Goal: Communication & Community: Answer question/provide support

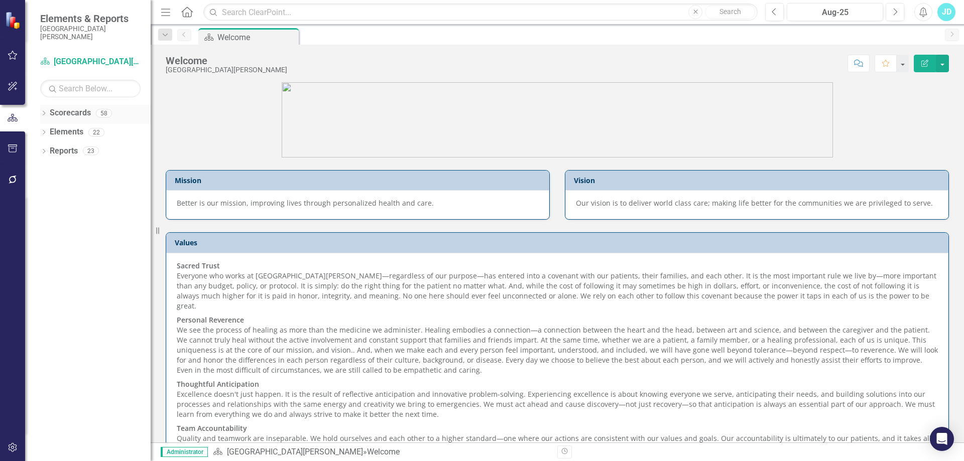
click at [46, 110] on div "Dropdown" at bounding box center [43, 114] width 7 height 9
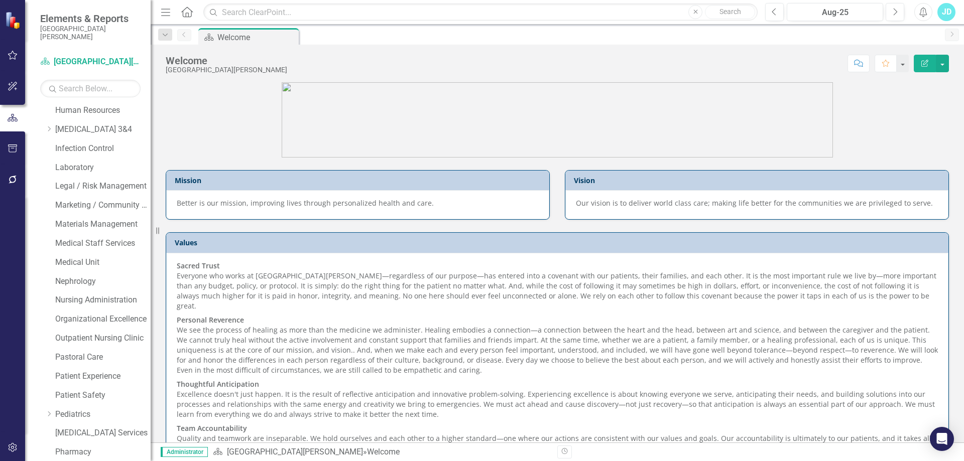
scroll to position [452, 0]
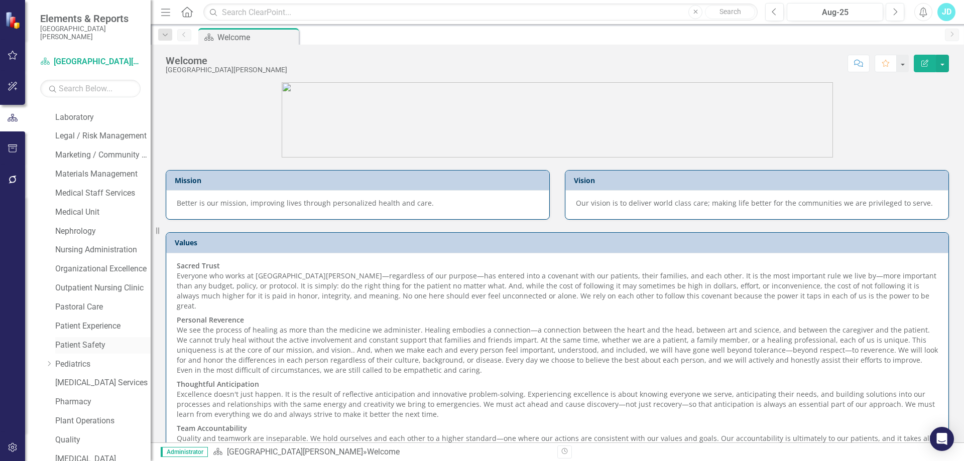
click at [99, 340] on link "Patient Safety" at bounding box center [102, 346] width 95 height 12
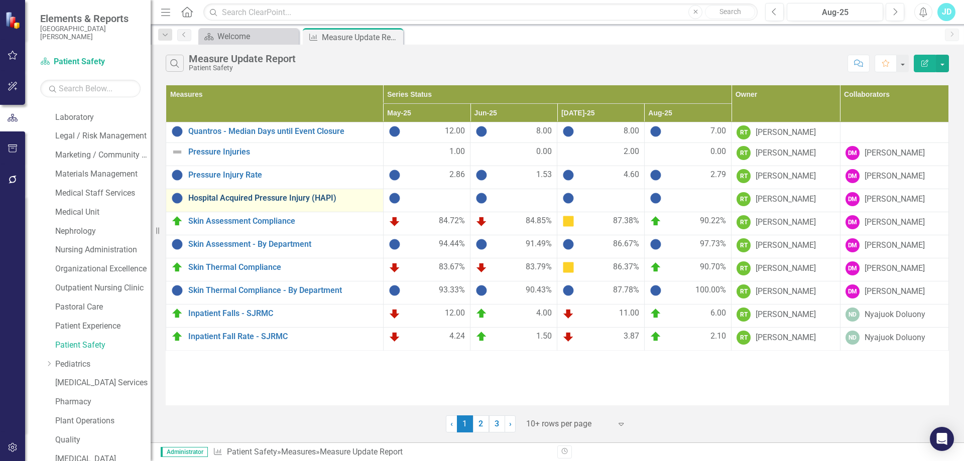
click at [244, 200] on link "Hospital Acquired Pressure Injury (HAPI)" at bounding box center [283, 198] width 190 height 9
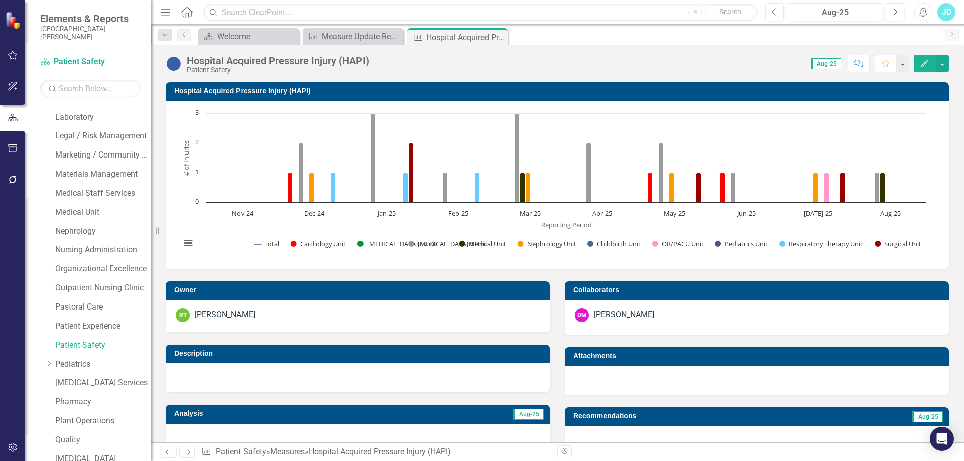
scroll to position [201, 0]
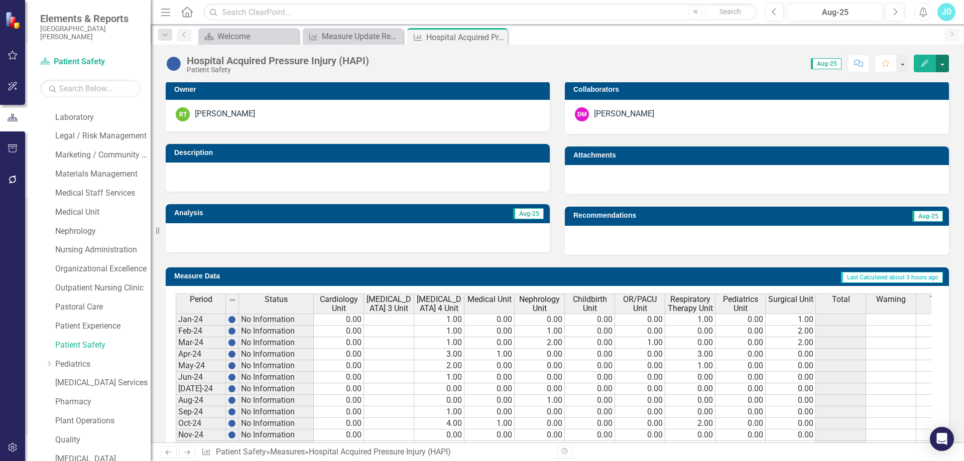
click at [941, 68] on button "button" at bounding box center [942, 64] width 13 height 18
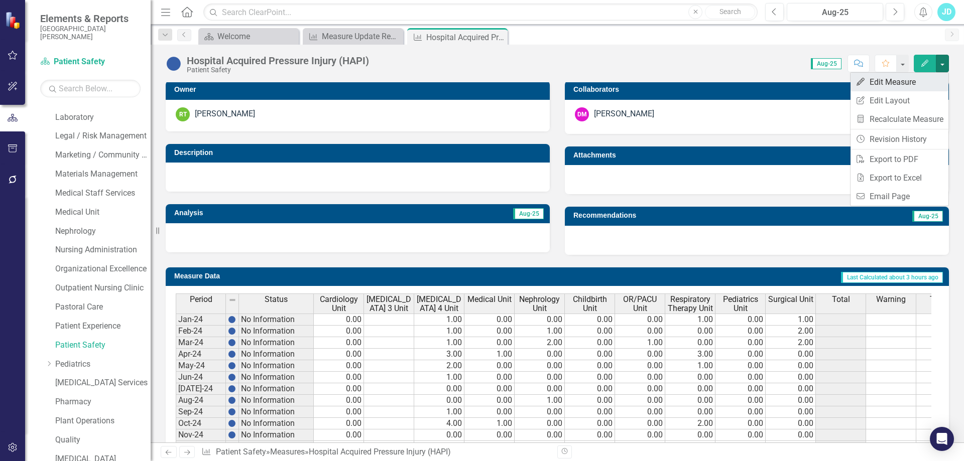
click at [928, 85] on link "Edit Edit Measure" at bounding box center [899, 82] width 98 height 19
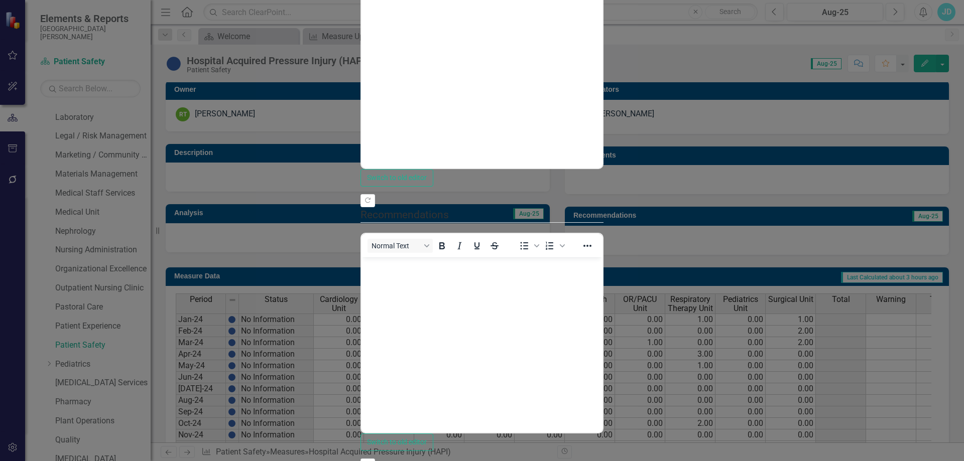
scroll to position [0, 0]
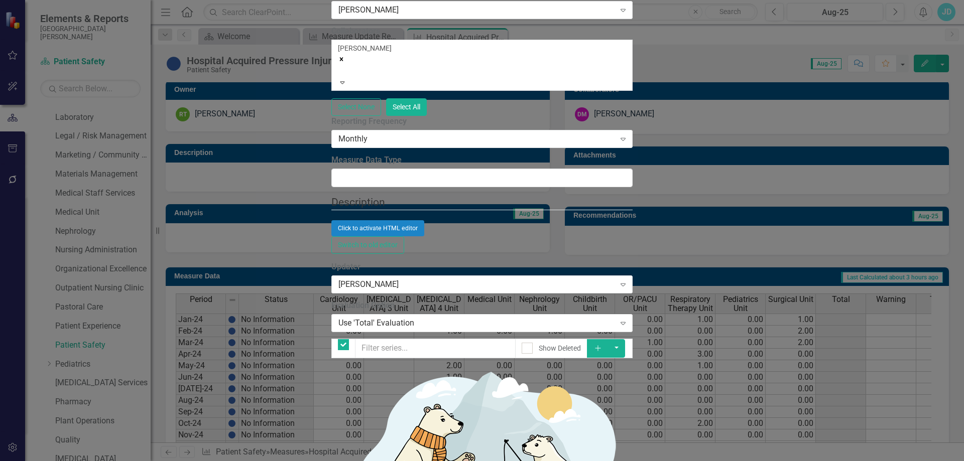
checkbox input "false"
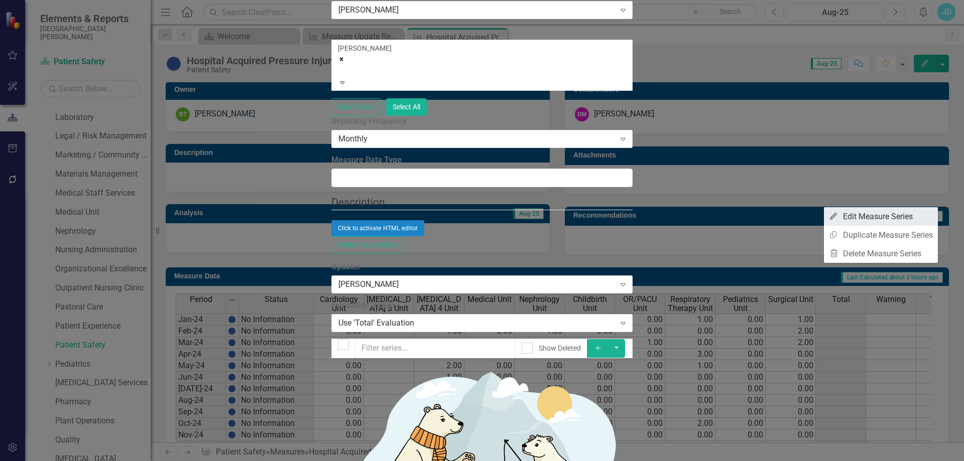
click at [867, 216] on link "Edit Edit Measure Series" at bounding box center [881, 216] width 114 height 19
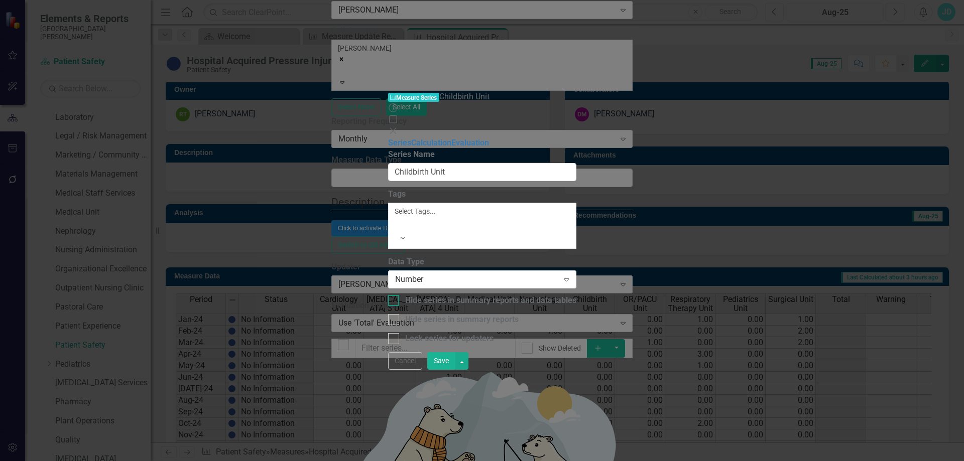
click at [388, 295] on input "Hide series in summary reports and data tables" at bounding box center [391, 298] width 7 height 7
checkbox input "true"
click at [388, 314] on input "Hide series in summary reports" at bounding box center [391, 317] width 7 height 7
checkbox input "true"
click at [455, 370] on button "Save" at bounding box center [441, 361] width 28 height 18
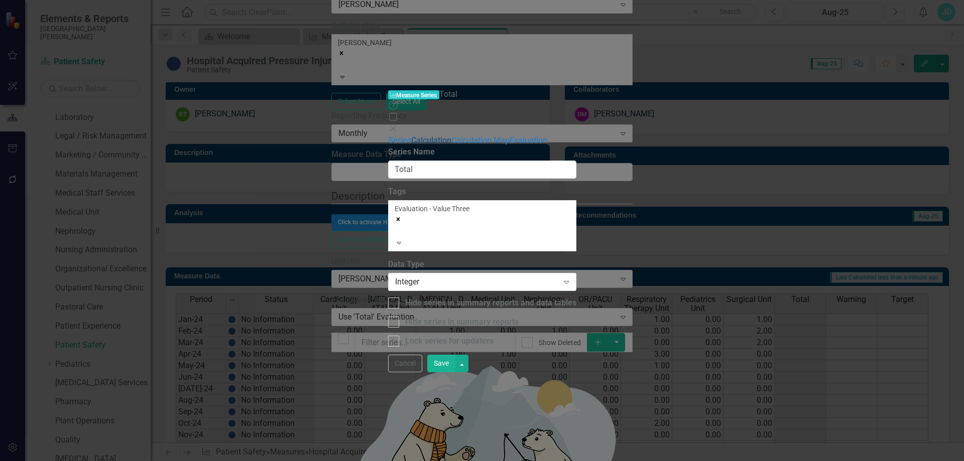
click at [411, 136] on link "Calculation" at bounding box center [431, 141] width 40 height 10
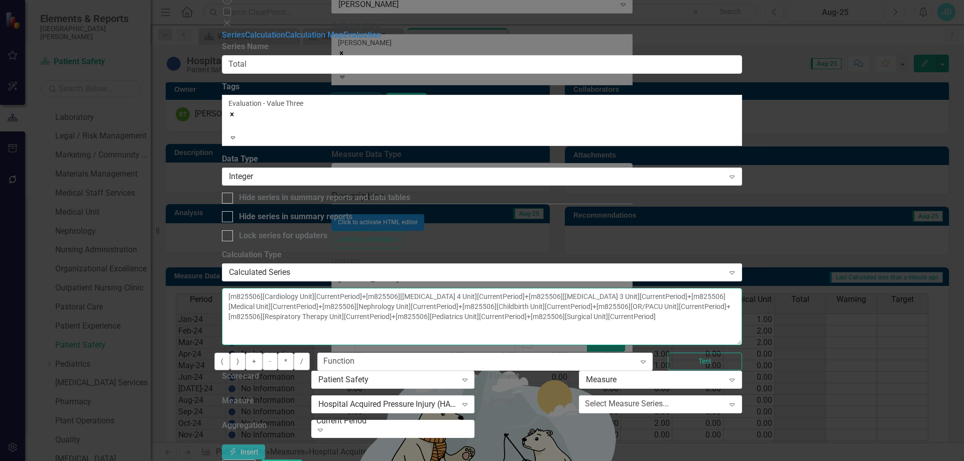
drag, startPoint x: 682, startPoint y: 93, endPoint x: 862, endPoint y: 91, distance: 180.7
click at [741, 288] on textarea "[m825506][Cardiology Unit][CurrentPeriod]+[m825506][ICU 4 Unit][CurrentPeriod]+…" at bounding box center [482, 316] width 520 height 57
type textarea "[m825506][Cardiology Unit][CurrentPeriod]+[m825506][ICU 4 Unit][CurrentPeriod]+…"
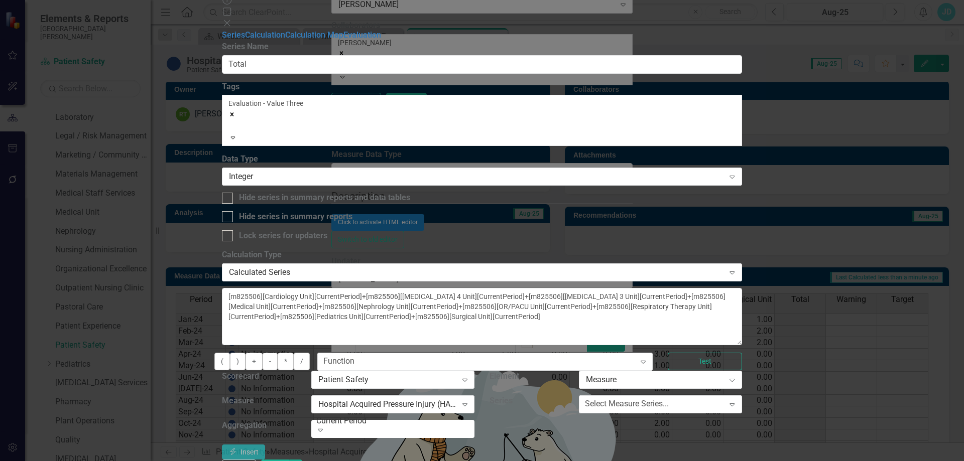
click at [289, 460] on button "Save" at bounding box center [275, 469] width 28 height 18
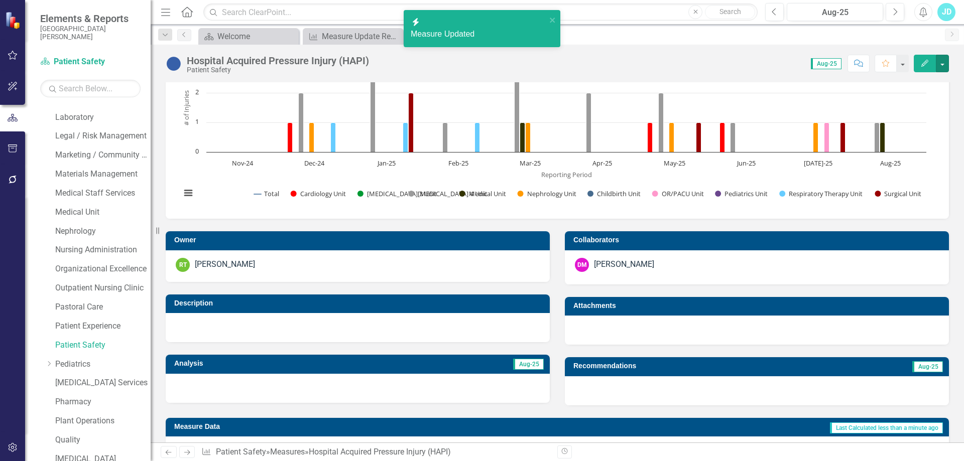
scroll to position [0, 0]
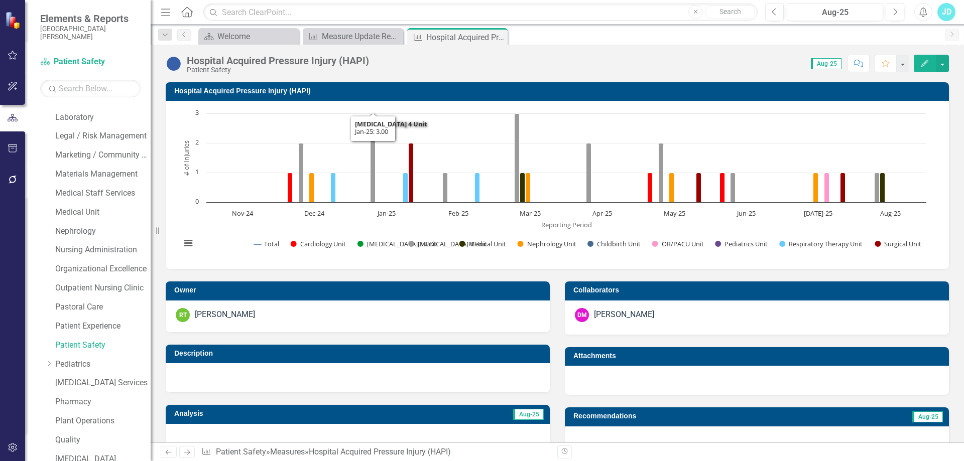
click at [263, 92] on h3 "Hospital Acquired Pressure Injury (HAPI)" at bounding box center [559, 91] width 770 height 8
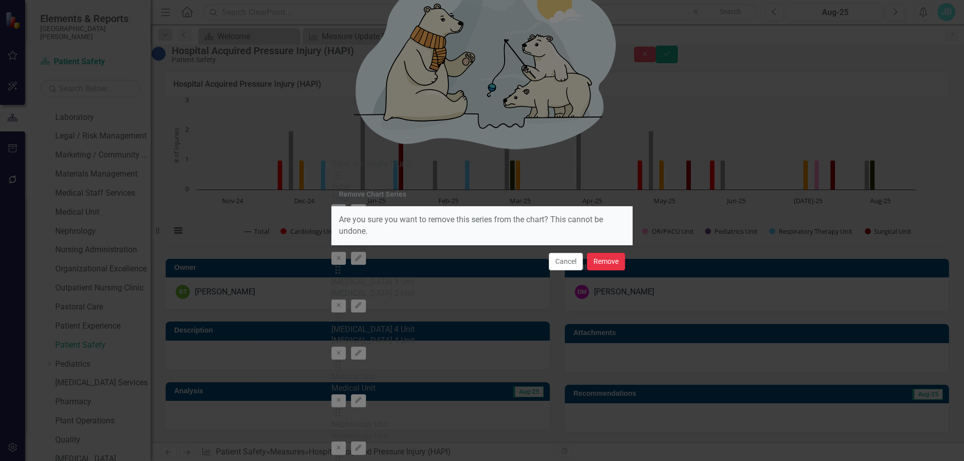
click at [609, 260] on button "Remove" at bounding box center [606, 262] width 38 height 18
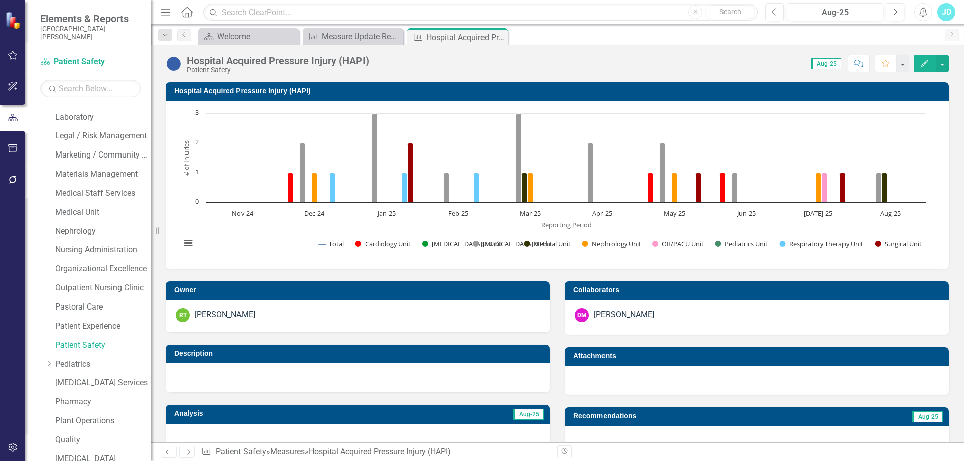
drag, startPoint x: 501, startPoint y: 39, endPoint x: 496, endPoint y: 40, distance: 5.5
click at [0, 0] on icon "Close" at bounding box center [0, 0] width 0 height 0
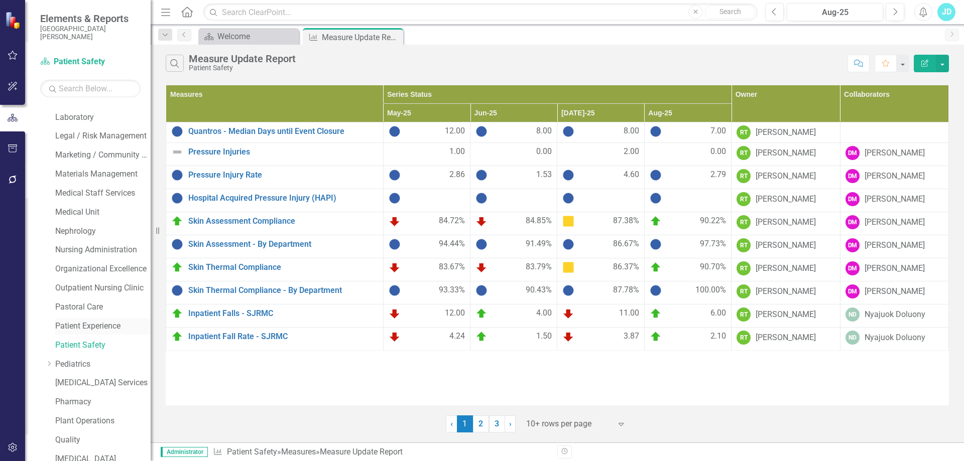
click at [91, 323] on link "Patient Experience" at bounding box center [102, 327] width 95 height 12
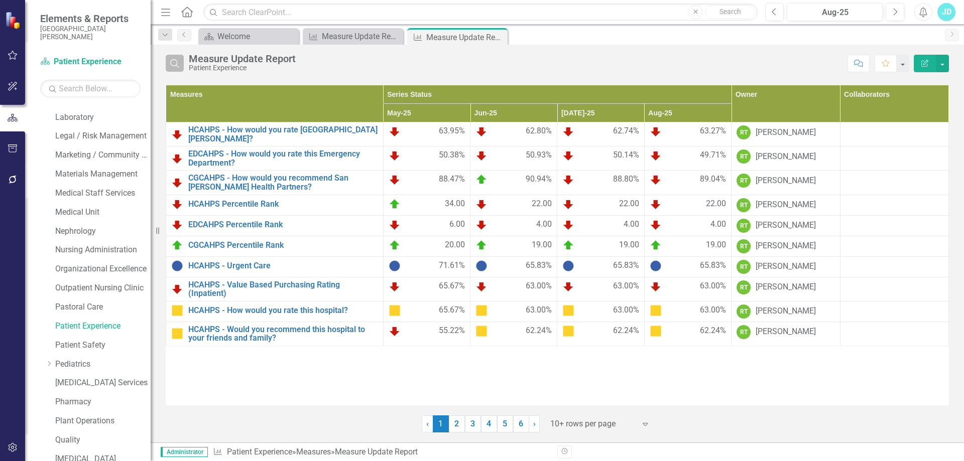
click at [175, 66] on icon "button" at bounding box center [174, 63] width 9 height 9
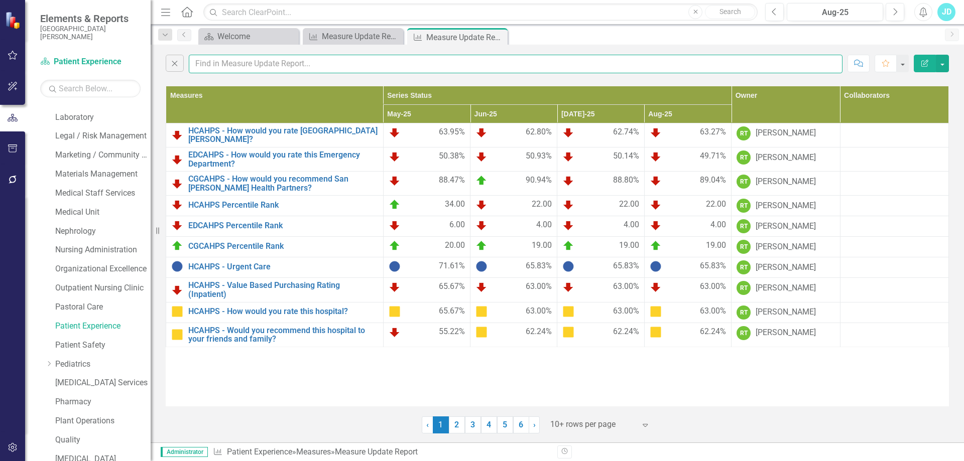
click at [202, 67] on input "text" at bounding box center [516, 64] width 654 height 19
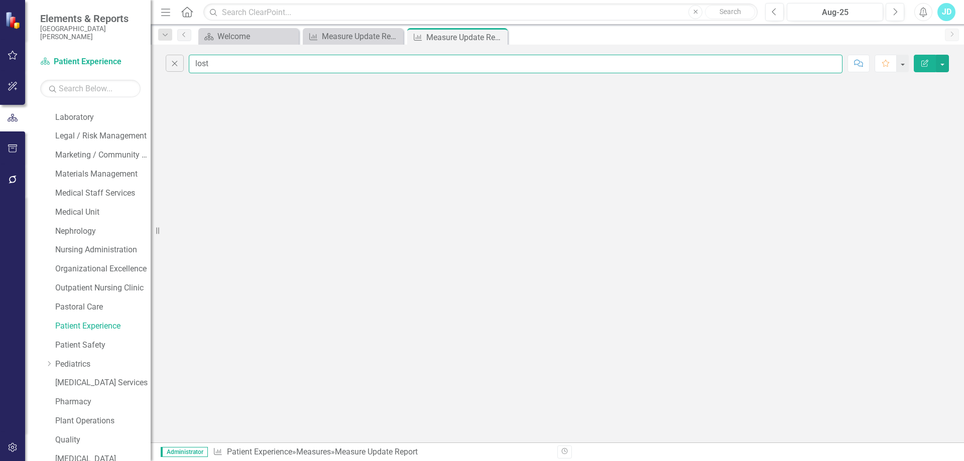
drag, startPoint x: 194, startPoint y: 68, endPoint x: 179, endPoint y: 72, distance: 15.6
click at [181, 72] on div "Close lost" at bounding box center [504, 64] width 677 height 19
type input "property"
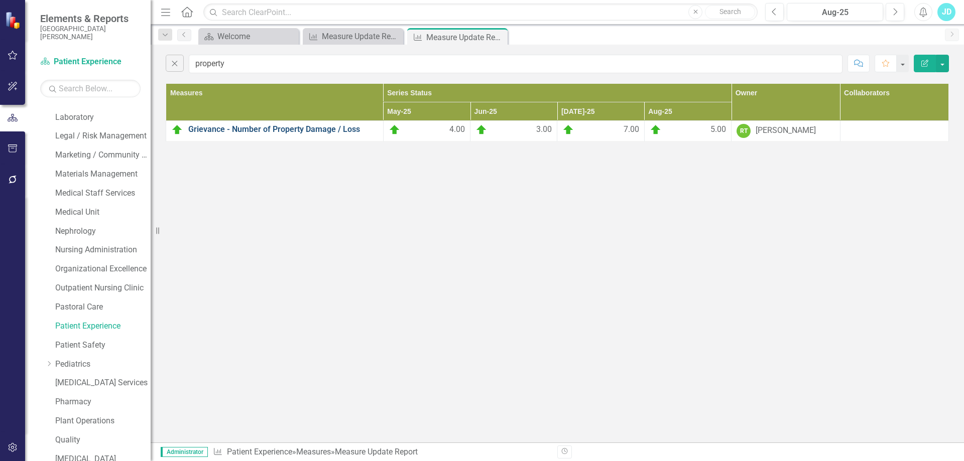
click at [245, 131] on link "Grievance - Number of Property Damage / Loss" at bounding box center [283, 130] width 190 height 12
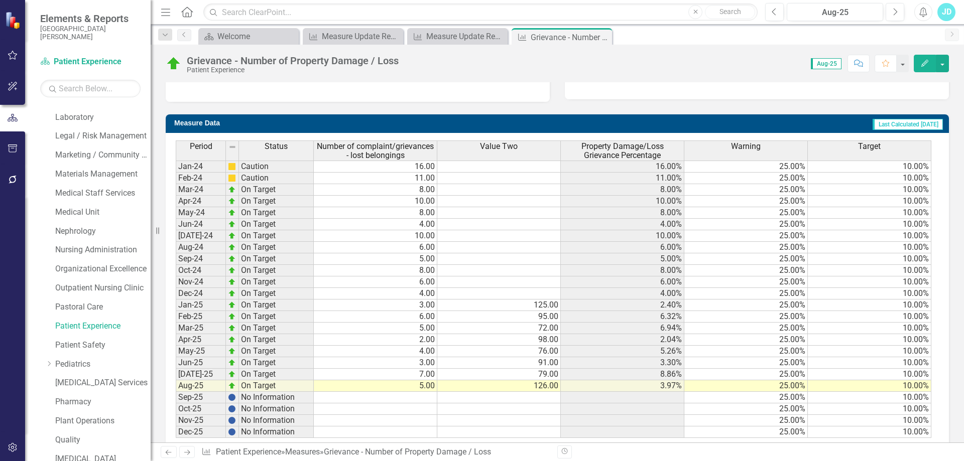
scroll to position [151, 0]
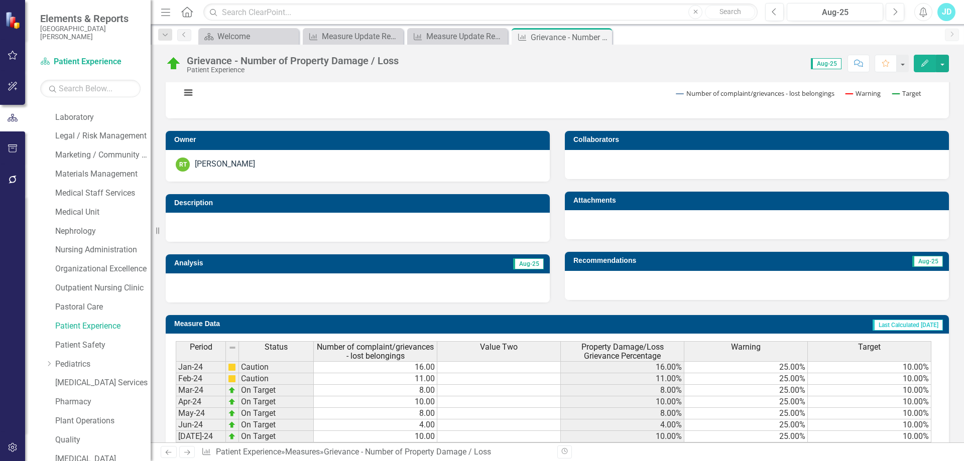
click at [246, 226] on div at bounding box center [358, 227] width 384 height 29
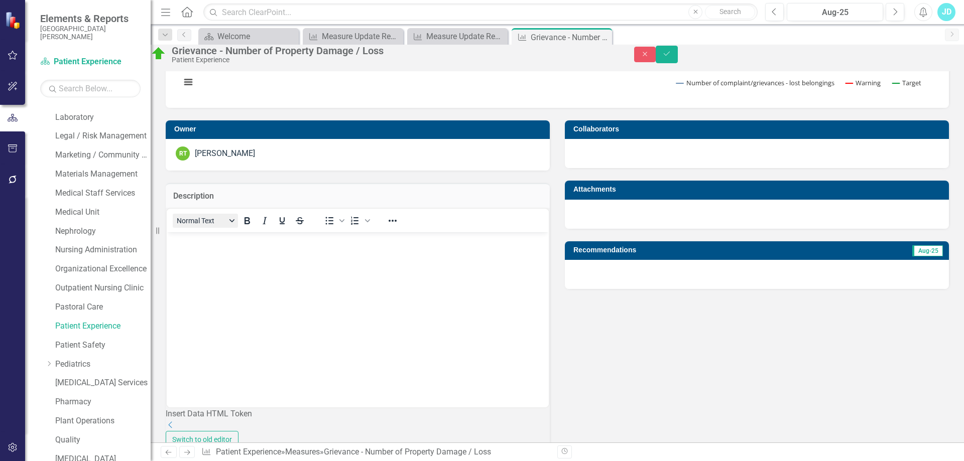
scroll to position [0, 0]
click at [238, 228] on button "Normal Text" at bounding box center [205, 221] width 65 height 14
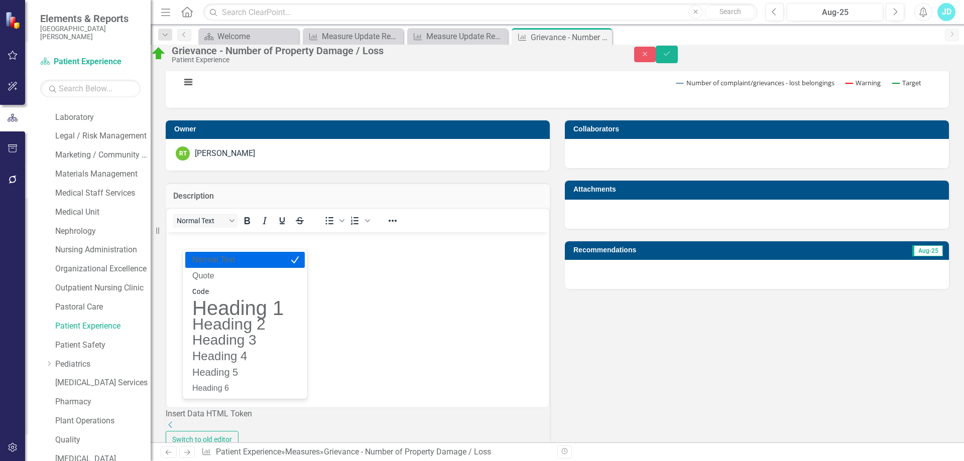
click at [359, 263] on body "Rich Text Area. Press ALT-0 for help." at bounding box center [358, 307] width 382 height 151
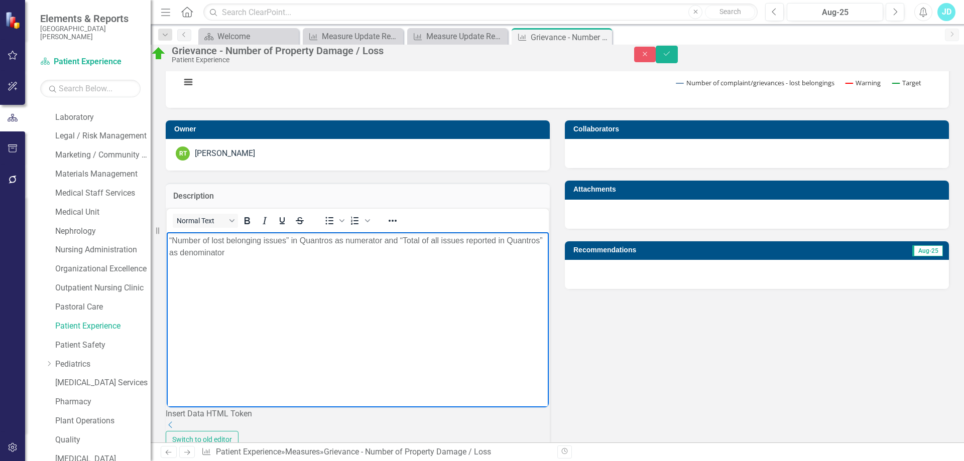
click at [289, 237] on p "“Number of lost belonging issues” in Quantros as numerator and “Total of all is…" at bounding box center [357, 246] width 377 height 24
click at [173, 238] on p "“Number of lost belonging issues in Quantros as numerator and “Total of all iss…" at bounding box center [357, 246] width 377 height 24
click at [392, 241] on p "Number of lost belonging issues in Quantros as numerator and “Total of all issu…" at bounding box center [357, 246] width 377 height 24
click at [308, 259] on p "Total of all issues reported in Quantros” as denominator" at bounding box center [357, 261] width 377 height 12
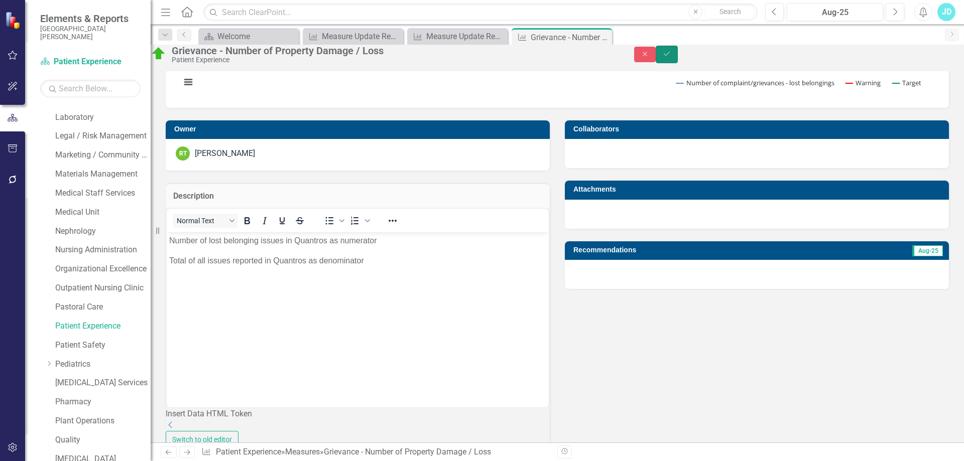
click at [671, 57] on icon "Save" at bounding box center [666, 53] width 9 height 7
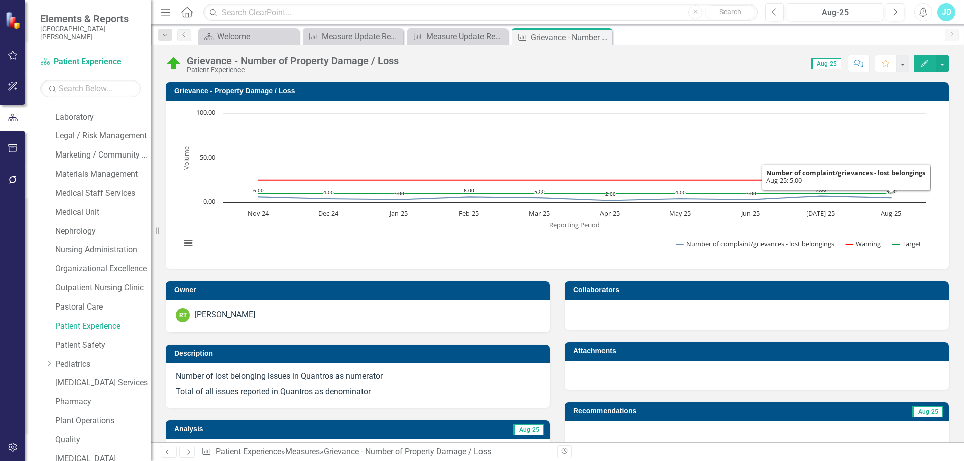
scroll to position [201, 0]
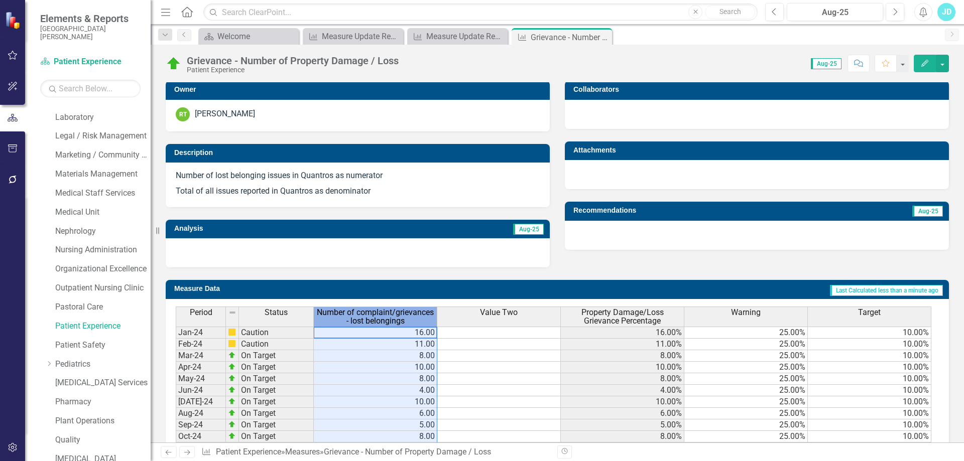
click at [411, 319] on span "Number of complaint/grievances - lost belongings" at bounding box center [375, 317] width 119 height 18
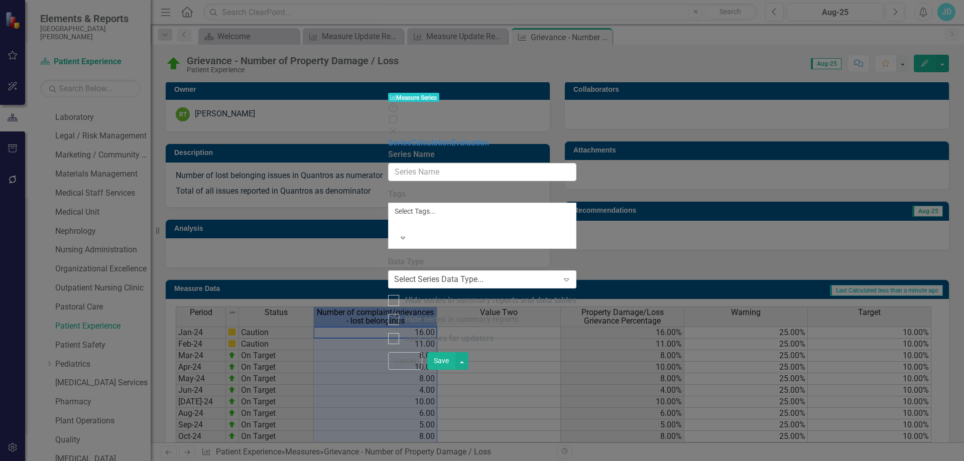
type input "Number of complaint/grievances - lost belongings"
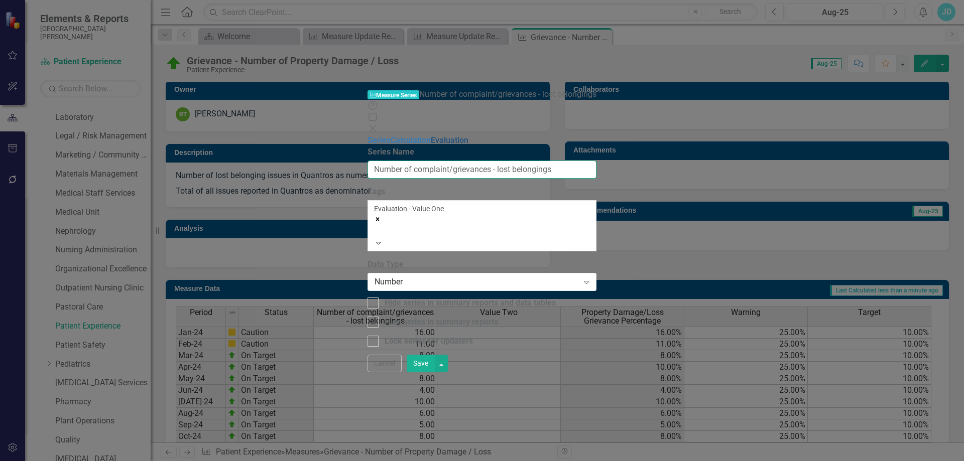
drag, startPoint x: 572, startPoint y: 56, endPoint x: 333, endPoint y: 68, distance: 239.3
click at [367, 135] on div "Series Calculation Evaluation From this page, you can edit the name, type, and …" at bounding box center [481, 241] width 229 height 212
click at [402, 372] on button "Cancel" at bounding box center [384, 364] width 34 height 18
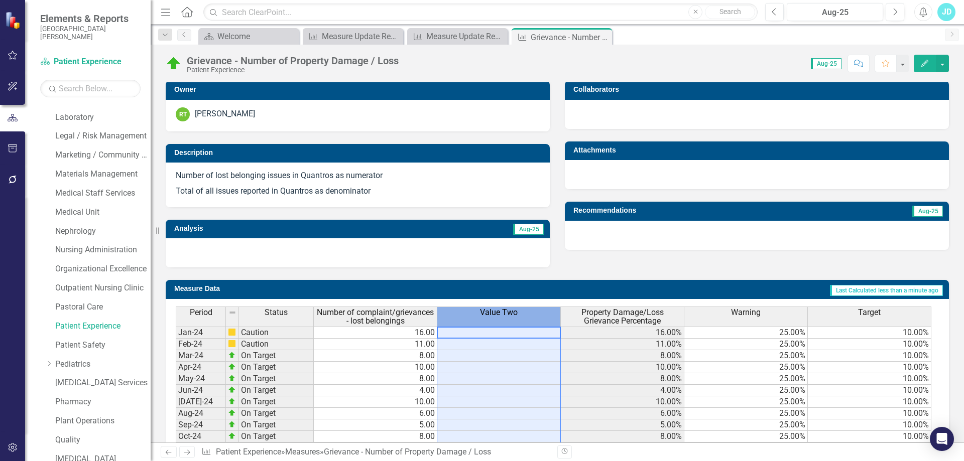
click at [516, 313] on span "Value Two" at bounding box center [499, 312] width 38 height 9
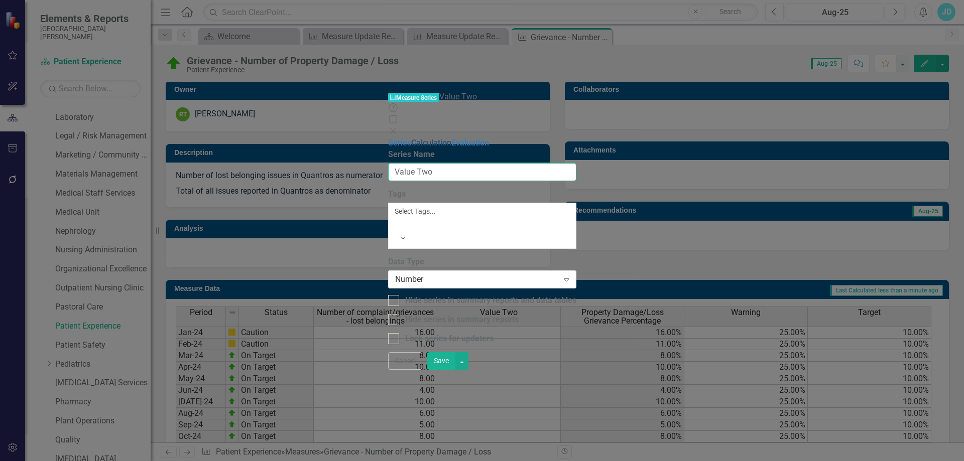
drag, startPoint x: 477, startPoint y: 60, endPoint x: 338, endPoint y: 58, distance: 138.6
click at [388, 138] on div "Series Calculation Evaluation From this page, you can edit the name, type, and …" at bounding box center [482, 241] width 188 height 207
type input "All issues reported"
click at [455, 370] on button "Save" at bounding box center [441, 361] width 28 height 18
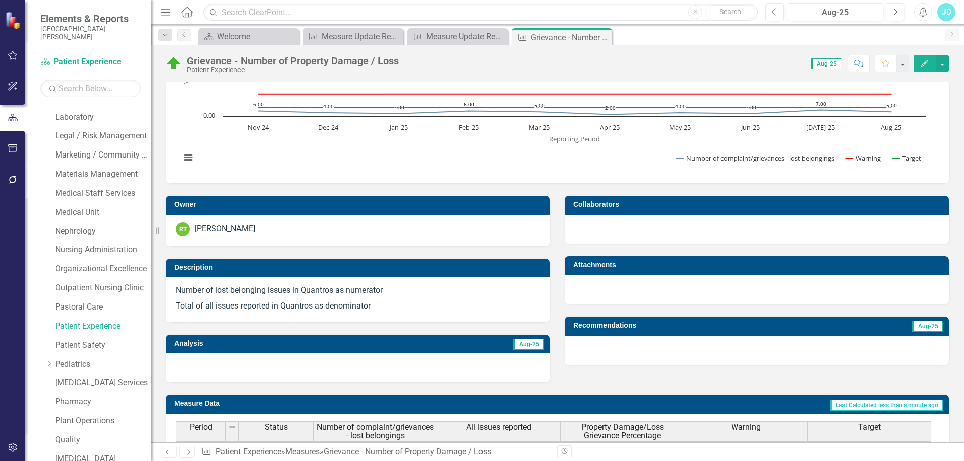
scroll to position [0, 0]
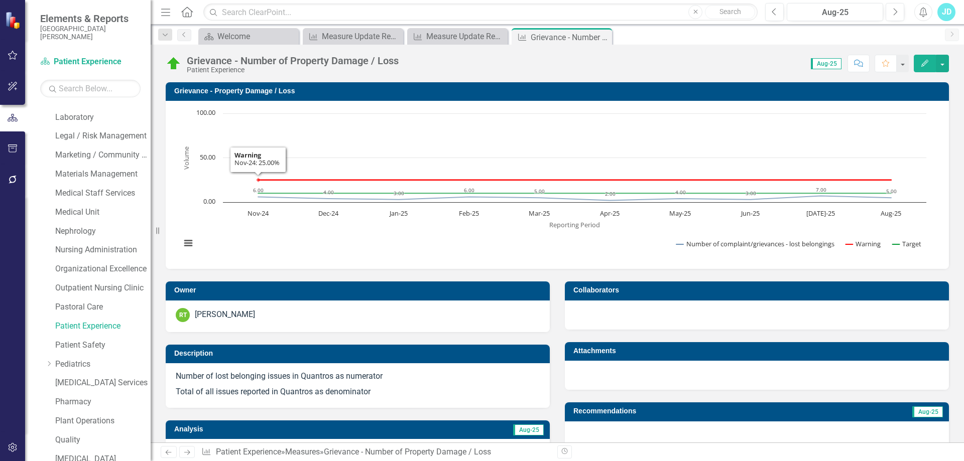
click at [254, 97] on td "Grievance - Property Damage / Loss" at bounding box center [559, 92] width 770 height 15
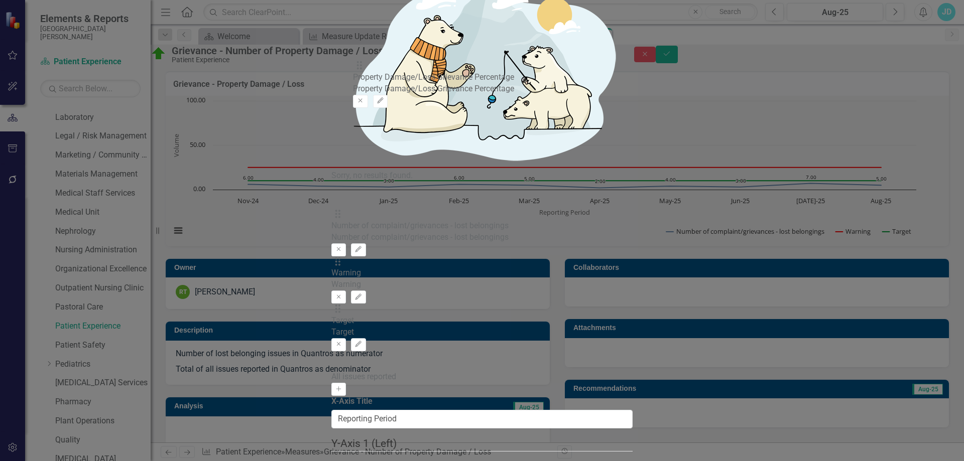
drag, startPoint x: 372, startPoint y: 182, endPoint x: 368, endPoint y: 78, distance: 104.0
click at [368, 182] on div "Drag Number of complaint/grievances - lost belongings Number of complaint/griev…" at bounding box center [481, 277] width 301 height 190
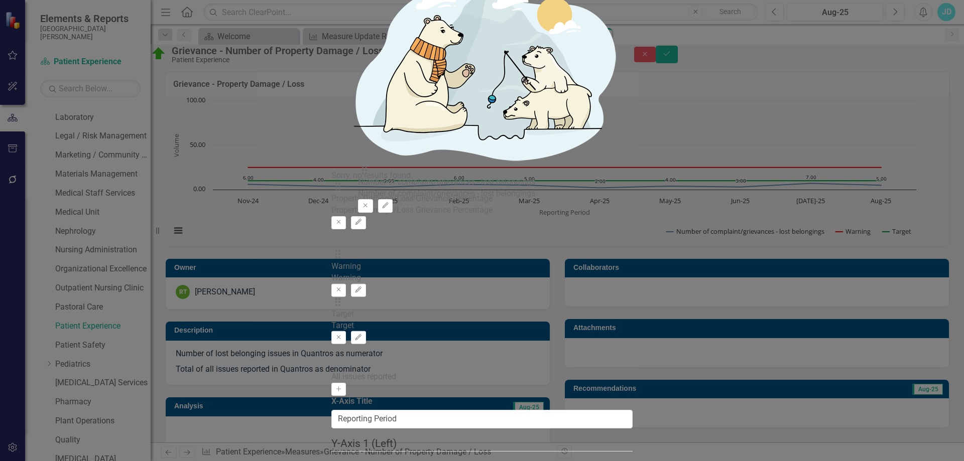
drag, startPoint x: 368, startPoint y: 106, endPoint x: 401, endPoint y: 180, distance: 80.0
click at [369, 182] on div "Drag Property Damage/Loss Grievance Percentage Property Damage/Loss Grievance P…" at bounding box center [481, 277] width 301 height 190
click at [362, 362] on icon "Edit" at bounding box center [358, 365] width 8 height 6
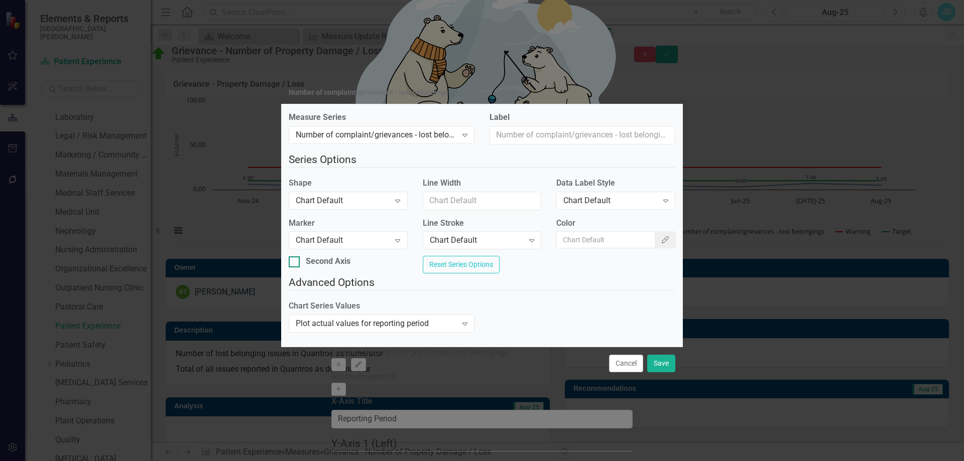
click at [300, 262] on div at bounding box center [294, 262] width 11 height 11
click at [295, 262] on input "Second Axis" at bounding box center [292, 260] width 7 height 7
checkbox input "true"
click at [660, 369] on button "Save" at bounding box center [661, 364] width 28 height 18
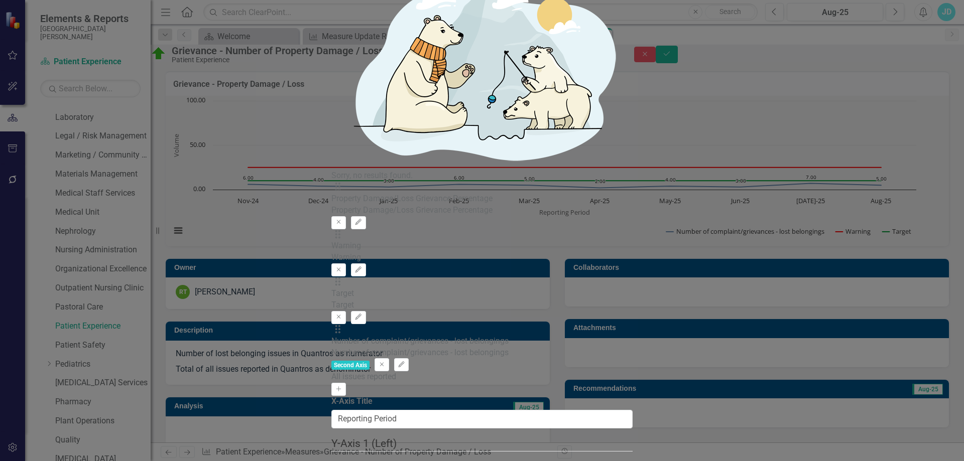
click at [405, 362] on icon "Edit" at bounding box center [402, 365] width 8 height 6
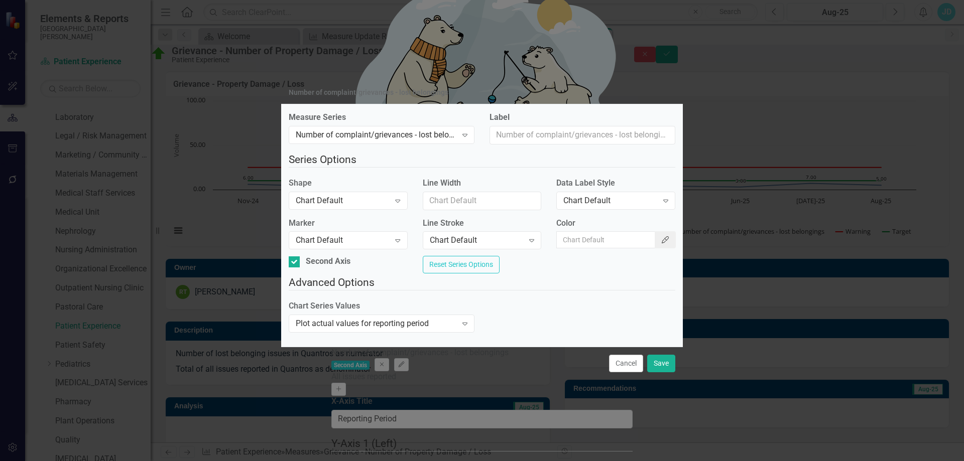
click at [661, 237] on icon "Color Picker" at bounding box center [665, 239] width 9 height 7
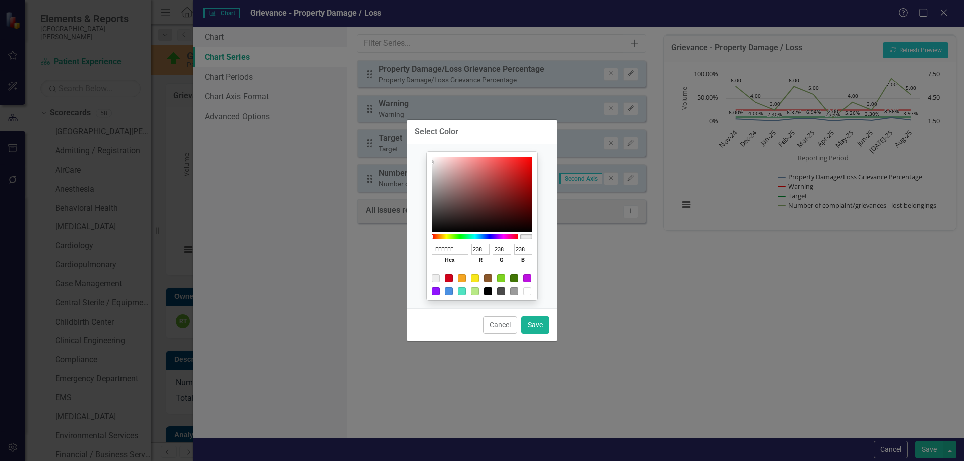
scroll to position [452, 0]
click at [487, 280] on div at bounding box center [488, 279] width 8 height 8
type input "8B572A"
type input "139"
type input "87"
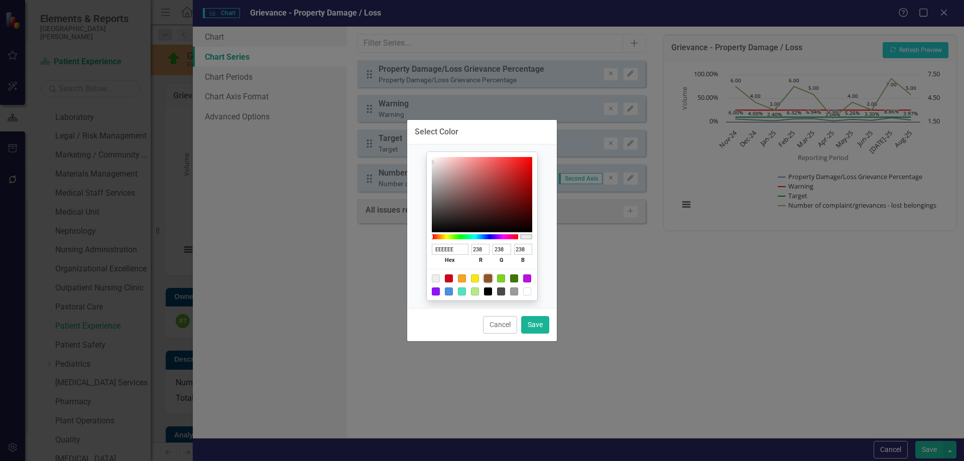
type input "42"
click at [449, 292] on div at bounding box center [449, 292] width 8 height 8
type input "4A90E2"
type input "74"
type input "144"
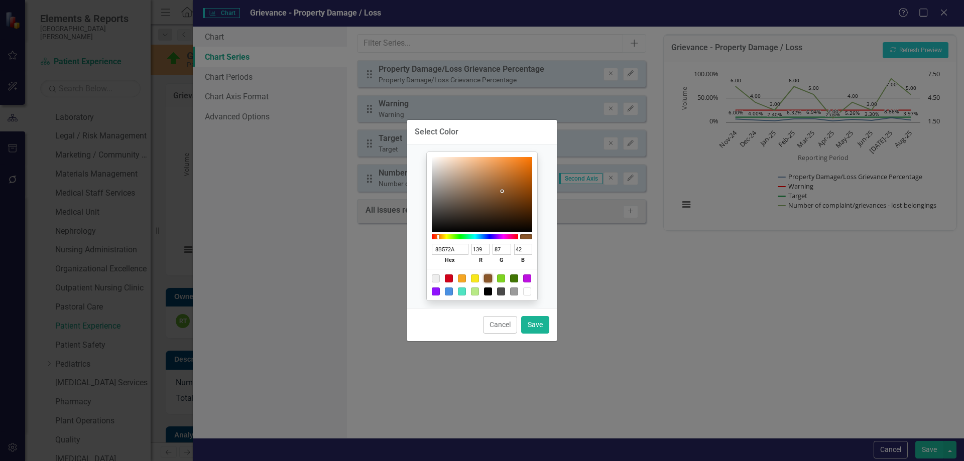
type input "226"
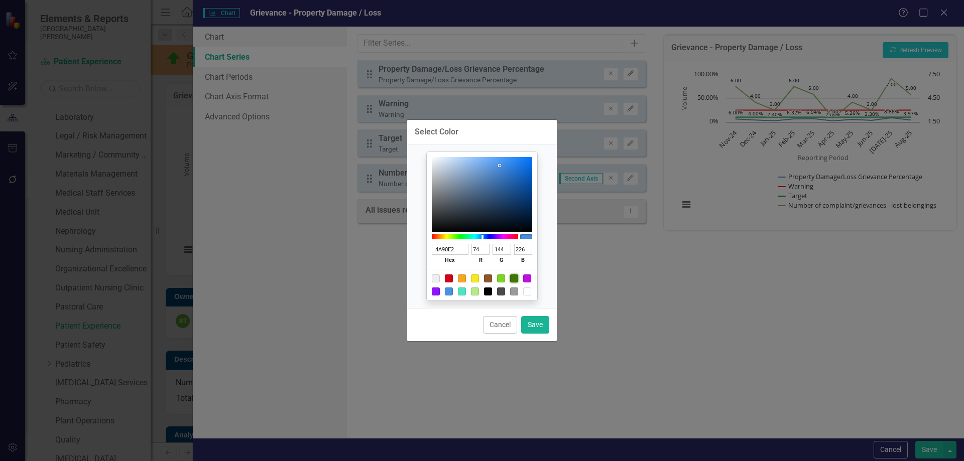
click at [513, 280] on div at bounding box center [514, 279] width 8 height 8
type input "417505"
type input "65"
type input "117"
type input "5"
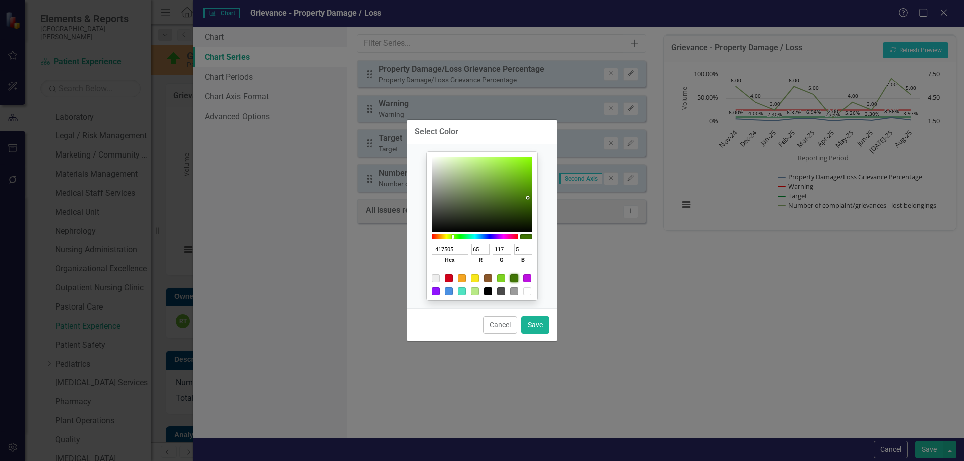
click at [501, 293] on div at bounding box center [501, 292] width 8 height 8
type input "4A4A4A"
type input "74"
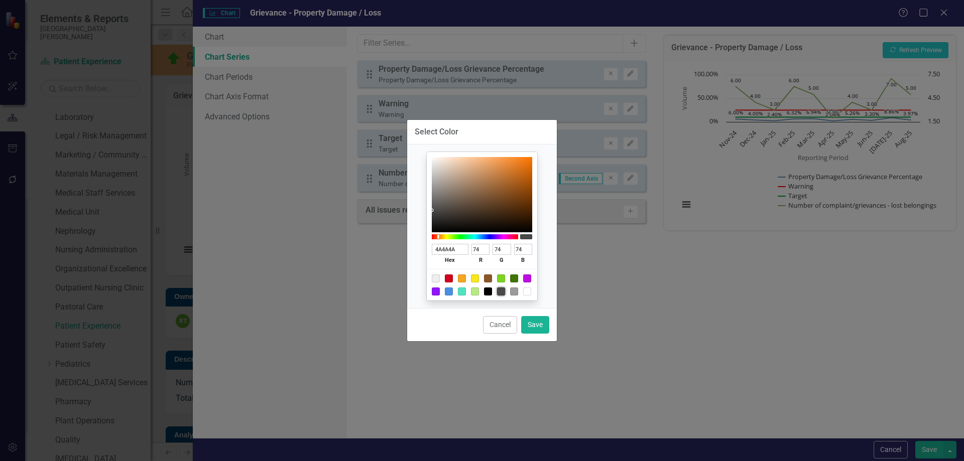
click at [461, 279] on div at bounding box center [462, 279] width 8 height 8
type input "F5A623"
type input "245"
type input "166"
type input "35"
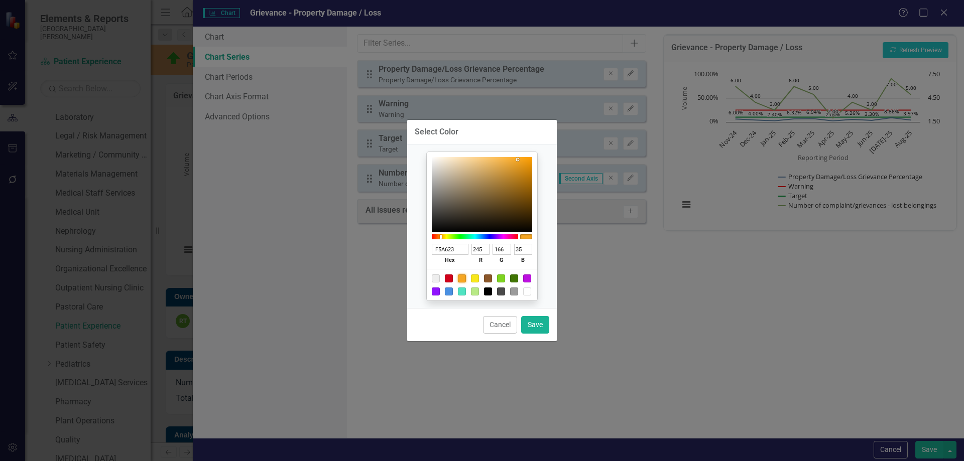
type input "AD6D04"
type input "173"
type input "109"
type input "4"
click at [530, 181] on div at bounding box center [482, 194] width 100 height 75
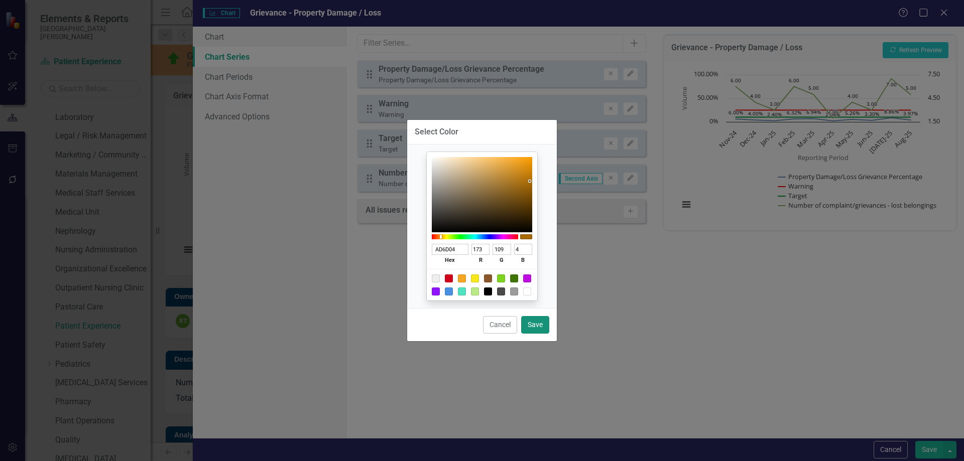
click at [540, 327] on button "Save" at bounding box center [535, 325] width 28 height 18
type input "#ad6d04"
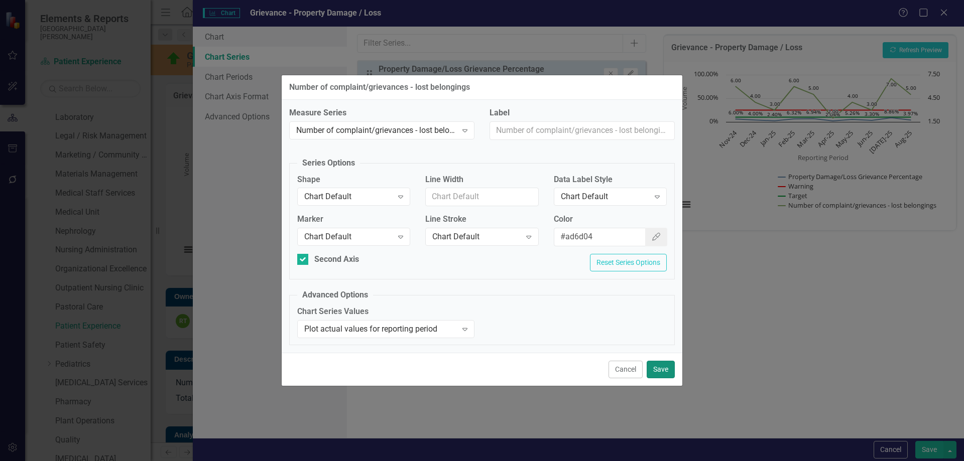
click at [663, 374] on button "Save" at bounding box center [661, 370] width 28 height 18
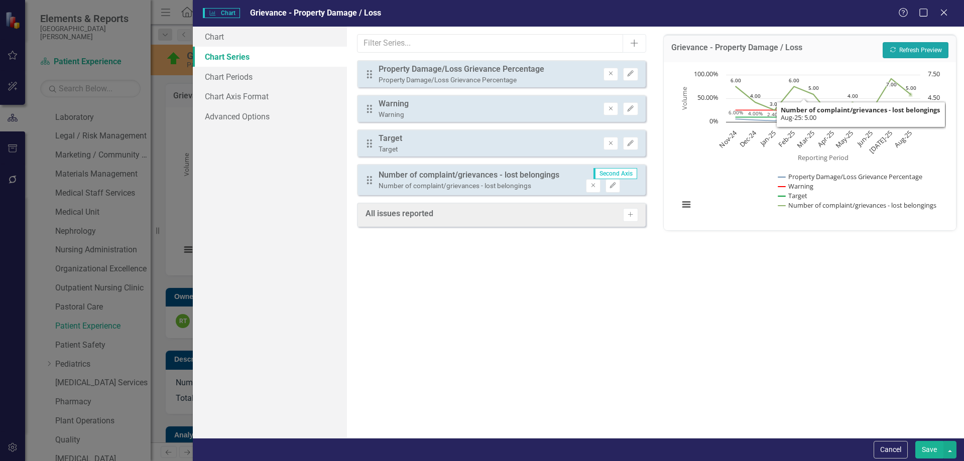
click at [916, 45] on button "Recalculate Refresh Preview" at bounding box center [916, 50] width 66 height 16
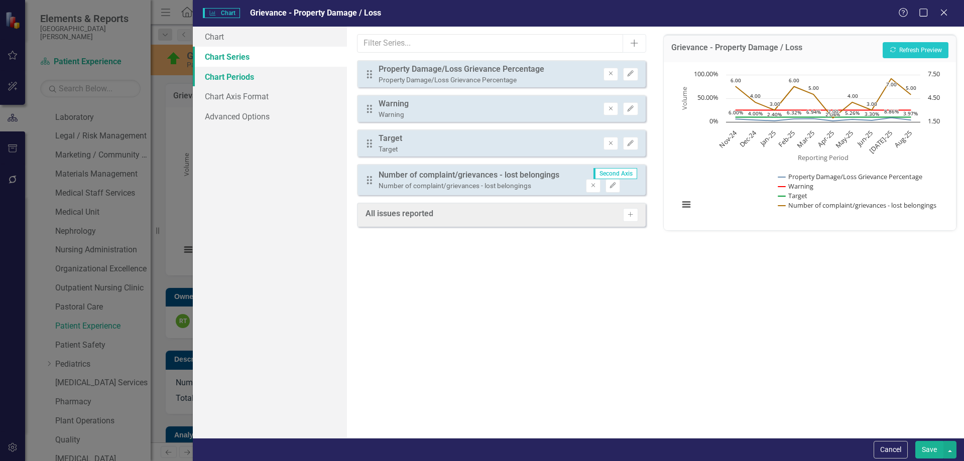
click at [263, 78] on link "Chart Periods" at bounding box center [270, 77] width 154 height 20
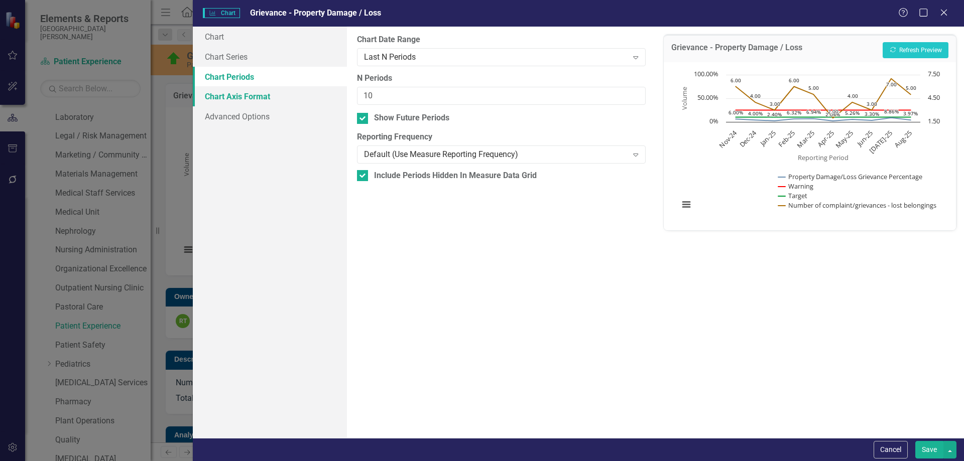
click at [265, 90] on link "Chart Axis Format" at bounding box center [270, 96] width 154 height 20
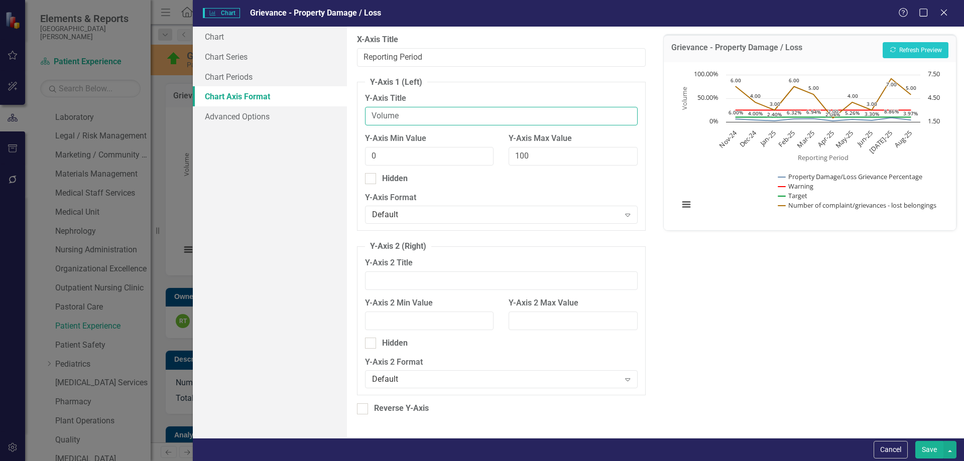
drag, startPoint x: 420, startPoint y: 112, endPoint x: 363, endPoint y: 119, distance: 56.6
click at [363, 119] on fieldset "Y-Axis 1 (Left) Y-Axis Title Volume Y-Axis Min Value 0 Y-Axis Max Value 100 Hid…" at bounding box center [501, 154] width 288 height 155
type input "Percentage"
click at [397, 279] on input "Y-Axis 2 Title" at bounding box center [501, 281] width 272 height 19
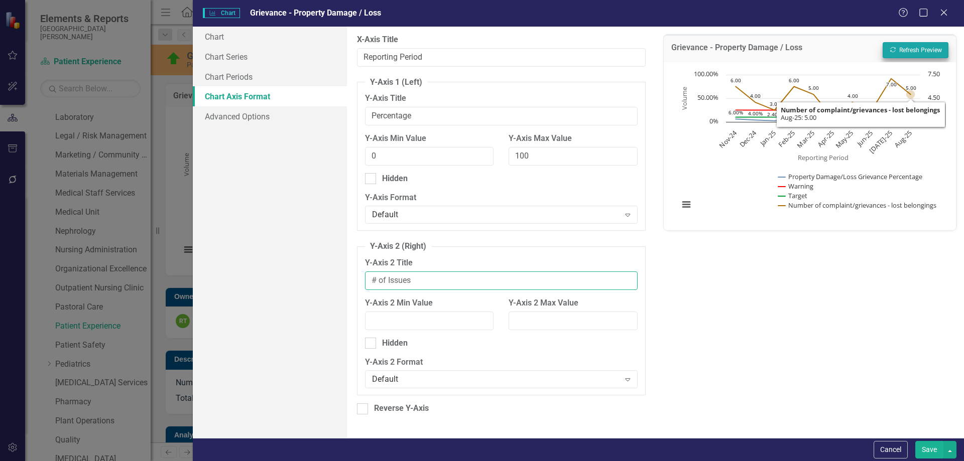
type input "# of Issues"
click at [910, 50] on button "Recalculate Refresh Preview" at bounding box center [916, 50] width 66 height 16
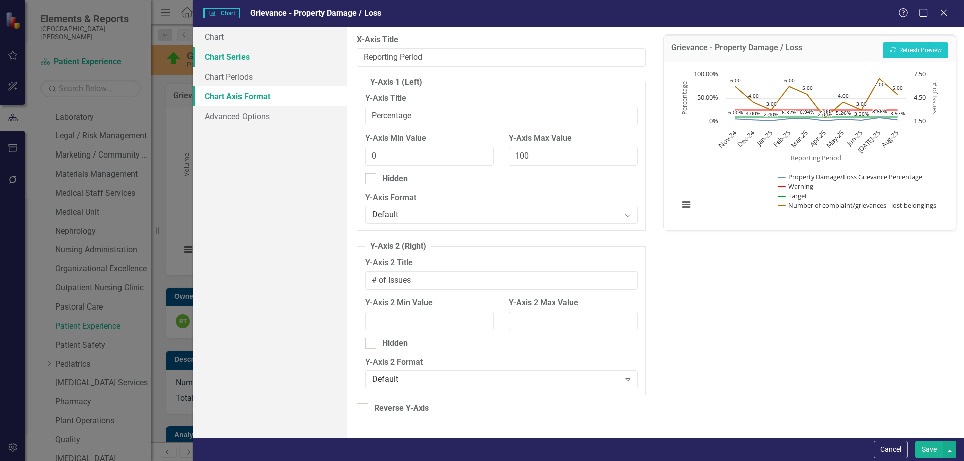
click at [250, 55] on link "Chart Series" at bounding box center [270, 57] width 154 height 20
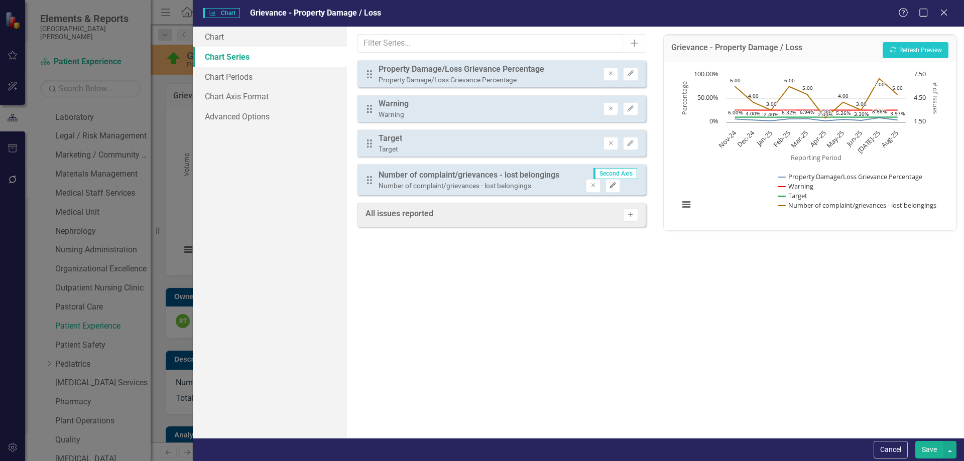
click at [620, 179] on button "Edit" at bounding box center [612, 185] width 15 height 13
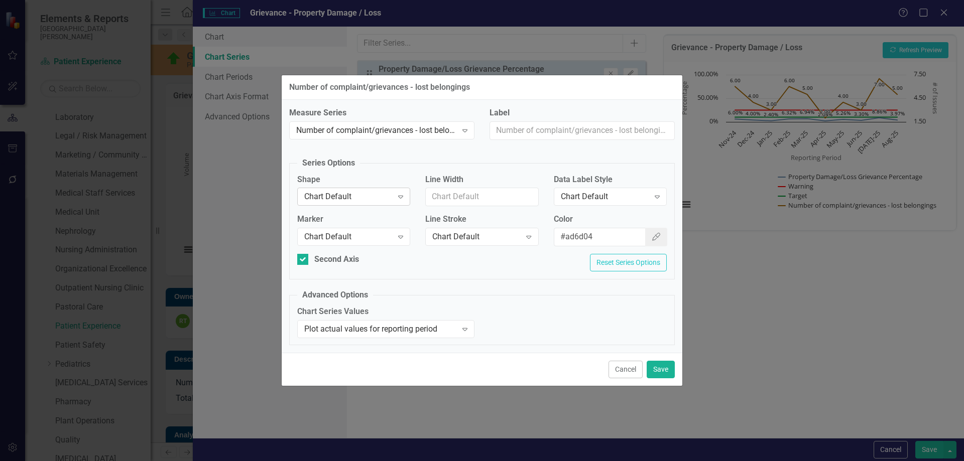
click at [349, 202] on div "Chart Default" at bounding box center [348, 197] width 88 height 12
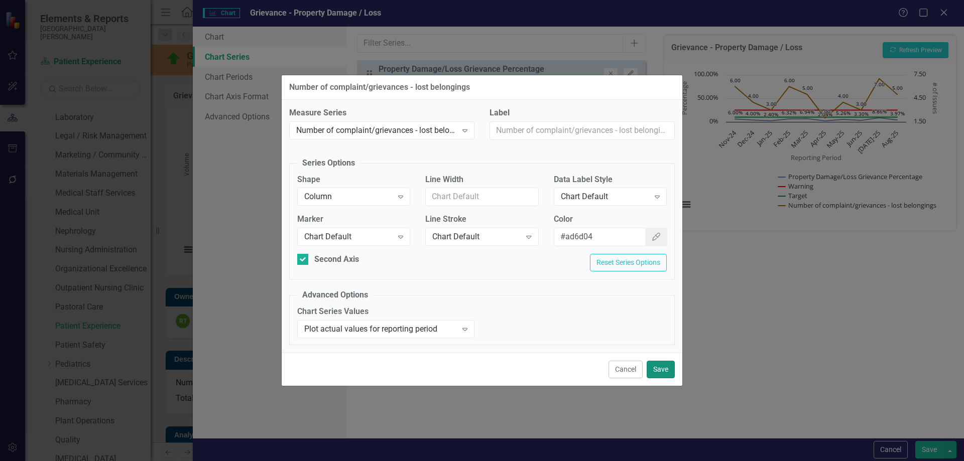
click at [661, 372] on button "Save" at bounding box center [661, 370] width 28 height 18
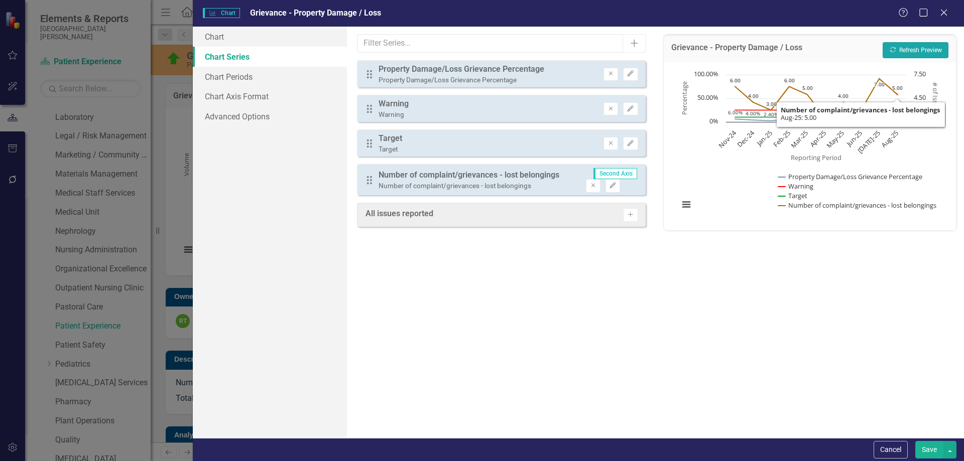
click at [904, 45] on button "Recalculate Refresh Preview" at bounding box center [916, 50] width 66 height 16
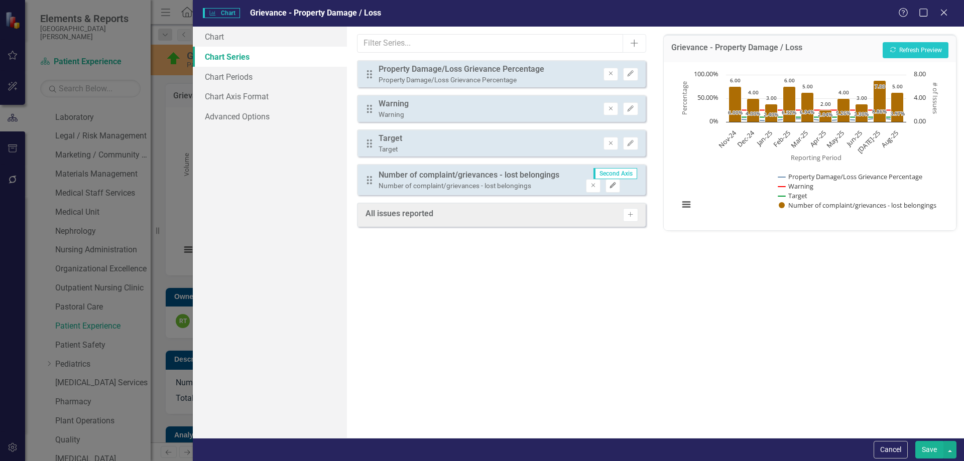
click at [616, 182] on icon "button" at bounding box center [613, 185] width 6 height 6
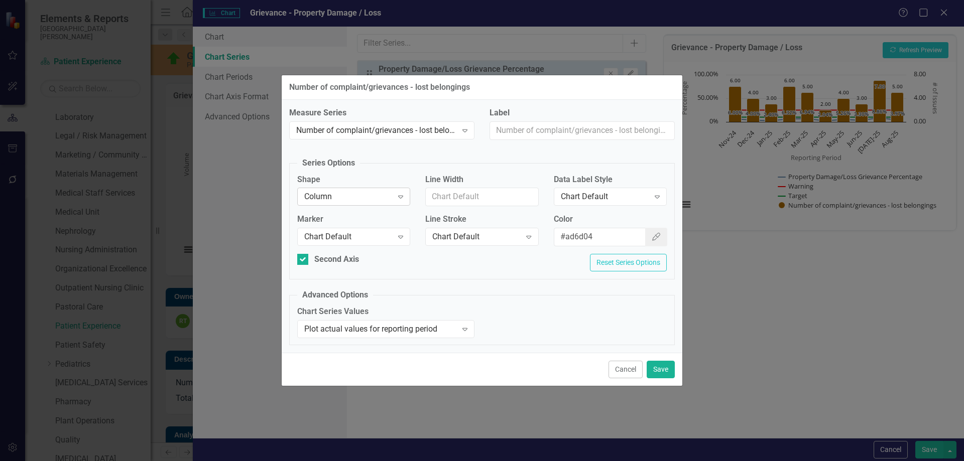
click at [371, 198] on div "Column" at bounding box center [348, 197] width 88 height 12
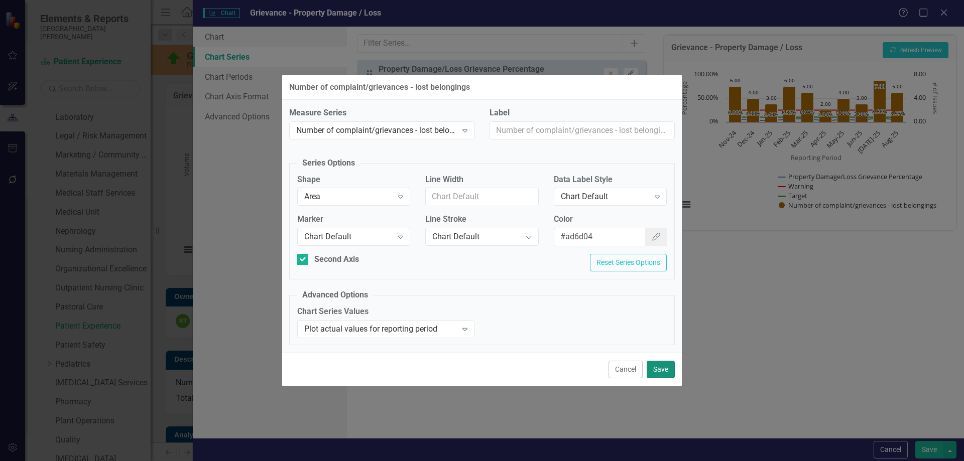
click at [670, 364] on button "Save" at bounding box center [661, 370] width 28 height 18
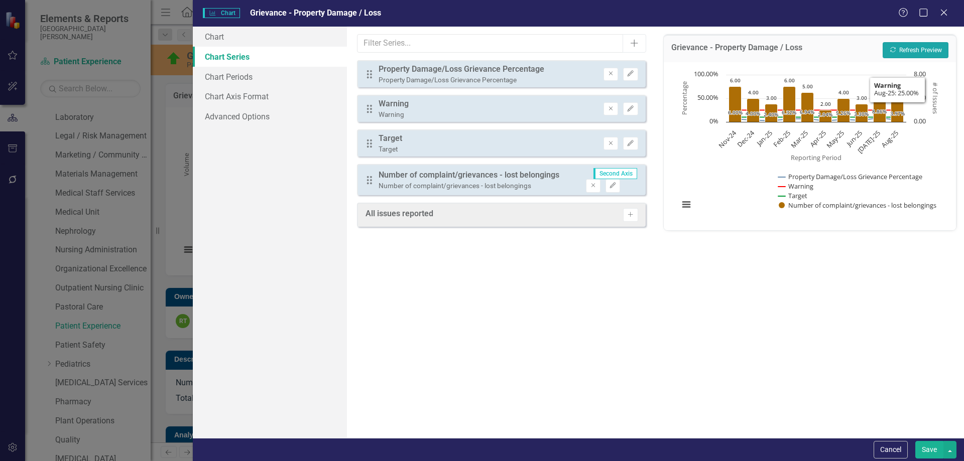
click at [916, 47] on button "Recalculate Refresh Preview" at bounding box center [916, 50] width 66 height 16
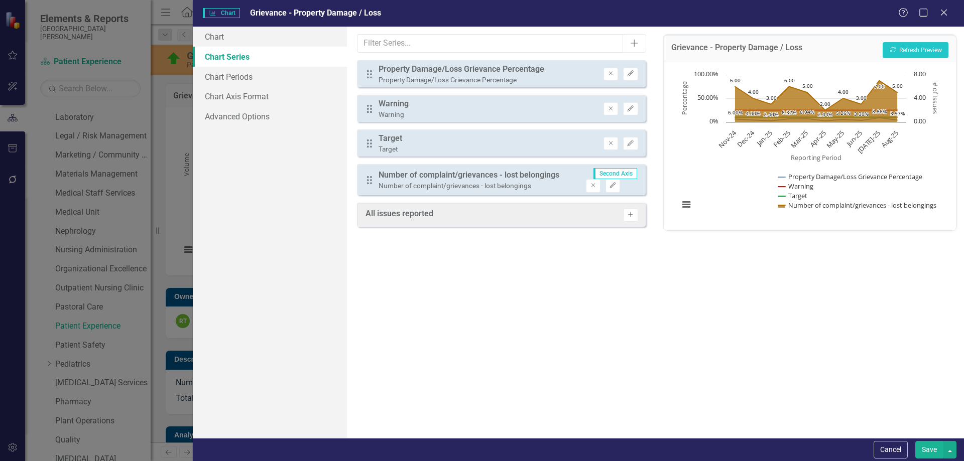
click at [923, 448] on button "Save" at bounding box center [929, 450] width 28 height 18
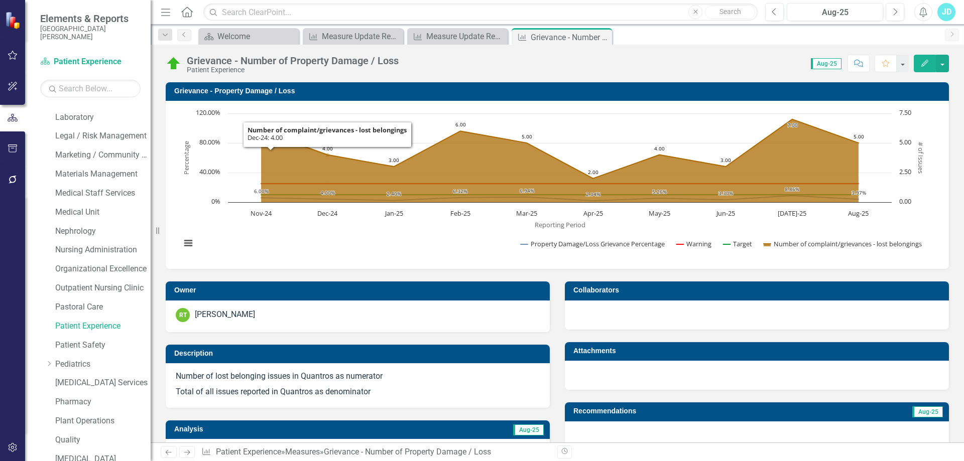
click at [274, 87] on h3 "Grievance - Property Damage / Loss" at bounding box center [559, 91] width 770 height 8
click at [274, 88] on h3 "Grievance - Property Damage / Loss" at bounding box center [559, 91] width 770 height 8
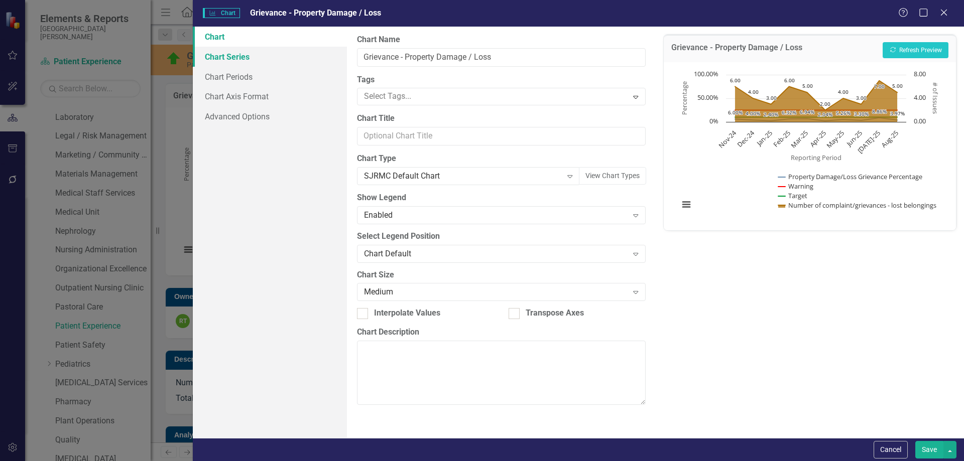
click at [251, 54] on link "Chart Series" at bounding box center [270, 57] width 154 height 20
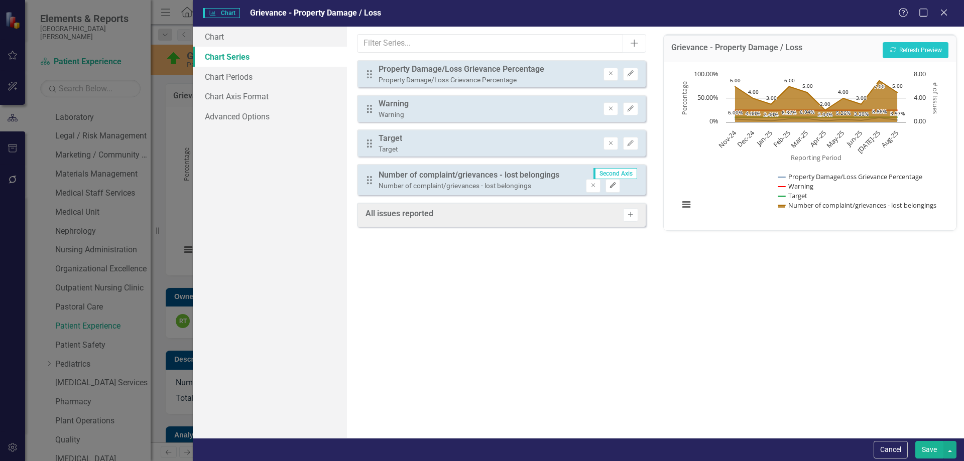
click at [616, 183] on icon "Edit" at bounding box center [613, 186] width 8 height 6
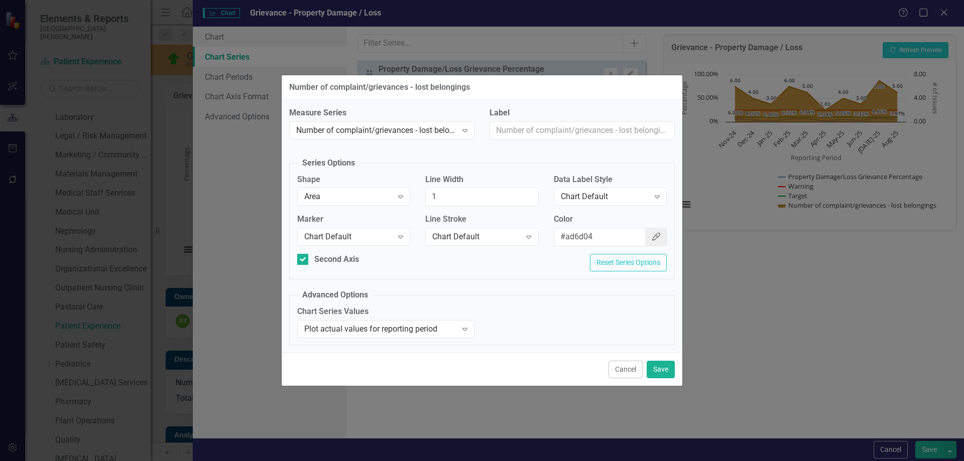
click at [654, 236] on icon "Color Picker" at bounding box center [656, 237] width 10 height 8
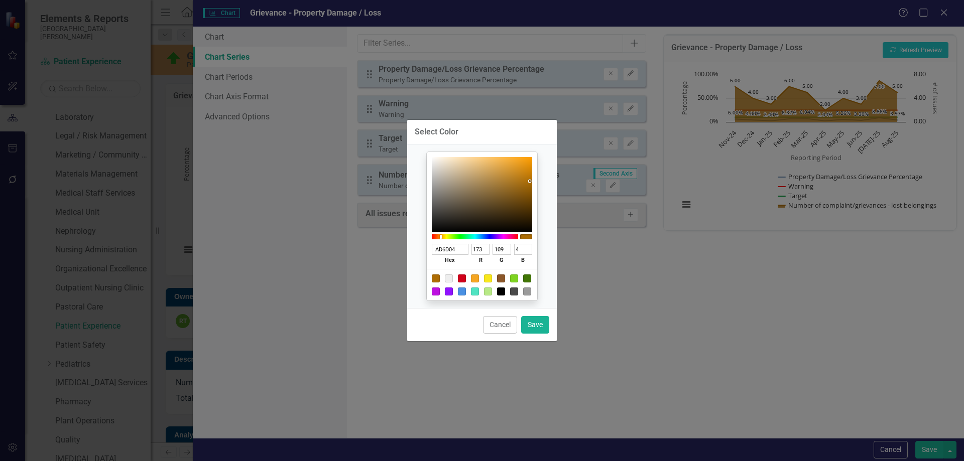
click at [450, 279] on div at bounding box center [449, 279] width 8 height 8
type input "EEEEEE"
type input "238"
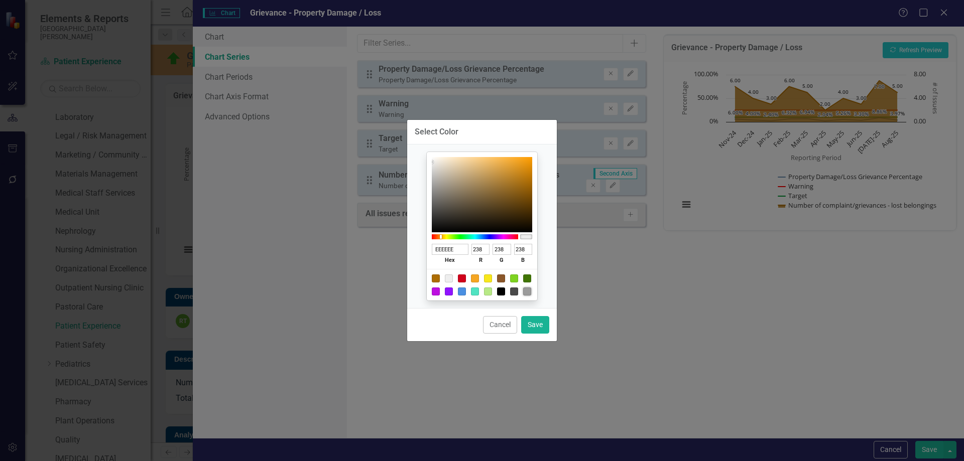
click at [527, 293] on div at bounding box center [527, 292] width 8 height 8
type input "9B9B9B"
type input "155"
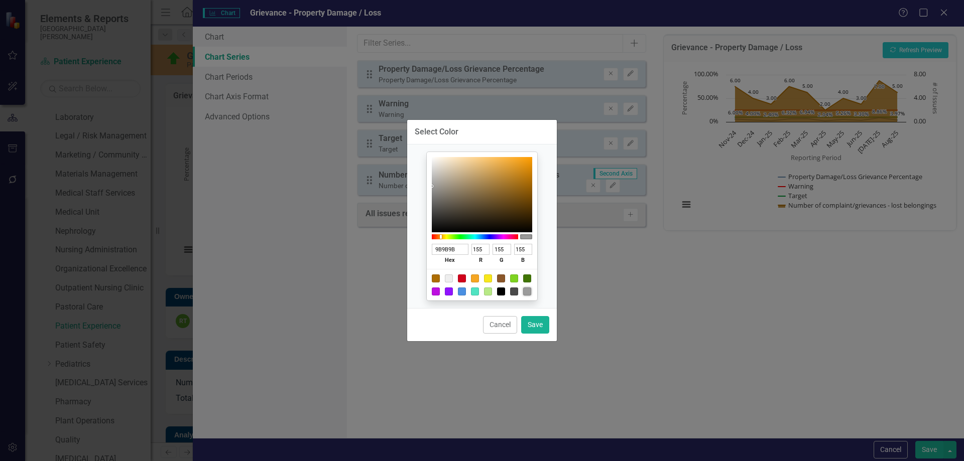
type input "B7B6B5"
type input "183"
type input "182"
type input "181"
click at [433, 178] on div at bounding box center [482, 194] width 100 height 75
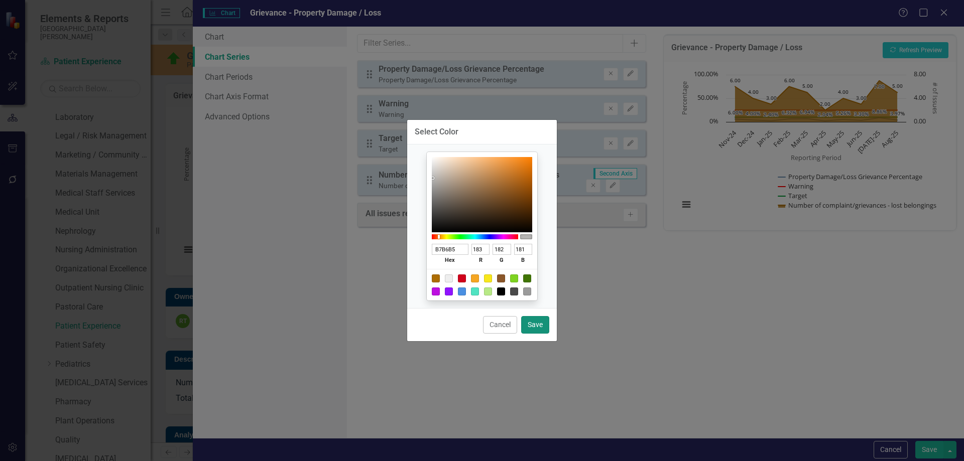
click at [535, 326] on button "Save" at bounding box center [535, 325] width 28 height 18
type input "#b7b6b5"
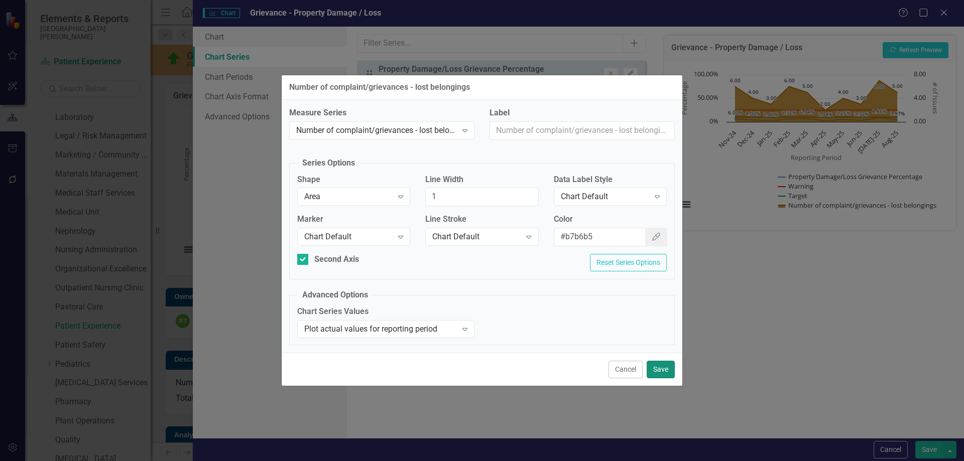
click at [656, 372] on button "Save" at bounding box center [661, 370] width 28 height 18
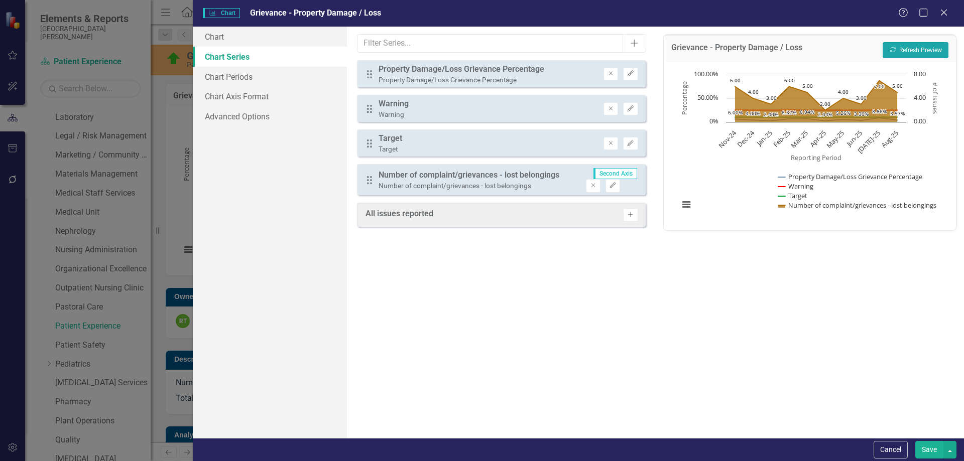
click at [920, 53] on button "Recalculate Refresh Preview" at bounding box center [916, 50] width 66 height 16
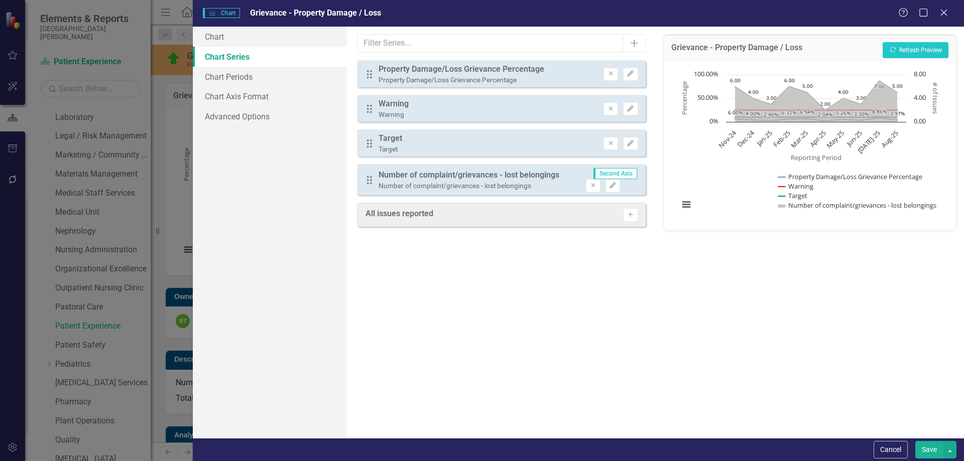
click at [923, 446] on button "Save" at bounding box center [929, 450] width 28 height 18
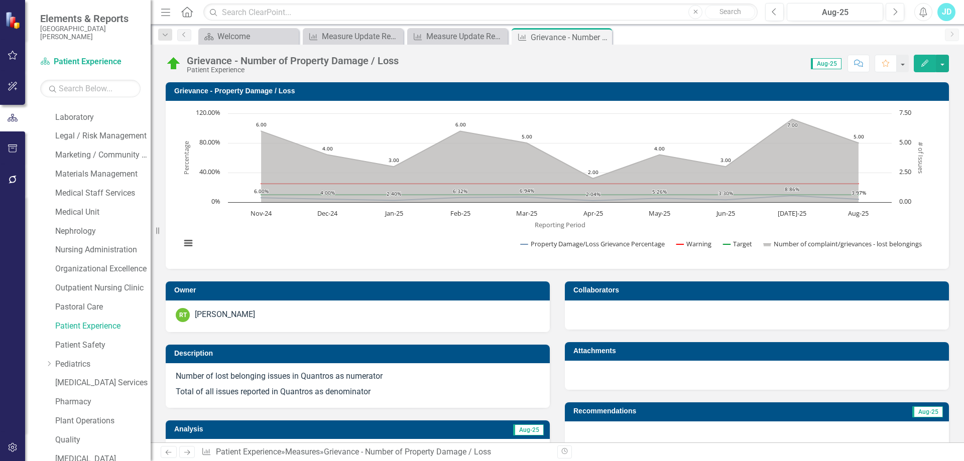
click at [263, 90] on h3 "Grievance - Property Damage / Loss" at bounding box center [559, 91] width 770 height 8
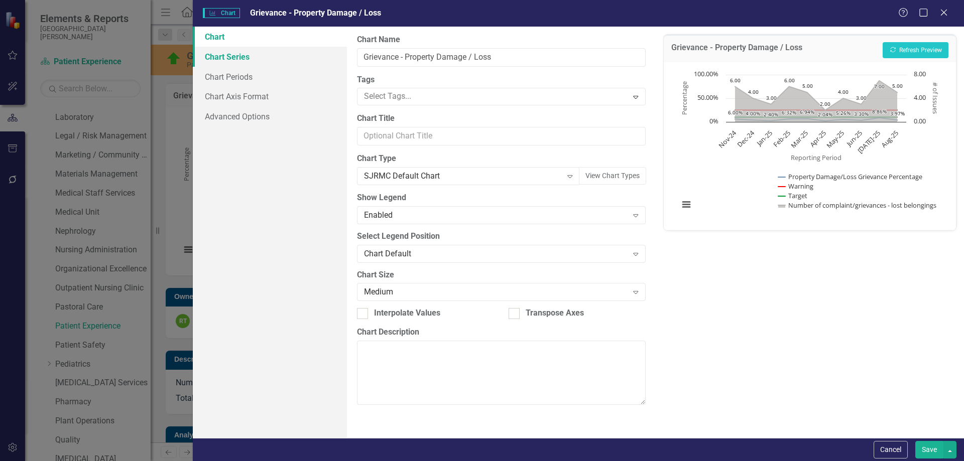
click at [264, 52] on link "Chart Series" at bounding box center [270, 57] width 154 height 20
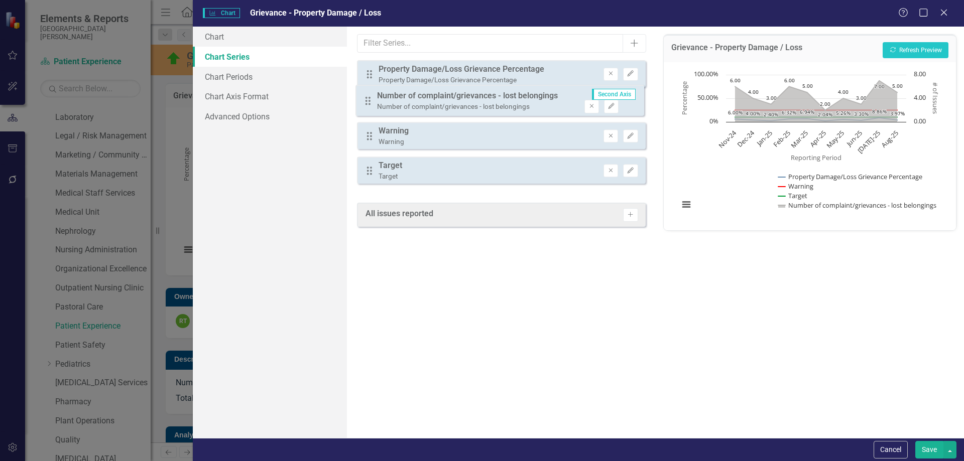
drag, startPoint x: 371, startPoint y: 180, endPoint x: 369, endPoint y: 101, distance: 79.3
click at [369, 101] on div "Drag Property Damage/Loss Grievance Percentage Property Damage/Loss Grievance P…" at bounding box center [501, 127] width 288 height 135
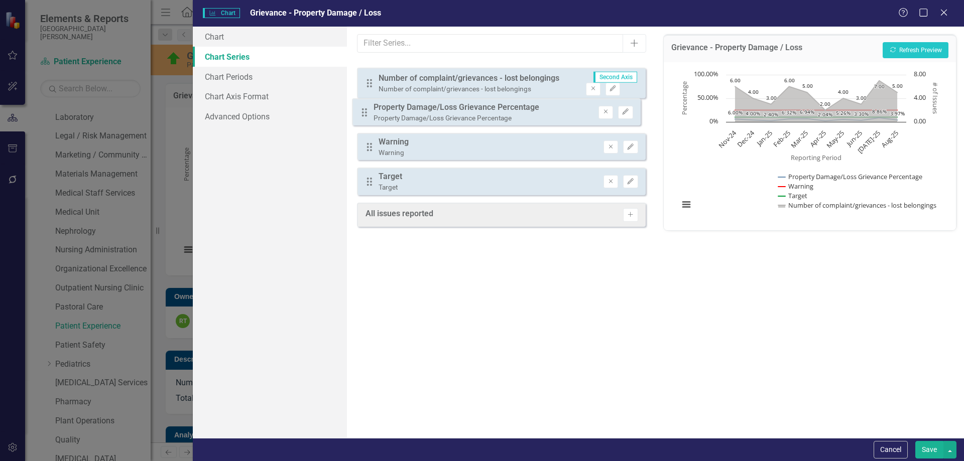
drag, startPoint x: 367, startPoint y: 72, endPoint x: 362, endPoint y: 110, distance: 38.5
click at [362, 110] on div "Drag Property Damage/Loss Grievance Percentage Property Damage/Loss Grievance P…" at bounding box center [501, 127] width 288 height 135
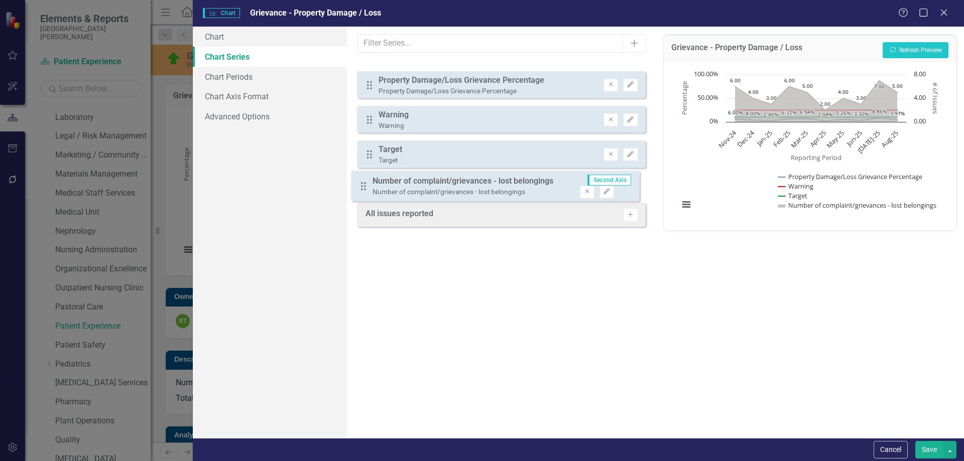
drag, startPoint x: 367, startPoint y: 75, endPoint x: 361, endPoint y: 185, distance: 110.6
click at [361, 185] on div "Drag Number of complaint/grievances - lost belongings Number of complaint/griev…" at bounding box center [501, 127] width 288 height 135
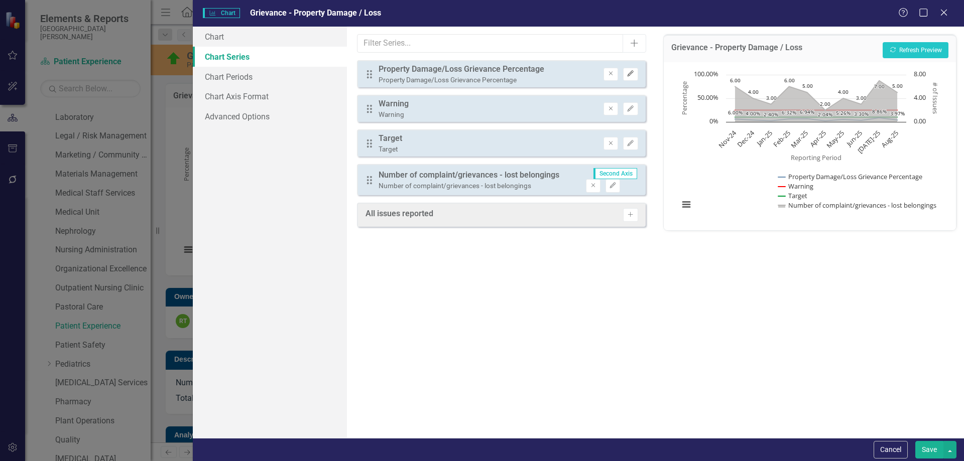
click at [628, 75] on icon "button" at bounding box center [630, 74] width 6 height 6
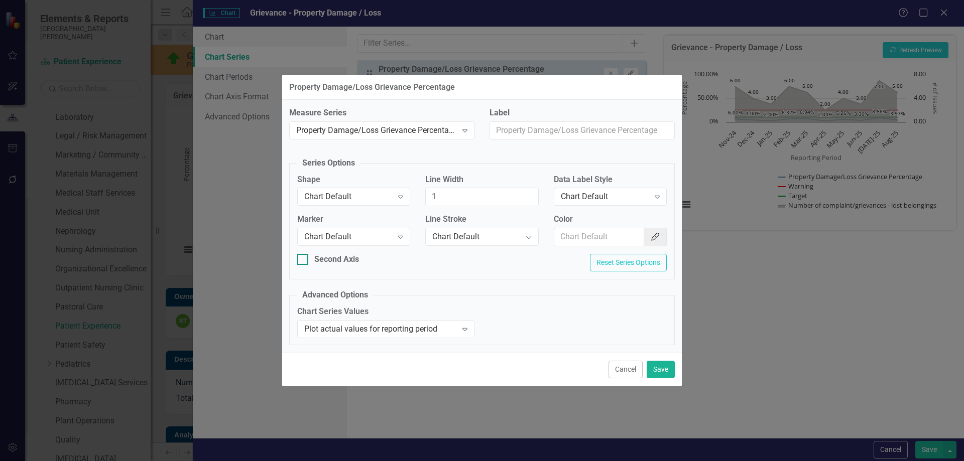
click at [306, 258] on div at bounding box center [302, 259] width 11 height 11
click at [304, 258] on input "Second Axis" at bounding box center [300, 257] width 7 height 7
checkbox input "true"
click at [664, 367] on button "Save" at bounding box center [661, 370] width 28 height 18
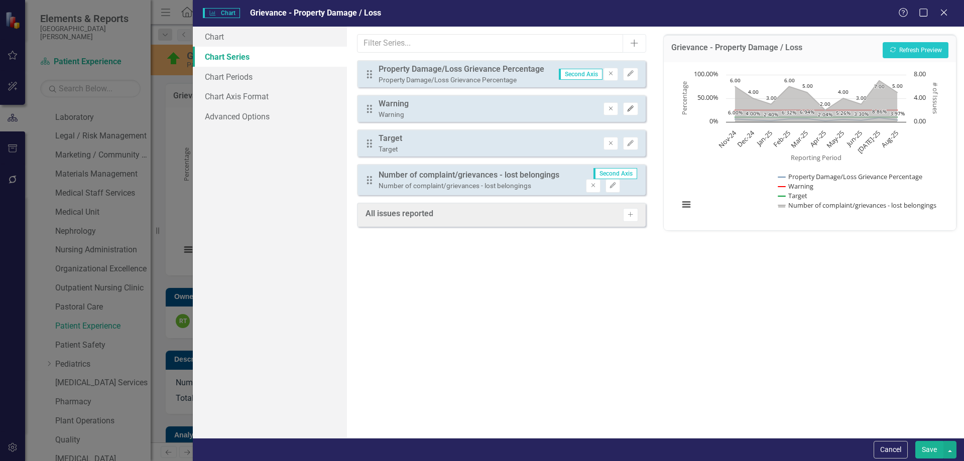
click at [627, 111] on icon "Edit" at bounding box center [630, 109] width 8 height 6
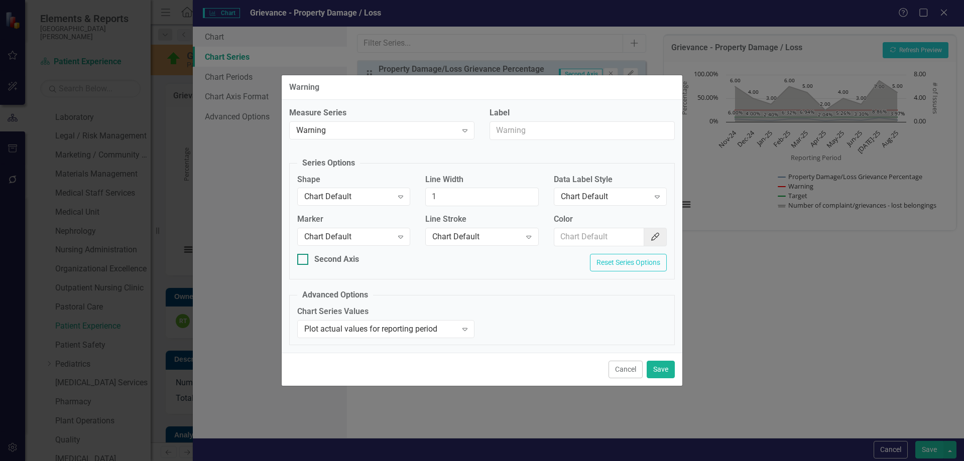
click at [304, 259] on div at bounding box center [302, 259] width 11 height 11
click at [304, 259] on input "Second Axis" at bounding box center [300, 257] width 7 height 7
checkbox input "true"
click at [667, 372] on button "Save" at bounding box center [661, 370] width 28 height 18
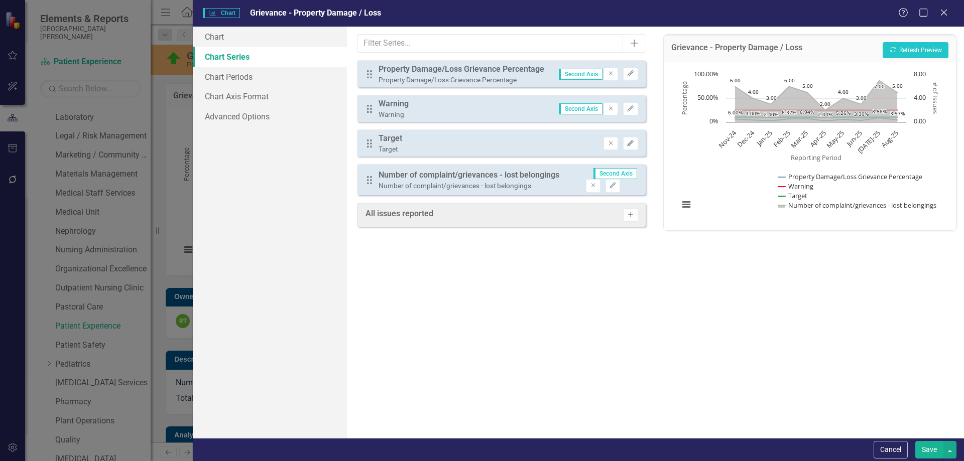
click at [629, 140] on button "Edit" at bounding box center [630, 143] width 15 height 13
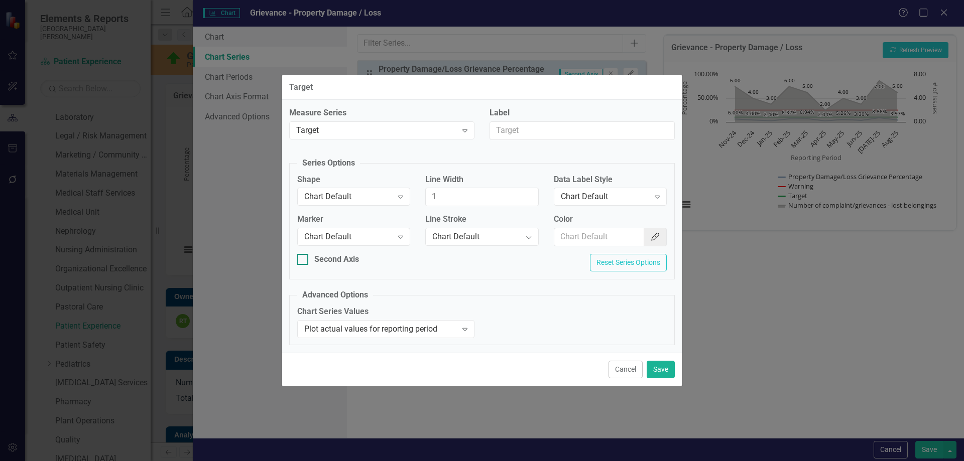
click at [305, 259] on div at bounding box center [302, 259] width 11 height 11
click at [304, 259] on input "Second Axis" at bounding box center [300, 257] width 7 height 7
checkbox input "true"
click at [678, 372] on div "Cancel Save" at bounding box center [482, 369] width 401 height 33
click at [667, 372] on button "Save" at bounding box center [661, 370] width 28 height 18
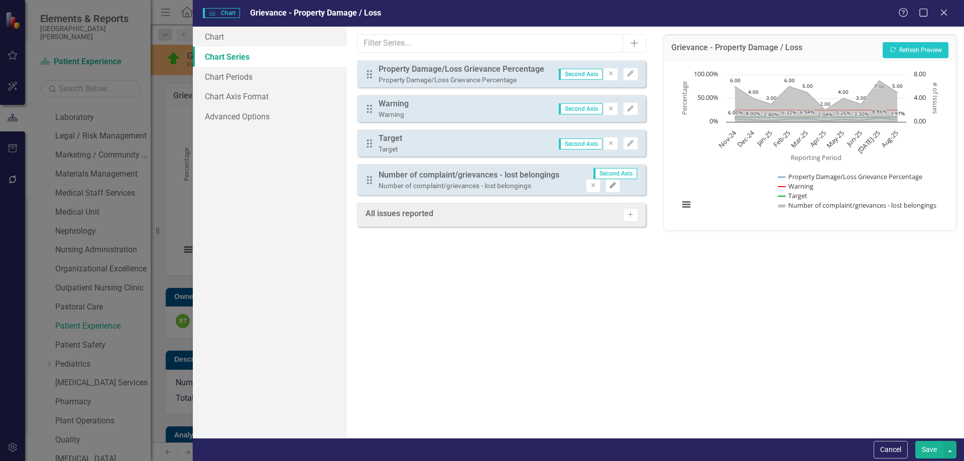
click at [620, 179] on button "Edit" at bounding box center [612, 185] width 15 height 13
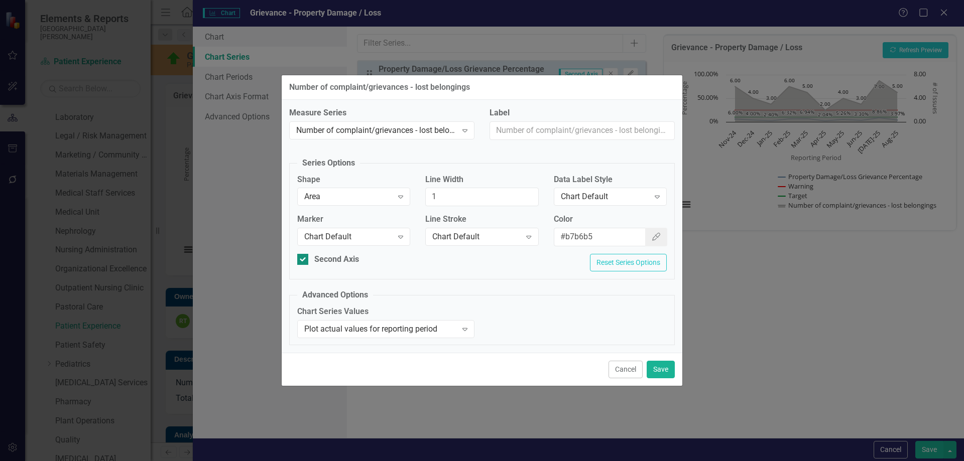
click at [301, 261] on div at bounding box center [302, 259] width 11 height 11
click at [301, 261] on input "Second Axis" at bounding box center [300, 257] width 7 height 7
checkbox input "false"
click at [671, 369] on button "Save" at bounding box center [661, 370] width 28 height 18
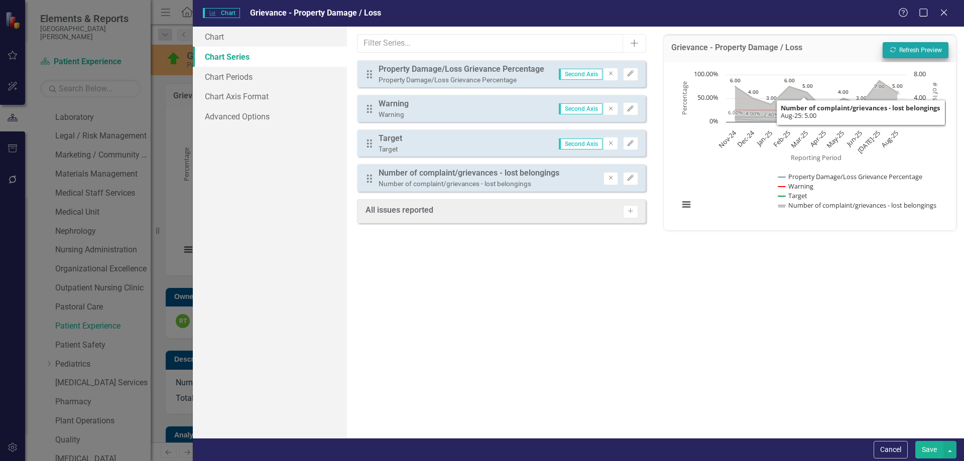
click at [912, 57] on div "Grievance - Property Damage / Loss Recalculate Refresh Preview" at bounding box center [810, 49] width 292 height 28
click at [912, 51] on button "Recalculate Refresh Preview" at bounding box center [916, 50] width 66 height 16
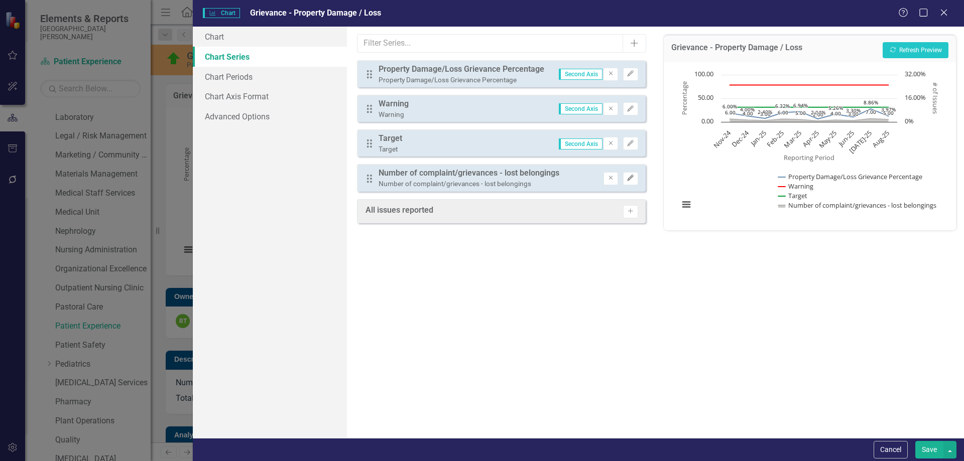
click at [635, 180] on button "Edit" at bounding box center [630, 178] width 15 height 13
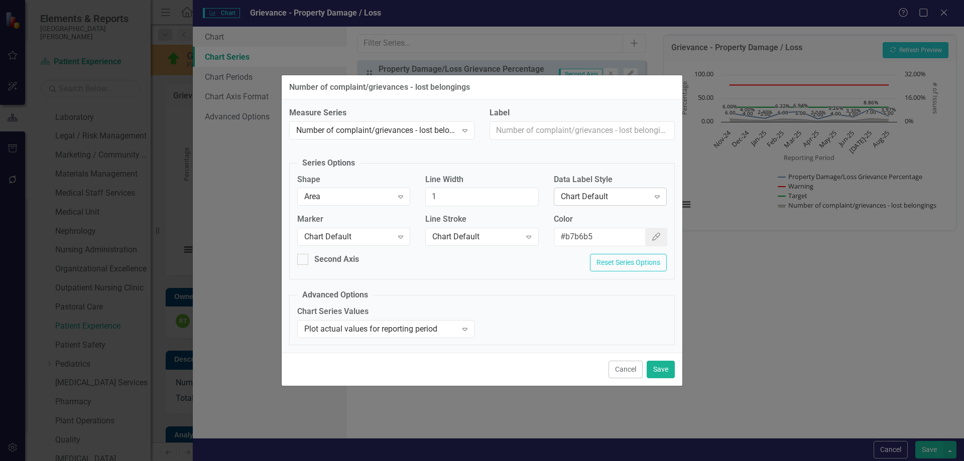
click at [573, 200] on div "Chart Default" at bounding box center [605, 197] width 88 height 12
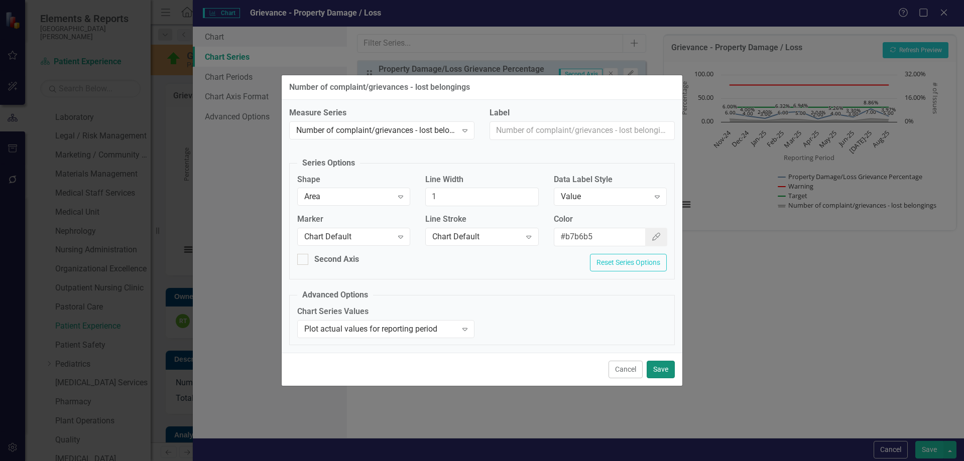
click at [668, 373] on button "Save" at bounding box center [661, 370] width 28 height 18
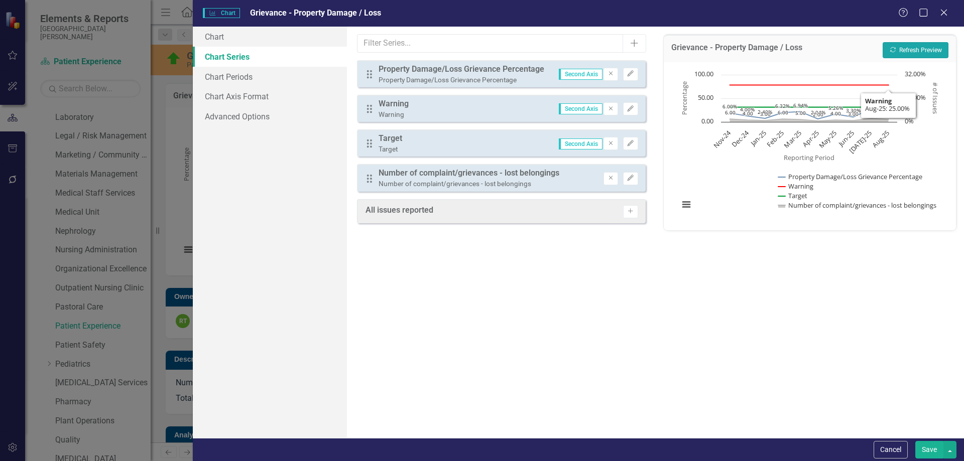
click at [916, 45] on button "Recalculate Refresh Preview" at bounding box center [916, 50] width 66 height 16
click at [929, 452] on button "Save" at bounding box center [929, 450] width 28 height 18
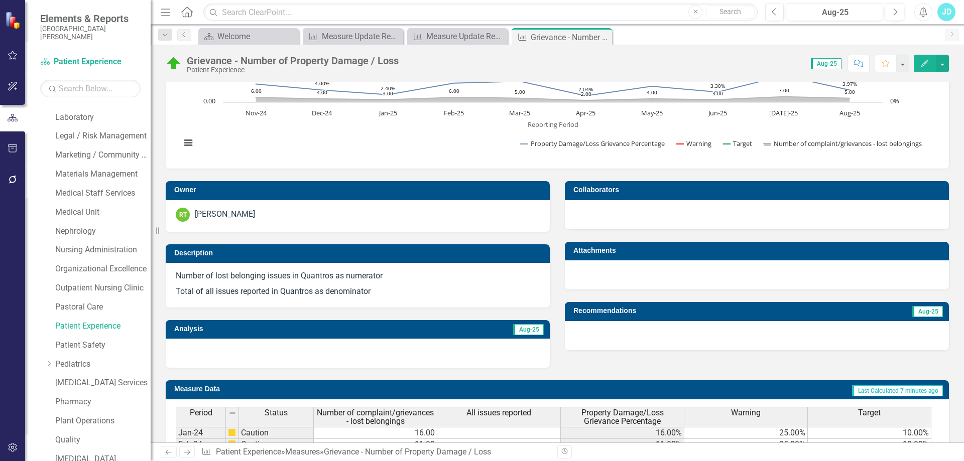
scroll to position [0, 0]
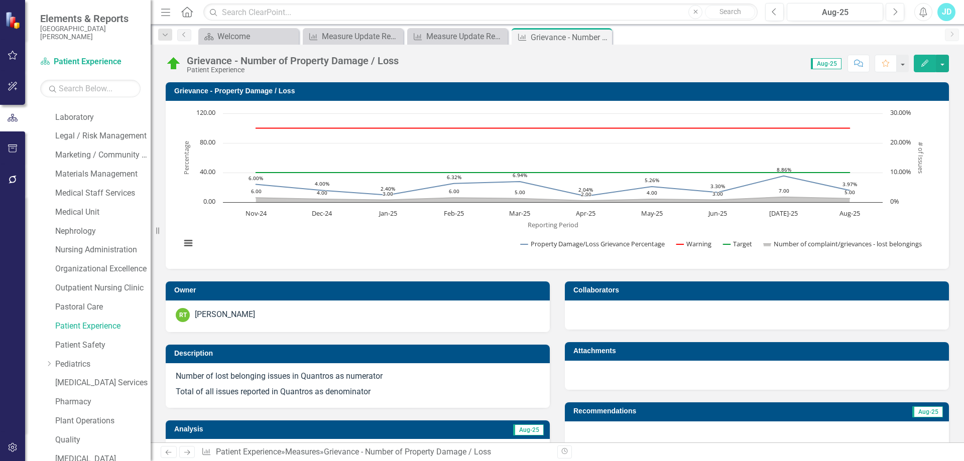
click at [293, 86] on td "Grievance - Property Damage / Loss" at bounding box center [559, 92] width 770 height 15
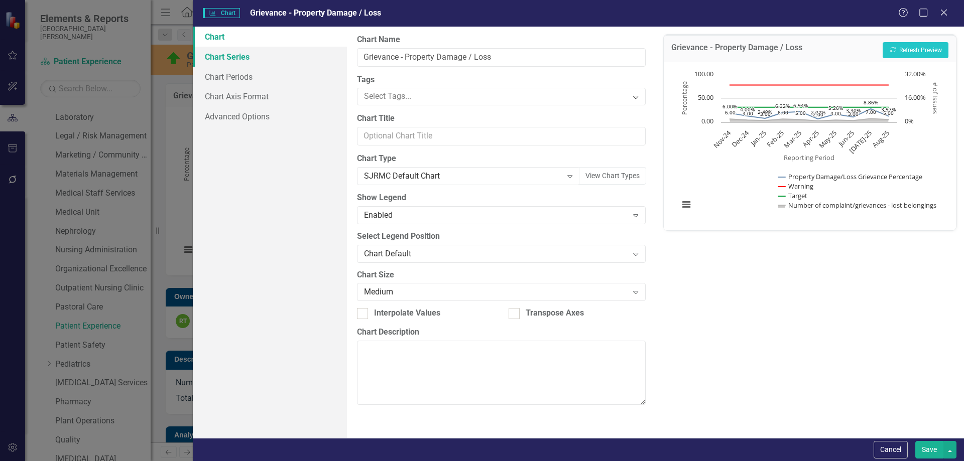
click at [221, 58] on link "Chart Series" at bounding box center [270, 57] width 154 height 20
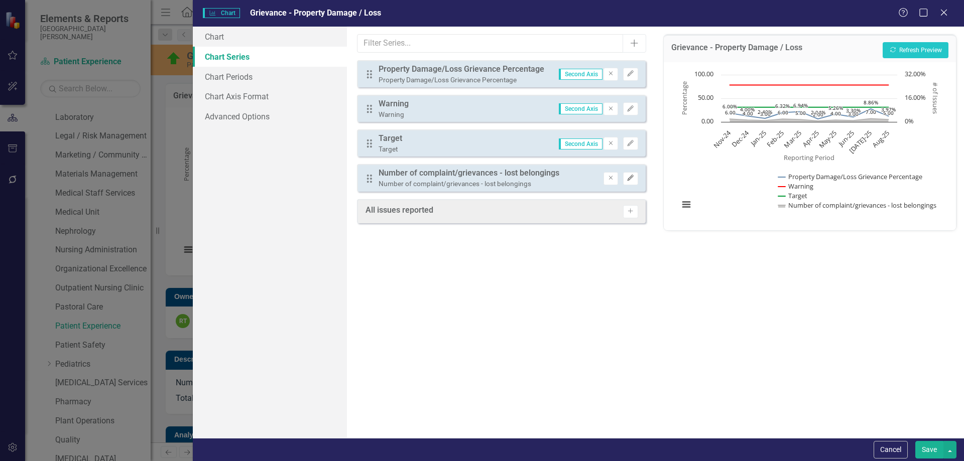
click at [630, 177] on icon "Edit" at bounding box center [630, 178] width 8 height 6
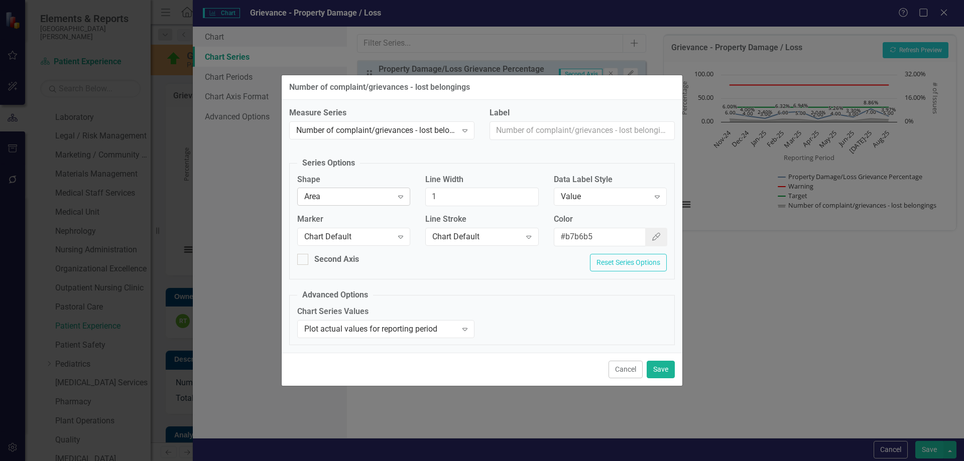
click at [357, 201] on div "Area" at bounding box center [348, 197] width 88 height 12
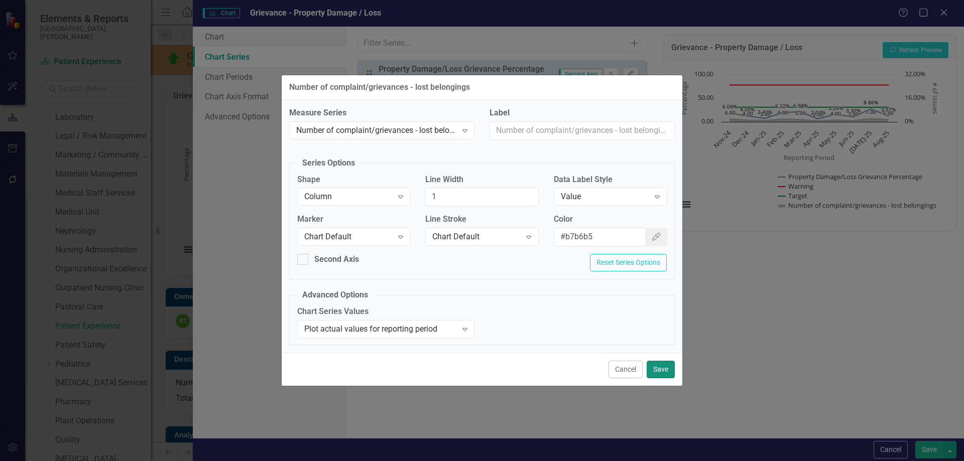
click at [664, 368] on button "Save" at bounding box center [661, 370] width 28 height 18
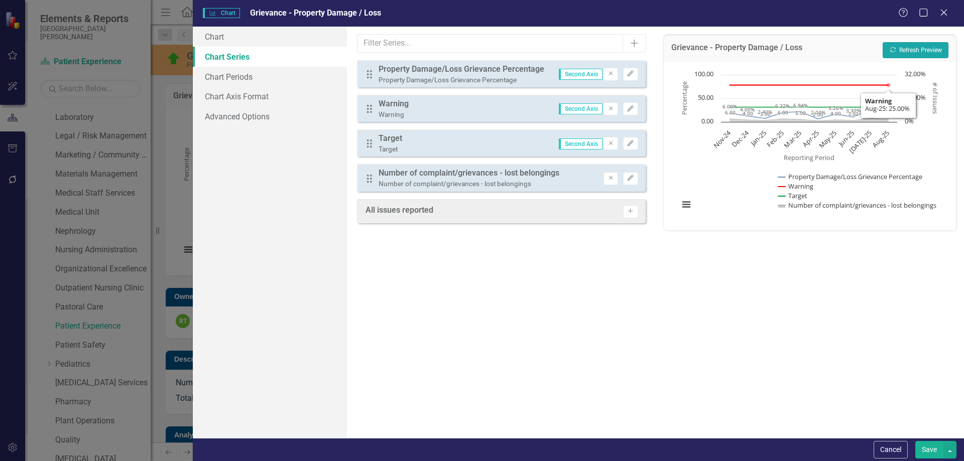
click at [911, 48] on button "Recalculate Refresh Preview" at bounding box center [916, 50] width 66 height 16
click at [223, 97] on link "Chart Axis Format" at bounding box center [270, 96] width 154 height 20
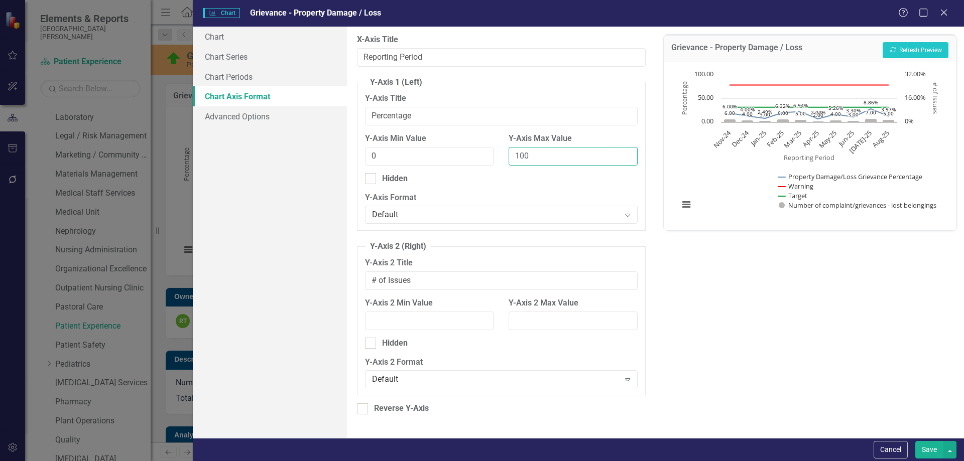
drag, startPoint x: 533, startPoint y: 154, endPoint x: 476, endPoint y: 146, distance: 57.3
click at [476, 152] on div "Y-Axis Min Value 0 Y-Axis Max Value 100" at bounding box center [500, 153] width 287 height 40
click at [423, 153] on input "0" at bounding box center [429, 156] width 129 height 19
click at [924, 49] on button "Recalculate Refresh Preview" at bounding box center [916, 50] width 66 height 16
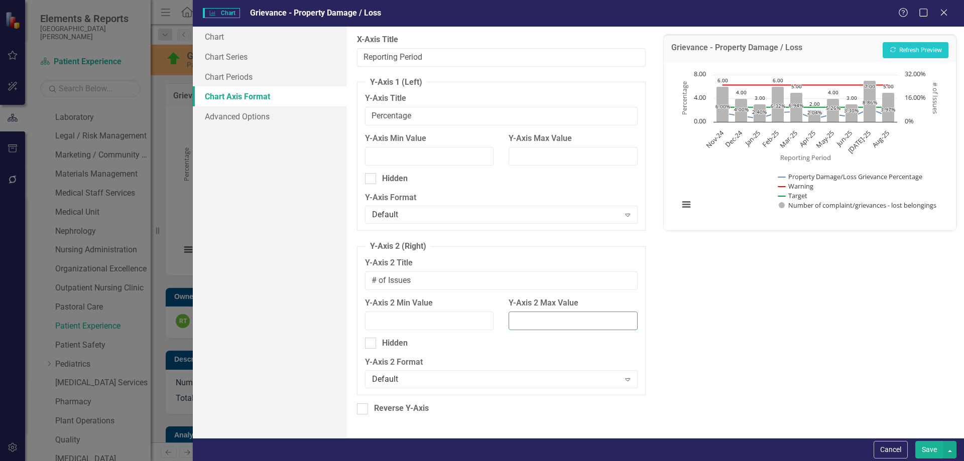
click at [540, 320] on input "Y-Axis 2 Max Value" at bounding box center [573, 321] width 129 height 19
click at [932, 50] on button "Recalculate Refresh Preview" at bounding box center [916, 50] width 66 height 16
drag, startPoint x: 544, startPoint y: 322, endPoint x: 515, endPoint y: 323, distance: 29.1
click at [515, 323] on input "100" at bounding box center [573, 321] width 129 height 19
click at [910, 50] on button "Recalculate Refresh Preview" at bounding box center [916, 50] width 66 height 16
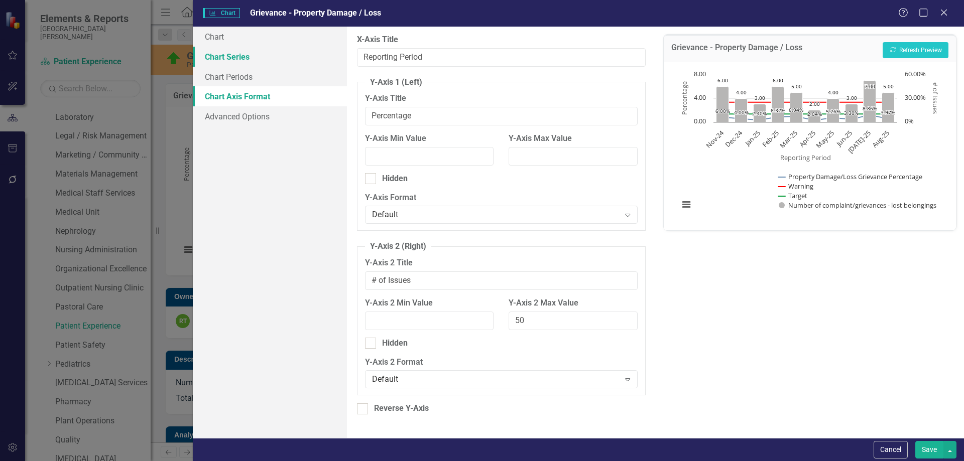
click at [260, 63] on link "Chart Series" at bounding box center [270, 57] width 154 height 20
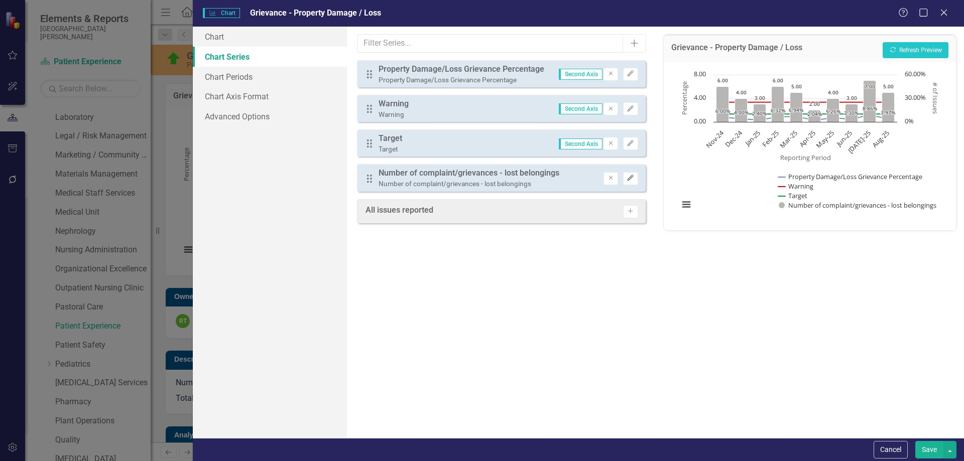
click at [633, 177] on icon "Edit" at bounding box center [630, 178] width 8 height 6
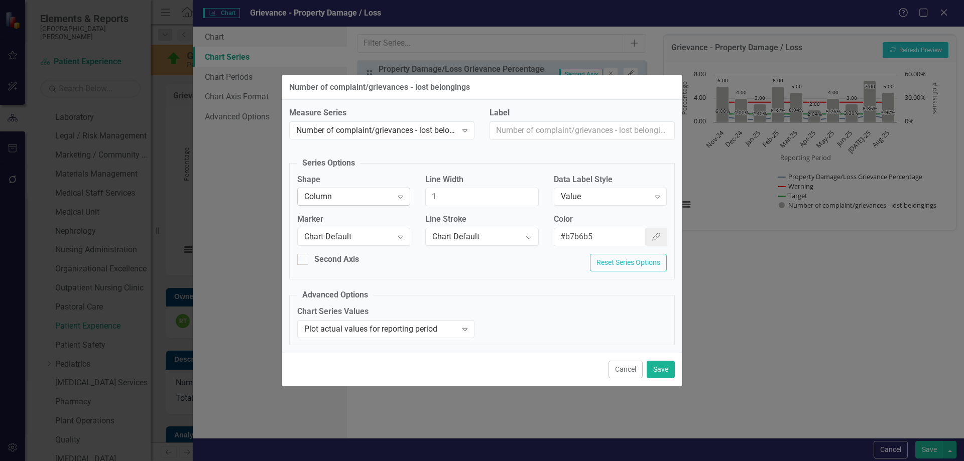
click at [363, 201] on div "Column" at bounding box center [348, 197] width 88 height 12
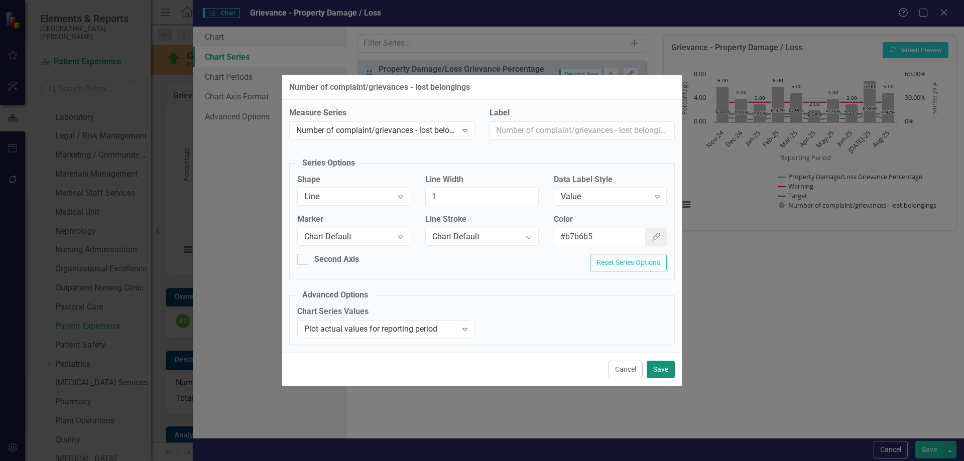
click at [670, 365] on button "Save" at bounding box center [661, 370] width 28 height 18
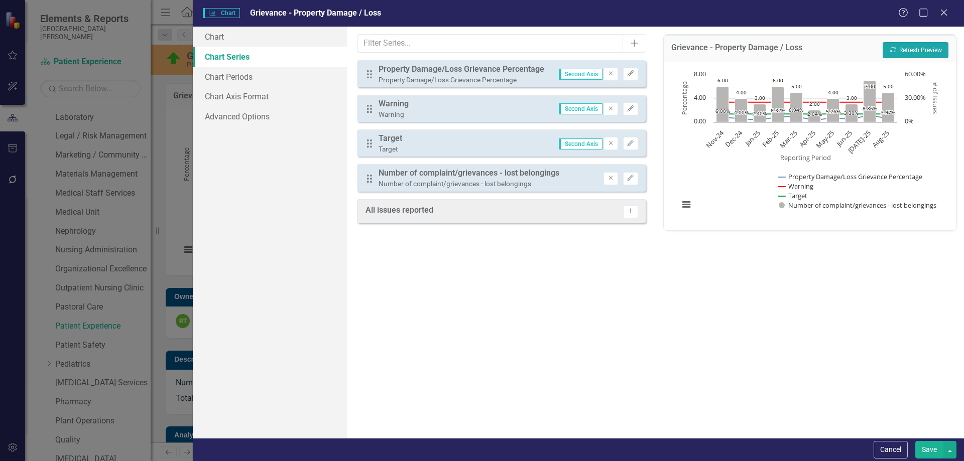
click at [913, 49] on button "Recalculate Refresh Preview" at bounding box center [916, 50] width 66 height 16
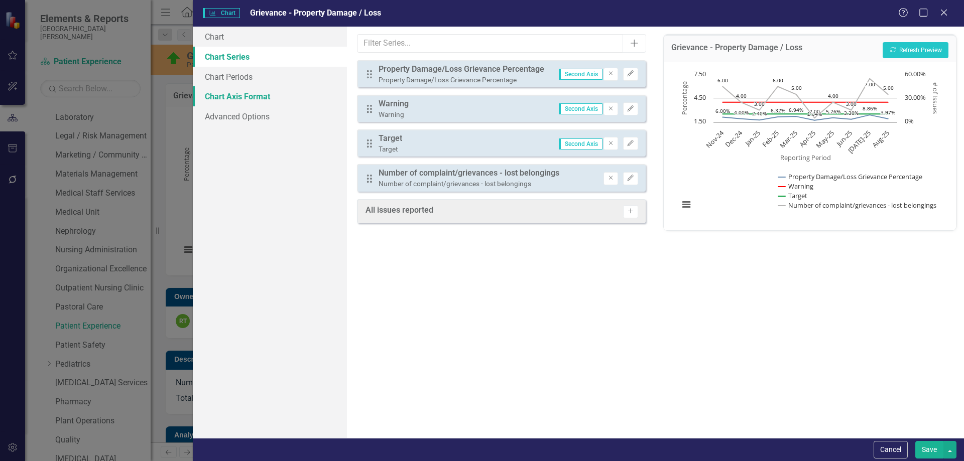
click at [255, 100] on link "Chart Axis Format" at bounding box center [270, 96] width 154 height 20
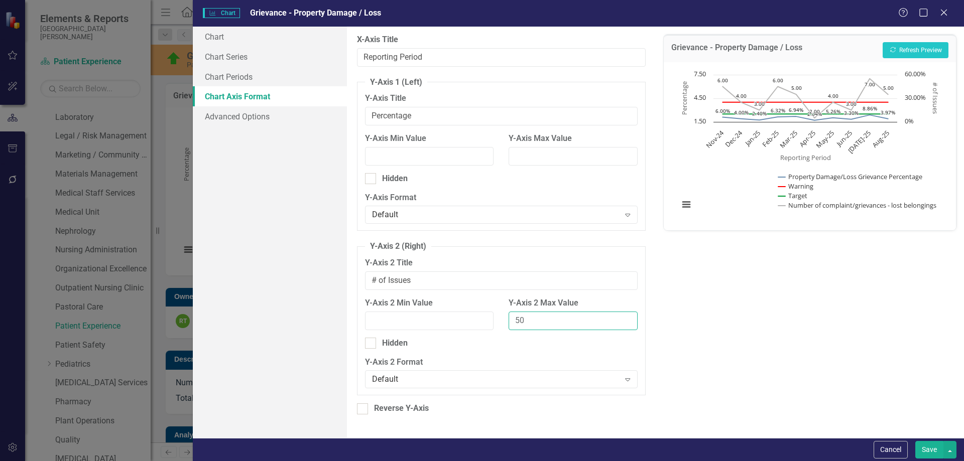
drag, startPoint x: 544, startPoint y: 321, endPoint x: 500, endPoint y: 329, distance: 44.4
click at [500, 329] on div "Y-Axis 2 Min Value Y-Axis 2 Max Value 50" at bounding box center [500, 318] width 287 height 40
click at [939, 42] on button "Recalculate Refresh Preview" at bounding box center [916, 50] width 66 height 16
click at [551, 321] on input "10" at bounding box center [573, 321] width 129 height 19
type input "1"
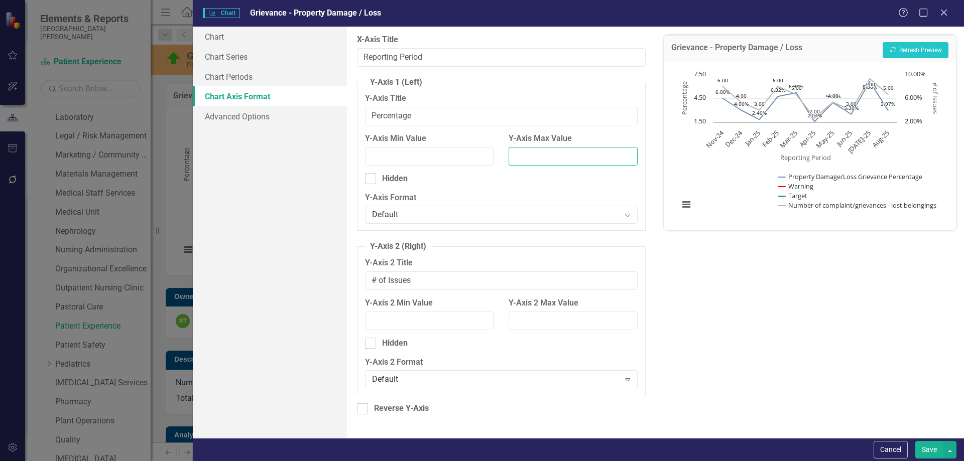
click at [575, 160] on input "Y-Axis Max Value" at bounding box center [573, 156] width 129 height 19
type input "10"
click at [924, 49] on button "Recalculate Refresh Preview" at bounding box center [916, 50] width 66 height 16
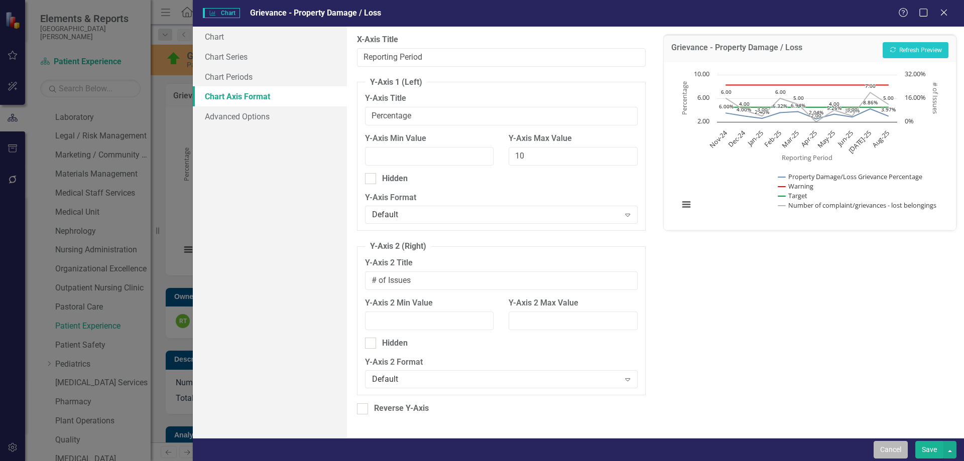
click at [886, 451] on button "Cancel" at bounding box center [890, 450] width 34 height 18
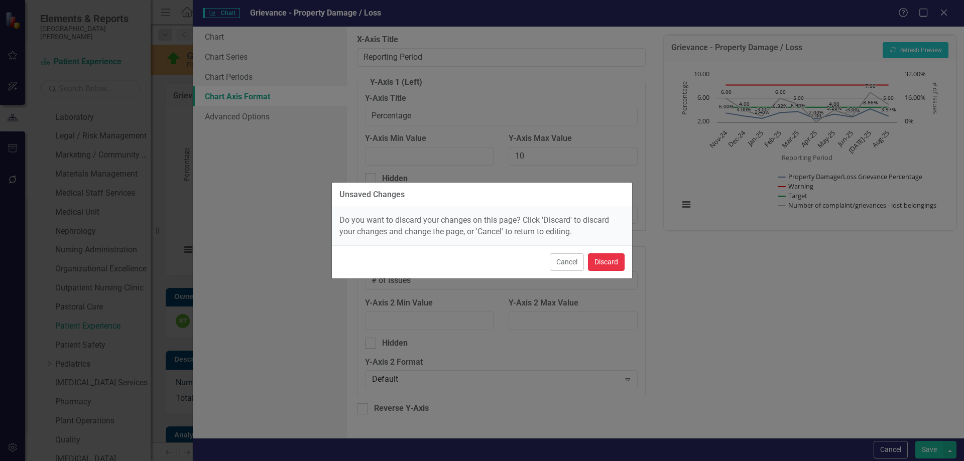
click at [611, 262] on button "Discard" at bounding box center [606, 263] width 37 height 18
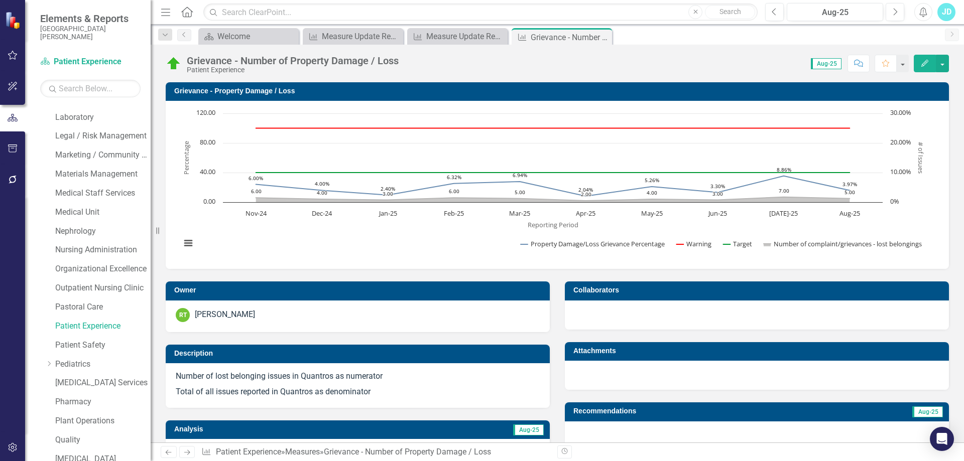
click at [258, 90] on h3 "Grievance - Property Damage / Loss" at bounding box center [559, 91] width 770 height 8
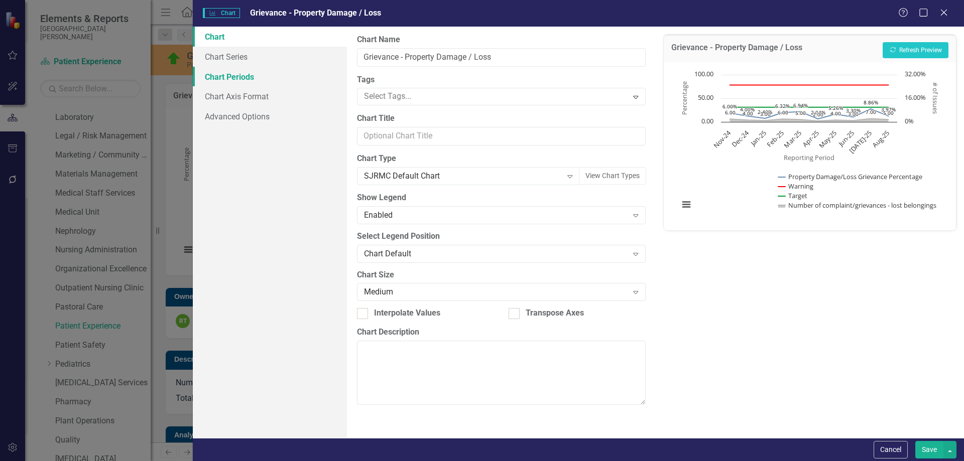
click at [268, 67] on link "Chart Periods" at bounding box center [270, 77] width 154 height 20
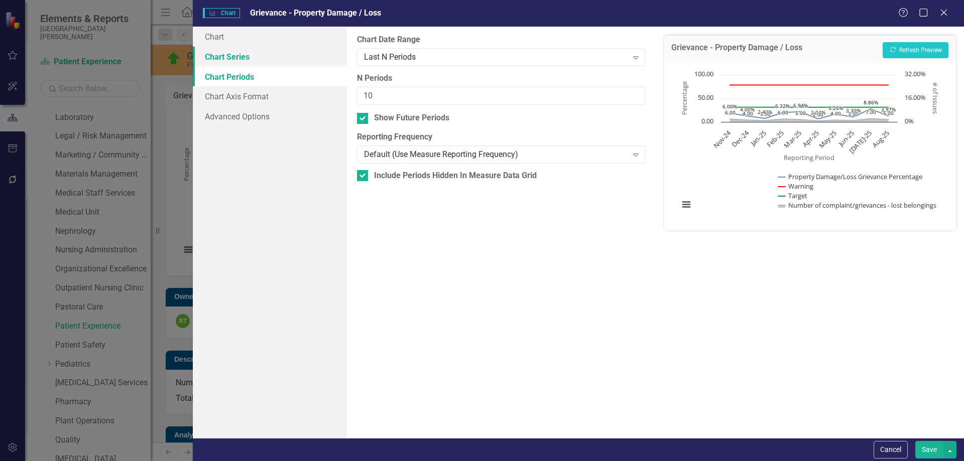
click at [268, 57] on link "Chart Series" at bounding box center [270, 57] width 154 height 20
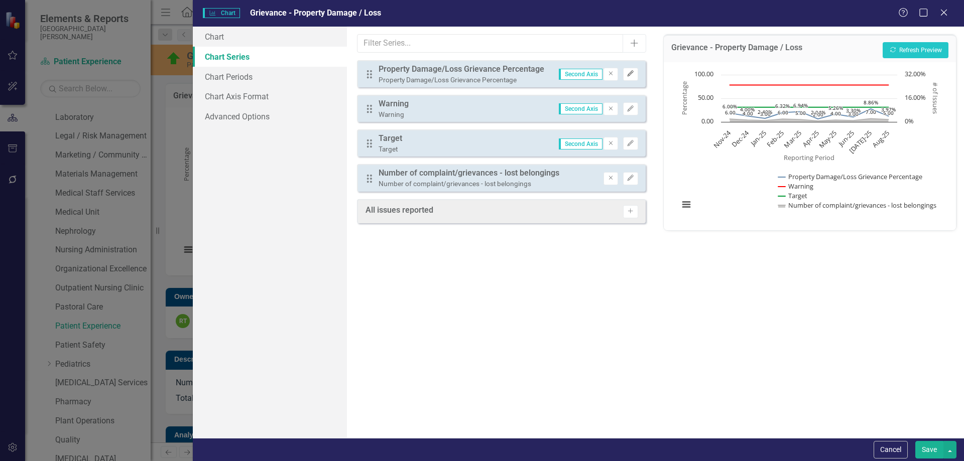
click at [633, 75] on icon "Edit" at bounding box center [630, 74] width 8 height 6
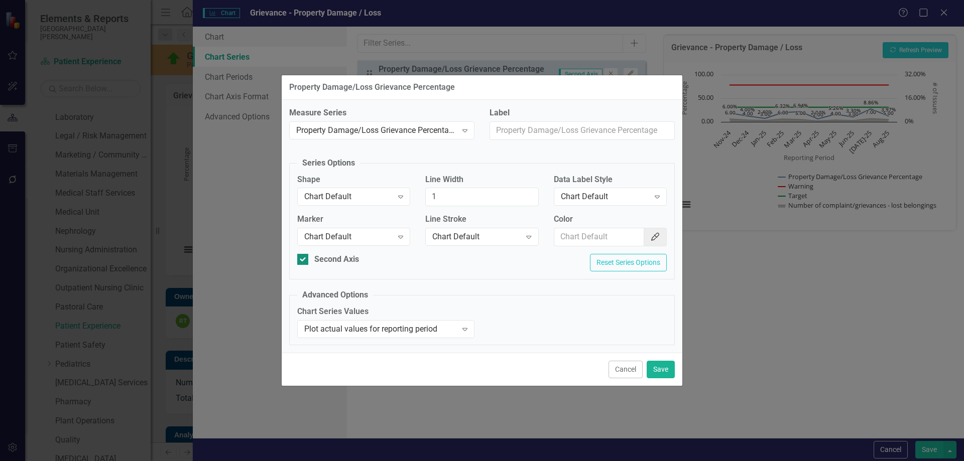
click at [308, 261] on div at bounding box center [302, 259] width 11 height 11
click at [304, 261] on input "Second Axis" at bounding box center [300, 257] width 7 height 7
checkbox input "false"
drag, startPoint x: 662, startPoint y: 369, endPoint x: 651, endPoint y: 325, distance: 45.5
click at [662, 369] on button "Save" at bounding box center [661, 370] width 28 height 18
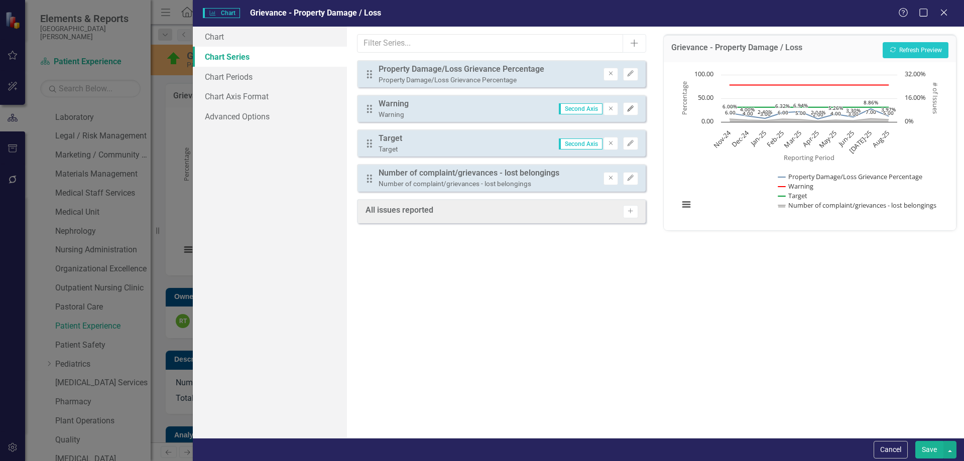
click at [629, 110] on icon "Edit" at bounding box center [630, 109] width 8 height 6
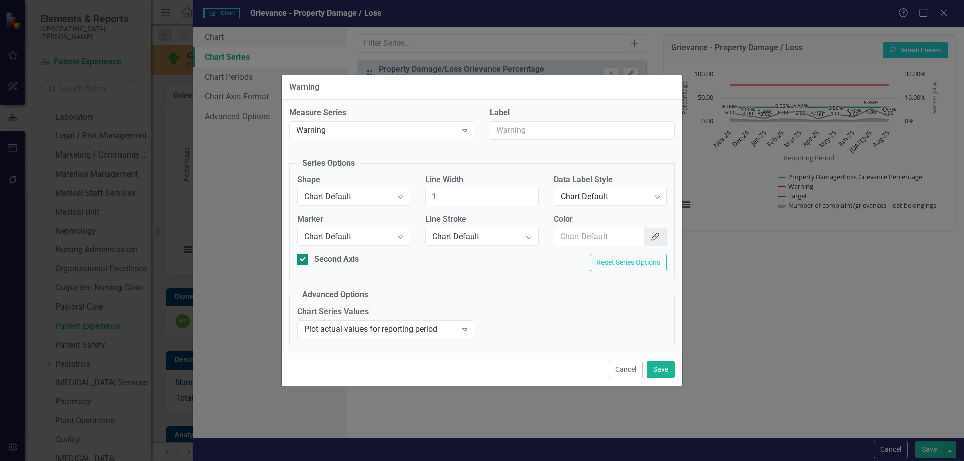
click at [300, 258] on input "Second Axis" at bounding box center [300, 257] width 7 height 7
checkbox input "false"
click at [666, 369] on button "Save" at bounding box center [661, 370] width 28 height 18
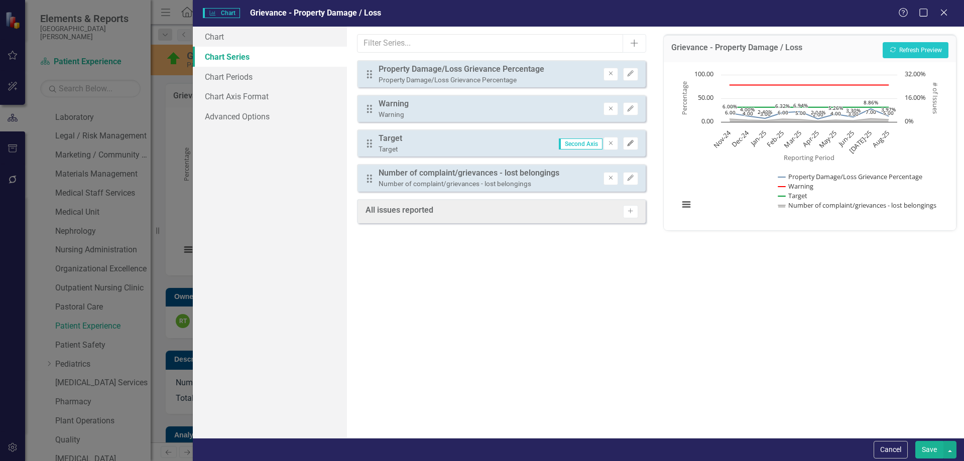
click at [633, 143] on icon "Edit" at bounding box center [630, 144] width 8 height 6
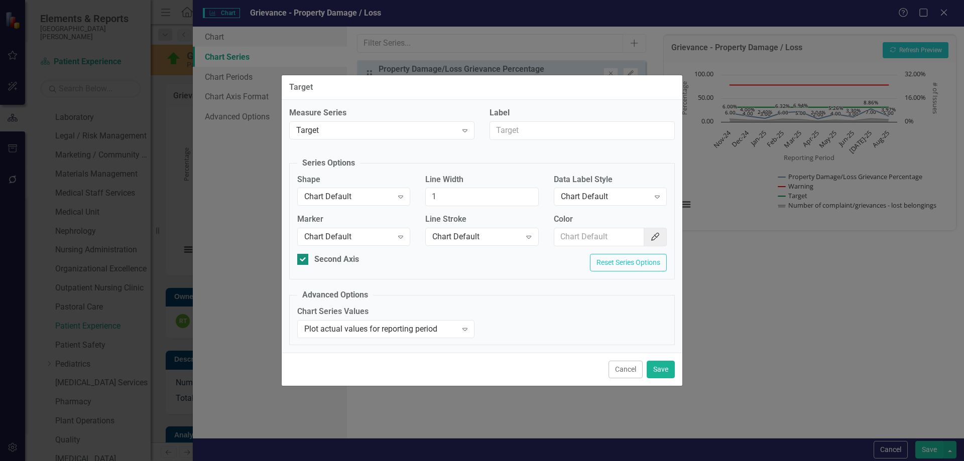
click at [299, 262] on div at bounding box center [302, 259] width 11 height 11
click at [299, 261] on input "Second Axis" at bounding box center [300, 257] width 7 height 7
checkbox input "false"
click at [657, 370] on button "Save" at bounding box center [661, 370] width 28 height 18
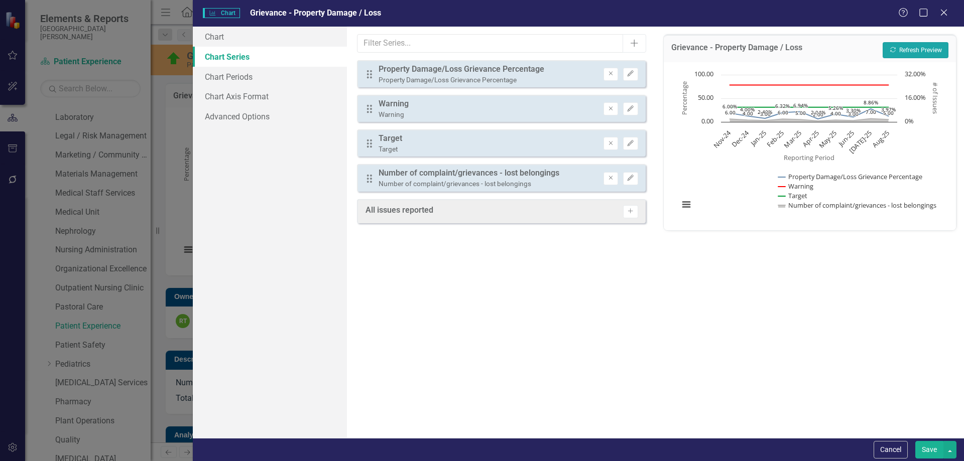
click at [928, 54] on button "Recalculate Refresh Preview" at bounding box center [916, 50] width 66 height 16
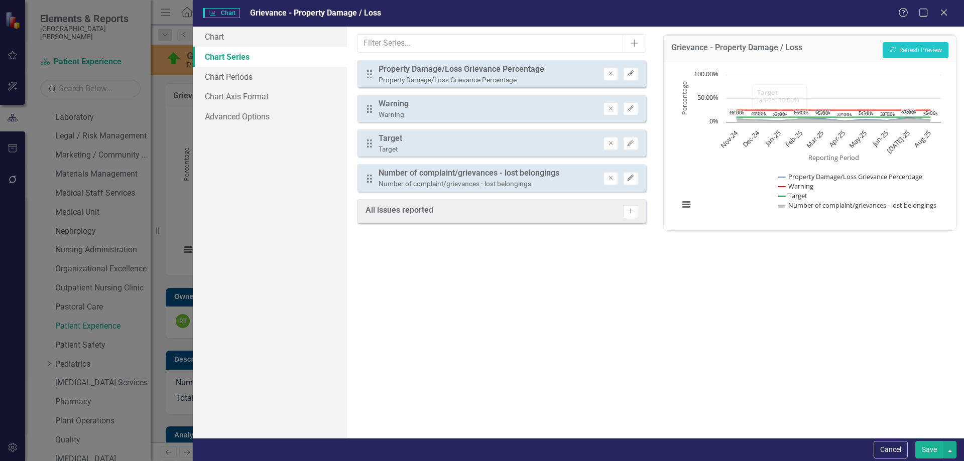
click at [634, 181] on icon "Edit" at bounding box center [630, 178] width 8 height 6
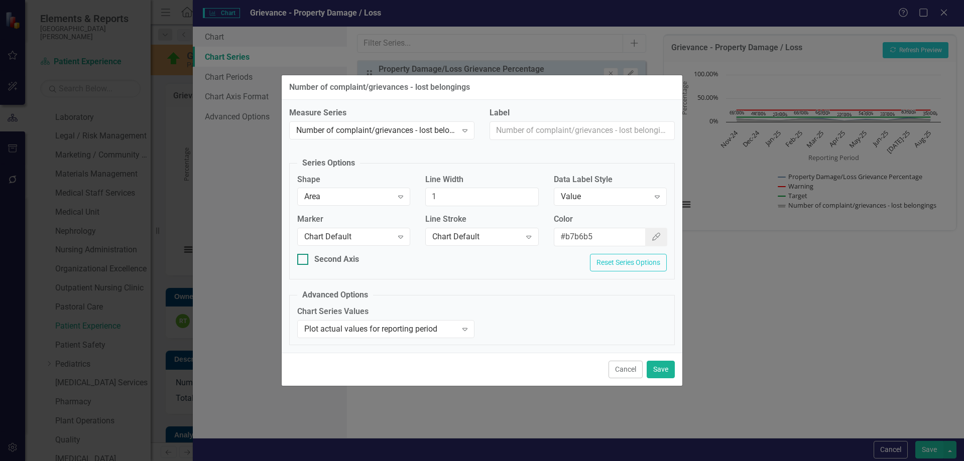
click at [303, 260] on input "Second Axis" at bounding box center [300, 257] width 7 height 7
checkbox input "true"
click at [666, 372] on button "Save" at bounding box center [661, 370] width 28 height 18
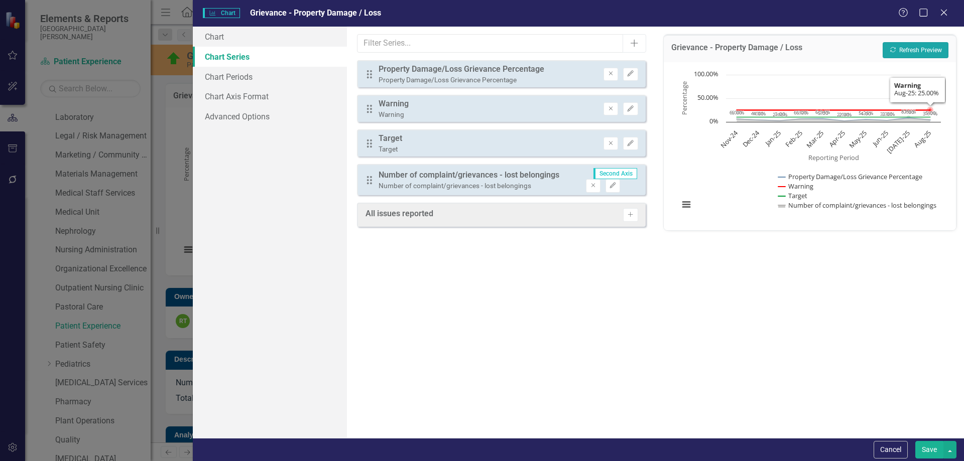
click at [929, 50] on button "Recalculate Refresh Preview" at bounding box center [916, 50] width 66 height 16
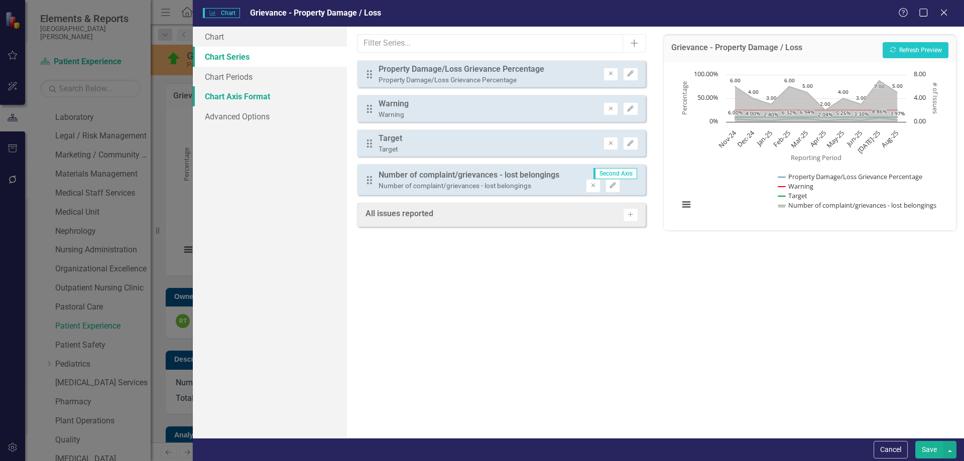
click at [246, 95] on link "Chart Axis Format" at bounding box center [270, 96] width 154 height 20
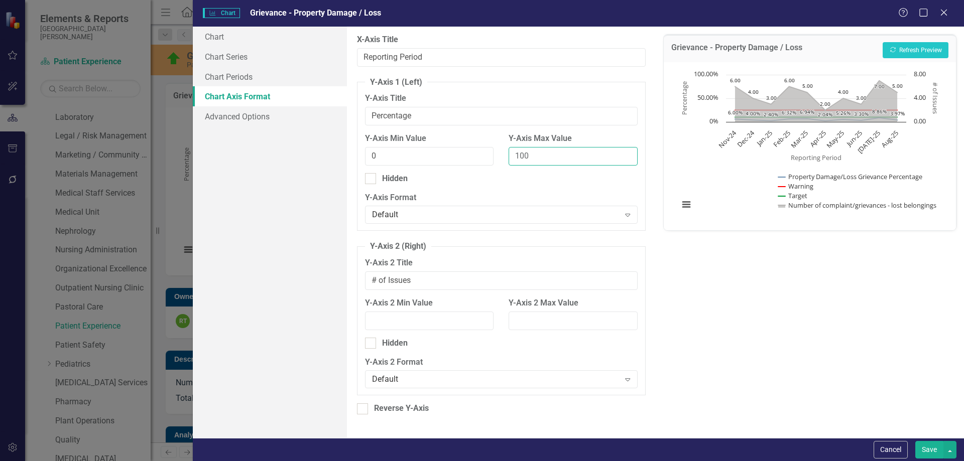
drag, startPoint x: 544, startPoint y: 156, endPoint x: 493, endPoint y: 155, distance: 50.7
click at [493, 155] on div "Y-Axis Min Value 0 Y-Axis Max Value 100" at bounding box center [500, 153] width 287 height 40
click at [903, 48] on button "Recalculate Refresh Preview" at bounding box center [916, 50] width 66 height 16
drag, startPoint x: 519, startPoint y: 153, endPoint x: 507, endPoint y: 153, distance: 12.6
click at [507, 153] on div "Y-Axis Max Value 50" at bounding box center [573, 153] width 144 height 40
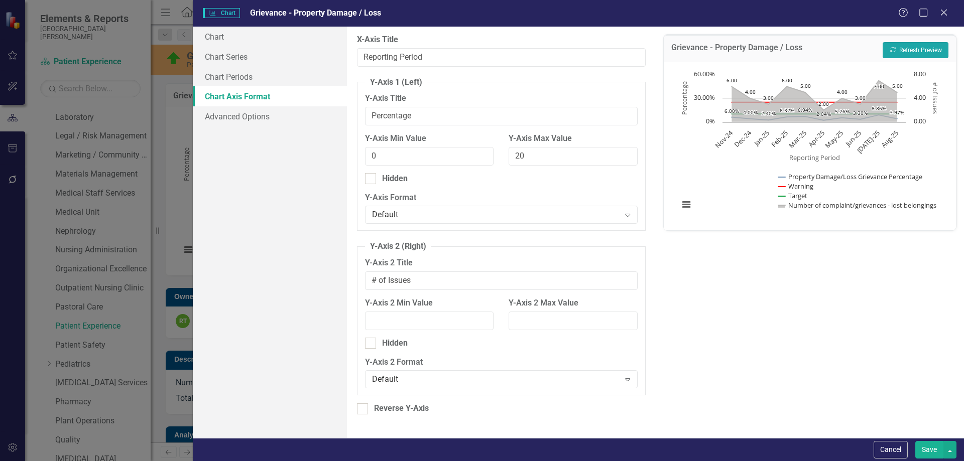
click at [907, 43] on button "Recalculate Refresh Preview" at bounding box center [916, 50] width 66 height 16
click at [627, 153] on input "21" at bounding box center [573, 156] width 129 height 19
click at [626, 153] on input "22" at bounding box center [573, 156] width 129 height 19
click at [626, 152] on input "23" at bounding box center [573, 156] width 129 height 19
click at [626, 152] on input "24" at bounding box center [573, 156] width 129 height 19
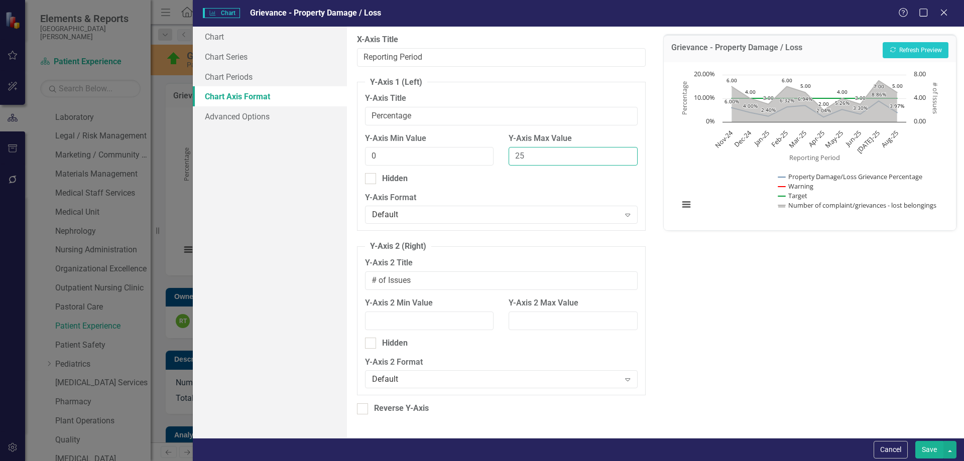
click at [626, 152] on input "25" at bounding box center [573, 156] width 129 height 19
click at [626, 152] on input "26" at bounding box center [573, 156] width 129 height 19
click at [626, 152] on input "27" at bounding box center [573, 156] width 129 height 19
click at [626, 152] on input "28" at bounding box center [573, 156] width 129 height 19
click at [626, 152] on input "29" at bounding box center [573, 156] width 129 height 19
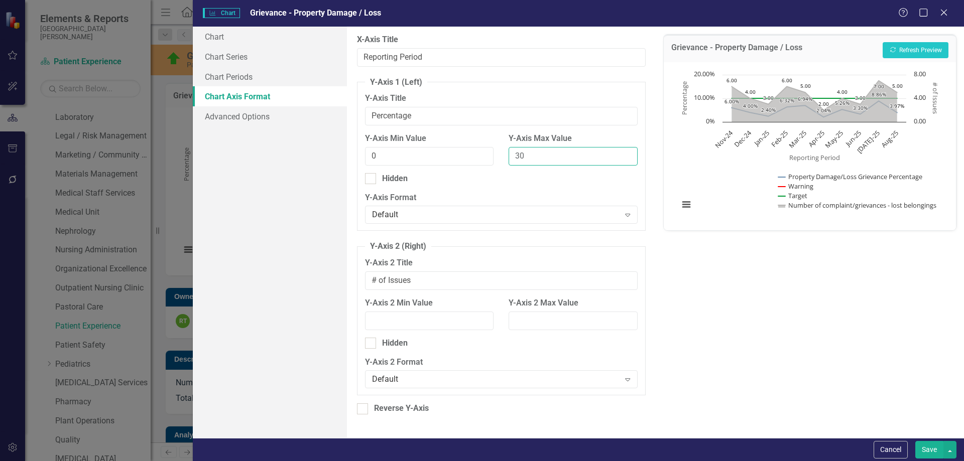
click at [626, 152] on input "30" at bounding box center [573, 156] width 129 height 19
click at [626, 152] on input "31" at bounding box center [573, 156] width 129 height 19
click at [626, 152] on input "32" at bounding box center [573, 156] width 129 height 19
click at [626, 152] on input "33" at bounding box center [573, 156] width 129 height 19
click at [626, 152] on input "34" at bounding box center [573, 156] width 129 height 19
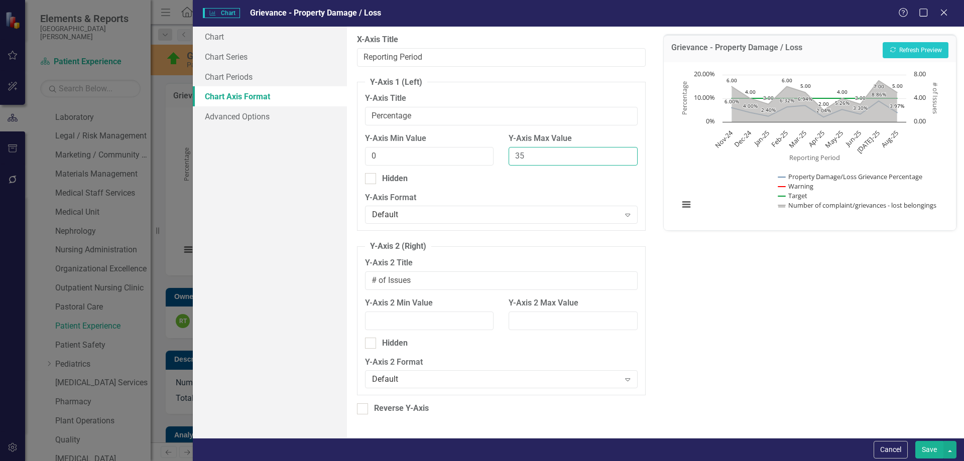
click at [626, 152] on input "35" at bounding box center [573, 156] width 129 height 19
click at [626, 152] on input "36" at bounding box center [573, 156] width 129 height 19
click at [626, 152] on input "37" at bounding box center [573, 156] width 129 height 19
click at [626, 152] on input "38" at bounding box center [573, 156] width 129 height 19
click at [626, 152] on input "39" at bounding box center [573, 156] width 129 height 19
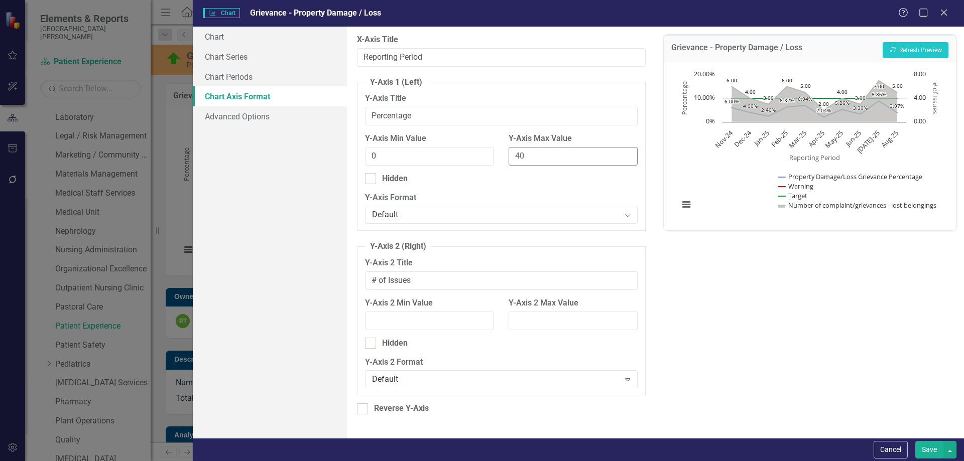
type input "40"
click at [626, 152] on input "40" at bounding box center [573, 156] width 129 height 19
click at [927, 48] on button "Recalculate Refresh Preview" at bounding box center [916, 50] width 66 height 16
click at [929, 452] on button "Save" at bounding box center [929, 450] width 28 height 18
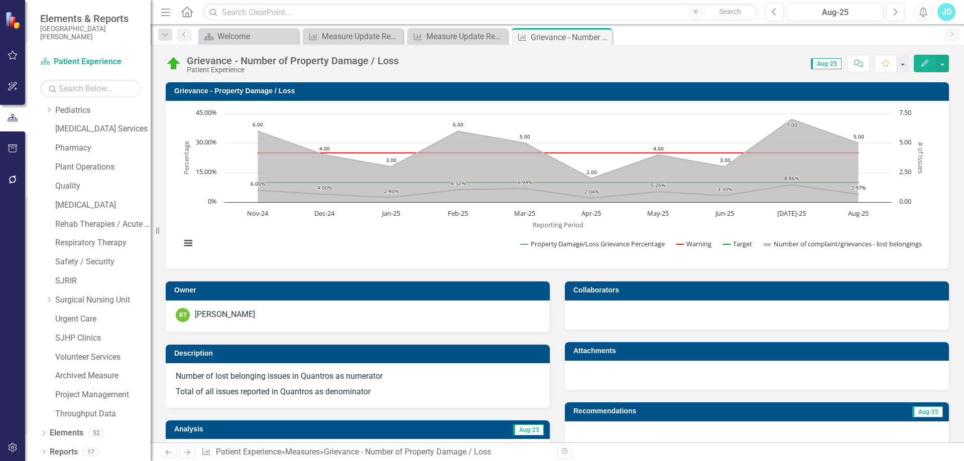
scroll to position [707, 0]
click at [94, 370] on link "Archived Measure" at bounding box center [102, 375] width 95 height 12
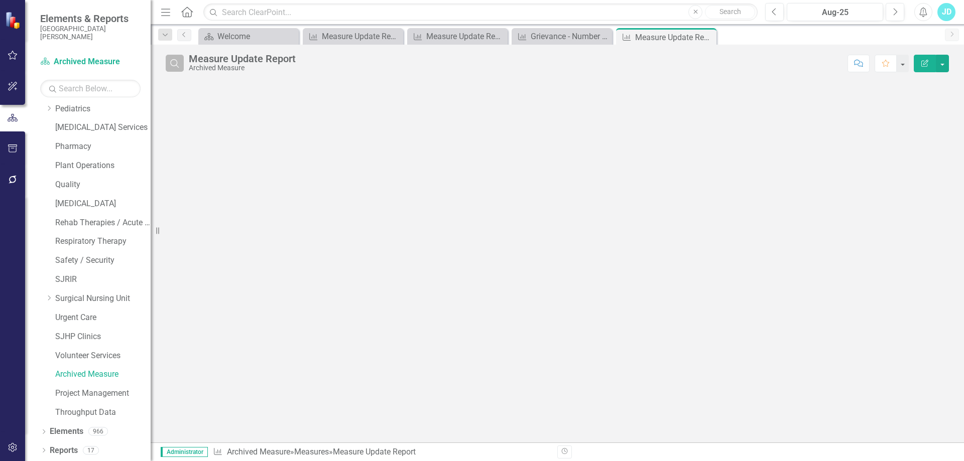
click at [175, 65] on icon "Search" at bounding box center [174, 63] width 11 height 9
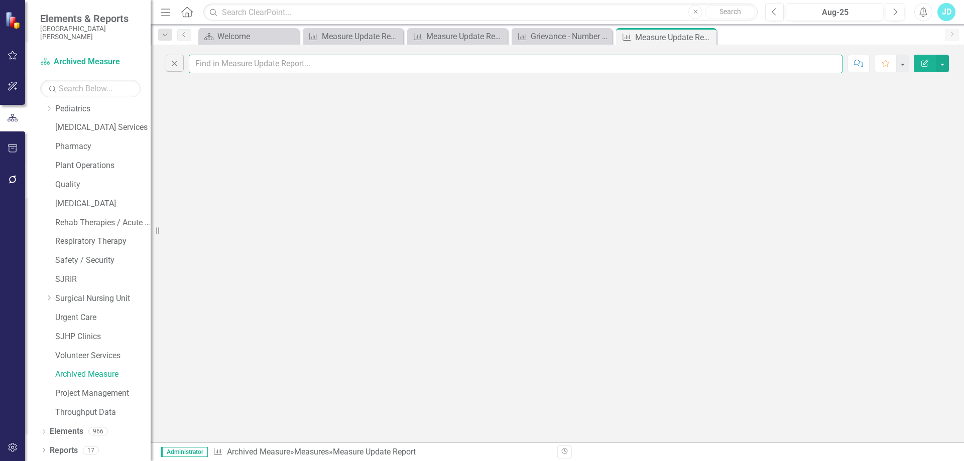
click at [233, 64] on input "text" at bounding box center [516, 64] width 654 height 19
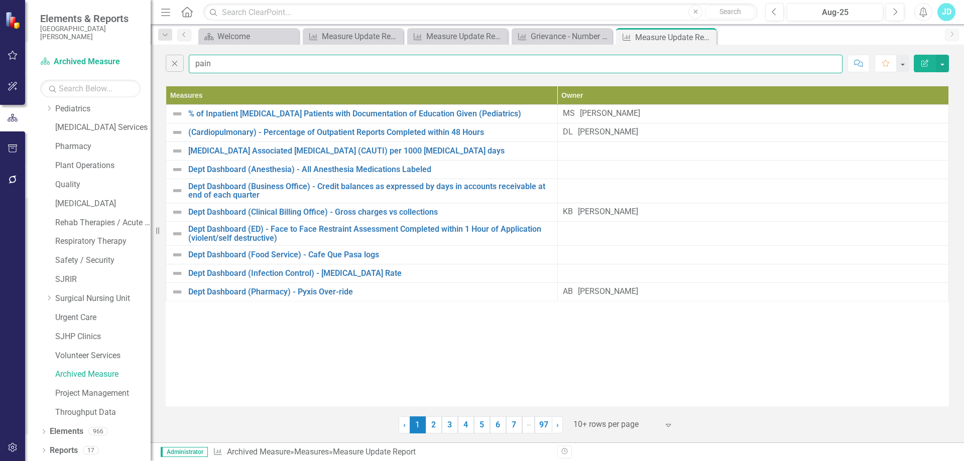
type input "pain"
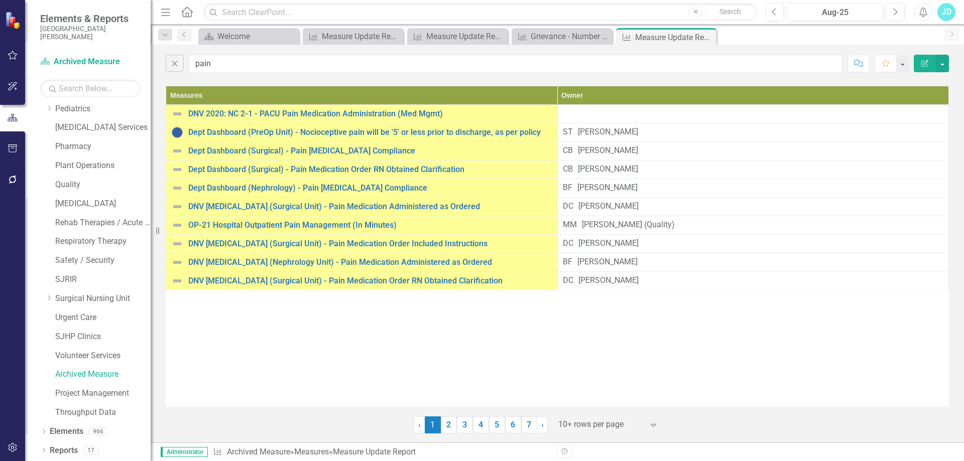
click at [484, 363] on div "Measures Owner DNV 2020: NC 2-1 - PACU Pain Medication Administration (Med Mgmt…" at bounding box center [557, 246] width 783 height 321
click at [451, 422] on link "2" at bounding box center [449, 425] width 16 height 17
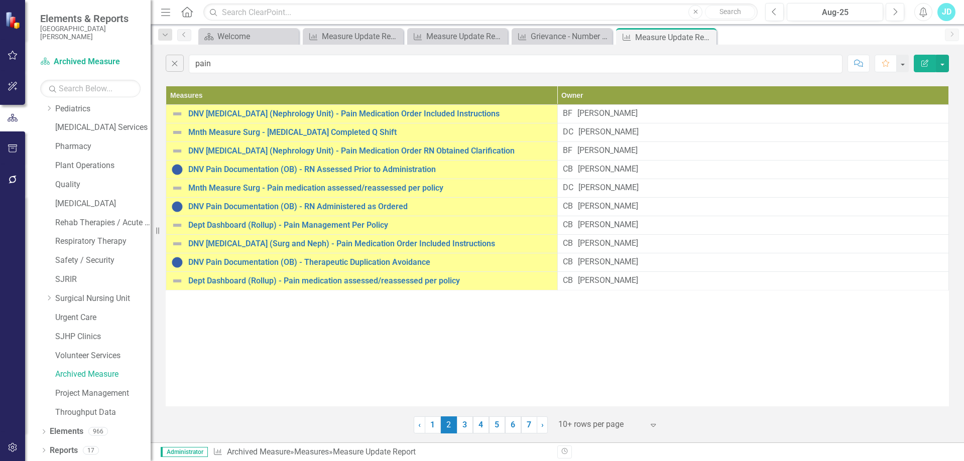
click at [417, 334] on div "Measures Owner DNV [MEDICAL_DATA] (Nephrology Unit) - Pain Medication Order Inc…" at bounding box center [557, 246] width 783 height 321
click at [468, 423] on link "3" at bounding box center [465, 425] width 16 height 17
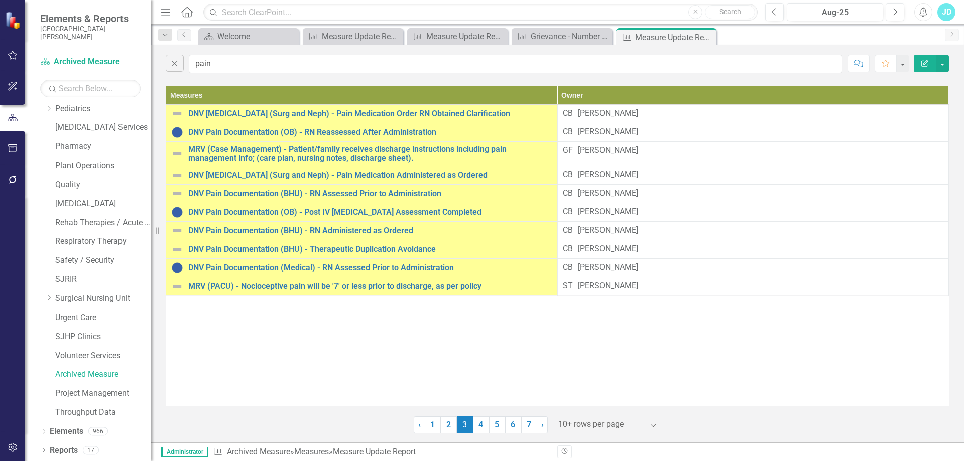
click at [395, 345] on div "Measures Owner DNV [MEDICAL_DATA] (Surg and Neph) - Pain Medication Order RN Ob…" at bounding box center [557, 246] width 783 height 321
click at [575, 37] on div "Grievance - Number of Property Damage / Loss" at bounding box center [564, 36] width 66 height 13
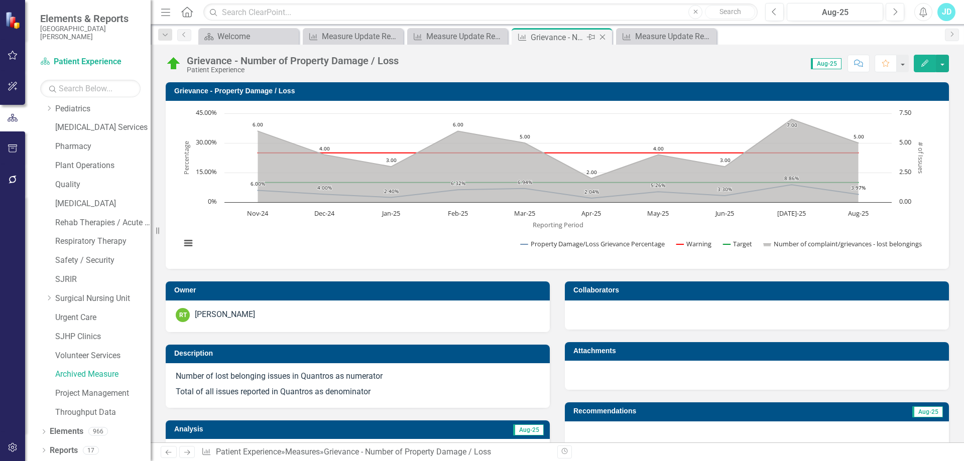
click at [601, 35] on icon "Close" at bounding box center [602, 37] width 10 height 8
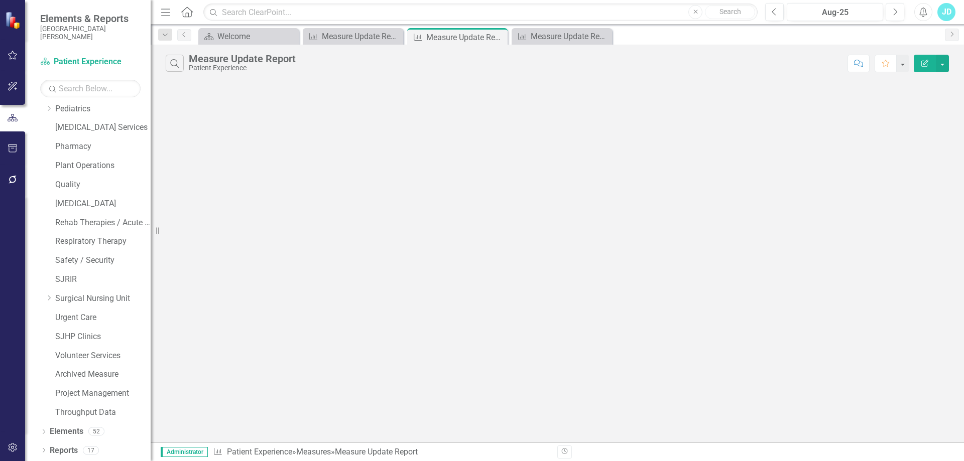
drag, startPoint x: 378, startPoint y: 231, endPoint x: 384, endPoint y: 221, distance: 12.1
click at [378, 230] on div "Search Measure Update Report Patient Experience Comment Favorite Edit Report" at bounding box center [557, 244] width 813 height 398
click at [569, 36] on div "Measure Update Report" at bounding box center [564, 36] width 66 height 13
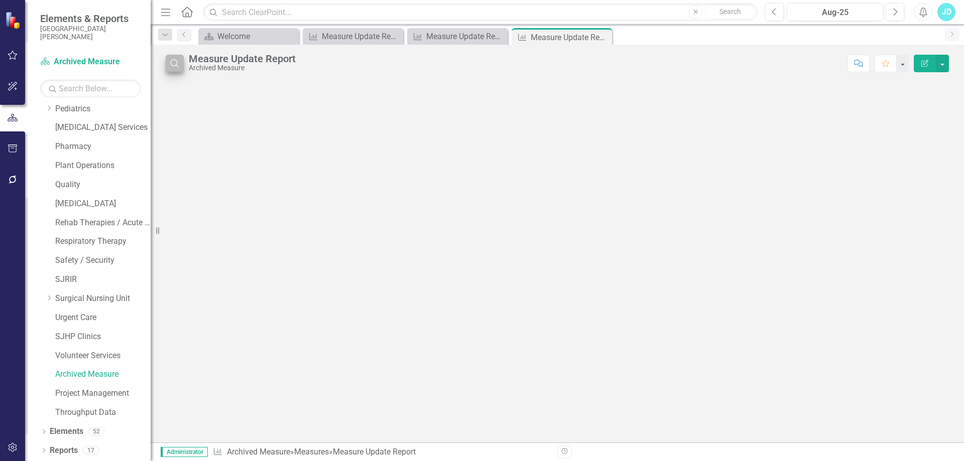
click at [178, 67] on icon "button" at bounding box center [174, 63] width 9 height 9
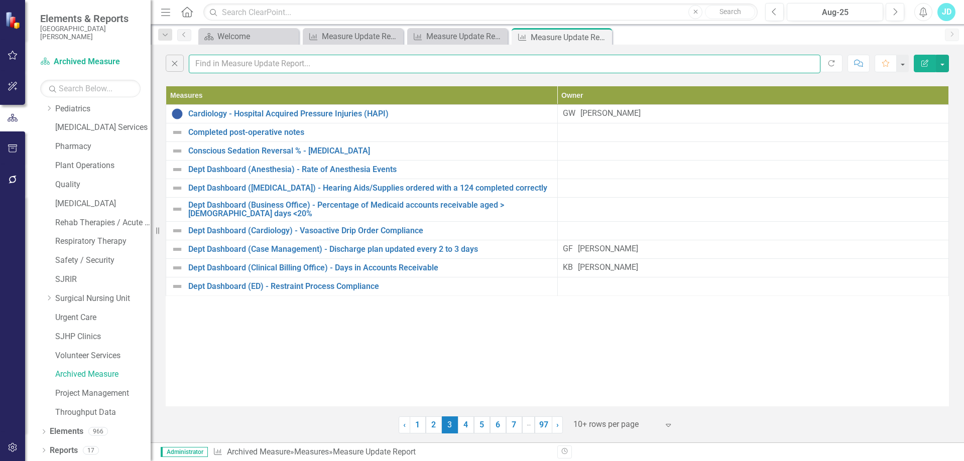
click at [234, 63] on input "text" at bounding box center [505, 64] width 632 height 19
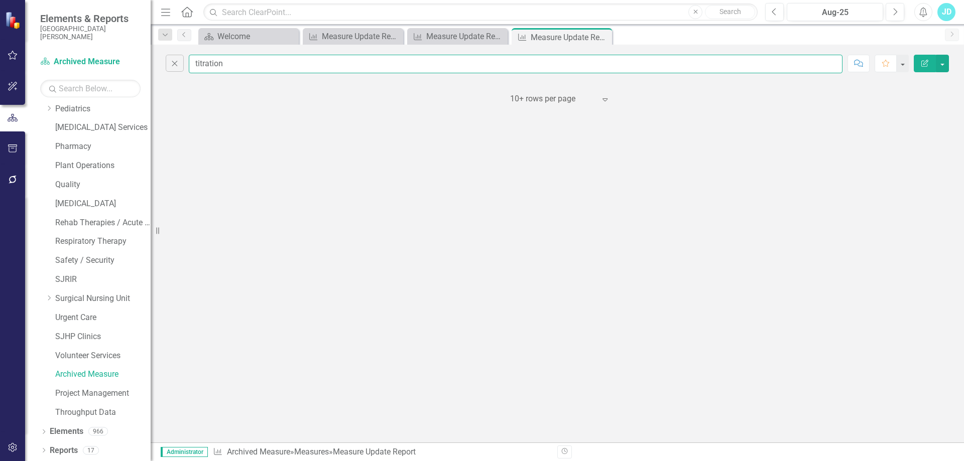
drag, startPoint x: 247, startPoint y: 69, endPoint x: 188, endPoint y: 68, distance: 59.2
click at [189, 68] on input "titration" at bounding box center [516, 64] width 654 height 19
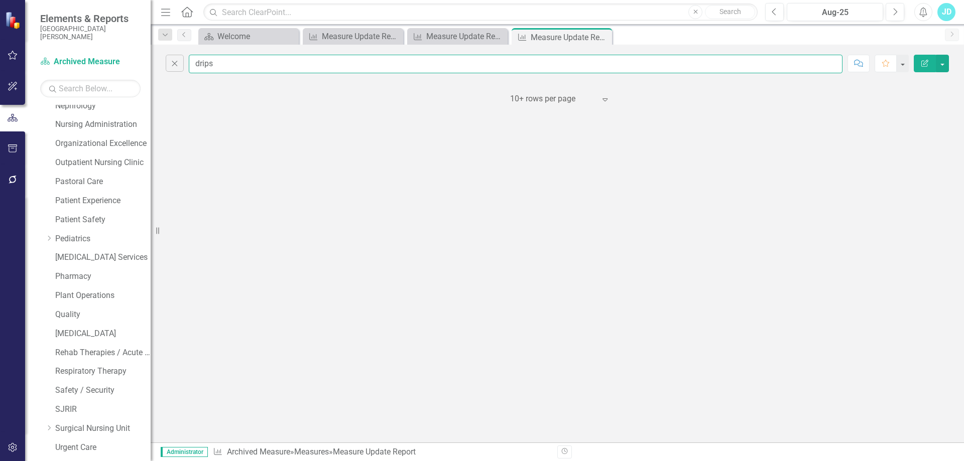
scroll to position [504, 0]
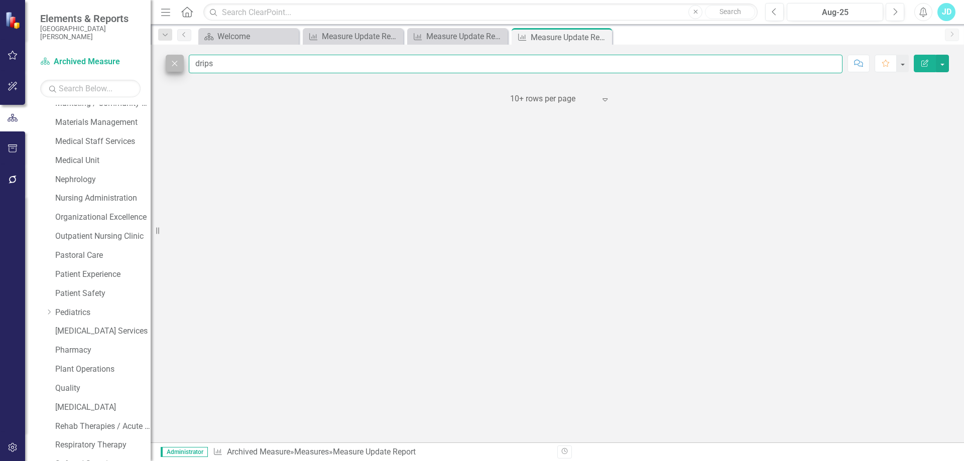
drag, startPoint x: 239, startPoint y: 67, endPoint x: 169, endPoint y: 62, distance: 70.5
click at [169, 62] on div "Close drips" at bounding box center [504, 64] width 677 height 19
type input "titration"
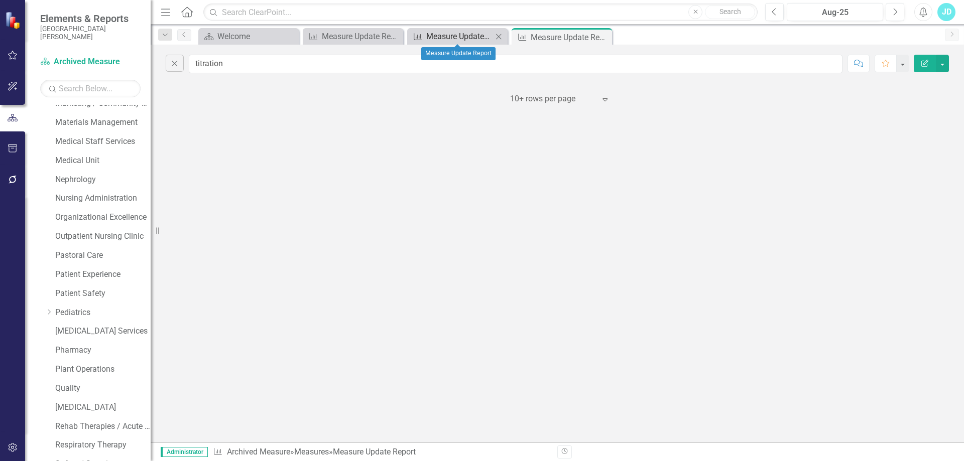
click at [463, 33] on div "Measure Update Report" at bounding box center [459, 36] width 66 height 13
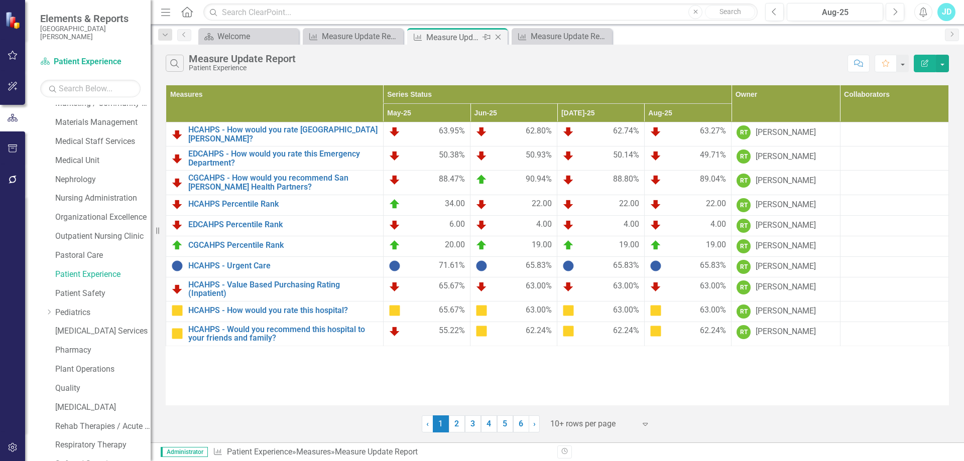
click at [500, 37] on icon "Close" at bounding box center [498, 37] width 10 height 8
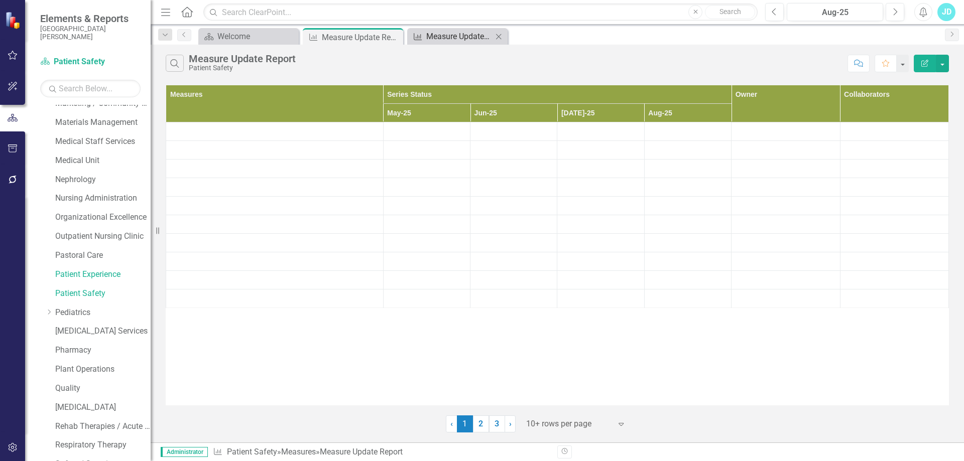
click at [475, 35] on div "Measure Update Report" at bounding box center [459, 36] width 66 height 13
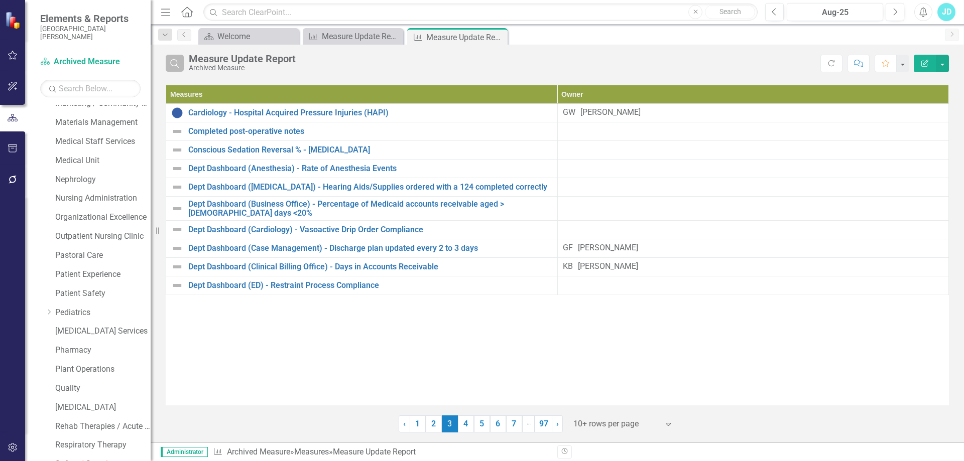
click at [169, 63] on icon "Search" at bounding box center [174, 63] width 11 height 9
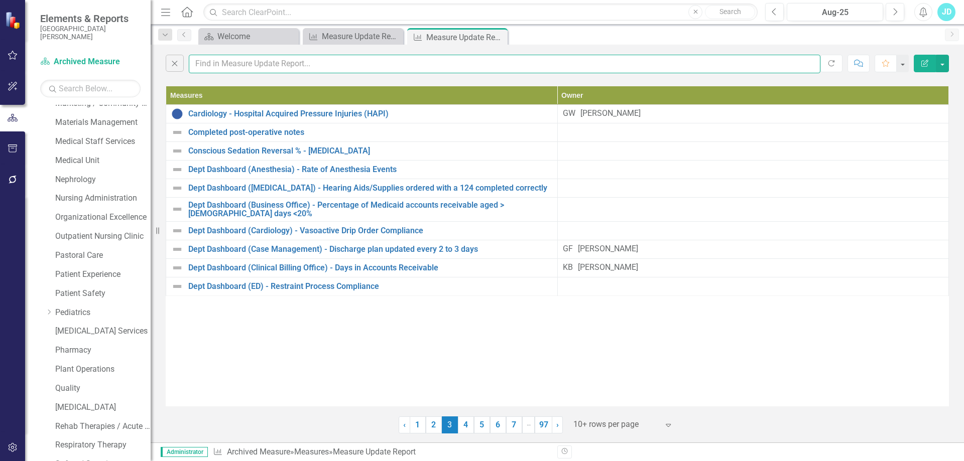
click at [216, 64] on input "text" at bounding box center [505, 64] width 632 height 19
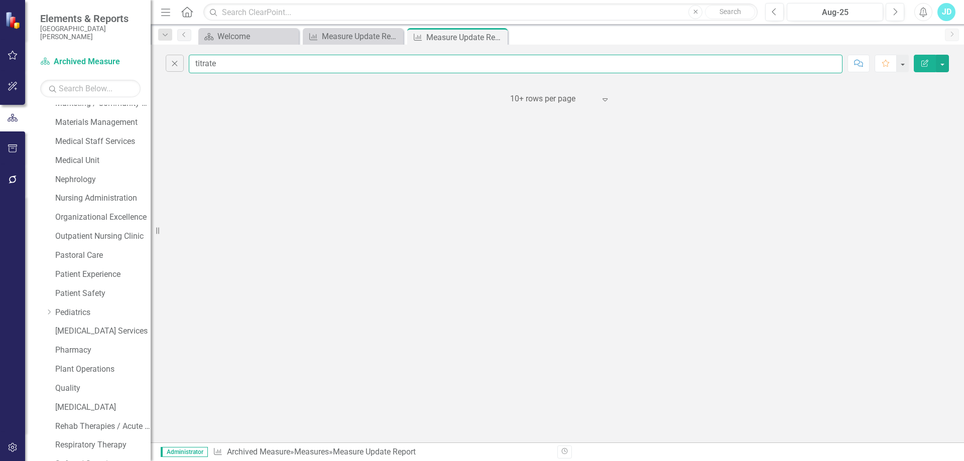
click at [270, 64] on input "titrate" at bounding box center [516, 64] width 654 height 19
drag, startPoint x: 250, startPoint y: 61, endPoint x: 181, endPoint y: 62, distance: 69.8
click at [181, 62] on div "Close titrate" at bounding box center [504, 64] width 677 height 19
type input "RASS"
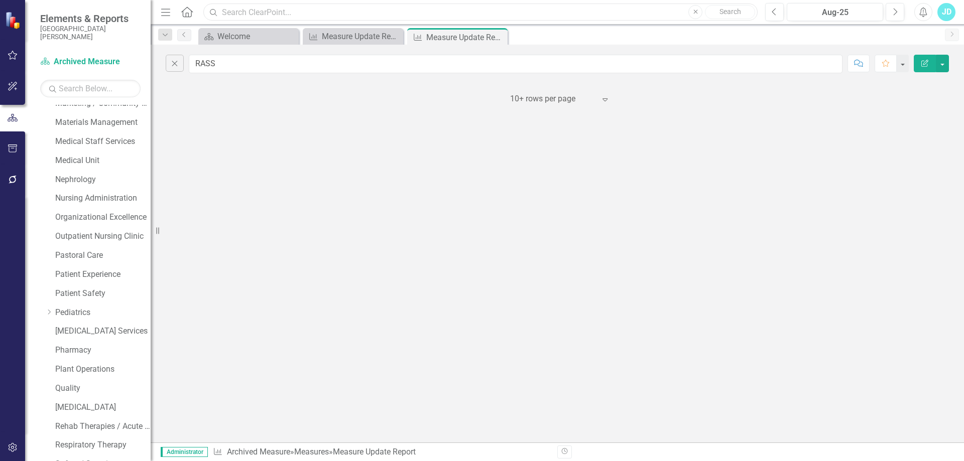
click at [227, 9] on input "text" at bounding box center [480, 13] width 554 height 18
type input "RASS"
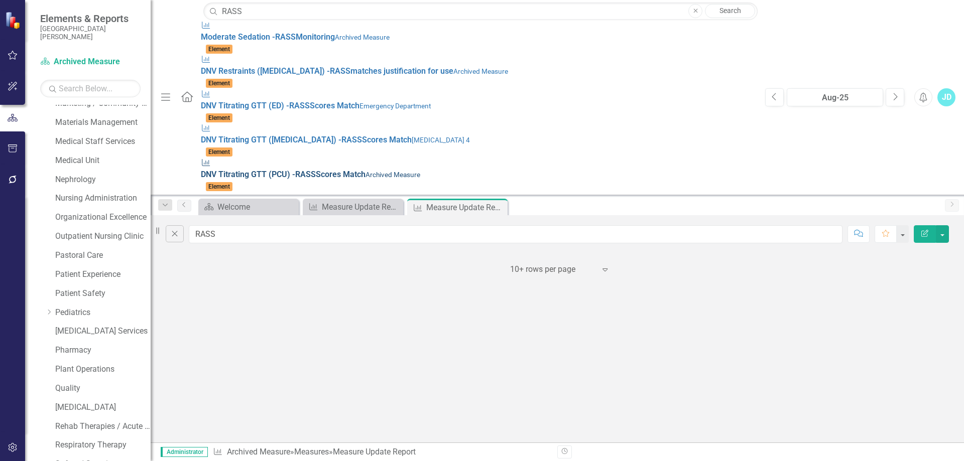
click at [295, 170] on strong "RASS" at bounding box center [305, 175] width 21 height 10
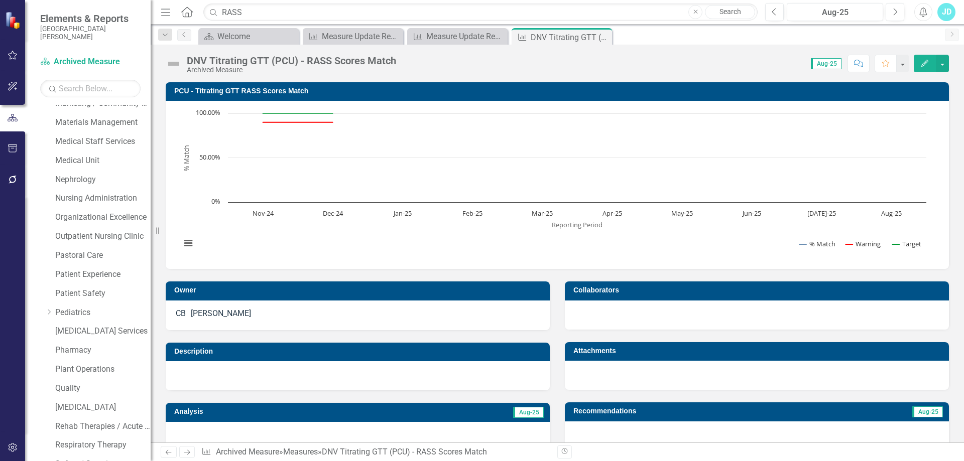
click at [423, 69] on div "Score: N/A Aug-25 Completed Comment Favorite Edit" at bounding box center [675, 63] width 548 height 17
click at [433, 43] on div "Measure Measure Update Report Close" at bounding box center [457, 36] width 100 height 17
click at [444, 35] on div "Measure Update Report" at bounding box center [459, 36] width 66 height 13
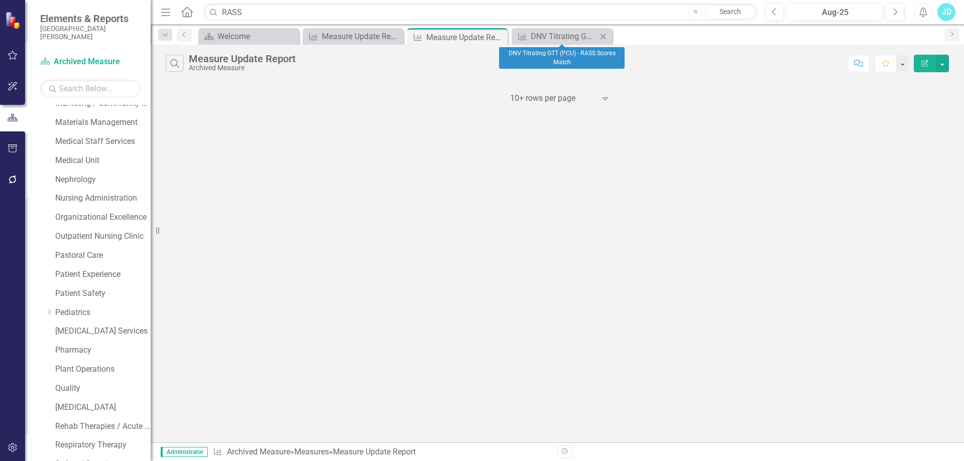
click at [605, 33] on icon "Close" at bounding box center [603, 37] width 10 height 8
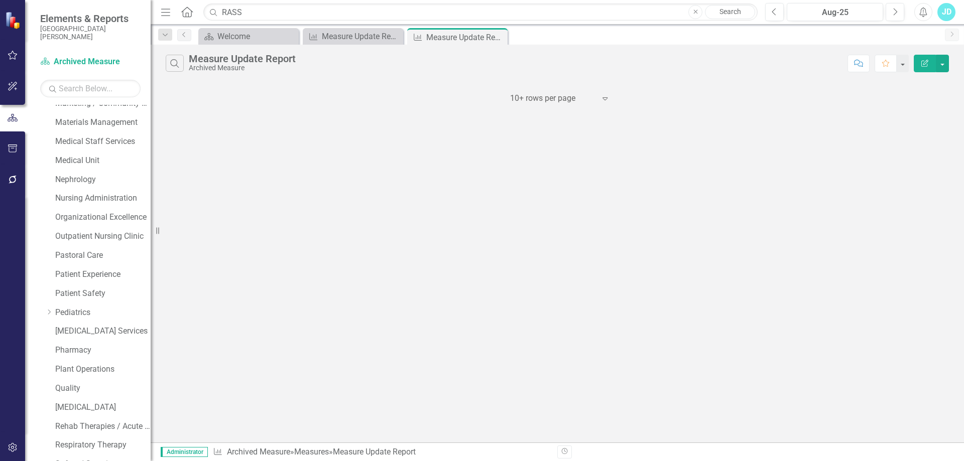
click at [0, 0] on icon "Close" at bounding box center [0, 0] width 0 height 0
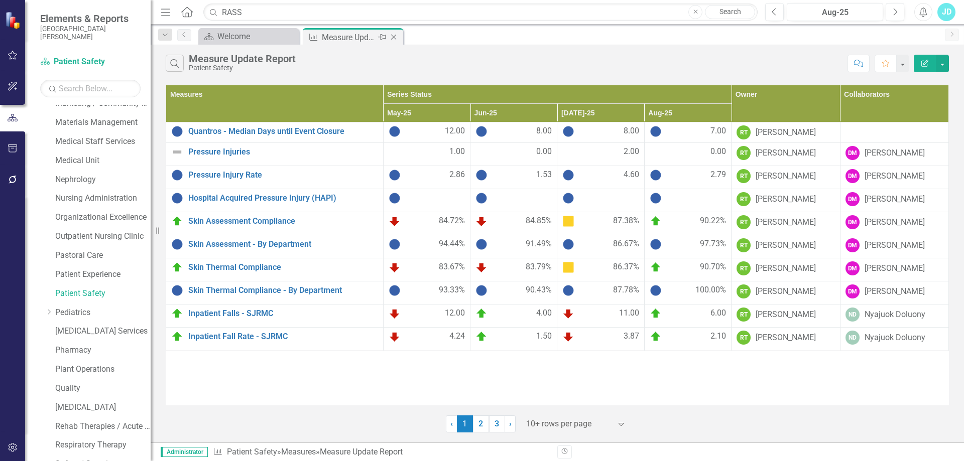
click at [396, 35] on icon at bounding box center [394, 38] width 6 height 6
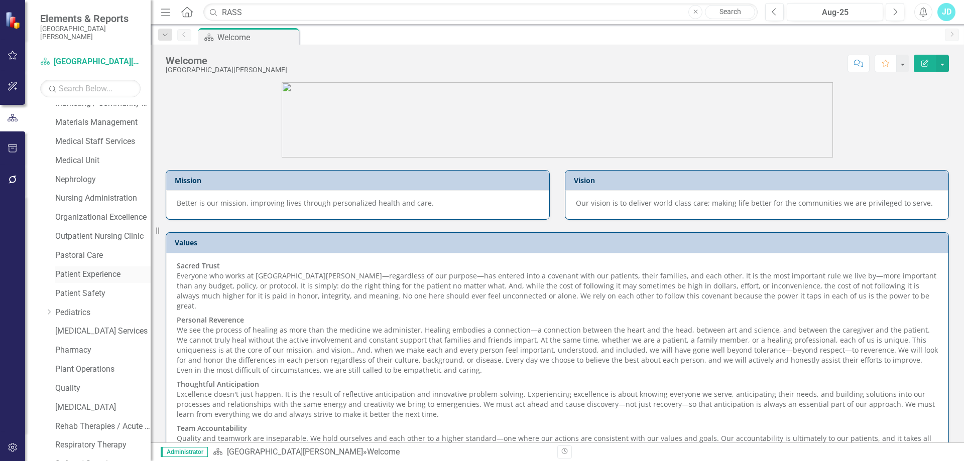
click at [103, 269] on link "Patient Experience" at bounding box center [102, 275] width 95 height 12
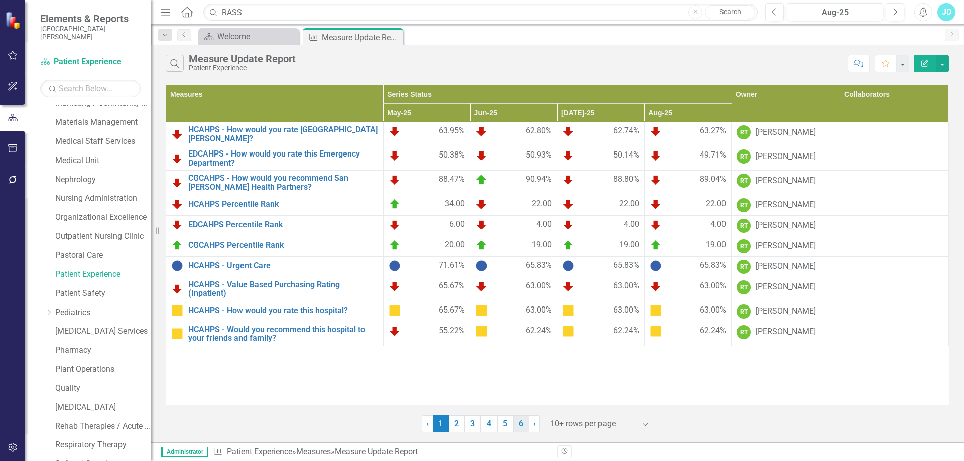
click at [519, 426] on link "6" at bounding box center [521, 424] width 16 height 17
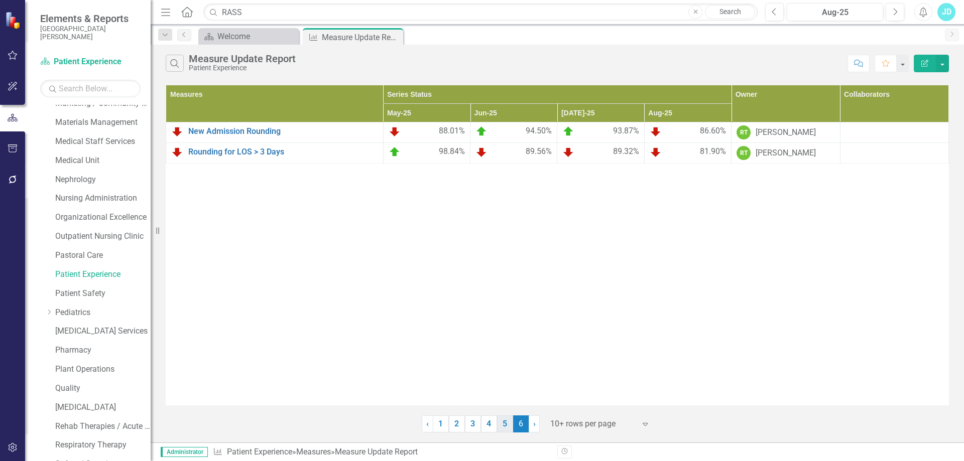
click at [508, 424] on link "5" at bounding box center [505, 424] width 16 height 17
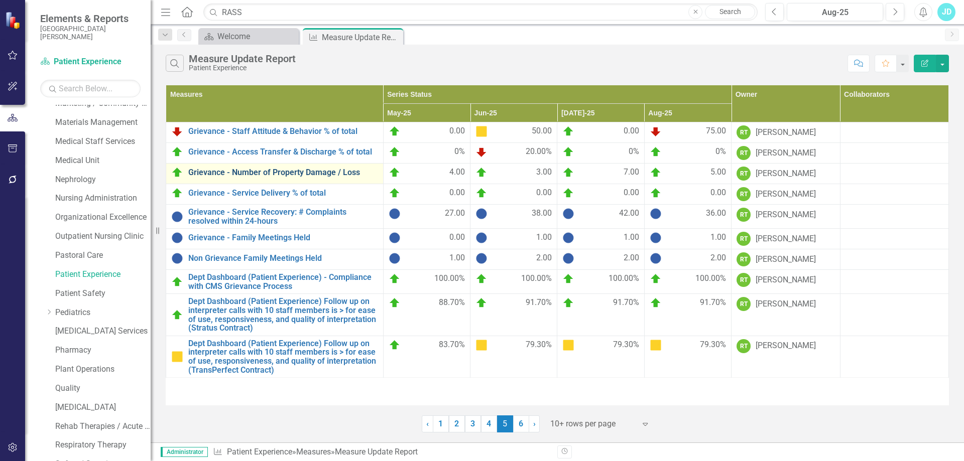
click at [257, 171] on link "Grievance - Number of Property Damage / Loss" at bounding box center [283, 172] width 190 height 9
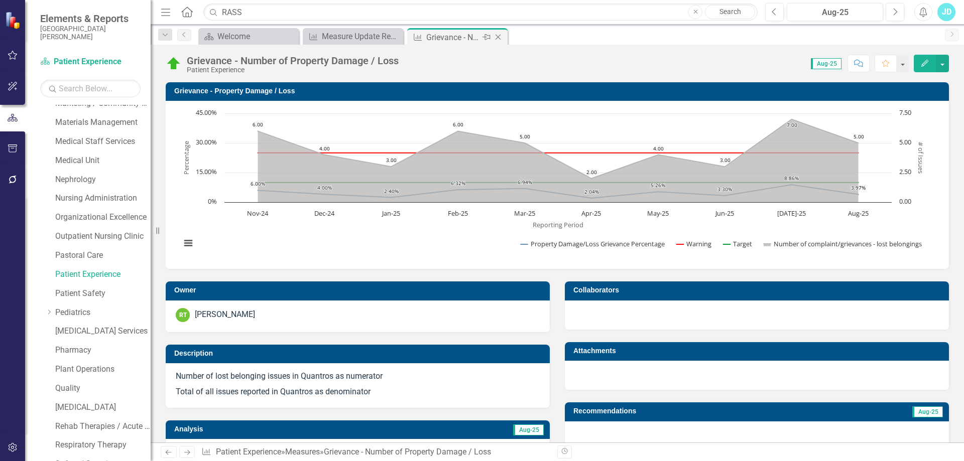
click at [501, 36] on icon "Close" at bounding box center [498, 37] width 10 height 8
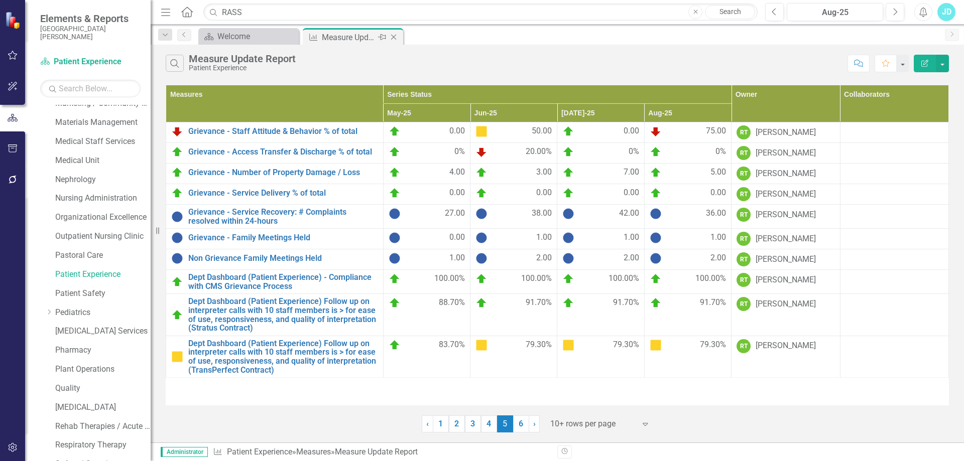
click at [392, 36] on icon "Close" at bounding box center [394, 37] width 10 height 8
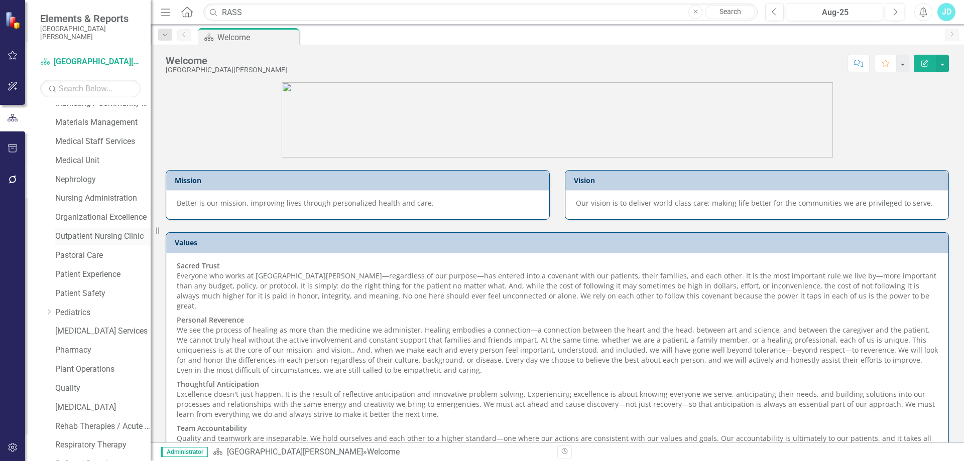
click at [95, 232] on link "Outpatient Nursing Clinic" at bounding box center [102, 237] width 95 height 12
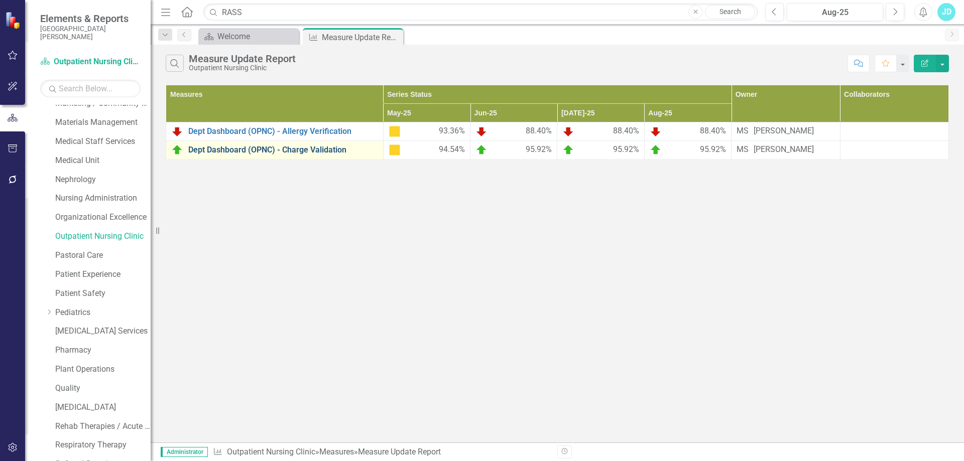
click at [307, 151] on link "Dept Dashboard (OPNC) - Charge Validation" at bounding box center [283, 150] width 190 height 9
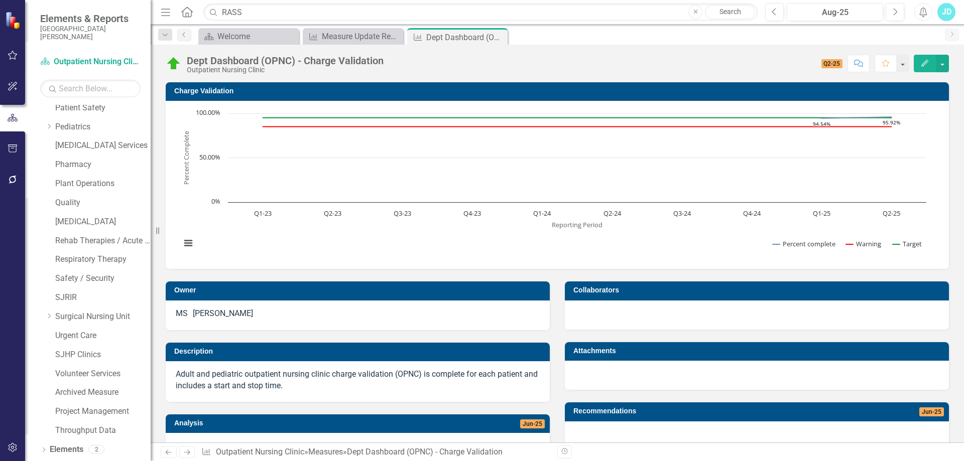
scroll to position [707, 0]
click at [42, 430] on icon "Dropdown" at bounding box center [43, 433] width 7 height 6
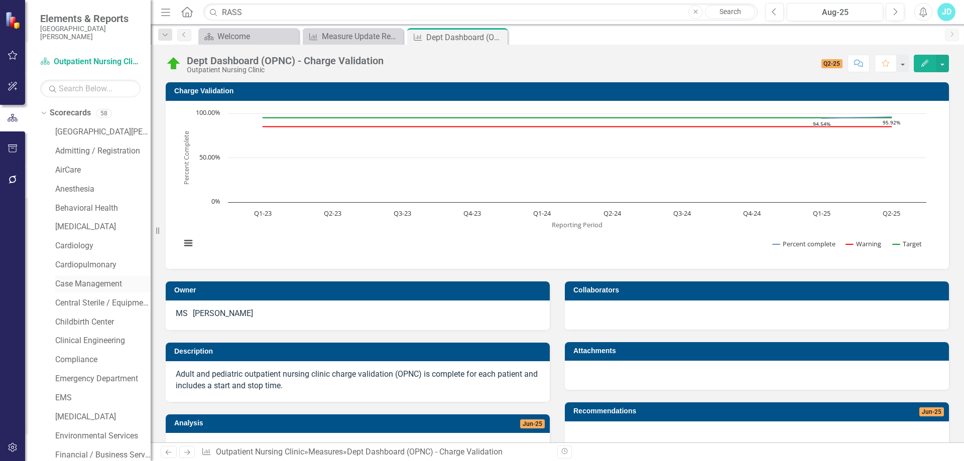
click at [90, 279] on link "Case Management" at bounding box center [102, 285] width 95 height 12
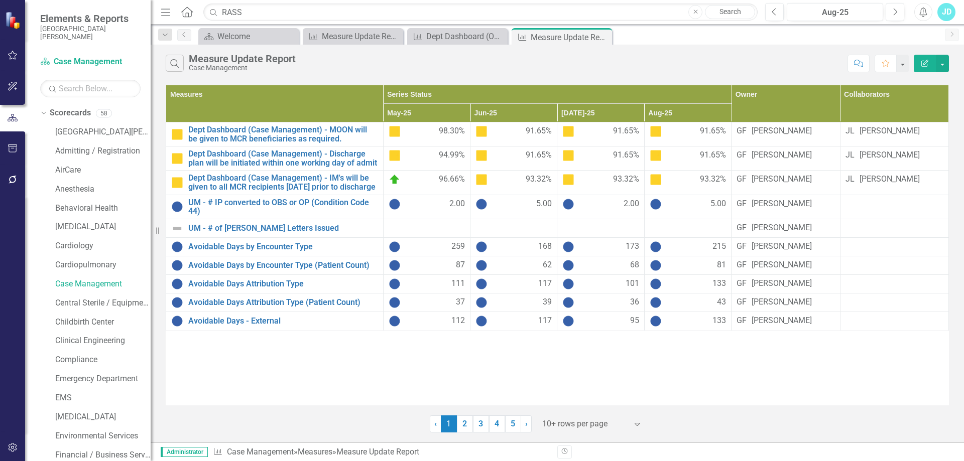
click at [557, 421] on div at bounding box center [584, 425] width 85 height 14
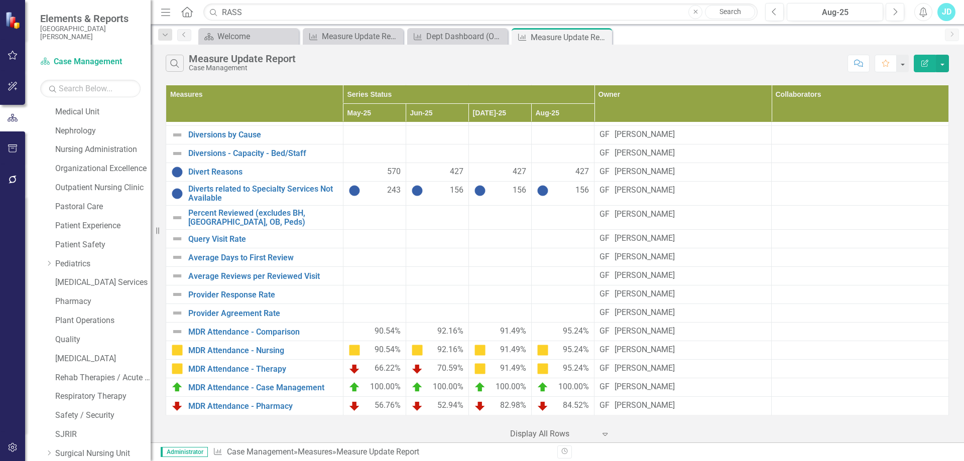
scroll to position [753, 0]
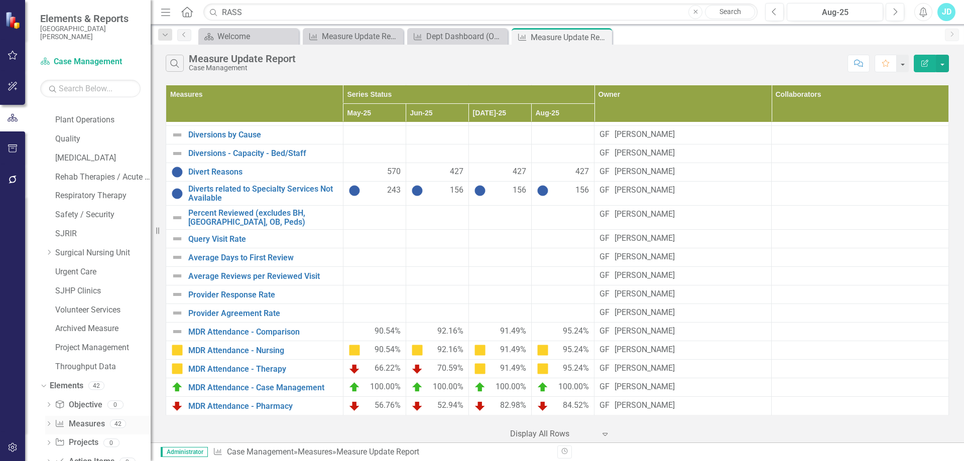
click at [87, 422] on link "Measure Measures" at bounding box center [80, 425] width 50 height 12
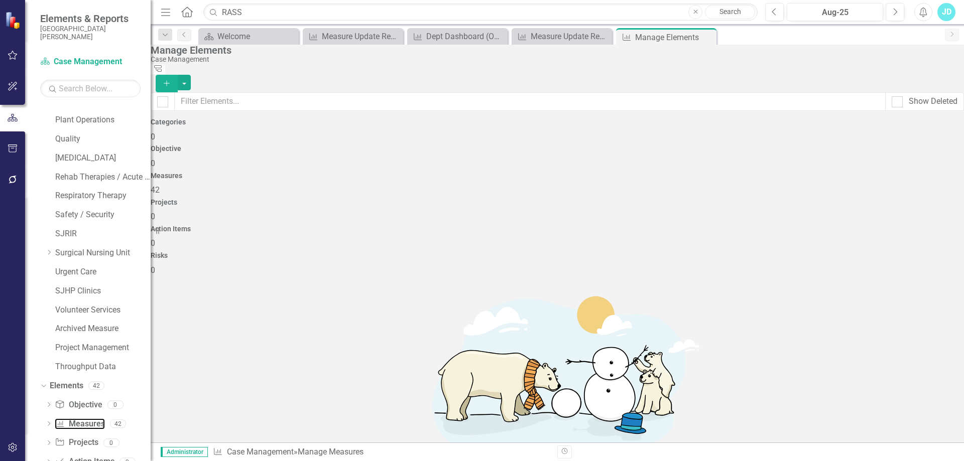
scroll to position [1067, 0]
click at [873, 385] on link "Copy Duplicate Measure" at bounding box center [895, 389] width 90 height 19
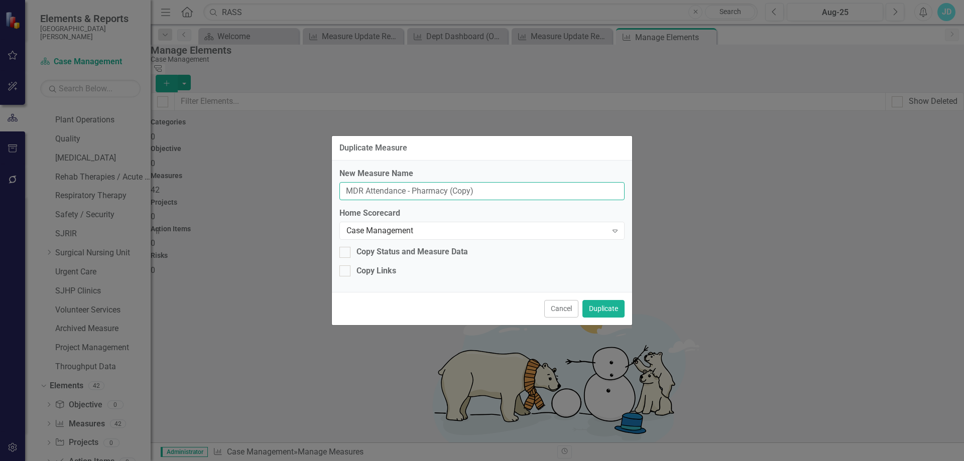
drag, startPoint x: 414, startPoint y: 188, endPoint x: 478, endPoint y: 188, distance: 64.8
click at [478, 188] on input "MDR Attendance - Pharmacy (Copy)" at bounding box center [481, 191] width 285 height 19
type input "MDR Attendance - Physicians"
click at [603, 311] on button "Duplicate" at bounding box center [603, 309] width 42 height 18
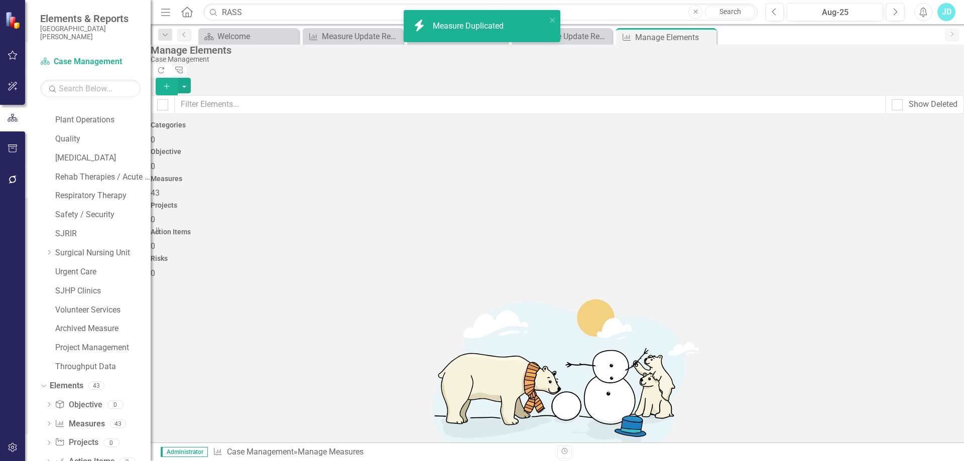
scroll to position [1098, 0]
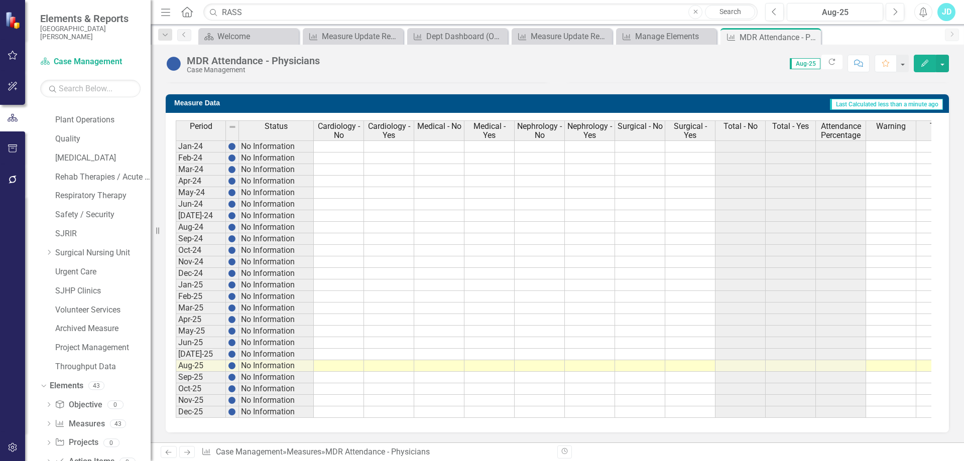
scroll to position [279, 0]
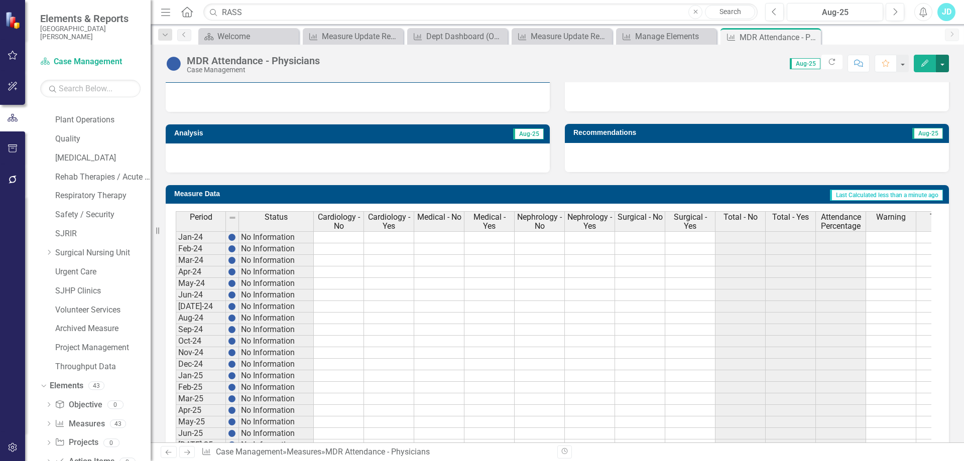
click at [945, 69] on button "button" at bounding box center [942, 64] width 13 height 18
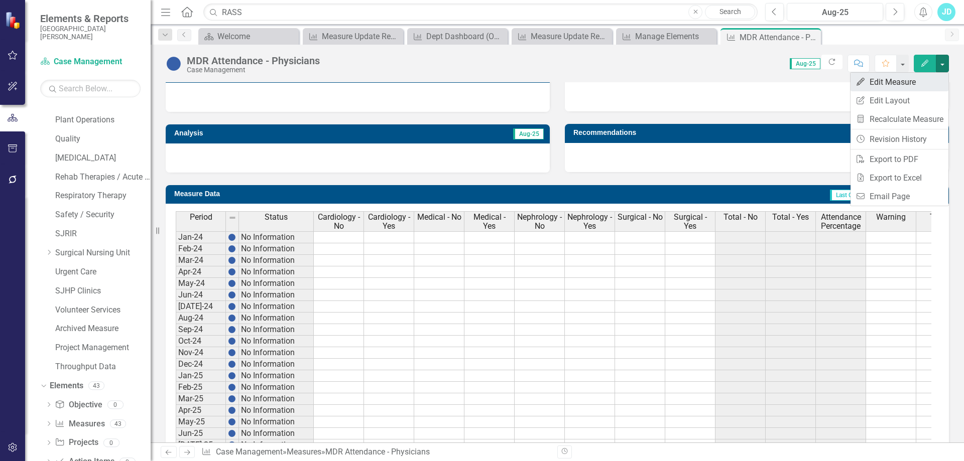
click at [926, 78] on link "Edit Edit Measure" at bounding box center [899, 82] width 98 height 19
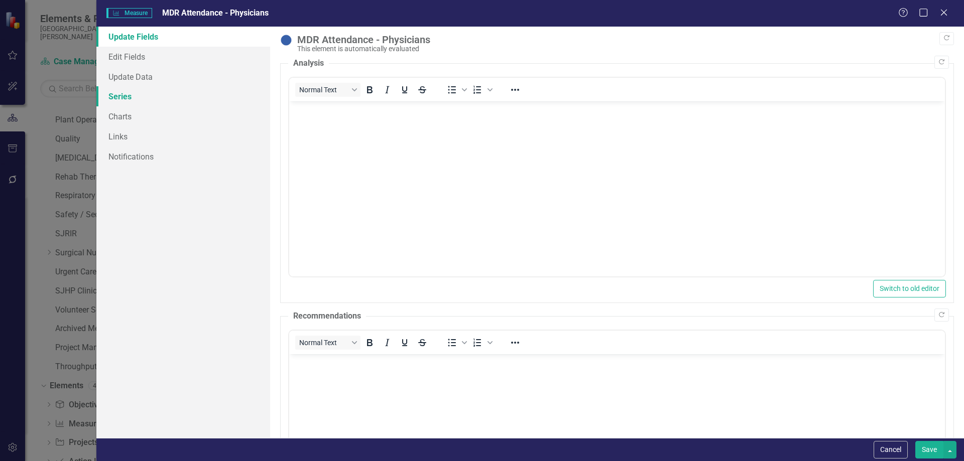
scroll to position [0, 0]
click at [150, 96] on link "Series" at bounding box center [183, 96] width 174 height 20
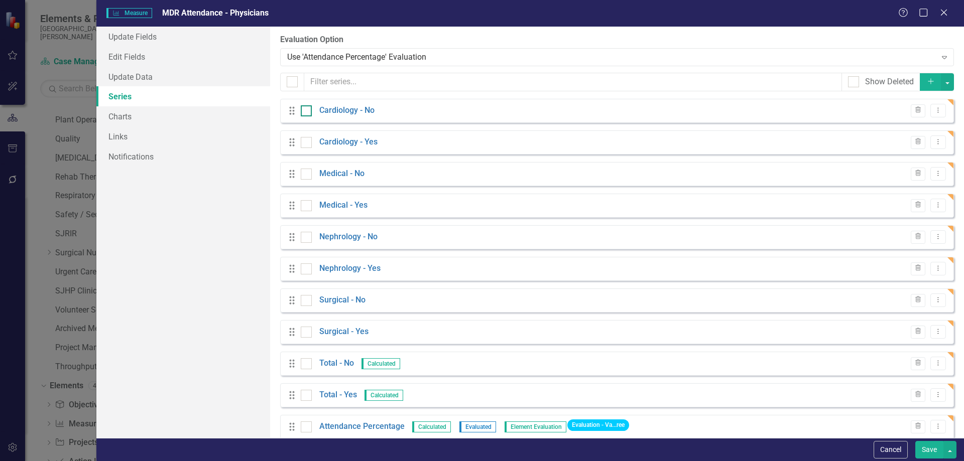
click at [304, 112] on div at bounding box center [306, 110] width 11 height 11
click at [304, 112] on input "checkbox" at bounding box center [304, 108] width 7 height 7
checkbox input "true"
click at [304, 147] on div at bounding box center [306, 142] width 11 height 11
click at [304, 144] on input "checkbox" at bounding box center [304, 140] width 7 height 7
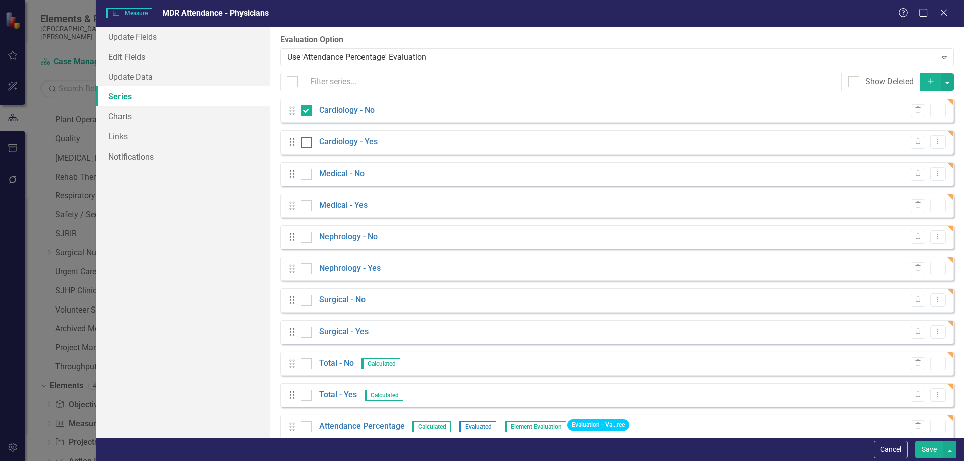
checkbox input "true"
click at [304, 174] on input "checkbox" at bounding box center [304, 172] width 7 height 7
checkbox input "true"
click at [308, 202] on div at bounding box center [306, 205] width 11 height 11
click at [307, 202] on input "checkbox" at bounding box center [304, 203] width 7 height 7
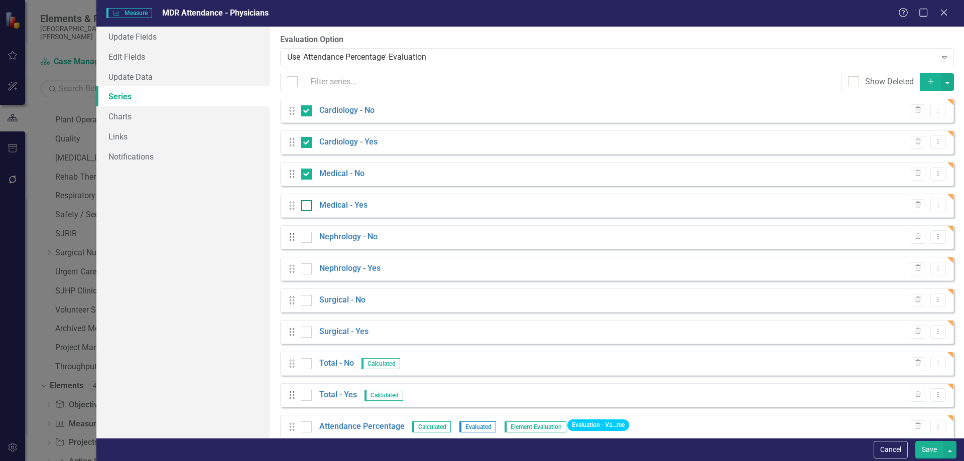
checkbox input "true"
click at [307, 238] on input "checkbox" at bounding box center [304, 235] width 7 height 7
checkbox input "true"
click at [310, 270] on div at bounding box center [306, 269] width 11 height 11
click at [307, 270] on input "checkbox" at bounding box center [304, 267] width 7 height 7
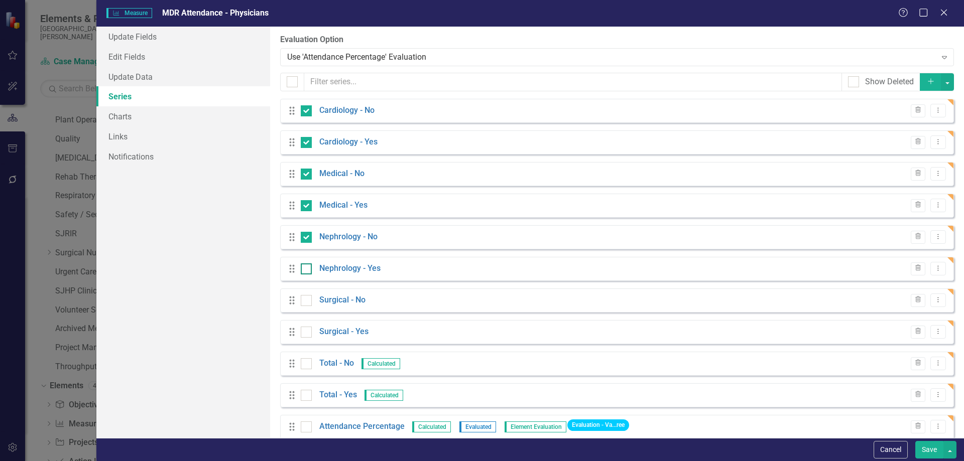
checkbox input "true"
click at [310, 303] on div at bounding box center [306, 300] width 11 height 11
click at [307, 302] on input "checkbox" at bounding box center [304, 298] width 7 height 7
checkbox input "true"
click at [306, 332] on input "checkbox" at bounding box center [304, 330] width 7 height 7
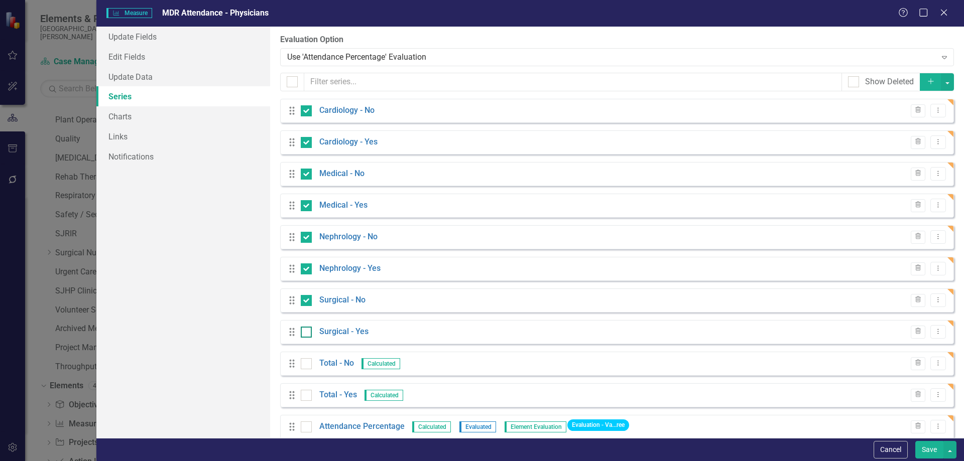
checkbox input "true"
click at [943, 84] on button "button" at bounding box center [947, 82] width 13 height 18
click at [897, 157] on link "Trash Delete Multiple" at bounding box center [905, 156] width 79 height 19
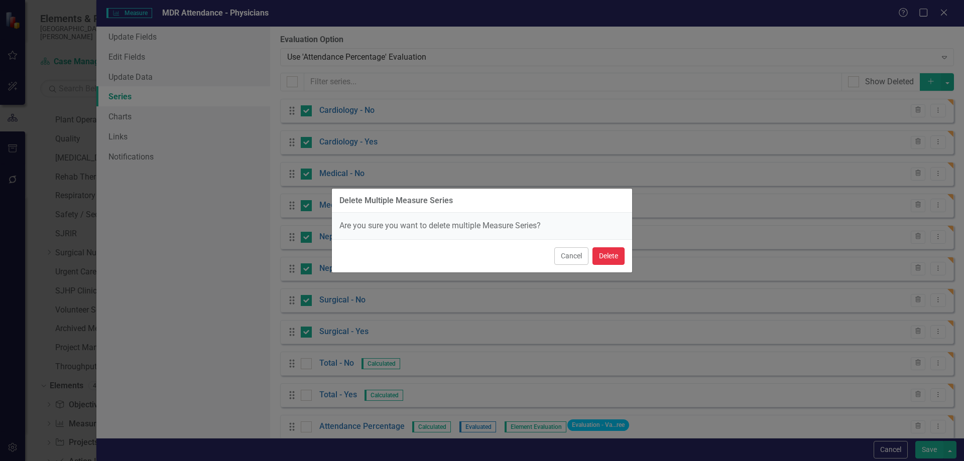
click at [603, 260] on button "Delete" at bounding box center [608, 256] width 32 height 18
checkbox input "false"
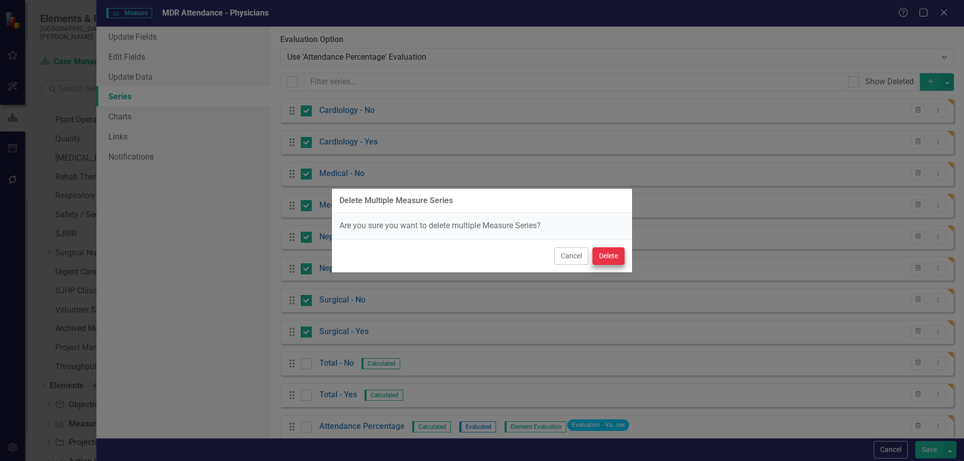
checkbox input "false"
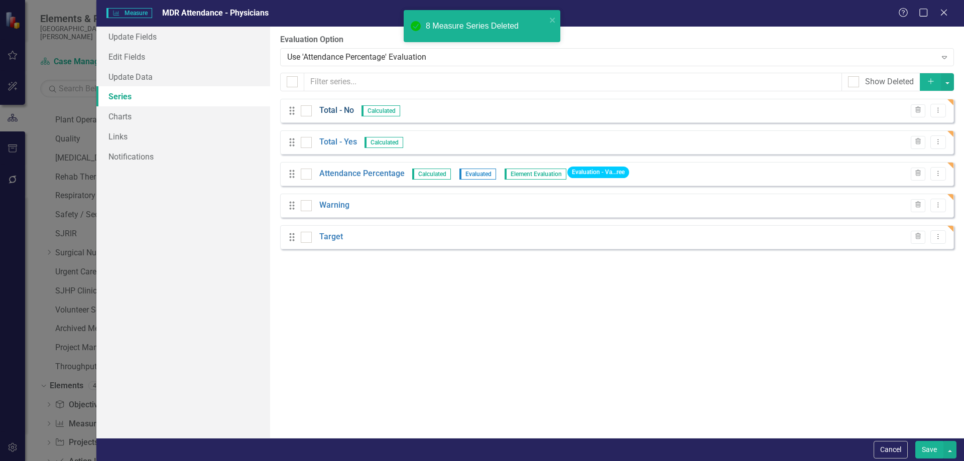
click at [335, 112] on link "Total - No" at bounding box center [336, 111] width 35 height 12
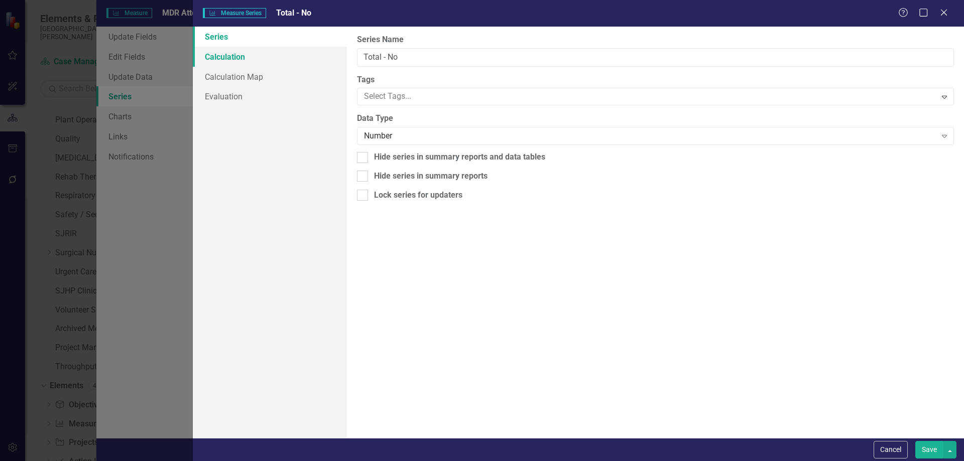
click at [243, 57] on link "Calculation" at bounding box center [270, 57] width 154 height 20
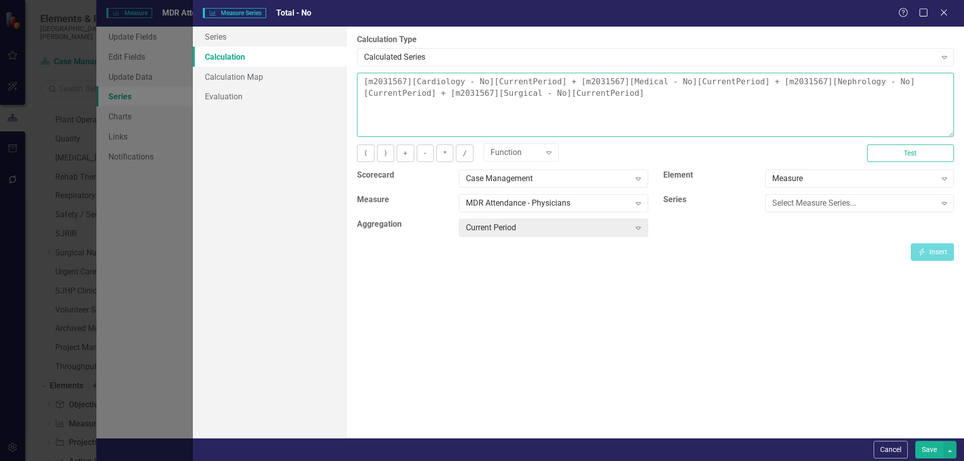
drag, startPoint x: 581, startPoint y: 91, endPoint x: 361, endPoint y: 81, distance: 219.6
click at [361, 81] on textarea "[m2031567][Cardiology - No][CurrentPeriod] + [m2031567][Medical - No][CurrentPe…" at bounding box center [655, 105] width 597 height 64
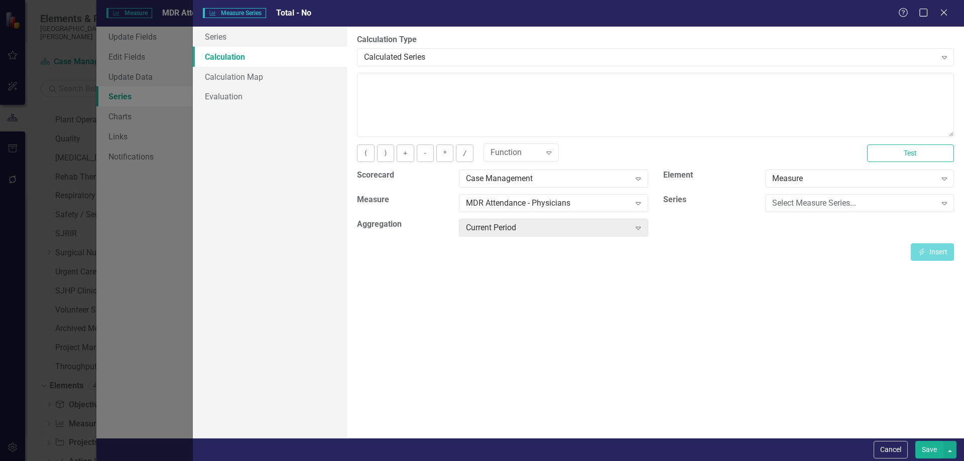
click at [919, 446] on button "Save" at bounding box center [929, 450] width 28 height 18
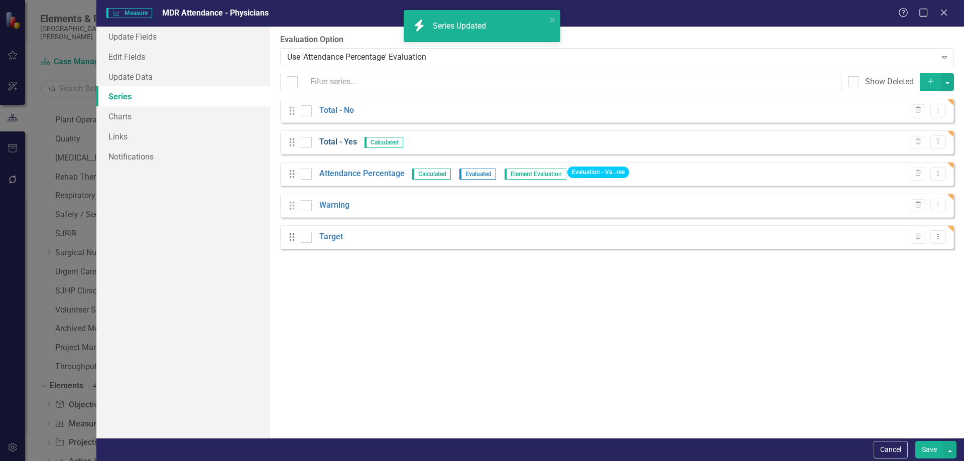
click at [337, 139] on link "Total - Yes" at bounding box center [338, 143] width 38 height 12
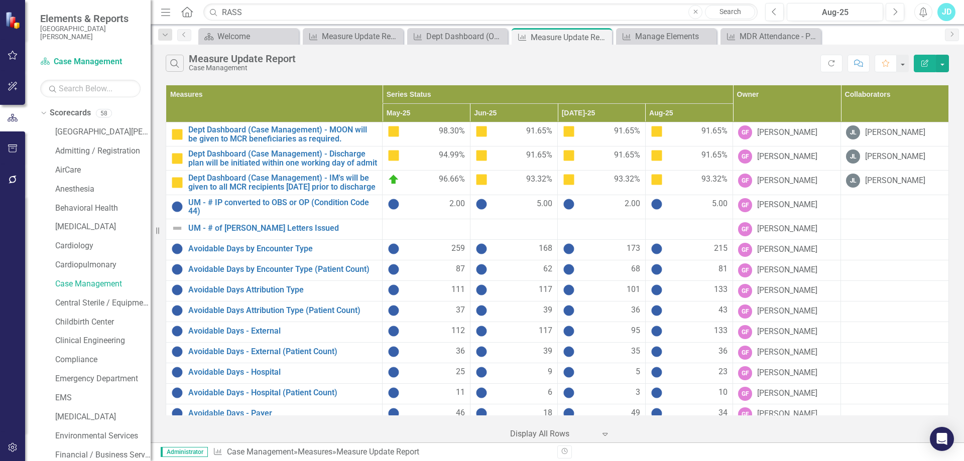
scroll to position [631, 0]
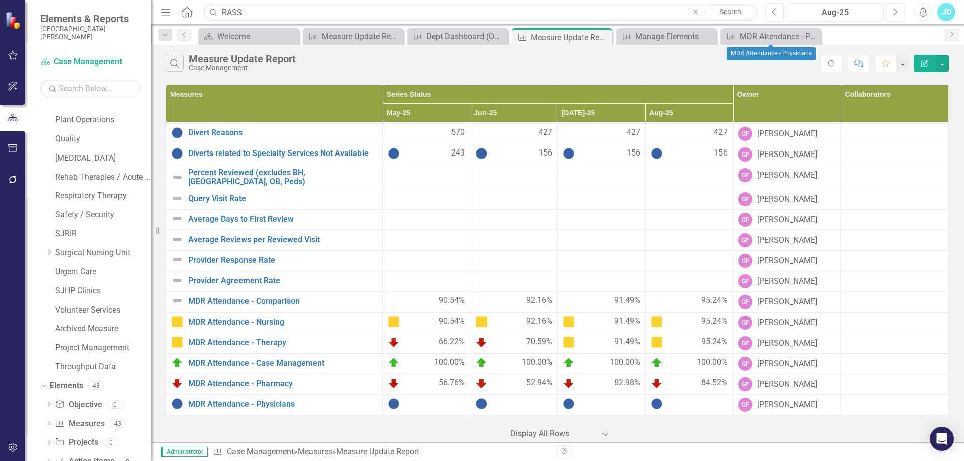
click at [0, 0] on icon "Close" at bounding box center [0, 0] width 0 height 0
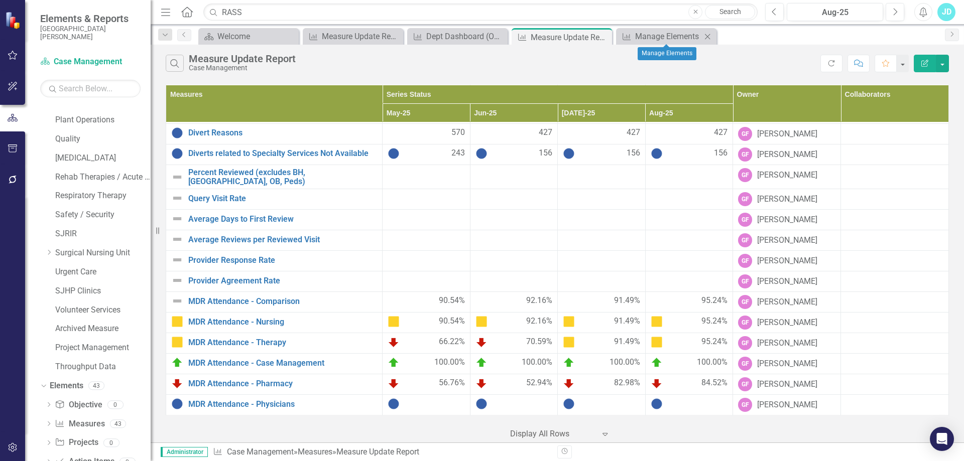
click at [711, 35] on icon "Close" at bounding box center [707, 37] width 10 height 8
click at [605, 34] on icon "Close" at bounding box center [602, 37] width 10 height 8
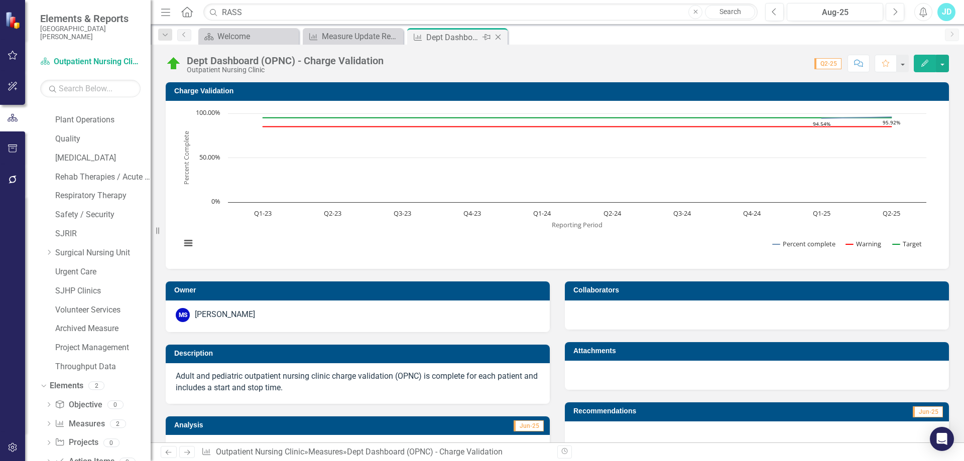
click at [497, 37] on icon at bounding box center [498, 38] width 6 height 6
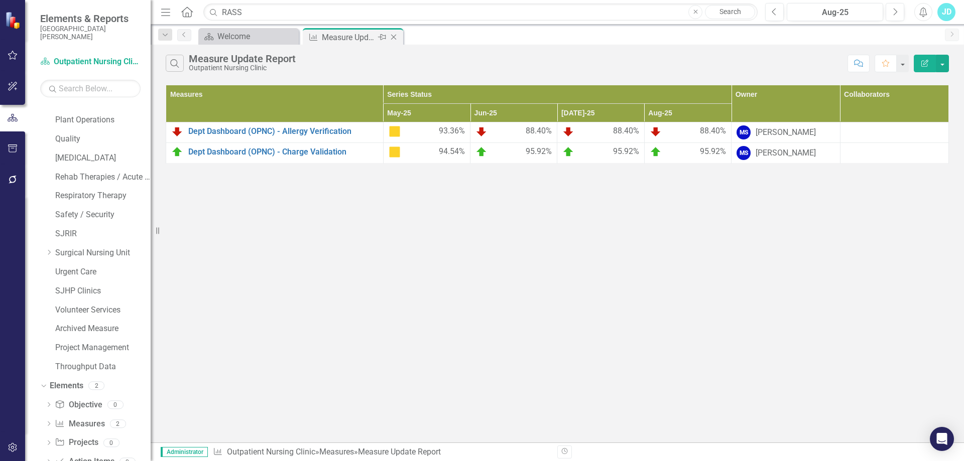
click at [395, 35] on icon "Close" at bounding box center [394, 37] width 10 height 8
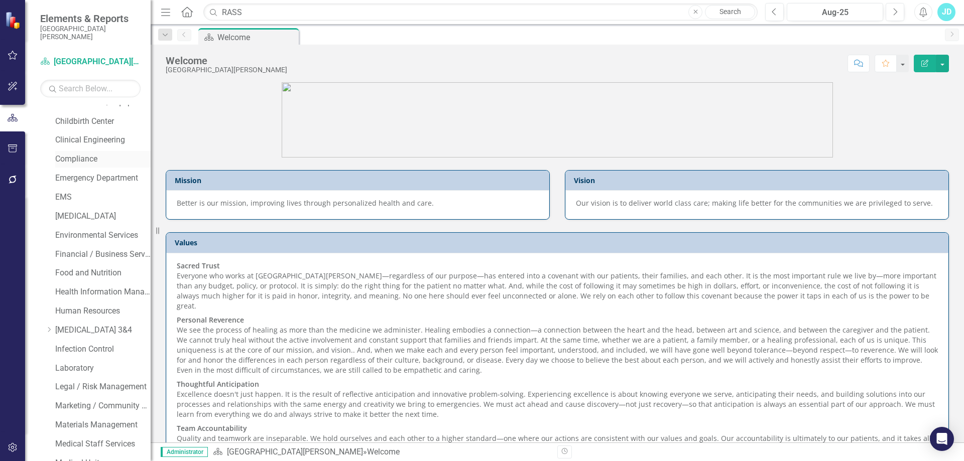
scroll to position [50, 0]
click at [80, 229] on link "Case Management" at bounding box center [102, 234] width 95 height 12
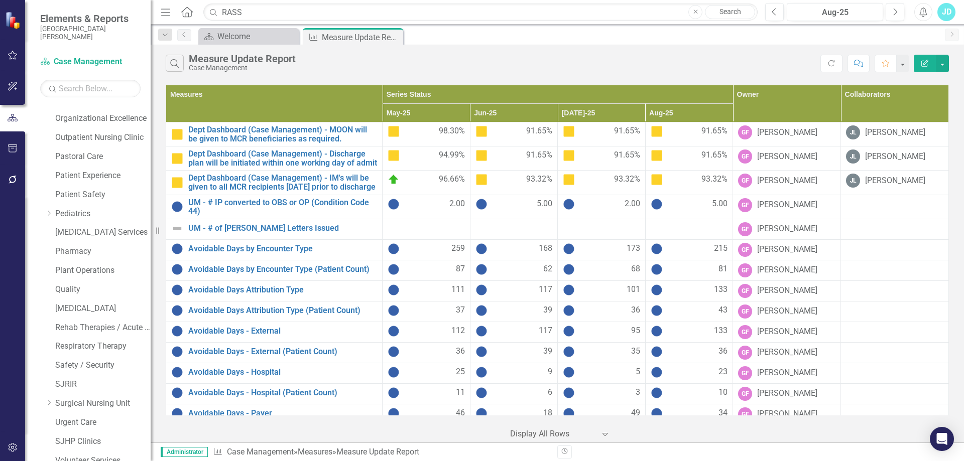
scroll to position [802, 0]
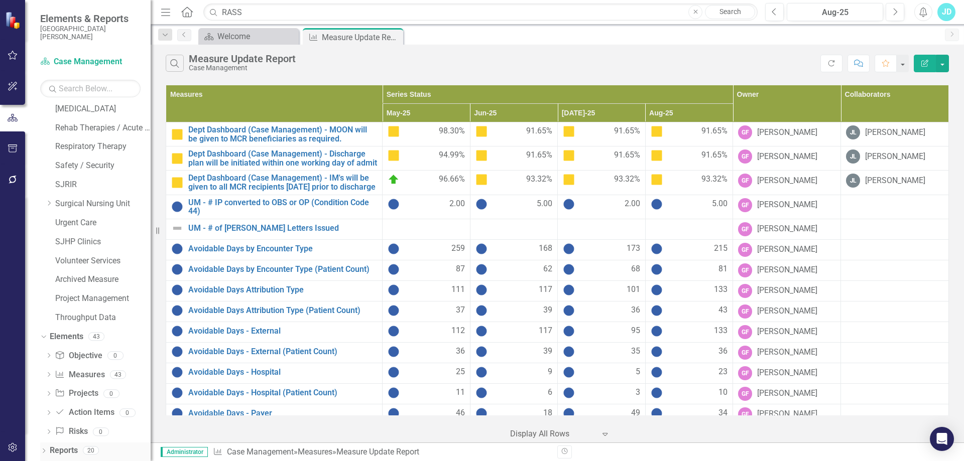
click at [75, 446] on link "Reports" at bounding box center [64, 451] width 28 height 12
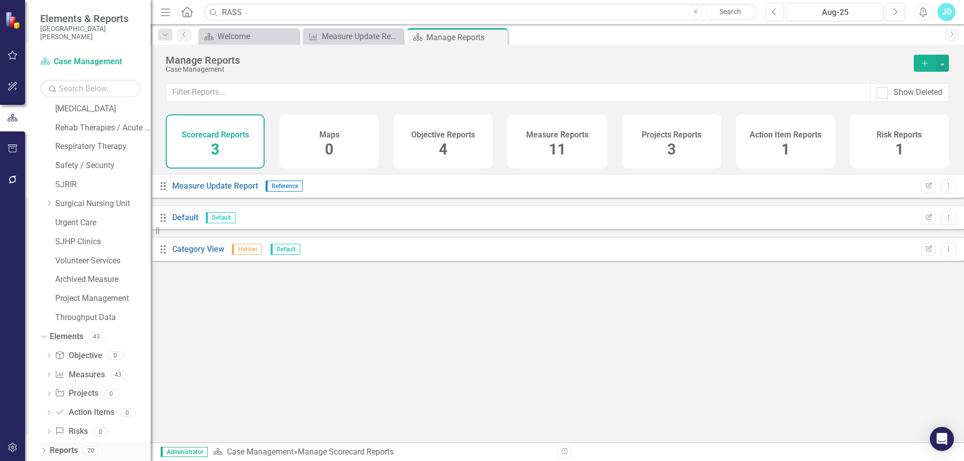
click at [45, 448] on div "Dropdown" at bounding box center [43, 452] width 7 height 9
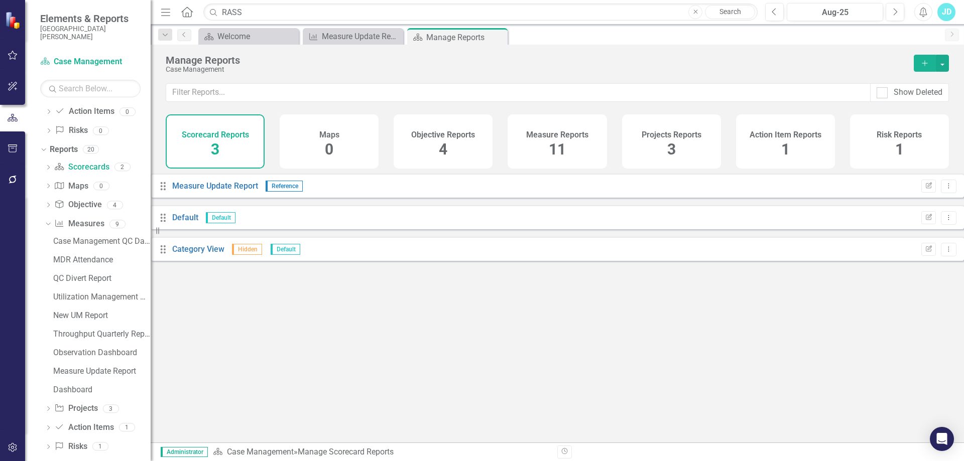
click at [454, 131] on h4 "Objective Reports" at bounding box center [443, 135] width 64 height 9
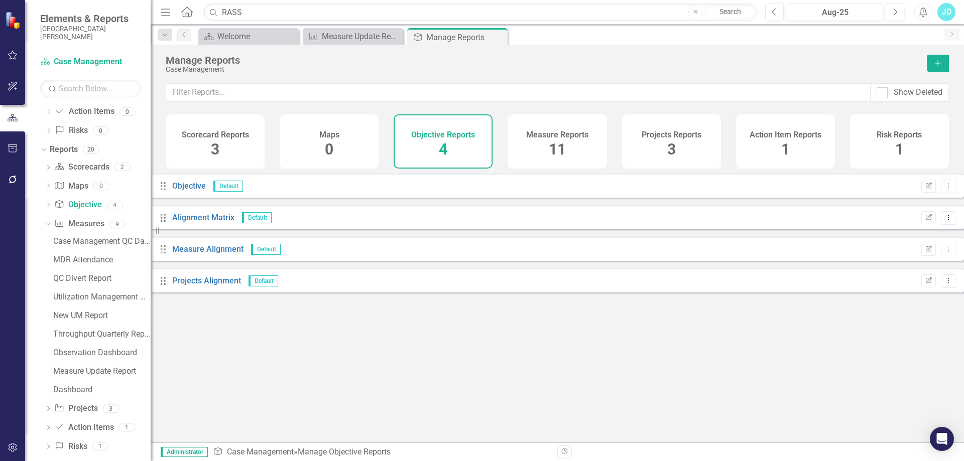
click at [557, 131] on h4 "Measure Reports" at bounding box center [557, 135] width 62 height 9
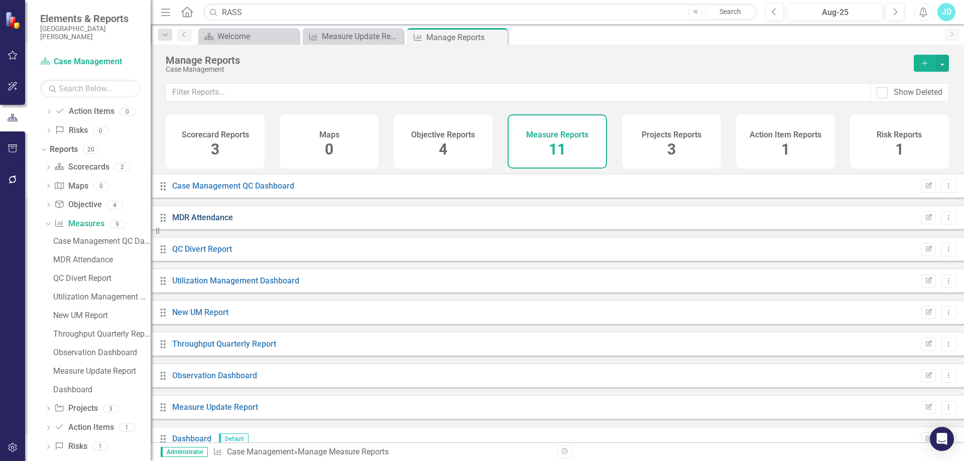
click at [202, 221] on link "MDR Attendance" at bounding box center [202, 218] width 61 height 10
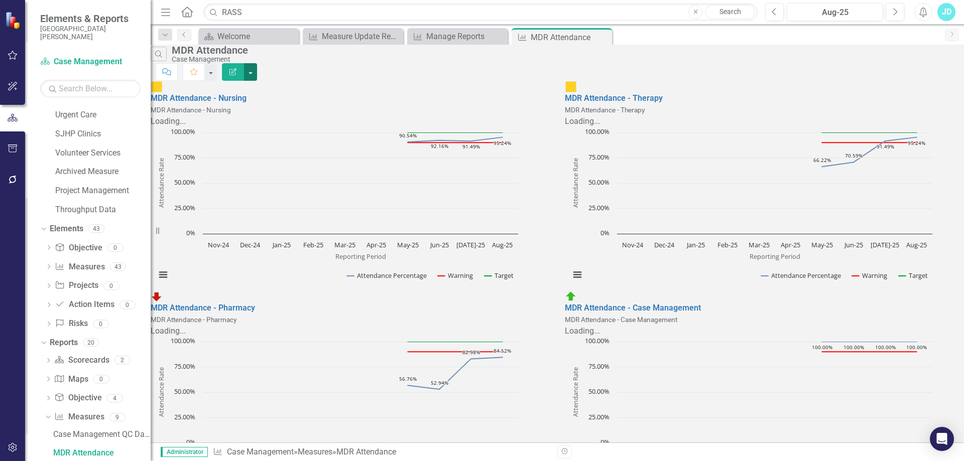
click at [257, 66] on button "button" at bounding box center [250, 72] width 13 height 18
click at [915, 76] on link "Edit Report Edit Report" at bounding box center [901, 82] width 98 height 19
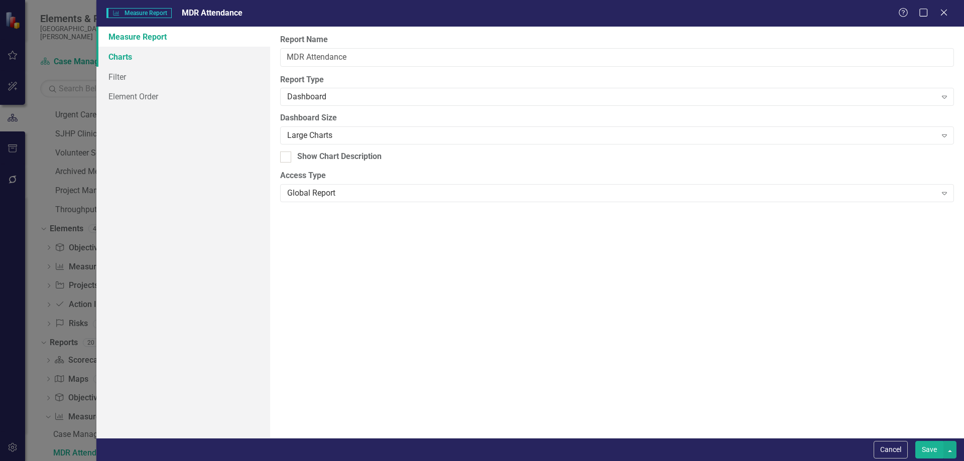
click at [151, 58] on link "Charts" at bounding box center [183, 57] width 174 height 20
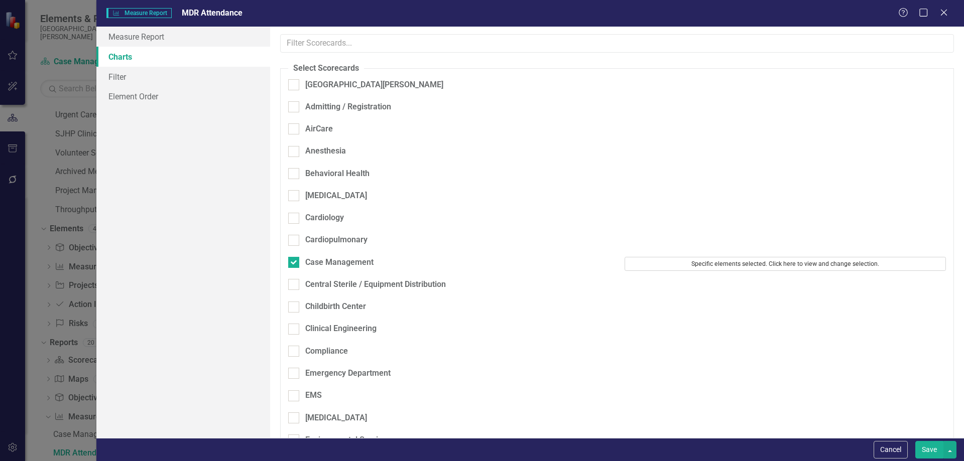
click at [736, 257] on button "Specific elements selected. Click here to view and change selection." at bounding box center [784, 264] width 321 height 14
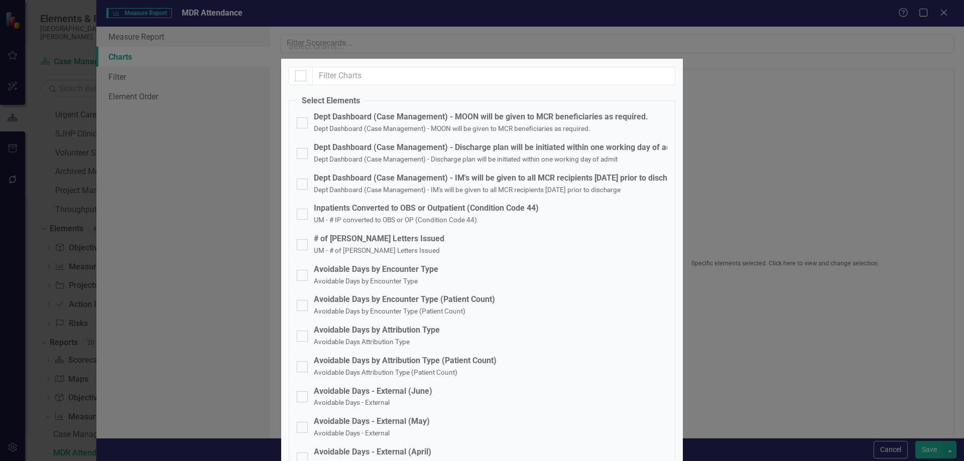
scroll to position [1041, 0]
checkbox input "true"
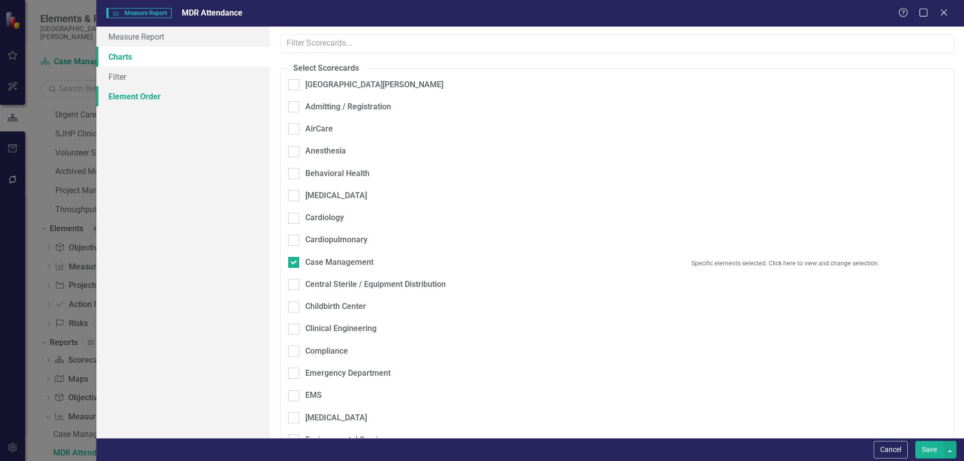
click at [139, 92] on link "Element Order" at bounding box center [183, 96] width 174 height 20
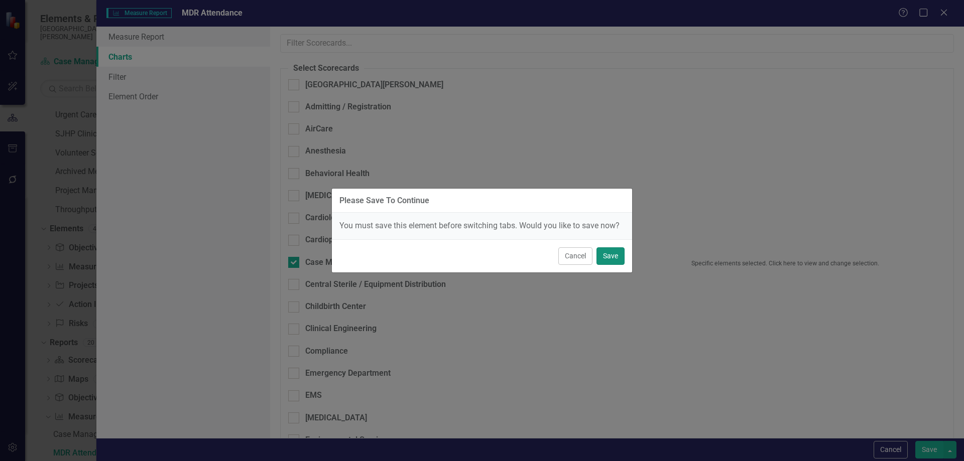
click at [622, 259] on button "Save" at bounding box center [610, 256] width 28 height 18
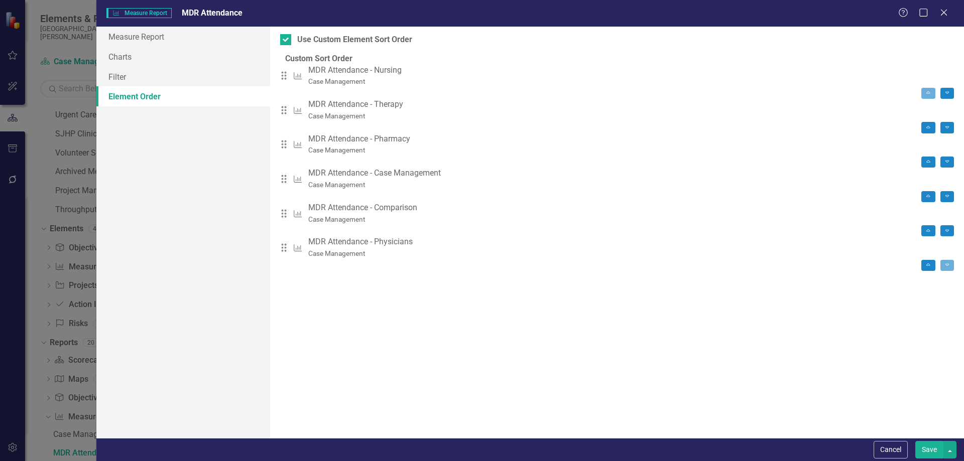
click at [297, 214] on div "Please Save To Continue You must save this element before switching tabs. Would…" at bounding box center [482, 230] width 964 height 461
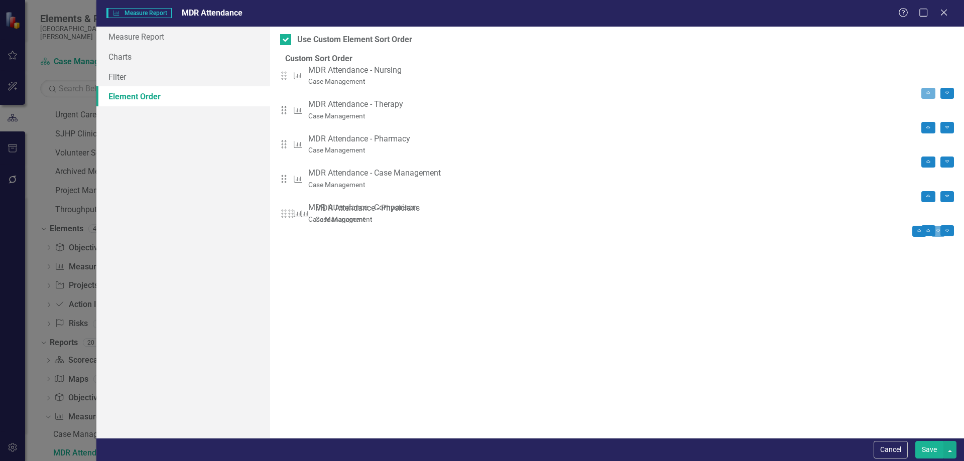
click at [296, 214] on div "Drag Measure MDR Attendance - Nursing Case Management Move to Top Move To Botto…" at bounding box center [617, 168] width 674 height 206
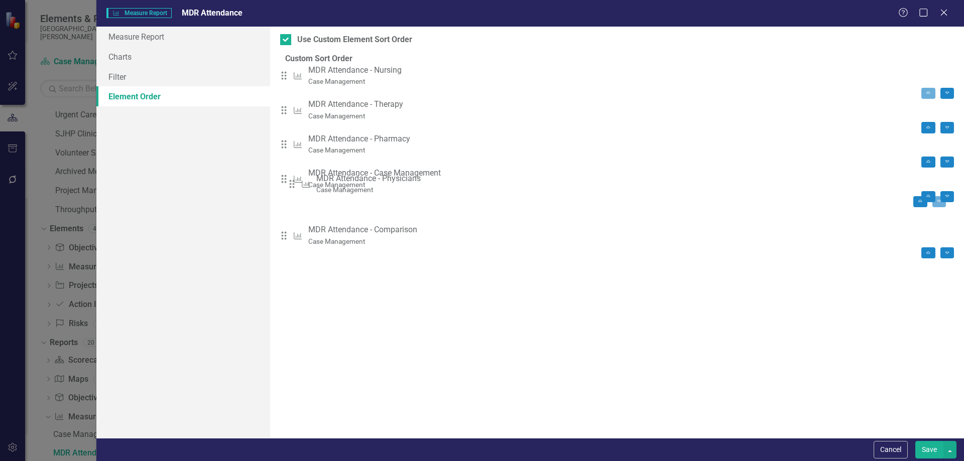
drag, startPoint x: 295, startPoint y: 215, endPoint x: 295, endPoint y: 185, distance: 30.6
click at [295, 185] on div "Drag Measure MDR Attendance - Nursing Case Management Move to Top Move To Botto…" at bounding box center [617, 168] width 674 height 206
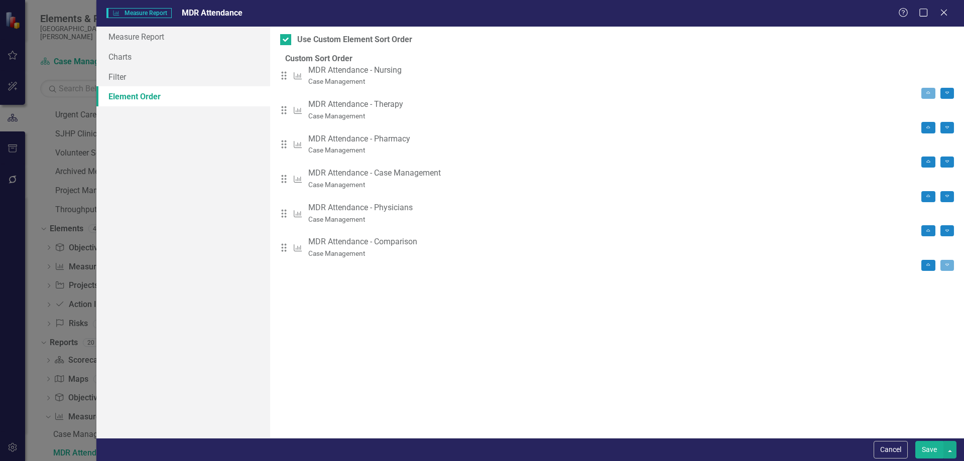
click at [927, 448] on button "Save" at bounding box center [929, 450] width 28 height 18
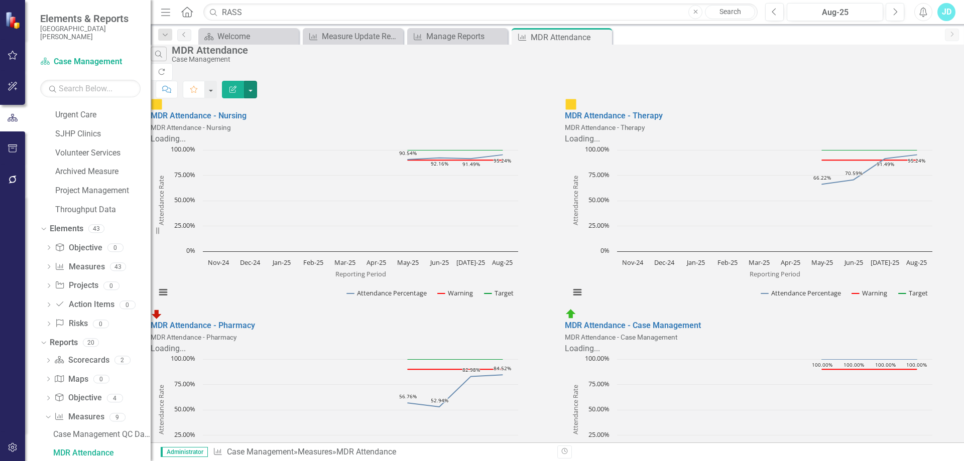
scroll to position [1114, 0]
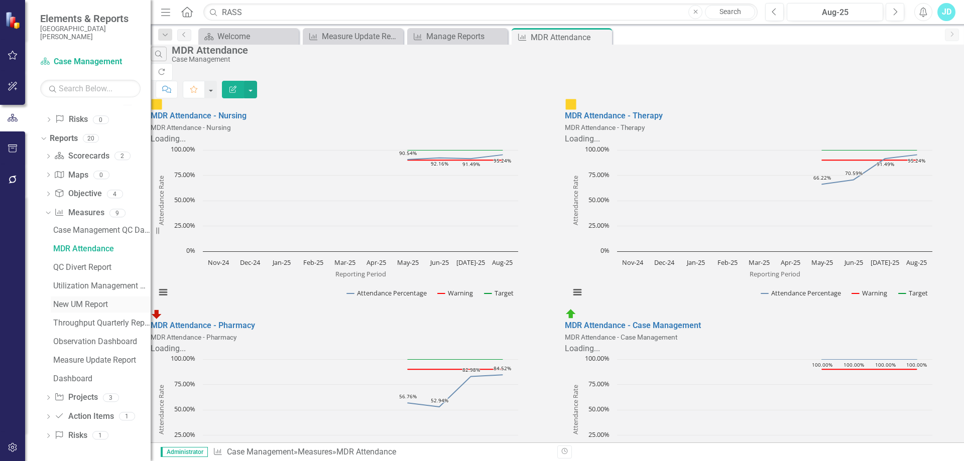
click at [87, 306] on div "New UM Report" at bounding box center [101, 304] width 97 height 9
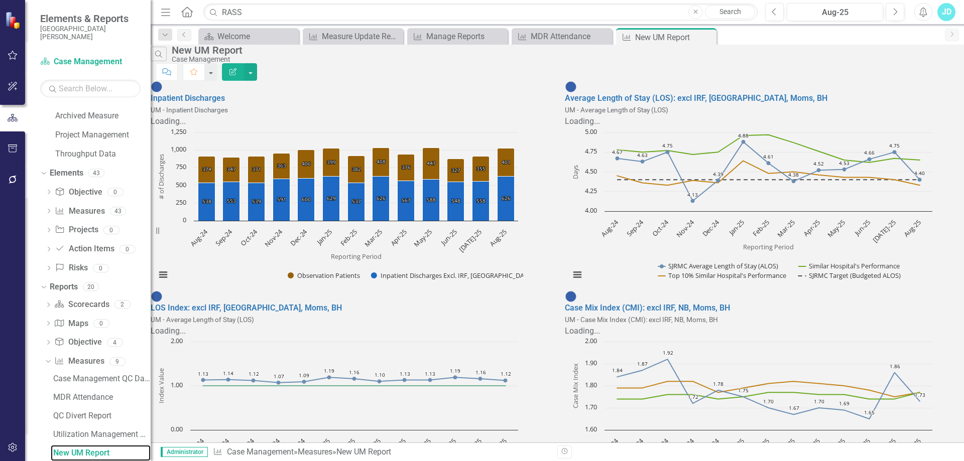
scroll to position [312, 0]
drag, startPoint x: 709, startPoint y: 36, endPoint x: 626, endPoint y: 36, distance: 82.3
click at [708, 36] on icon "Close" at bounding box center [707, 37] width 10 height 8
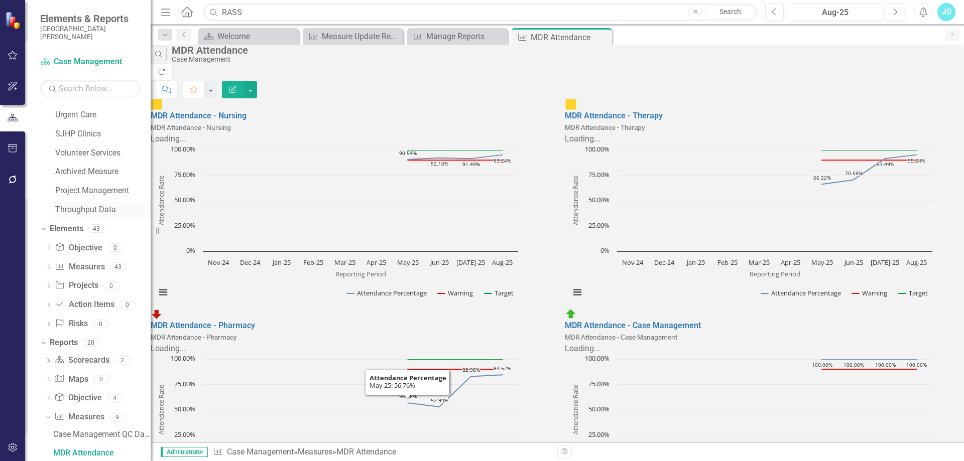
scroll to position [659, 0]
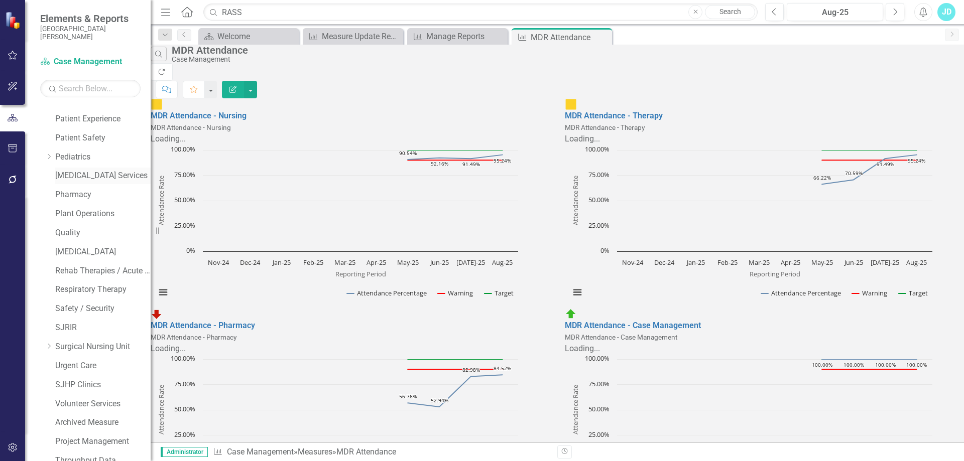
click at [97, 174] on link "[MEDICAL_DATA] Services" at bounding box center [102, 176] width 95 height 12
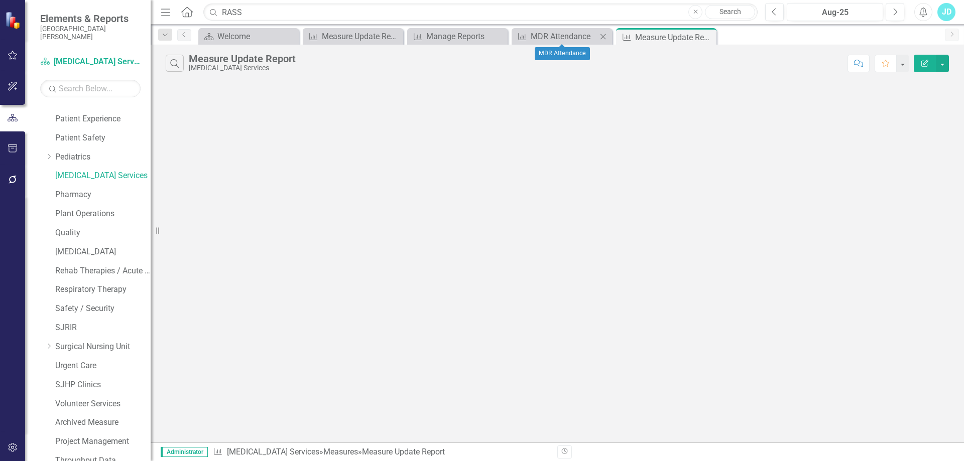
click at [605, 37] on icon "Close" at bounding box center [603, 37] width 10 height 8
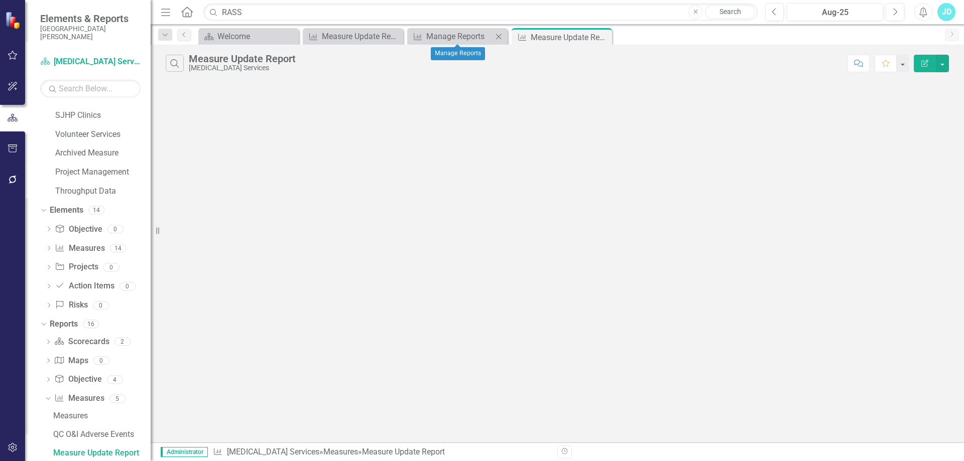
click at [499, 35] on icon "Close" at bounding box center [498, 37] width 10 height 8
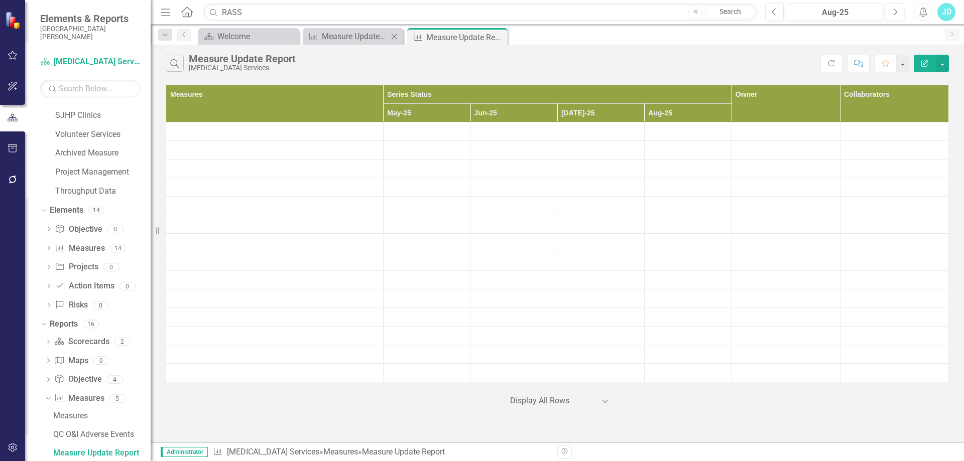
click at [396, 37] on icon "Close" at bounding box center [394, 37] width 10 height 8
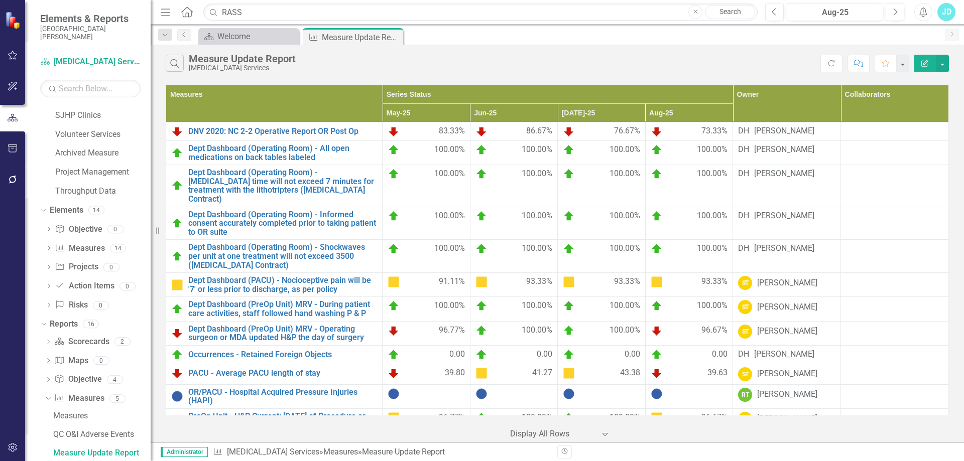
scroll to position [74, 0]
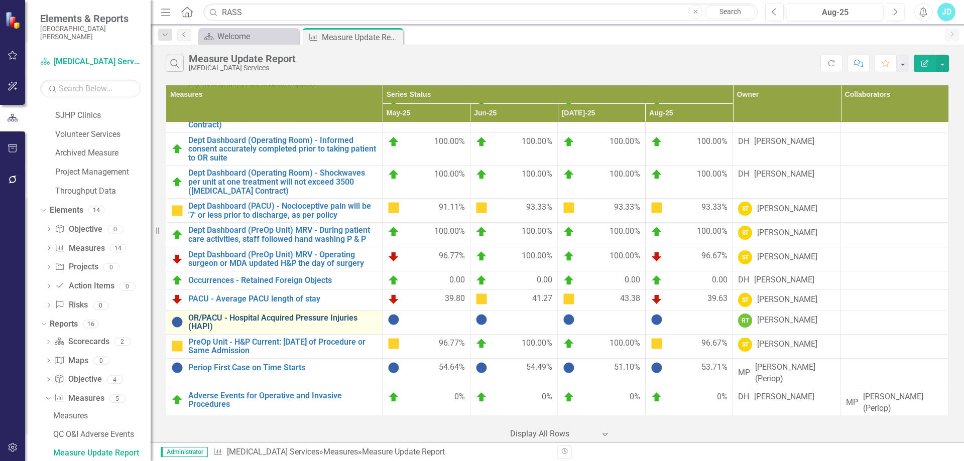
click at [285, 314] on link "OR/PACU - Hospital Acquired Pressure Injuries (HAPI)" at bounding box center [282, 323] width 189 height 18
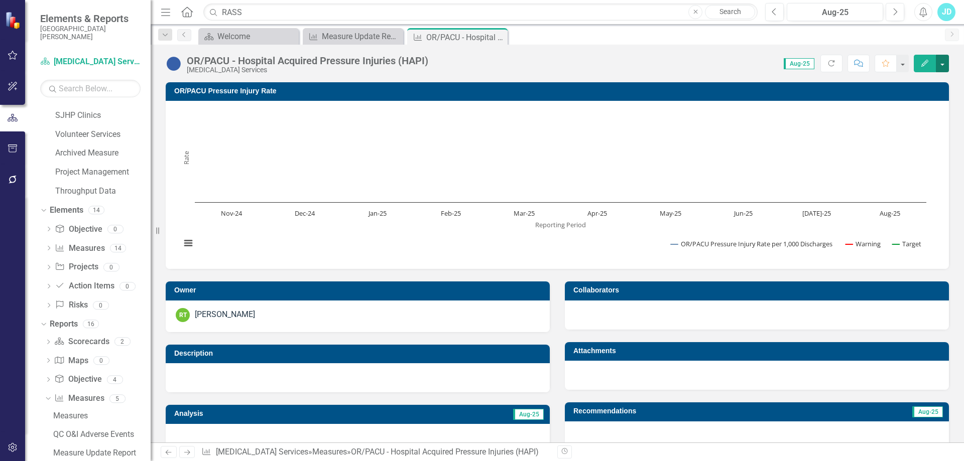
click at [945, 64] on button "button" at bounding box center [942, 64] width 13 height 18
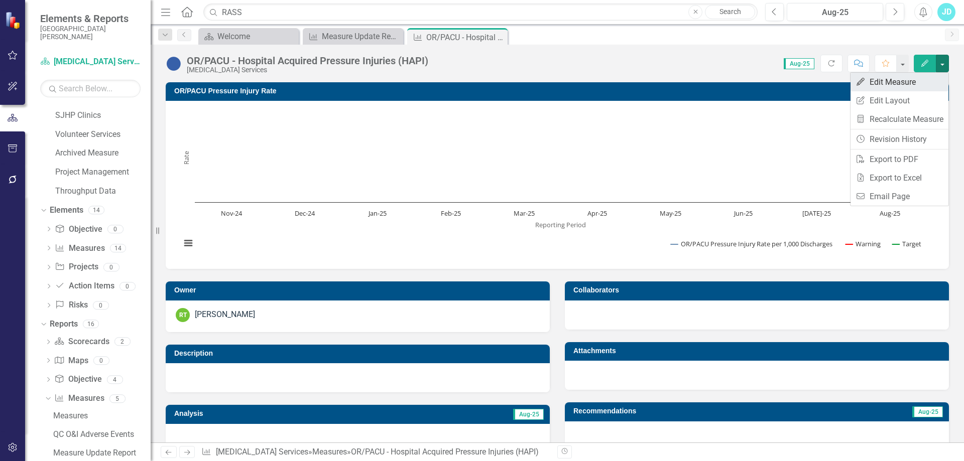
click at [898, 79] on link "Edit Edit Measure" at bounding box center [899, 82] width 98 height 19
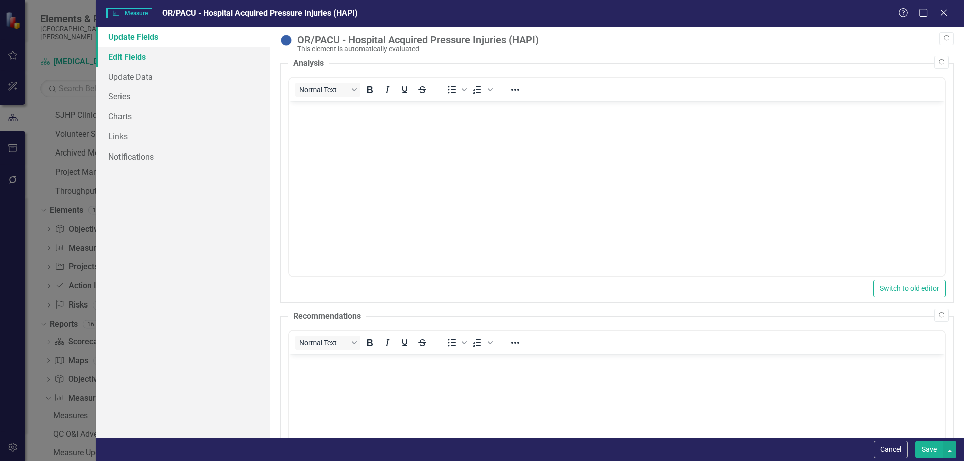
click at [150, 60] on link "Edit Fields" at bounding box center [183, 57] width 174 height 20
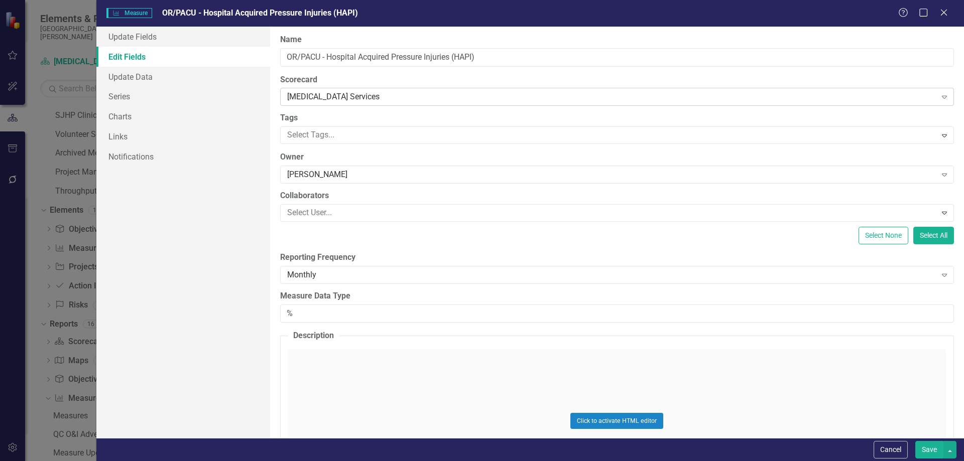
click at [355, 100] on div "[MEDICAL_DATA] Services" at bounding box center [611, 97] width 649 height 12
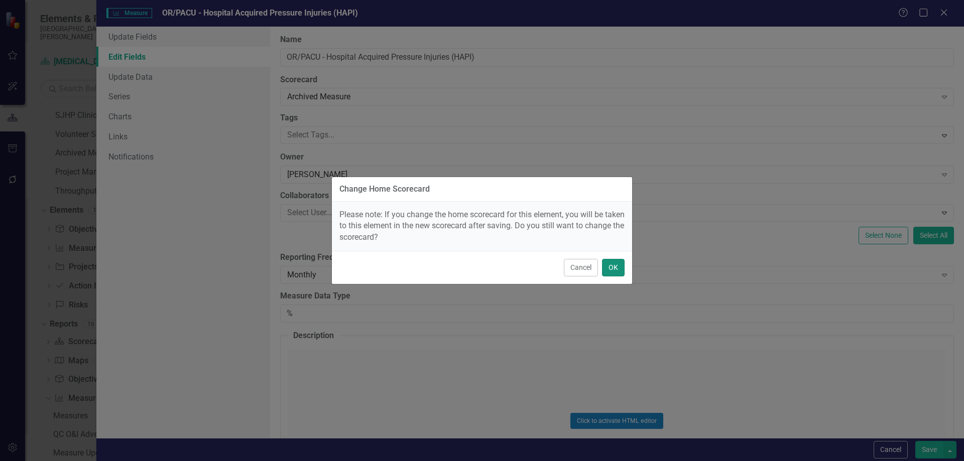
click at [620, 265] on button "OK" at bounding box center [613, 268] width 23 height 18
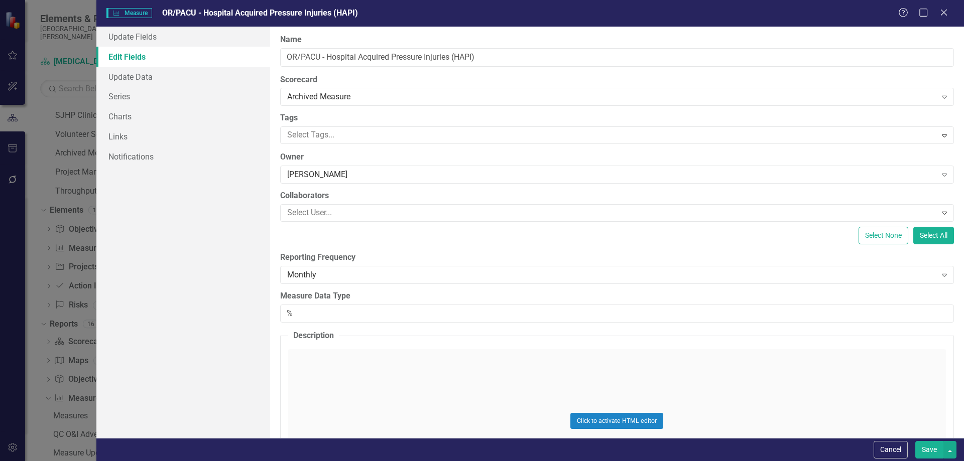
click at [934, 453] on button "Save" at bounding box center [929, 450] width 28 height 18
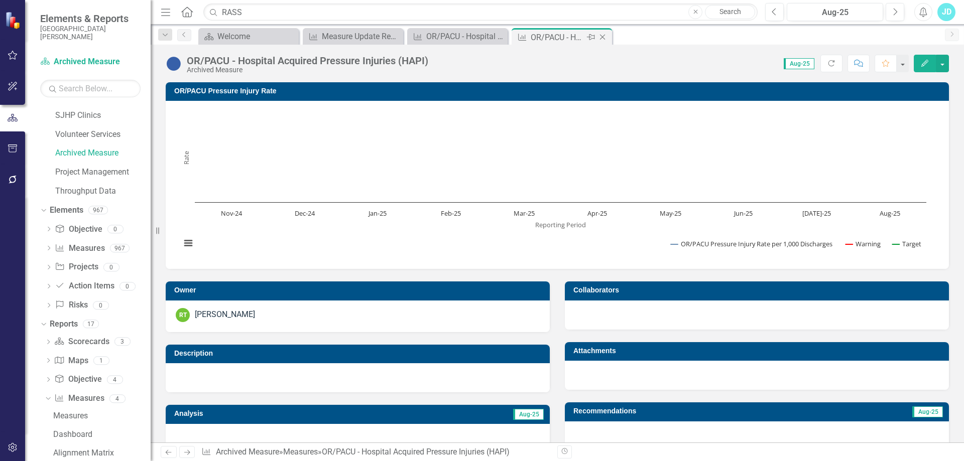
click at [601, 37] on icon "Close" at bounding box center [602, 37] width 10 height 8
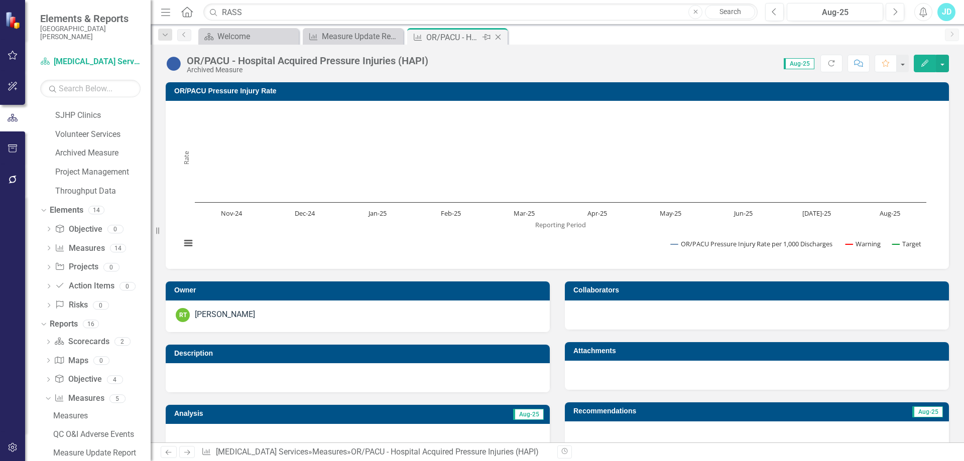
click at [498, 36] on icon "Close" at bounding box center [498, 37] width 10 height 8
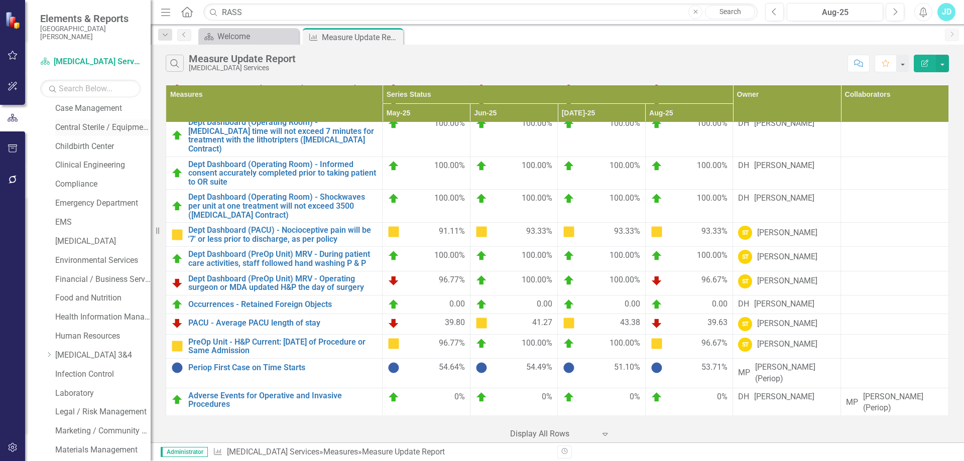
scroll to position [276, 0]
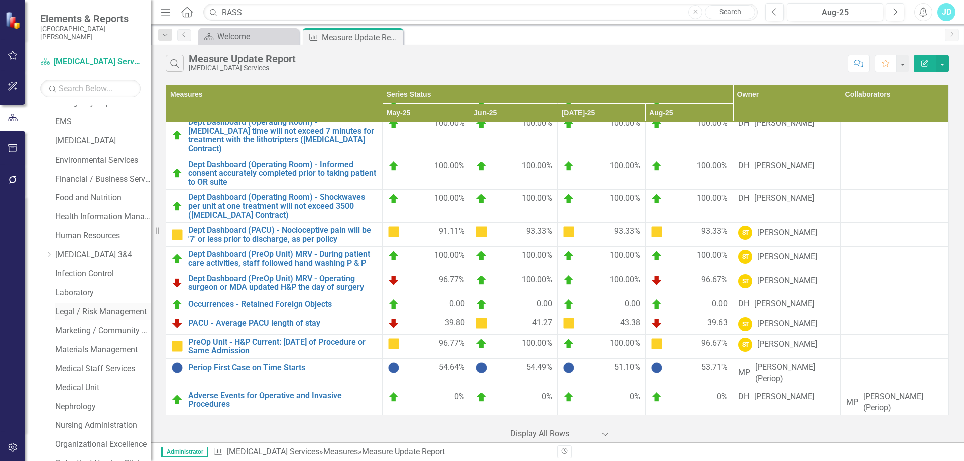
click at [96, 311] on link "Legal / Risk Management" at bounding box center [102, 312] width 95 height 12
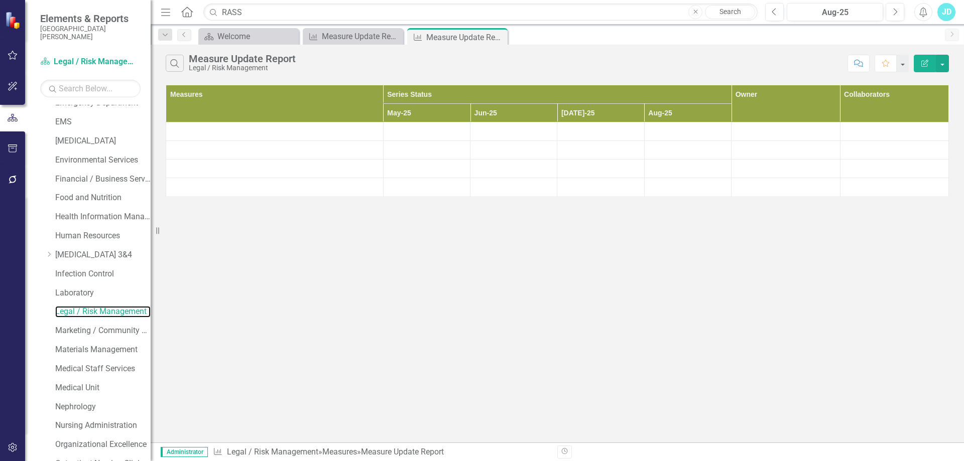
scroll to position [929, 0]
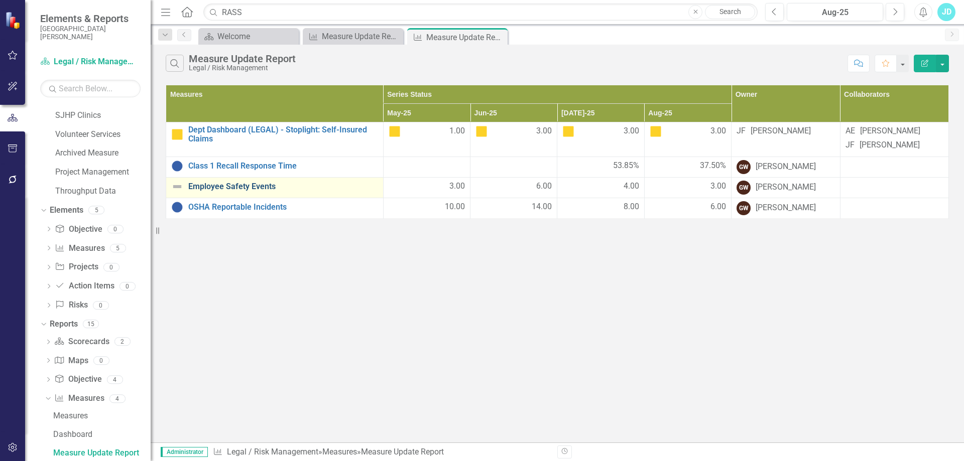
click at [240, 191] on link "Employee Safety Events" at bounding box center [283, 186] width 190 height 9
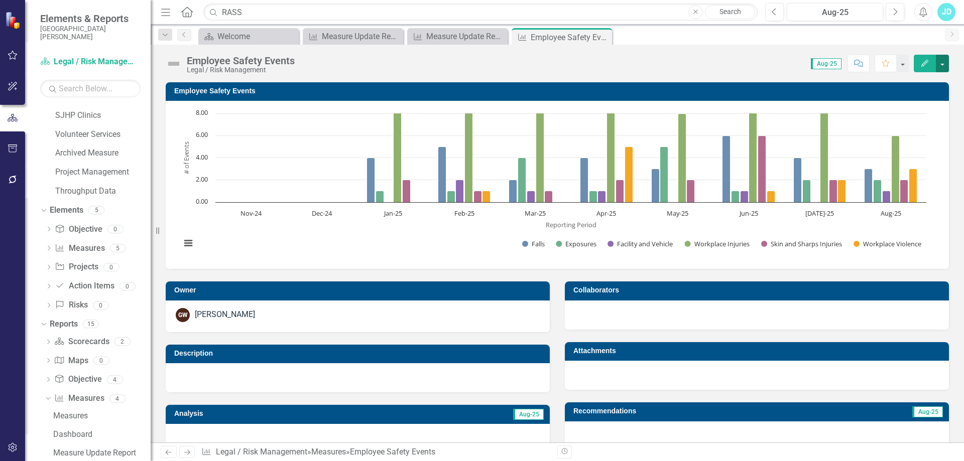
click at [940, 64] on button "button" at bounding box center [942, 64] width 13 height 18
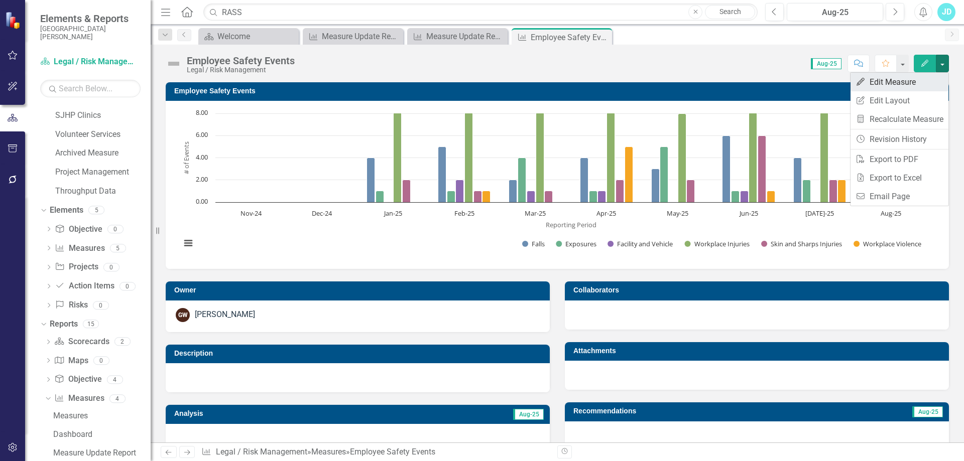
click at [911, 78] on link "Edit Edit Measure" at bounding box center [899, 82] width 98 height 19
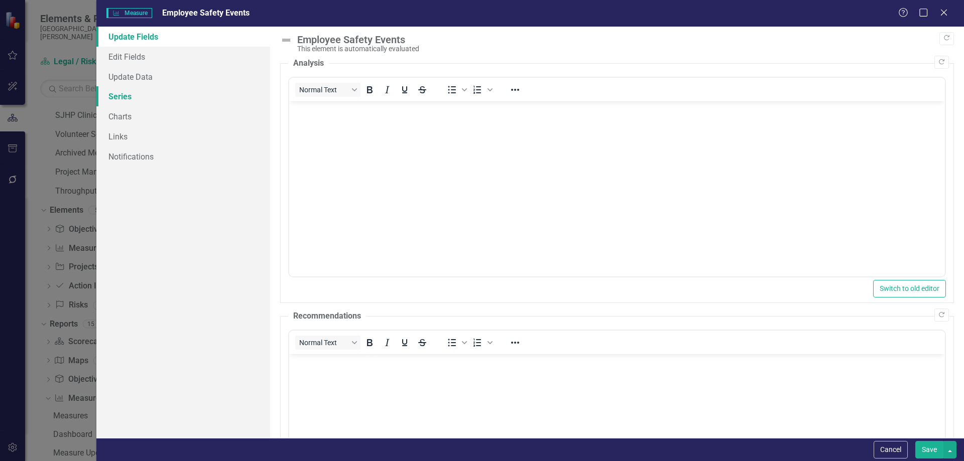
click at [130, 97] on link "Series" at bounding box center [183, 96] width 174 height 20
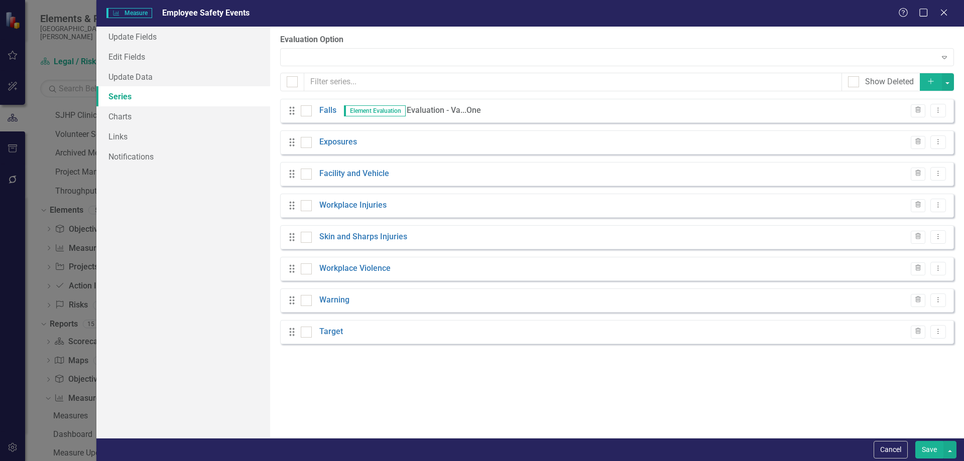
click at [936, 81] on button "Add" at bounding box center [931, 82] width 22 height 18
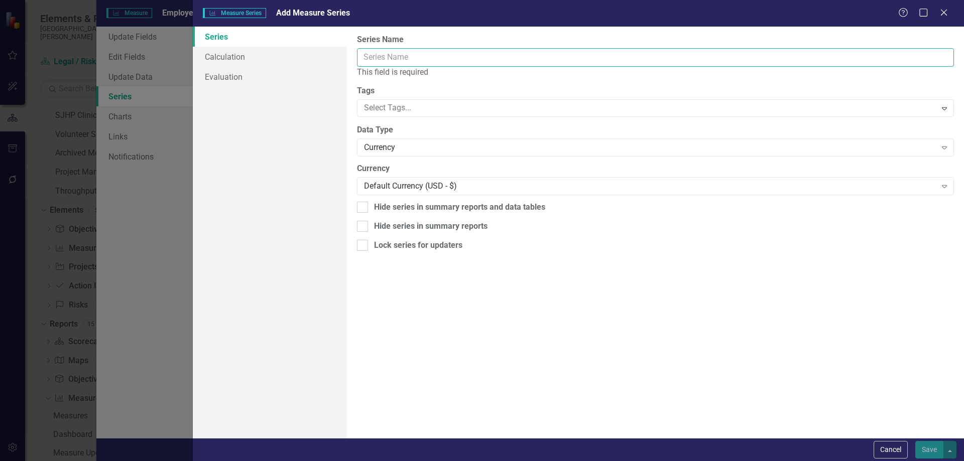
click at [385, 56] on input "Series Name" at bounding box center [655, 57] width 597 height 19
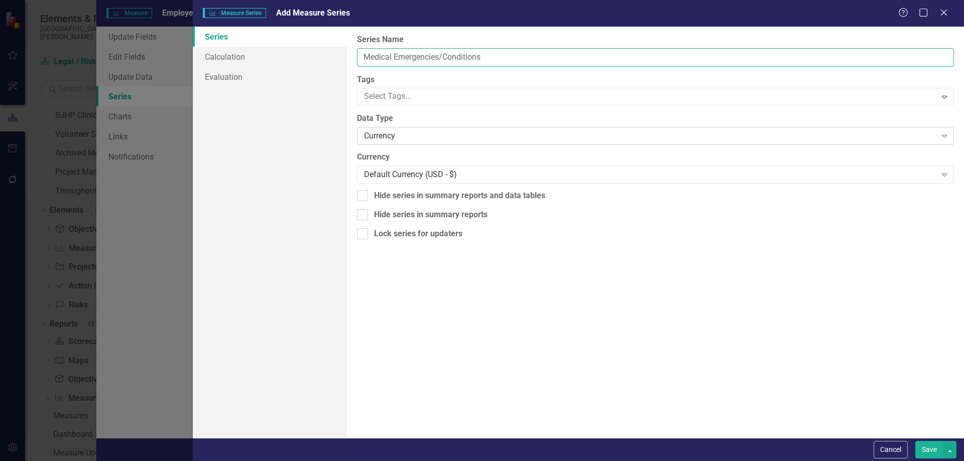
type input "Medical Emergencies/Conditions"
click at [406, 134] on div "Currency" at bounding box center [650, 137] width 572 height 12
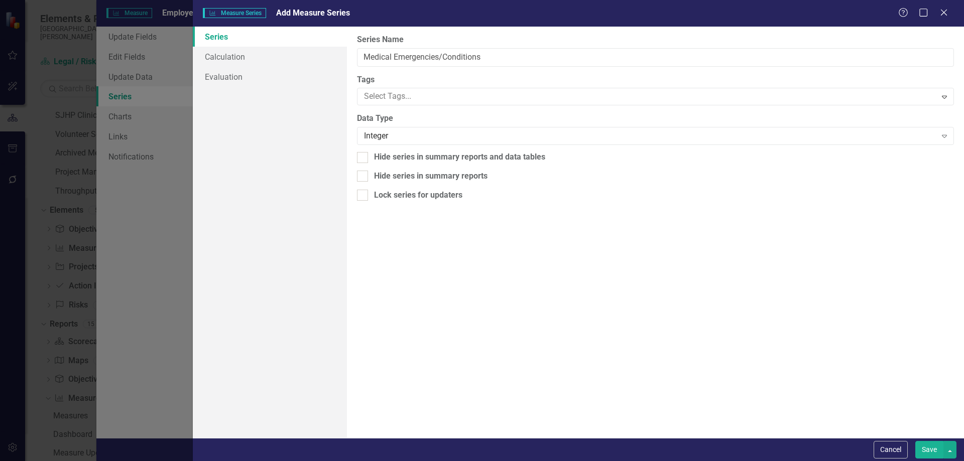
click at [927, 445] on button "Save" at bounding box center [929, 450] width 28 height 18
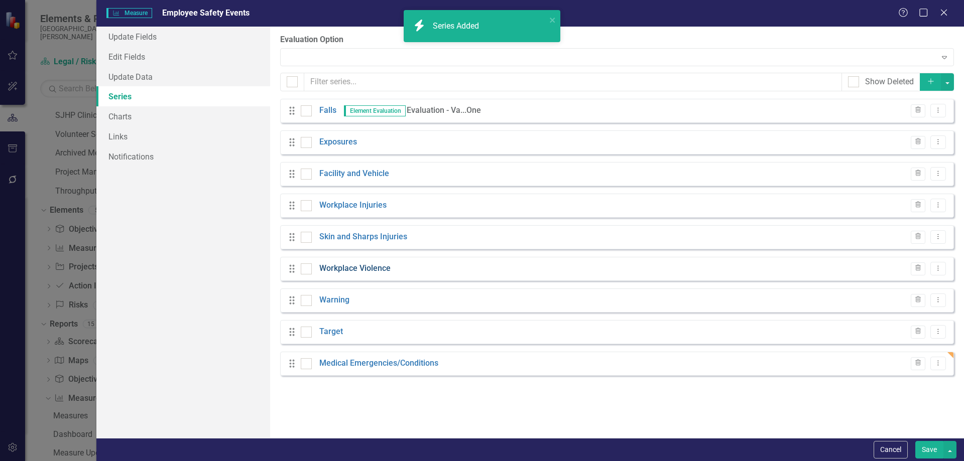
click at [380, 267] on link "Workplace Violence" at bounding box center [354, 269] width 71 height 12
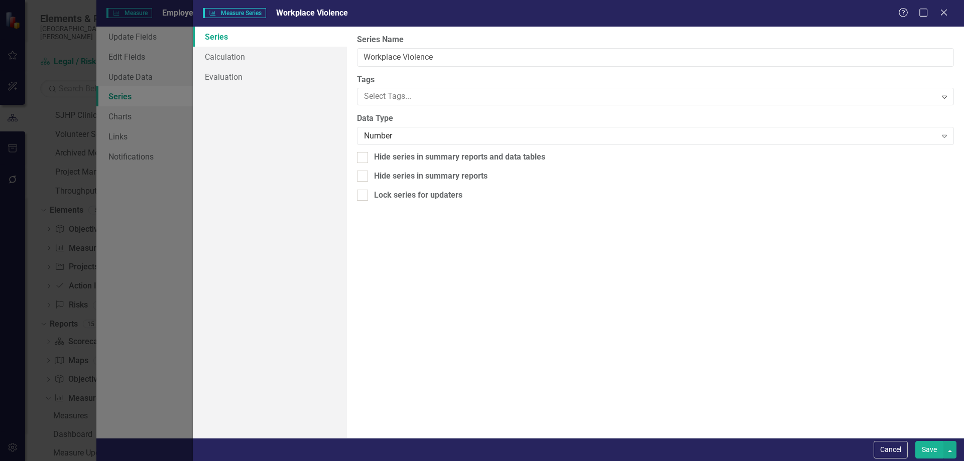
click at [903, 451] on button "Cancel" at bounding box center [890, 450] width 34 height 18
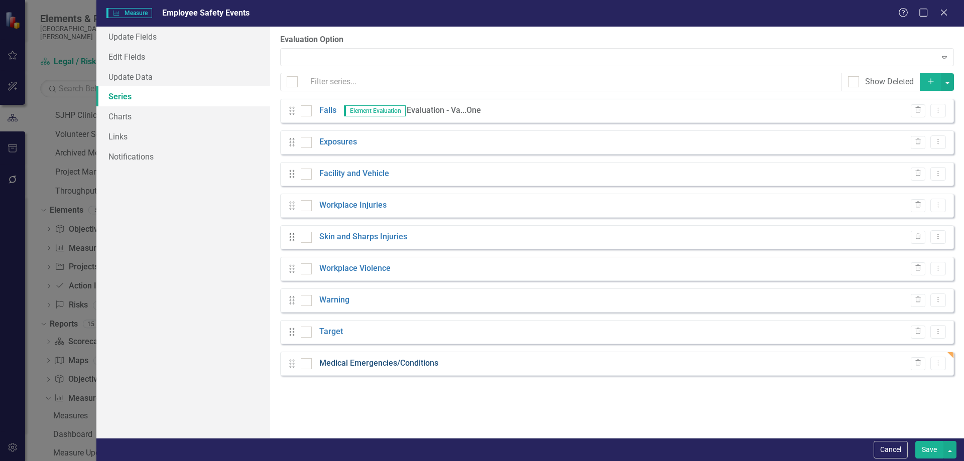
click at [369, 363] on link "Medical Emergencies/Conditions" at bounding box center [378, 364] width 119 height 12
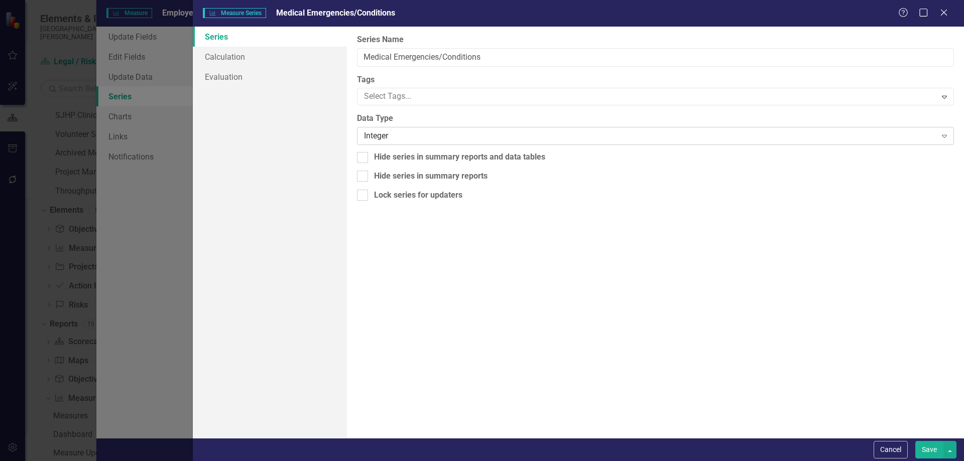
click at [404, 138] on div "Integer" at bounding box center [650, 137] width 572 height 12
click at [938, 449] on button "Save" at bounding box center [929, 450] width 28 height 18
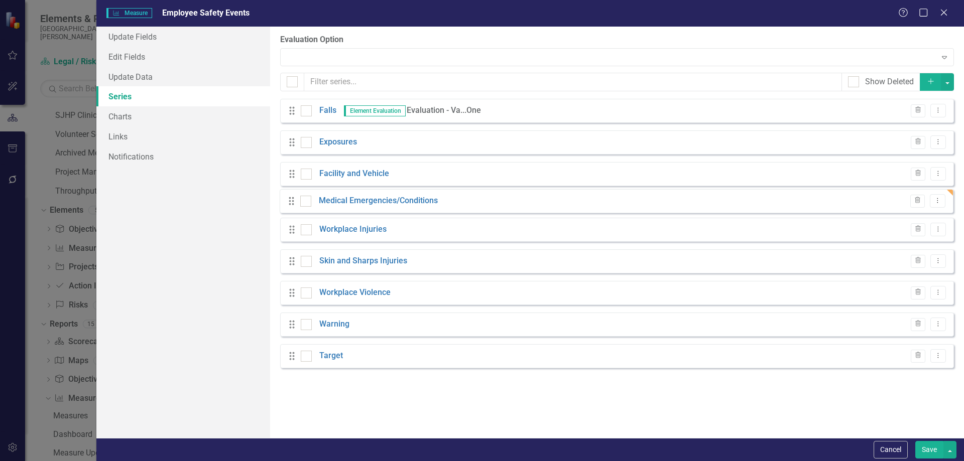
drag, startPoint x: 293, startPoint y: 365, endPoint x: 293, endPoint y: 202, distance: 162.6
click at [293, 202] on div "Drag Falls Element Evaluation Evaluation - Va...One Trash Dropdown Menu Drag Ex…" at bounding box center [617, 237] width 674 height 277
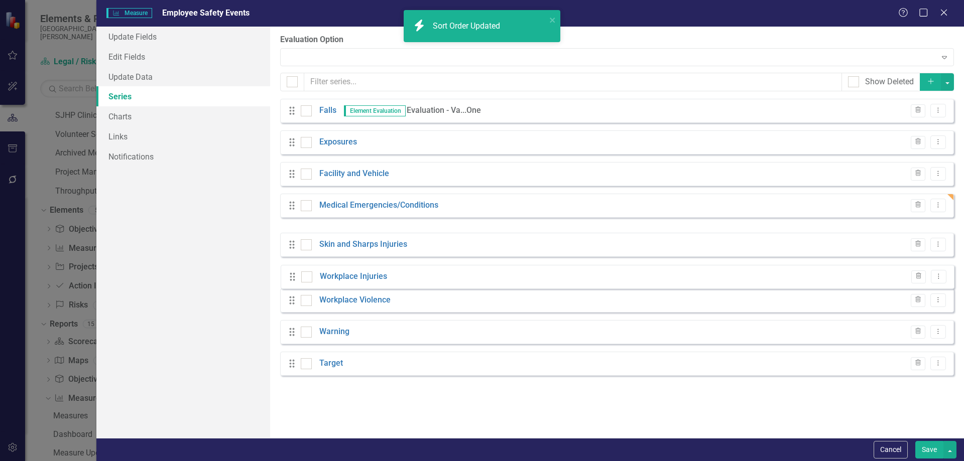
drag, startPoint x: 293, startPoint y: 238, endPoint x: 293, endPoint y: 278, distance: 39.7
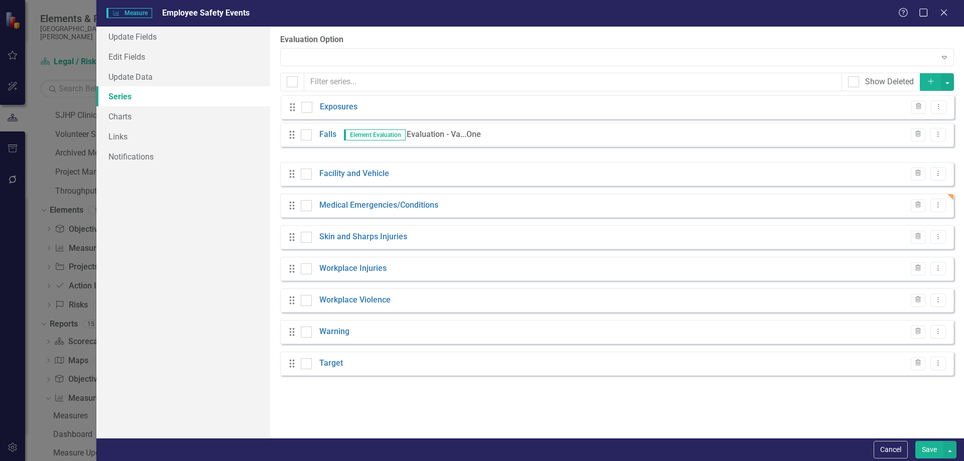
drag, startPoint x: 292, startPoint y: 142, endPoint x: 293, endPoint y: 107, distance: 35.1
click at [293, 107] on div "Drag Falls Element Evaluation Evaluation - Va...One Trash Dropdown Menu Drag Ex…" at bounding box center [617, 237] width 674 height 277
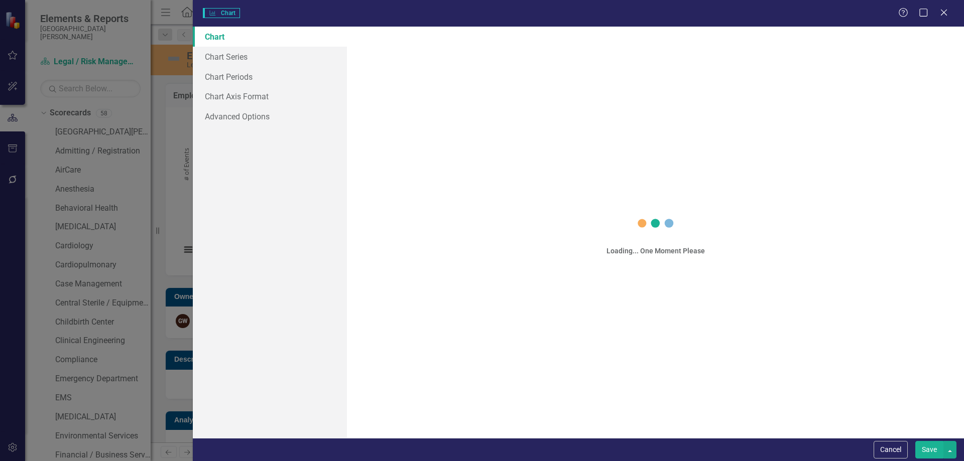
scroll to position [929, 0]
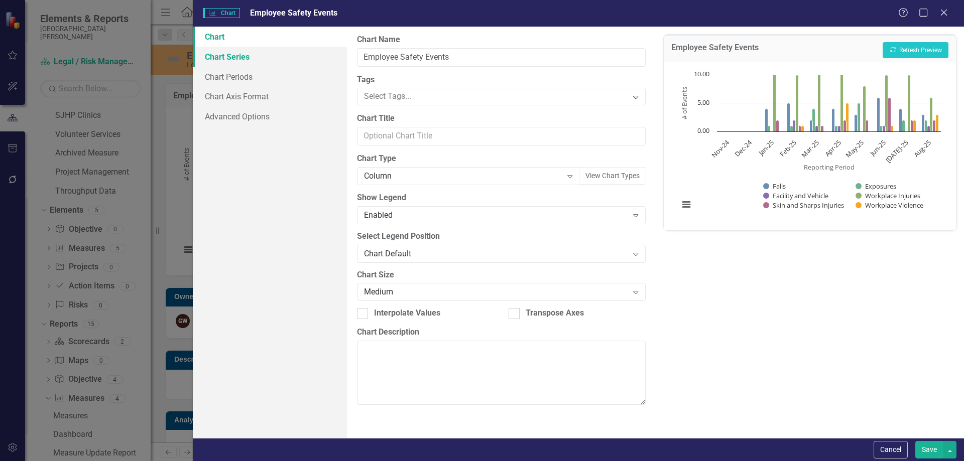
click at [233, 57] on link "Chart Series" at bounding box center [270, 57] width 154 height 20
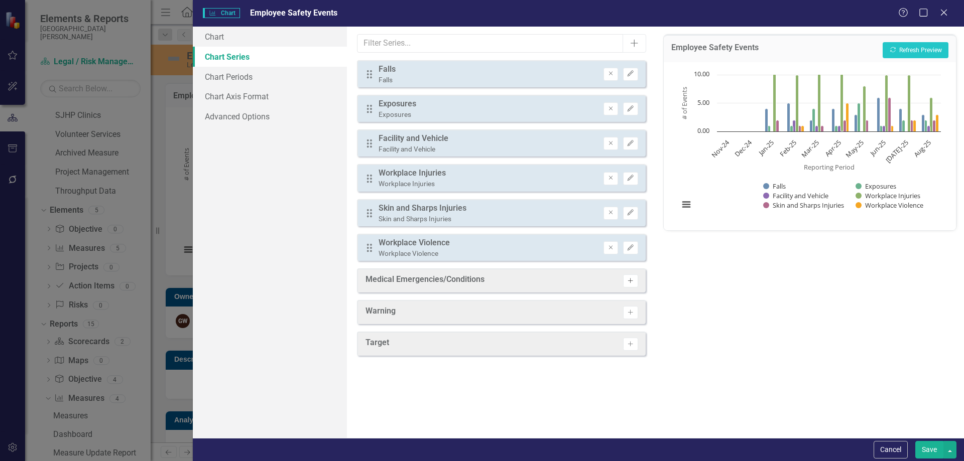
click at [636, 281] on button "Activate" at bounding box center [630, 281] width 15 height 13
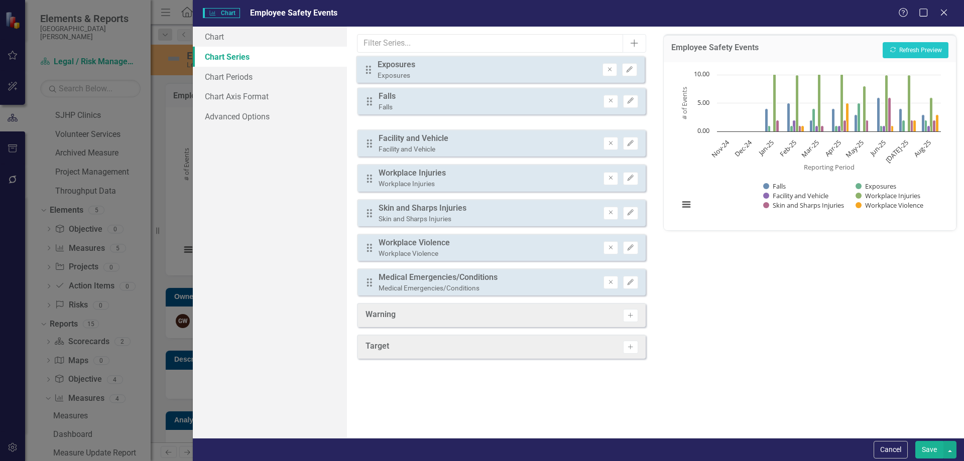
drag, startPoint x: 368, startPoint y: 111, endPoint x: 367, endPoint y: 70, distance: 41.2
click at [367, 70] on div "Drag Falls Falls Remove Edit Drag Exposures Exposures Remove Edit Drag Facility…" at bounding box center [501, 178] width 288 height 236
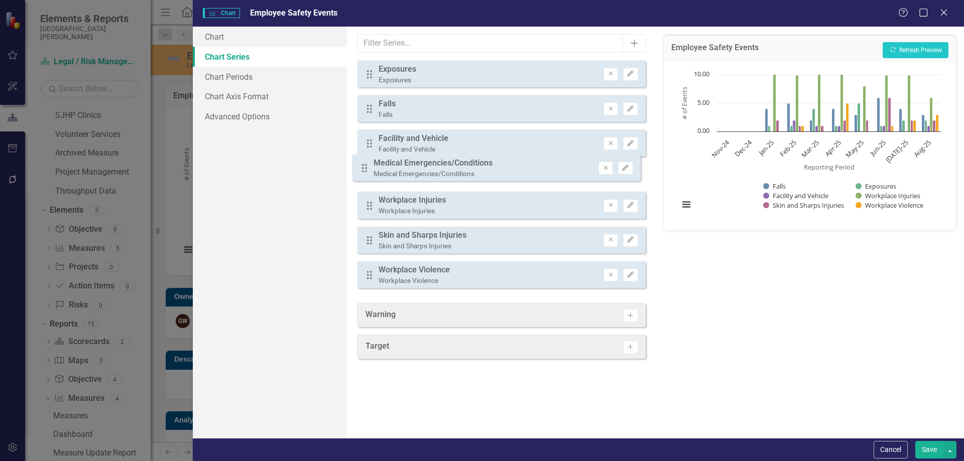
drag, startPoint x: 371, startPoint y: 282, endPoint x: 377, endPoint y: 190, distance: 92.6
click at [366, 168] on div "Drag Exposures Exposures Remove Edit Drag Falls Falls Remove Edit Drag Facility…" at bounding box center [501, 178] width 288 height 236
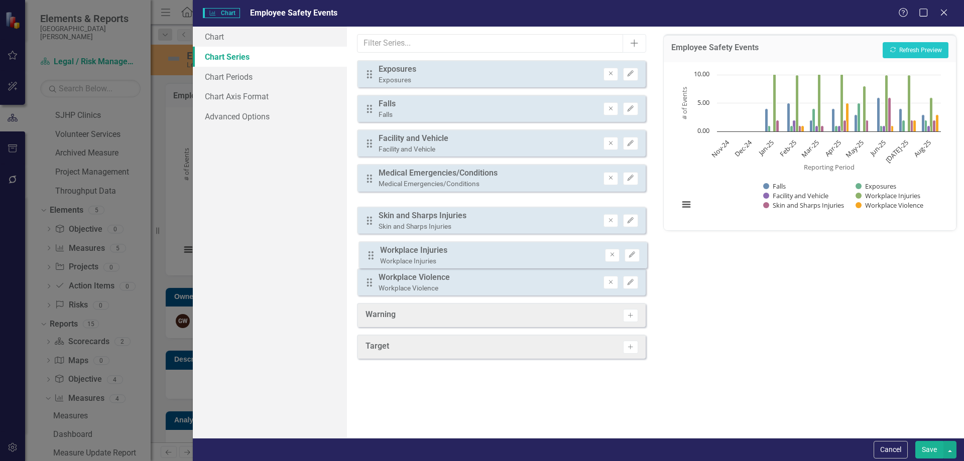
drag, startPoint x: 369, startPoint y: 214, endPoint x: 370, endPoint y: 257, distance: 42.7
click at [370, 257] on div "Drag Exposures Exposures Remove Edit Drag Falls Falls Remove Edit Drag Facility…" at bounding box center [501, 178] width 288 height 236
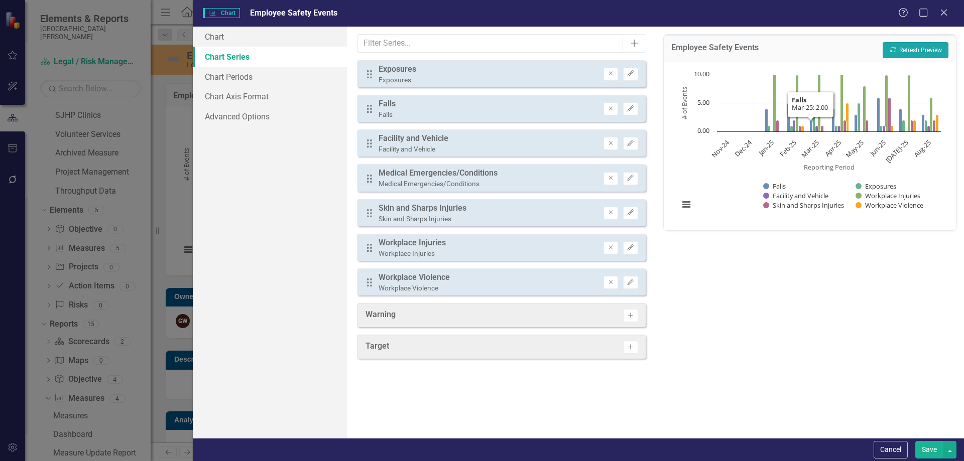
click at [907, 50] on button "Recalculate Refresh Preview" at bounding box center [916, 50] width 66 height 16
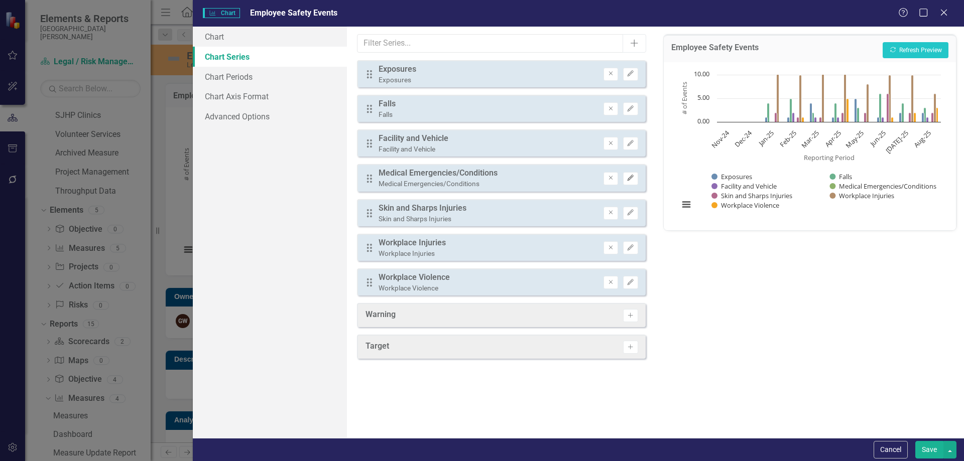
click at [636, 182] on button "Edit" at bounding box center [630, 178] width 15 height 13
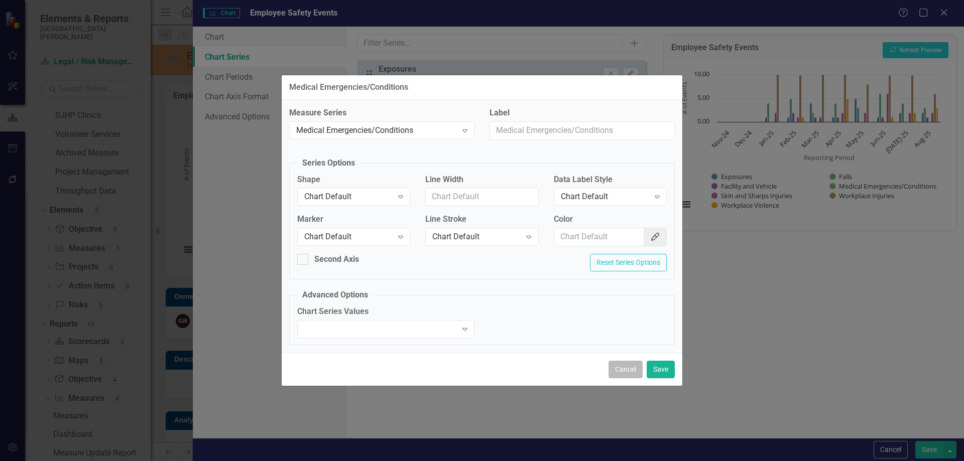
click at [624, 368] on button "Cancel" at bounding box center [625, 370] width 34 height 18
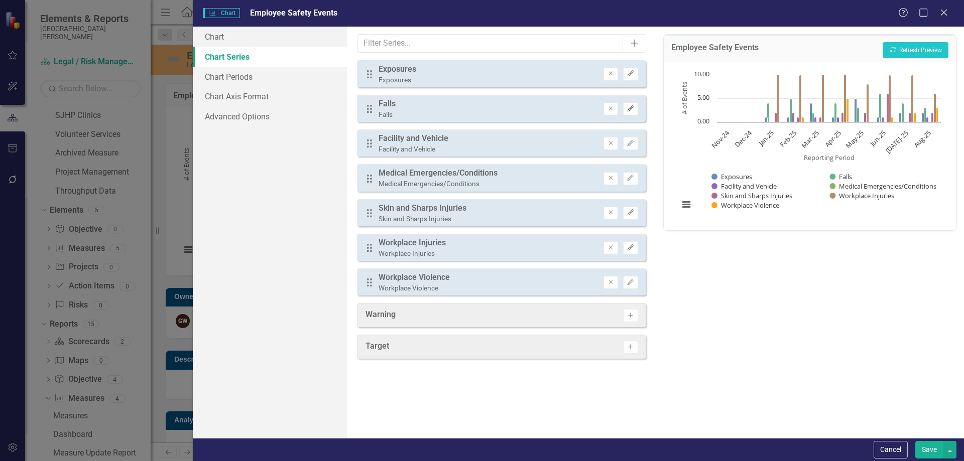
click at [634, 109] on icon "Edit" at bounding box center [630, 109] width 8 height 6
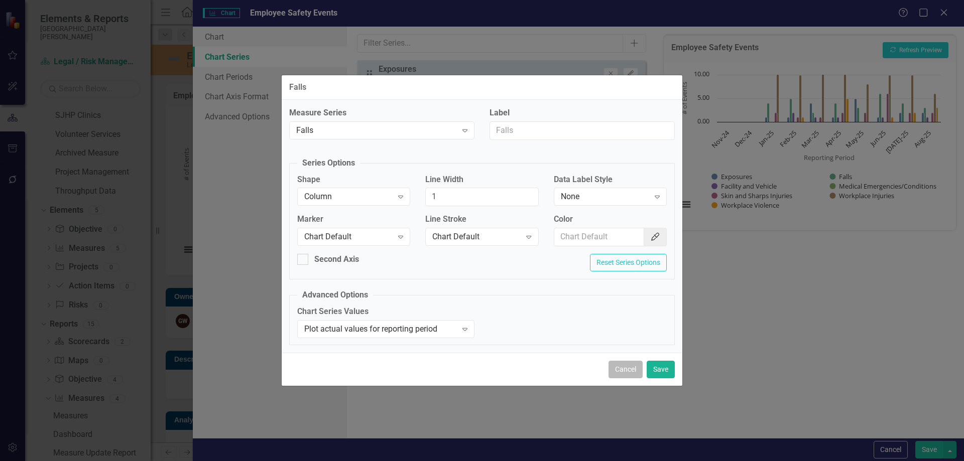
click at [616, 367] on button "Cancel" at bounding box center [625, 370] width 34 height 18
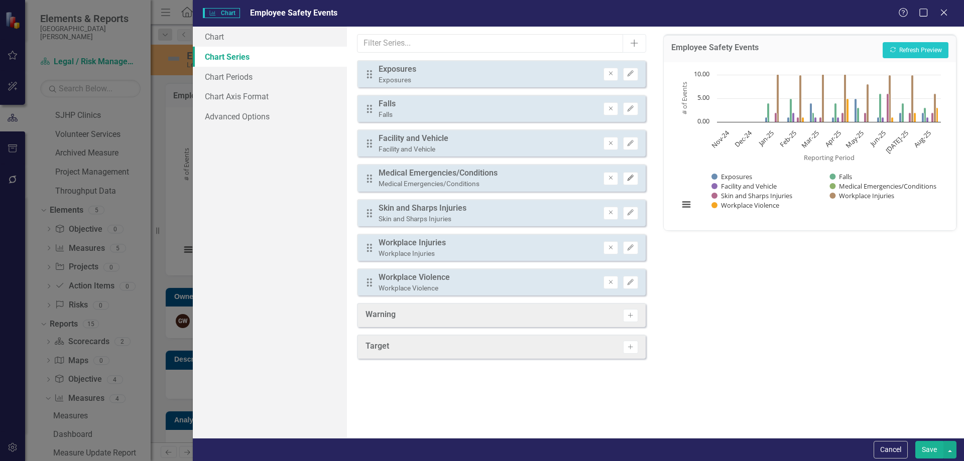
click at [634, 179] on icon "Edit" at bounding box center [630, 178] width 8 height 6
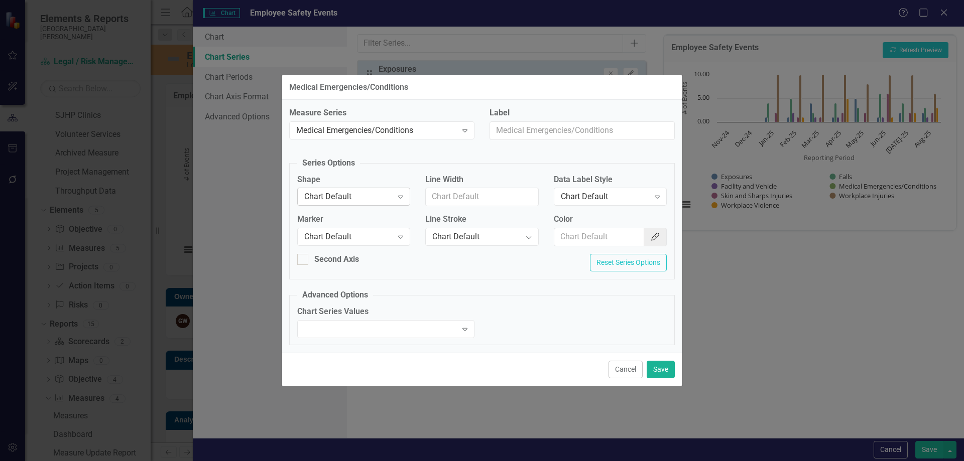
click at [369, 201] on div "Chart Default" at bounding box center [348, 197] width 88 height 12
click at [353, 226] on div "Column" at bounding box center [355, 231] width 97 height 12
click at [588, 198] on div "Chart Default" at bounding box center [605, 197] width 88 height 12
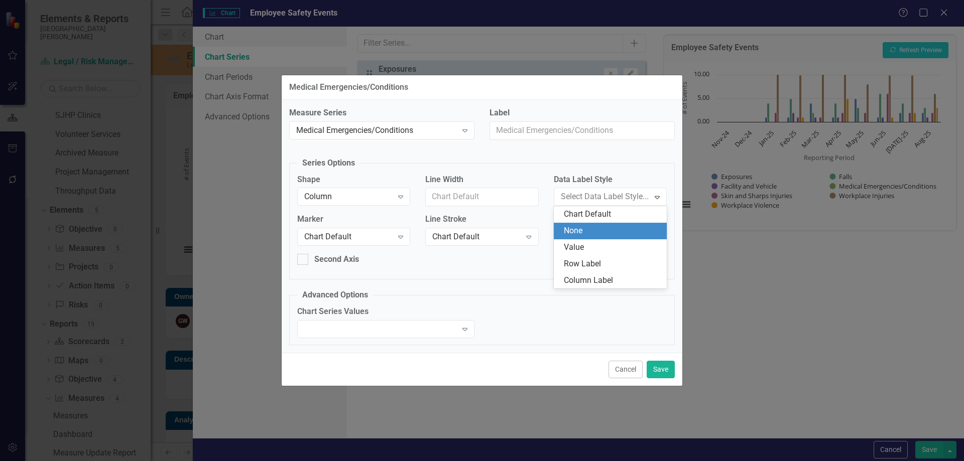
click at [588, 231] on div "None" at bounding box center [612, 231] width 97 height 12
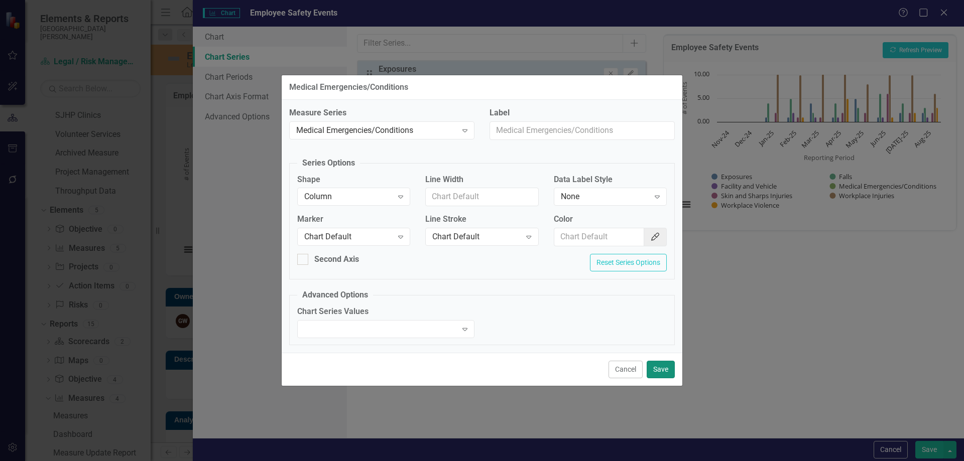
click at [659, 373] on button "Save" at bounding box center [661, 370] width 28 height 18
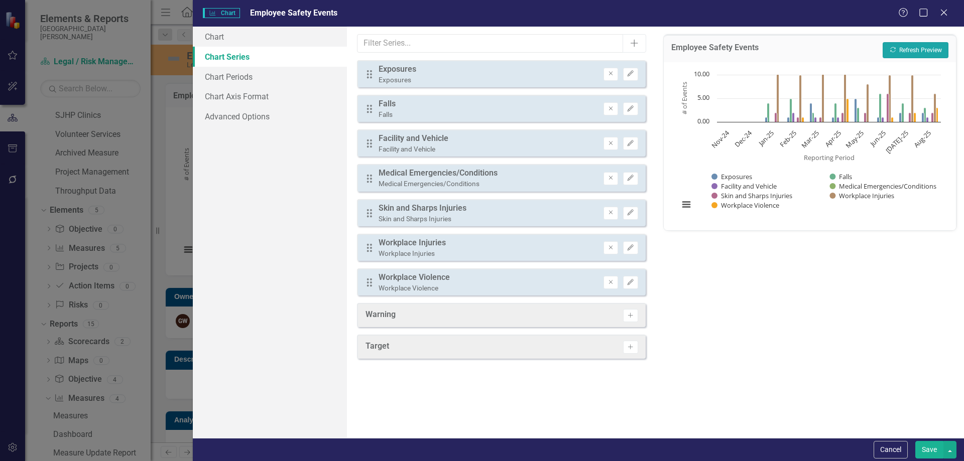
click at [921, 52] on button "Recalculate Refresh Preview" at bounding box center [916, 50] width 66 height 16
click at [924, 449] on button "Save" at bounding box center [929, 450] width 28 height 18
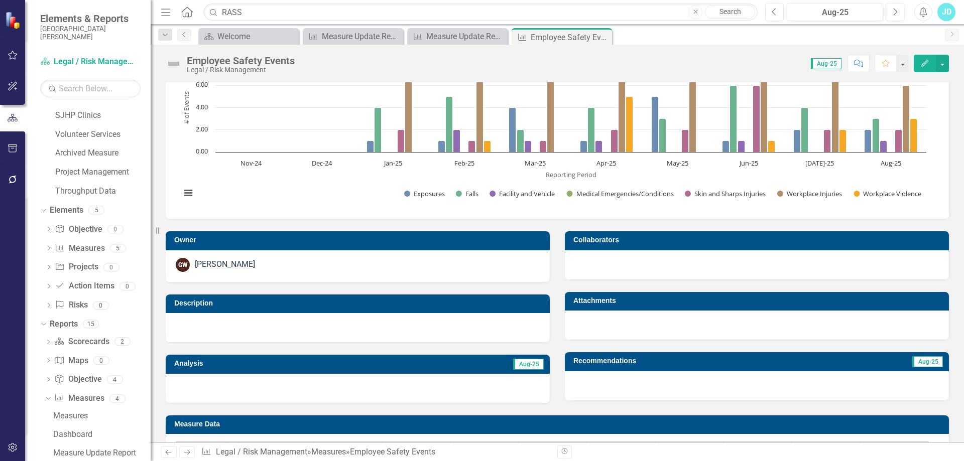
scroll to position [0, 0]
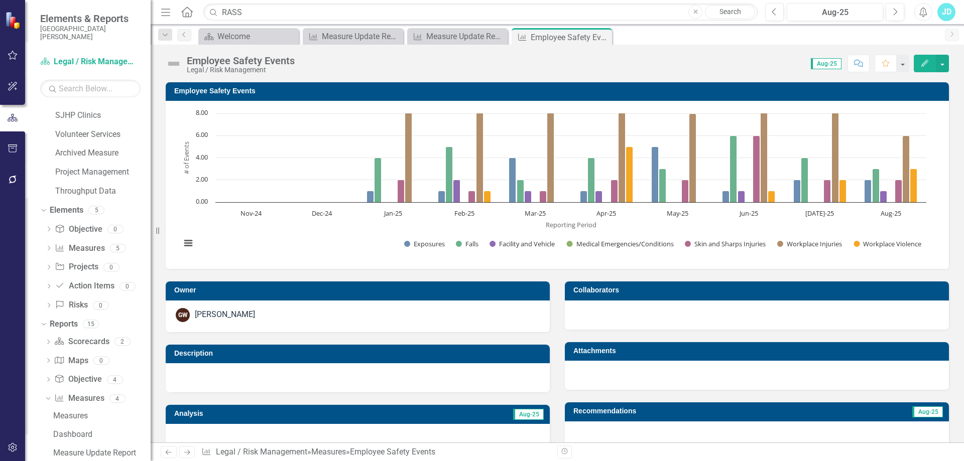
click at [198, 88] on h3 "Employee Safety Events" at bounding box center [559, 91] width 770 height 8
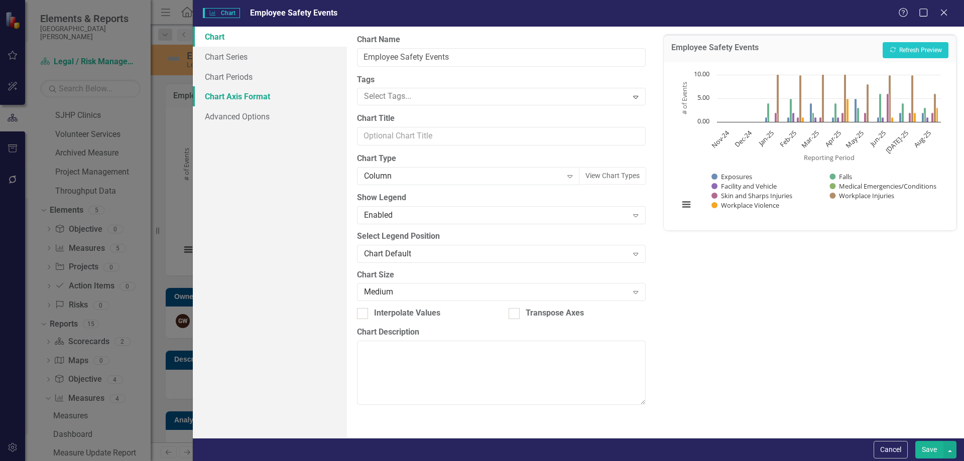
click at [253, 91] on link "Chart Axis Format" at bounding box center [270, 96] width 154 height 20
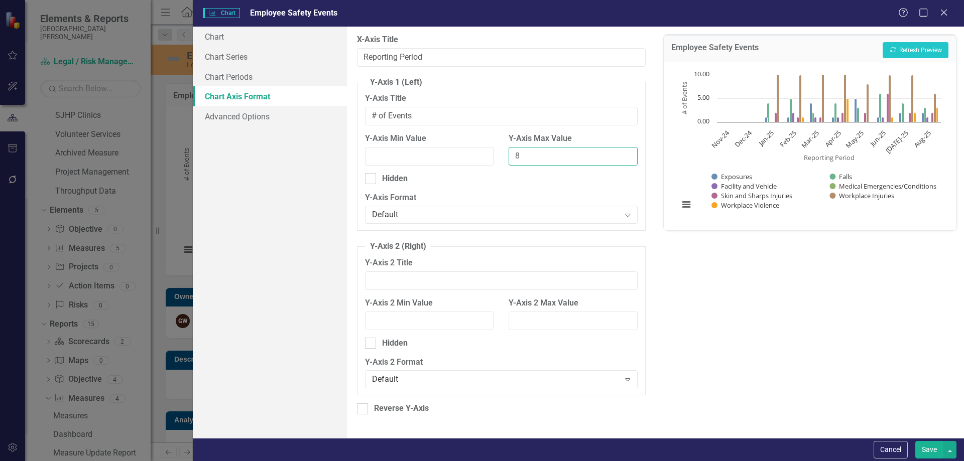
click at [628, 152] on input "8" at bounding box center [573, 156] width 129 height 19
click at [628, 152] on input "9" at bounding box center [573, 156] width 129 height 19
click at [628, 152] on input "10" at bounding box center [573, 156] width 129 height 19
click at [628, 152] on input "11" at bounding box center [573, 156] width 129 height 19
click at [628, 151] on input "12" at bounding box center [573, 156] width 129 height 19
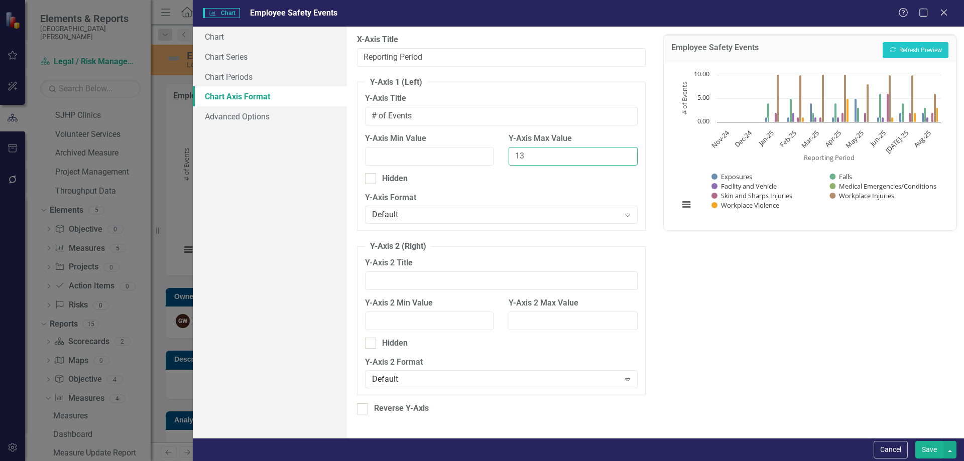
click at [628, 151] on input "13" at bounding box center [573, 156] width 129 height 19
click at [628, 151] on input "14" at bounding box center [573, 156] width 129 height 19
click at [628, 151] on input "15" at bounding box center [573, 156] width 129 height 19
click at [628, 151] on input "16" at bounding box center [573, 156] width 129 height 19
click at [628, 151] on input "17" at bounding box center [573, 156] width 129 height 19
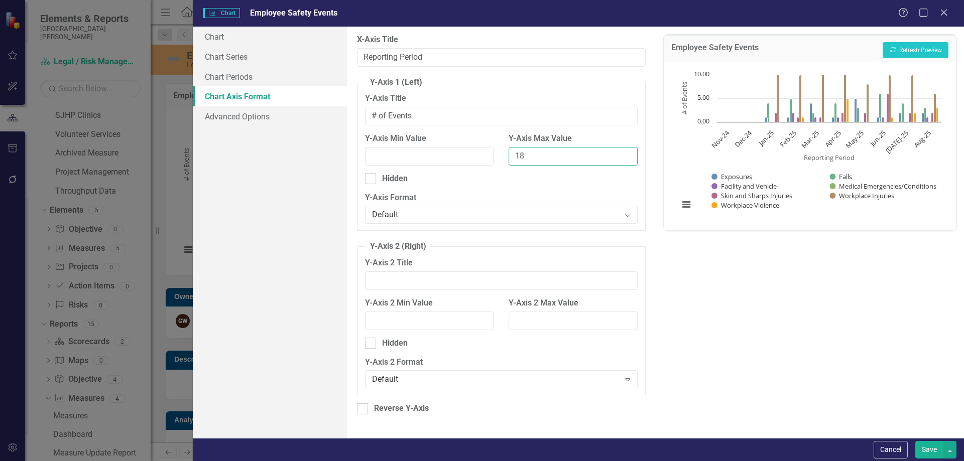
click at [628, 151] on input "18" at bounding box center [573, 156] width 129 height 19
click at [628, 158] on input "17" at bounding box center [573, 156] width 129 height 19
click at [628, 158] on input "16" at bounding box center [573, 156] width 129 height 19
type input "15"
click at [628, 158] on input "15" at bounding box center [573, 156] width 129 height 19
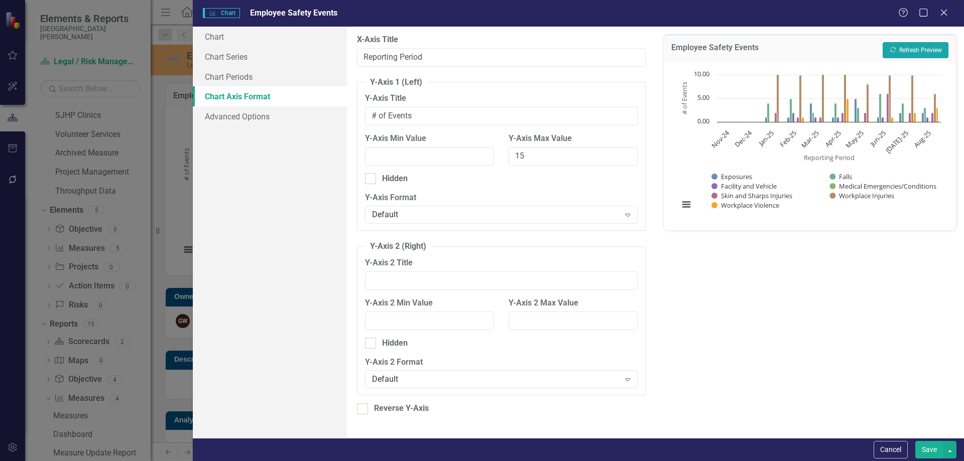
click at [929, 50] on button "Recalculate Refresh Preview" at bounding box center [916, 50] width 66 height 16
click at [934, 453] on button "Save" at bounding box center [929, 450] width 28 height 18
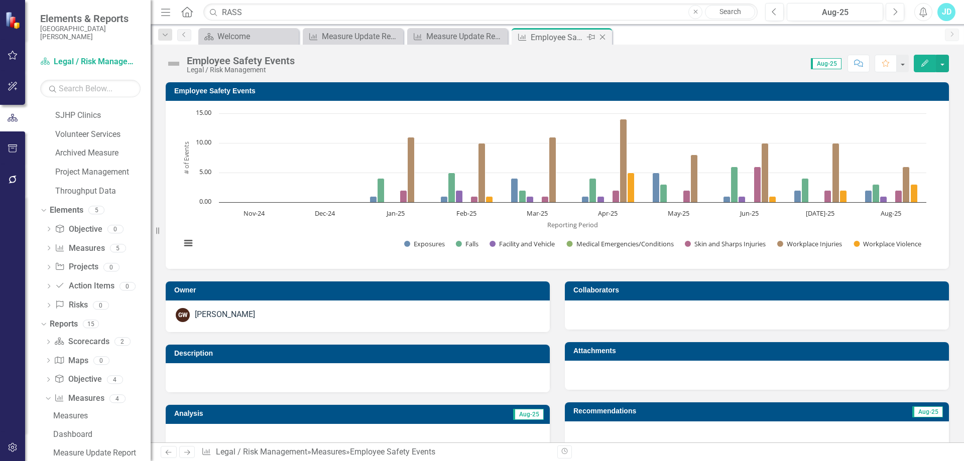
click at [605, 34] on icon "Close" at bounding box center [602, 37] width 10 height 8
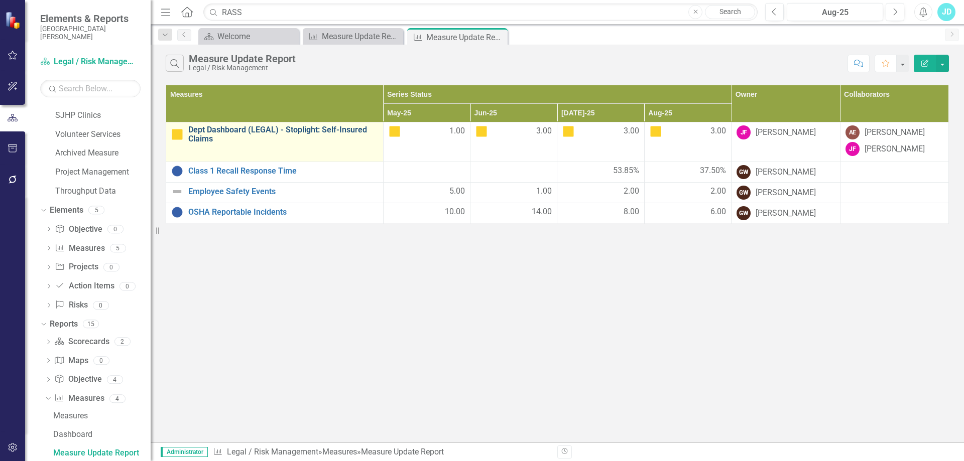
click at [328, 127] on link "Dept Dashboard (LEGAL) - Stoplight: Self-Insured Claims" at bounding box center [283, 134] width 190 height 18
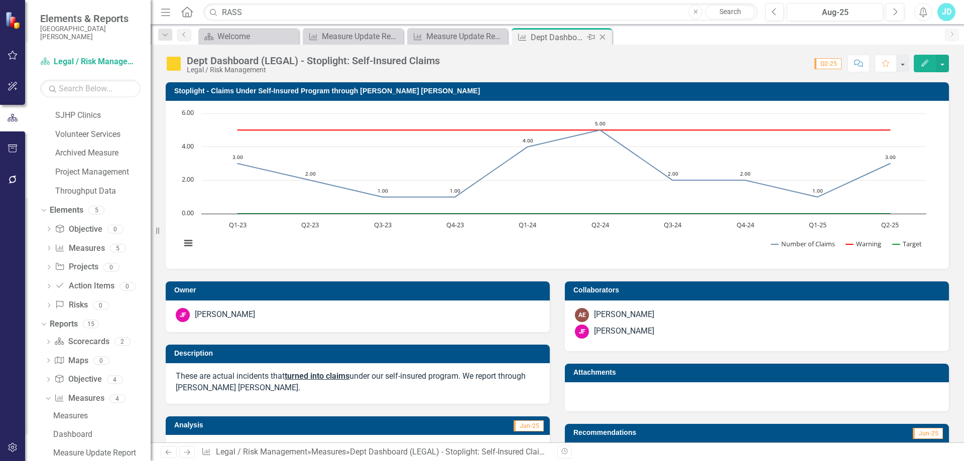
click at [602, 36] on icon "Close" at bounding box center [602, 37] width 10 height 8
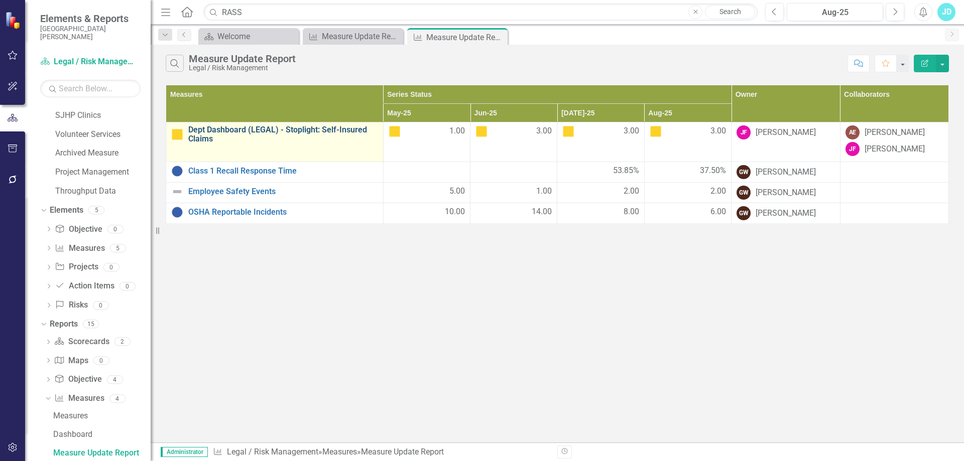
click at [284, 133] on link "Dept Dashboard (LEGAL) - Stoplight: Self-Insured Claims" at bounding box center [283, 134] width 190 height 18
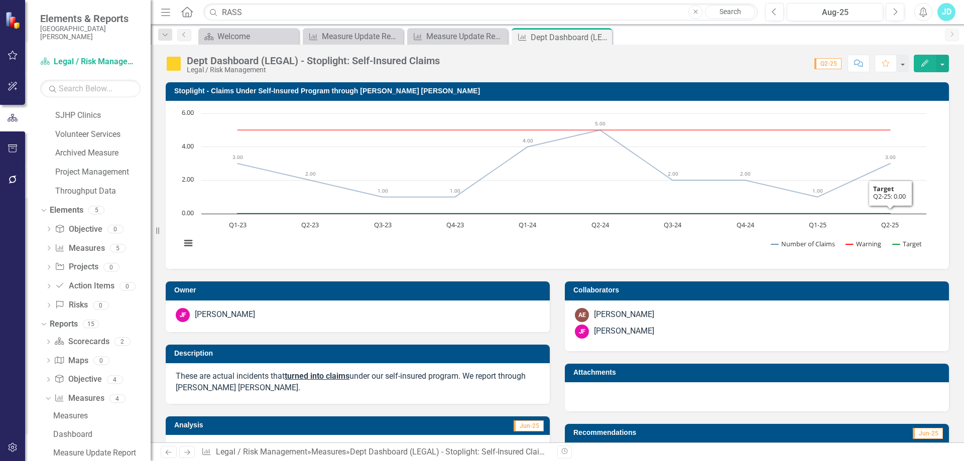
scroll to position [151, 0]
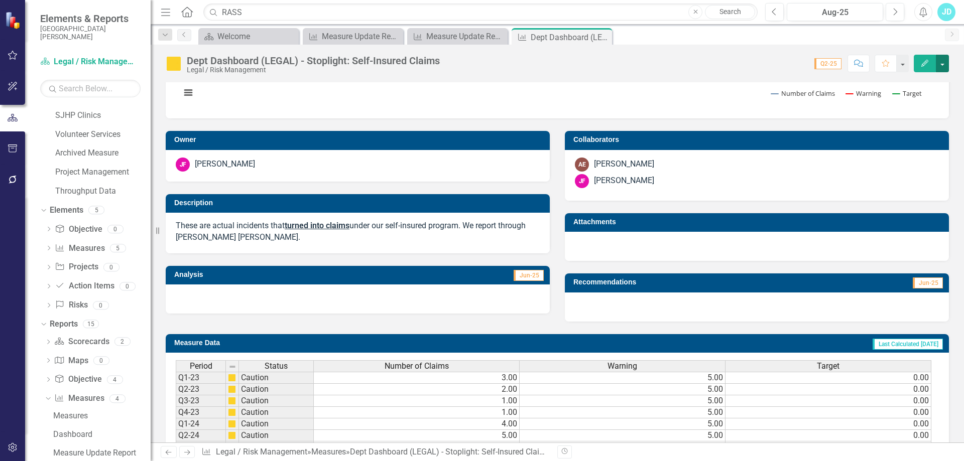
click at [941, 64] on button "button" at bounding box center [942, 64] width 13 height 18
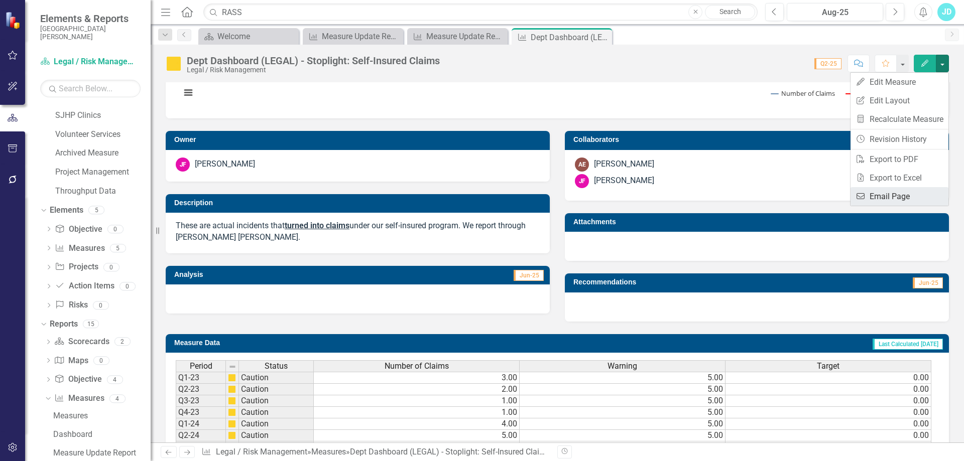
click at [904, 197] on link "Email Email Page" at bounding box center [899, 196] width 98 height 19
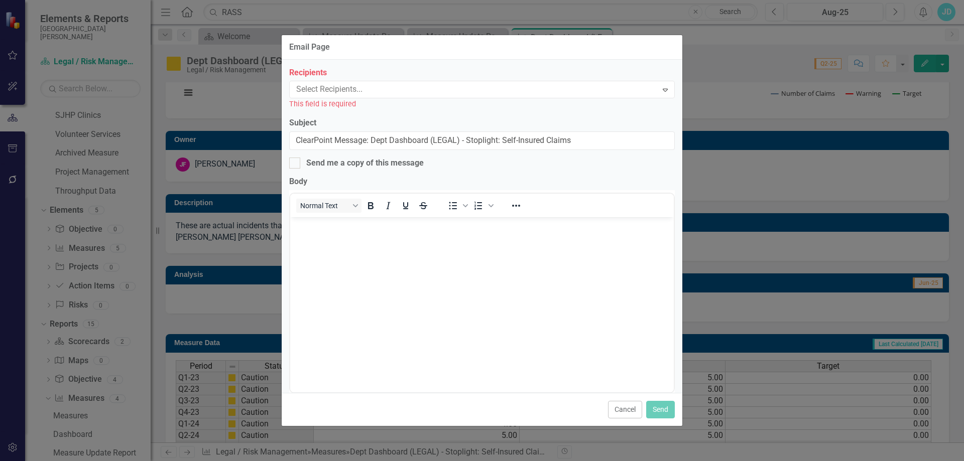
scroll to position [0, 0]
click at [342, 93] on div at bounding box center [474, 90] width 365 height 14
type input "fuh"
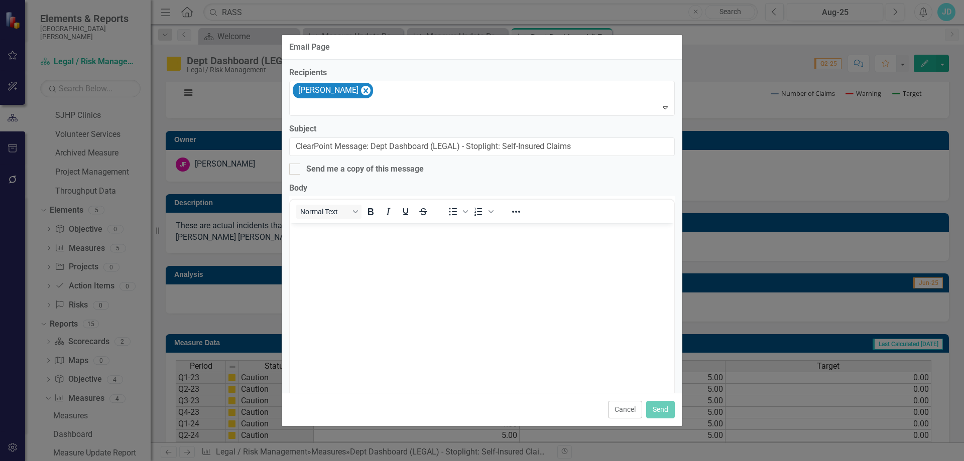
click at [370, 266] on body "Rich Text Area. Press ALT-0 for help." at bounding box center [482, 298] width 384 height 151
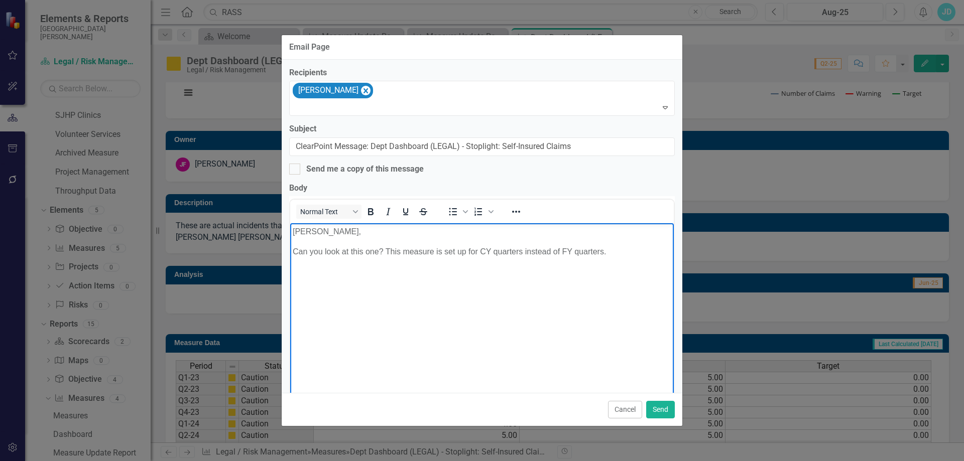
click at [378, 250] on p "Can you look at this one? This measure is set up for CY quarters instead of FY …" at bounding box center [482, 252] width 379 height 12
click at [351, 251] on p "Can you look at this one? This measure is set up for CY quarters instead of FY …" at bounding box center [482, 252] width 379 height 12
click at [657, 253] on p "Can you look at the data on this one? This measure is set up for CY quarters in…" at bounding box center [482, 252] width 379 height 12
click at [486, 266] on p "Can you look at the data on this one? This measure is set up for CY quarters in…" at bounding box center [482, 258] width 379 height 24
click at [445, 263] on p "Can you look at the data on this one? This measure is set up for CY quarters in…" at bounding box center [482, 258] width 379 height 24
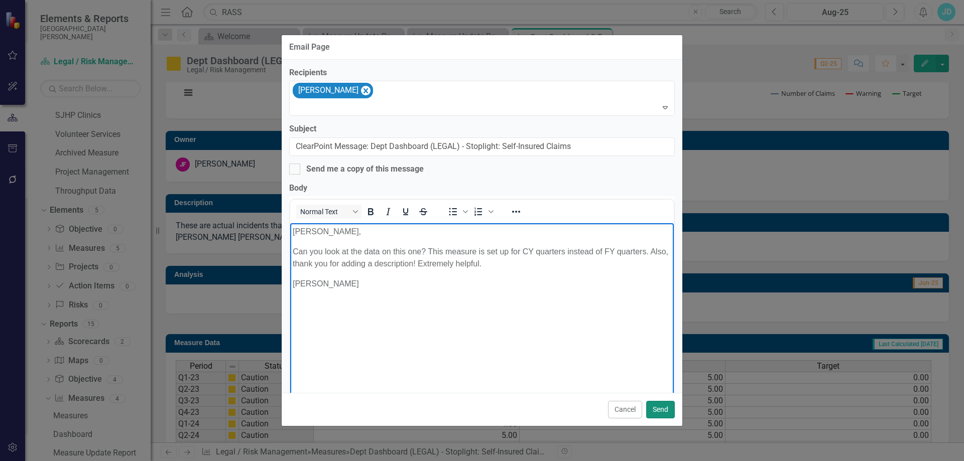
click at [665, 409] on button "Send" at bounding box center [660, 410] width 29 height 18
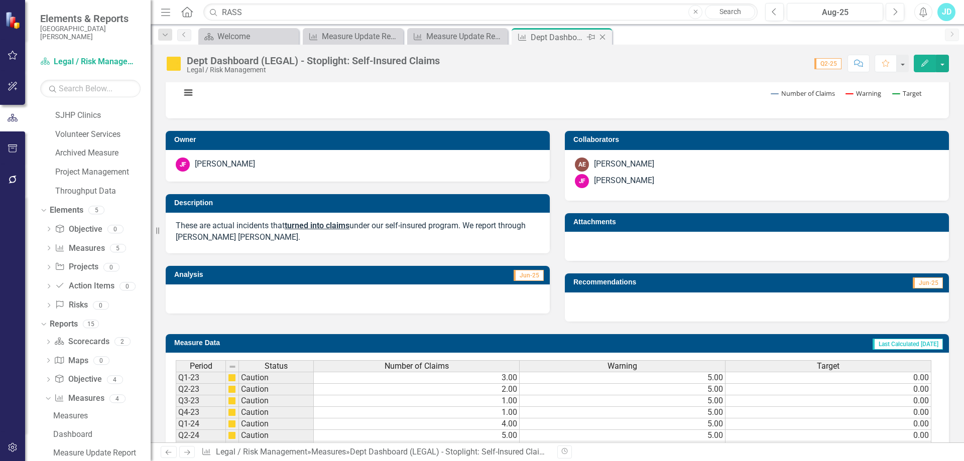
click at [603, 38] on icon at bounding box center [603, 38] width 6 height 6
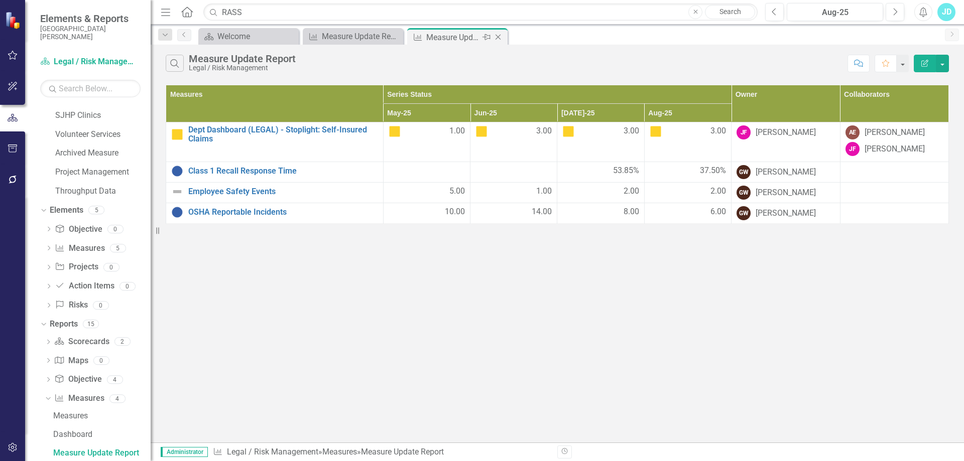
click at [500, 38] on icon "Close" at bounding box center [498, 37] width 10 height 8
